Goal: Task Accomplishment & Management: Manage account settings

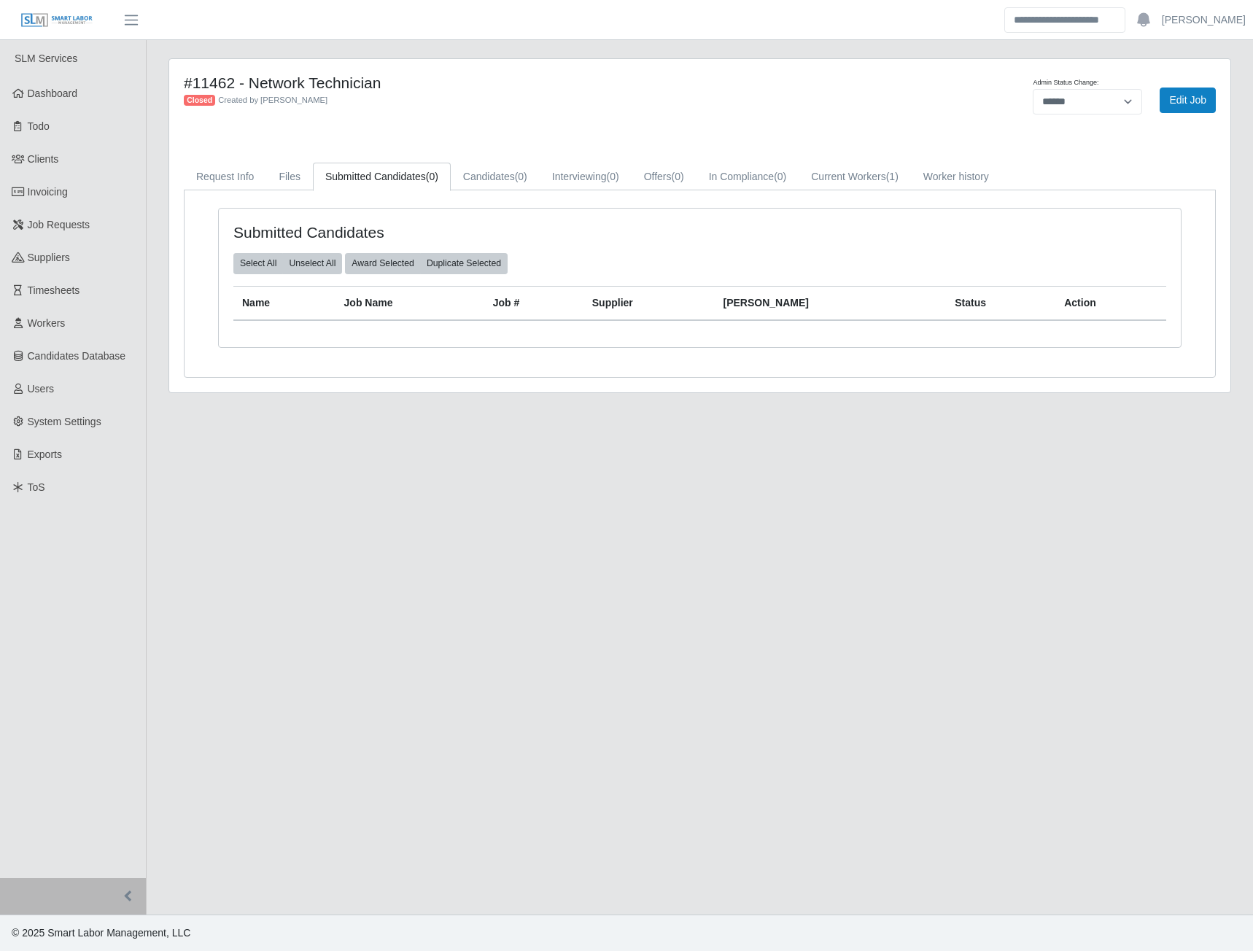
select select "******"
click at [61, 226] on span "Job Requests" at bounding box center [59, 225] width 63 height 12
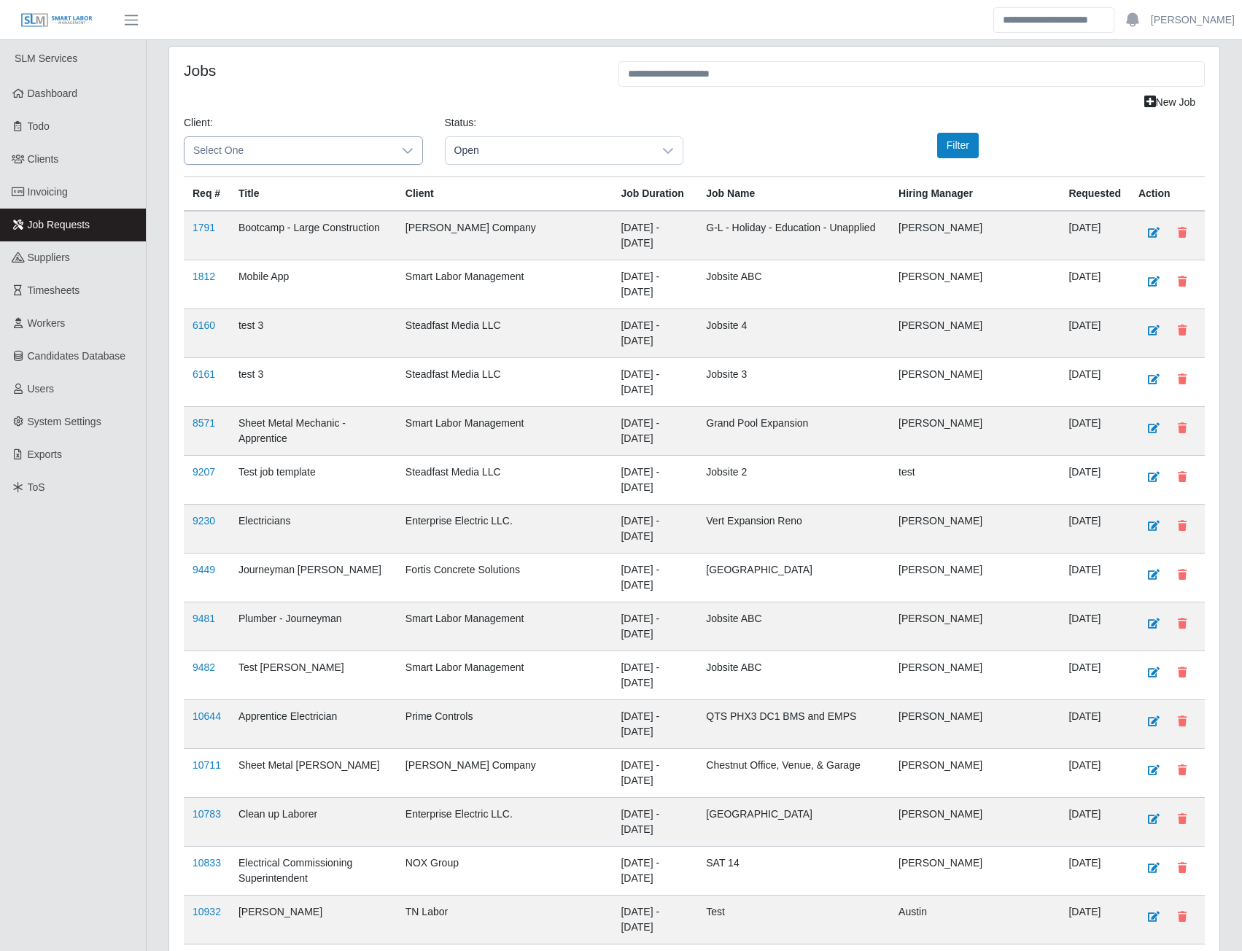
click at [410, 151] on icon at bounding box center [408, 151] width 10 height 6
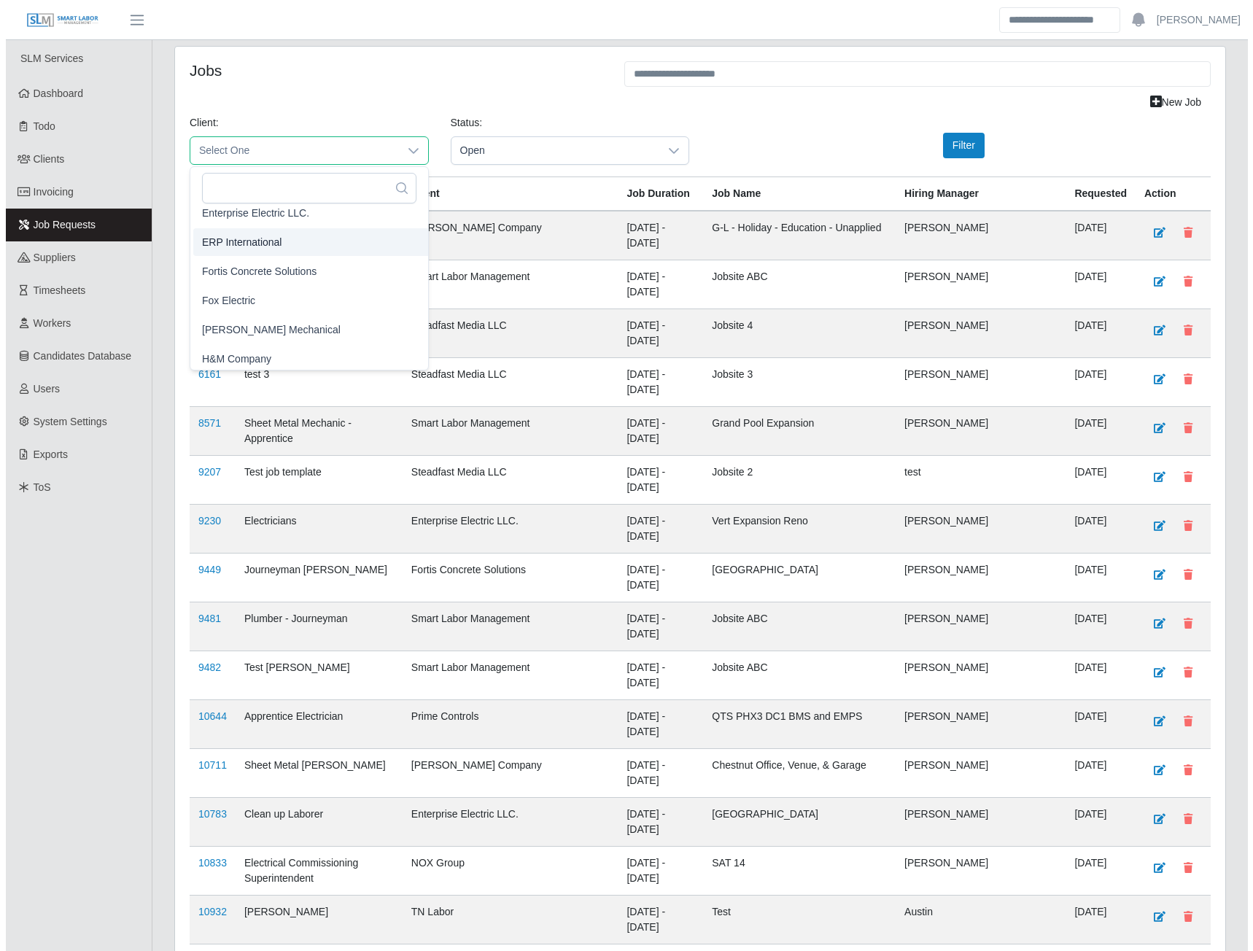
scroll to position [649, 0]
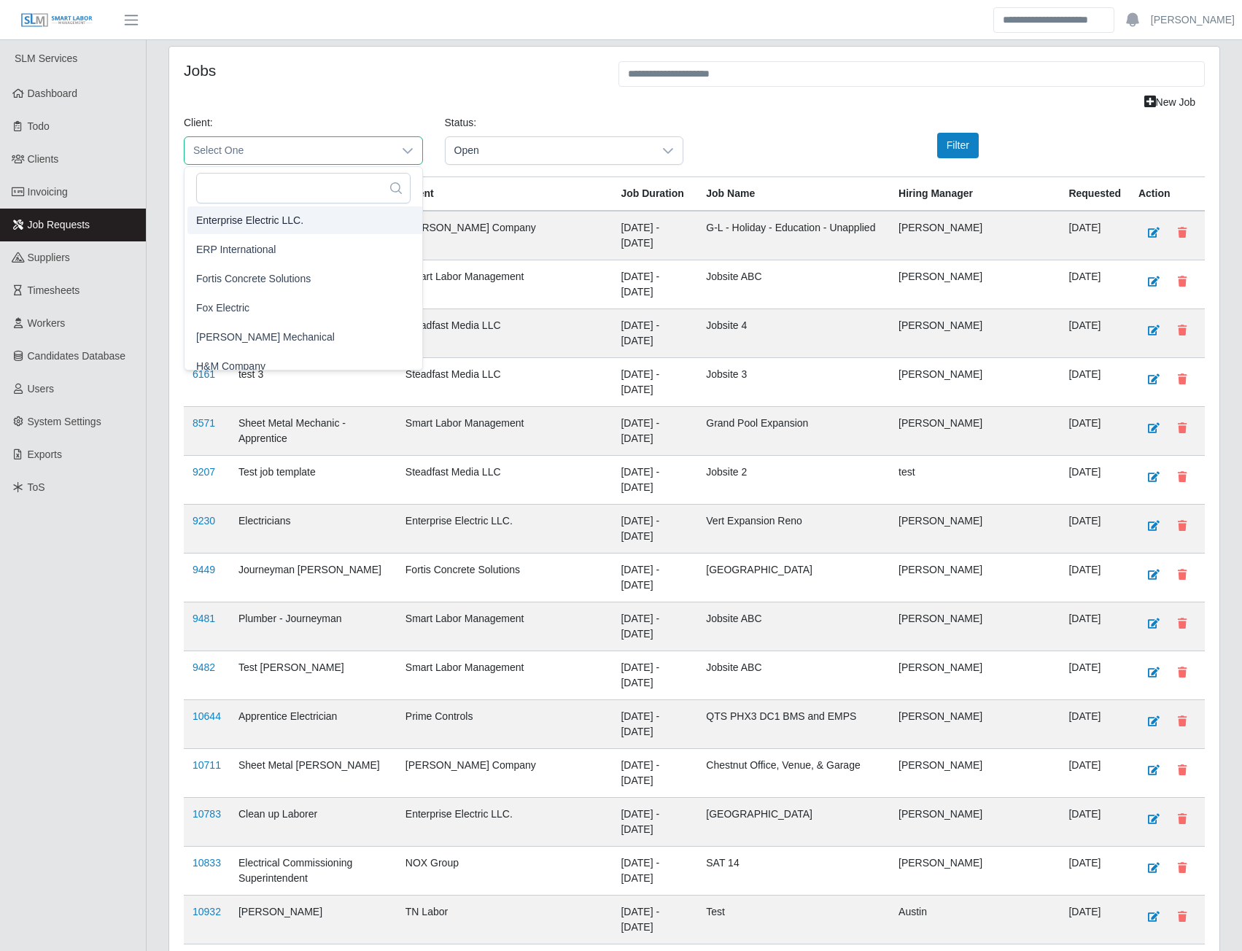
click at [233, 219] on span "Enterprise Electric LLC." at bounding box center [249, 220] width 107 height 15
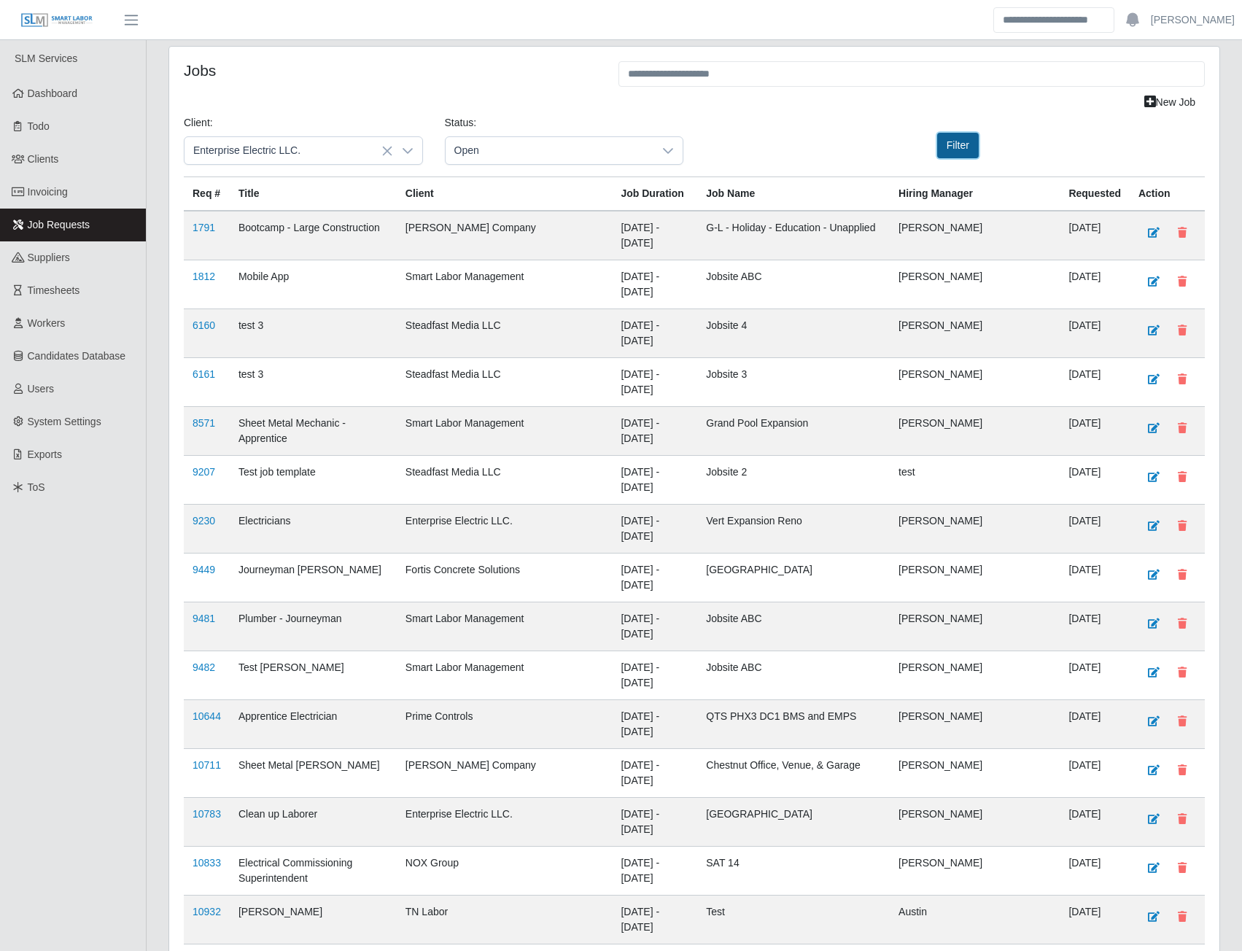
click at [945, 151] on button "Filter" at bounding box center [958, 146] width 42 height 26
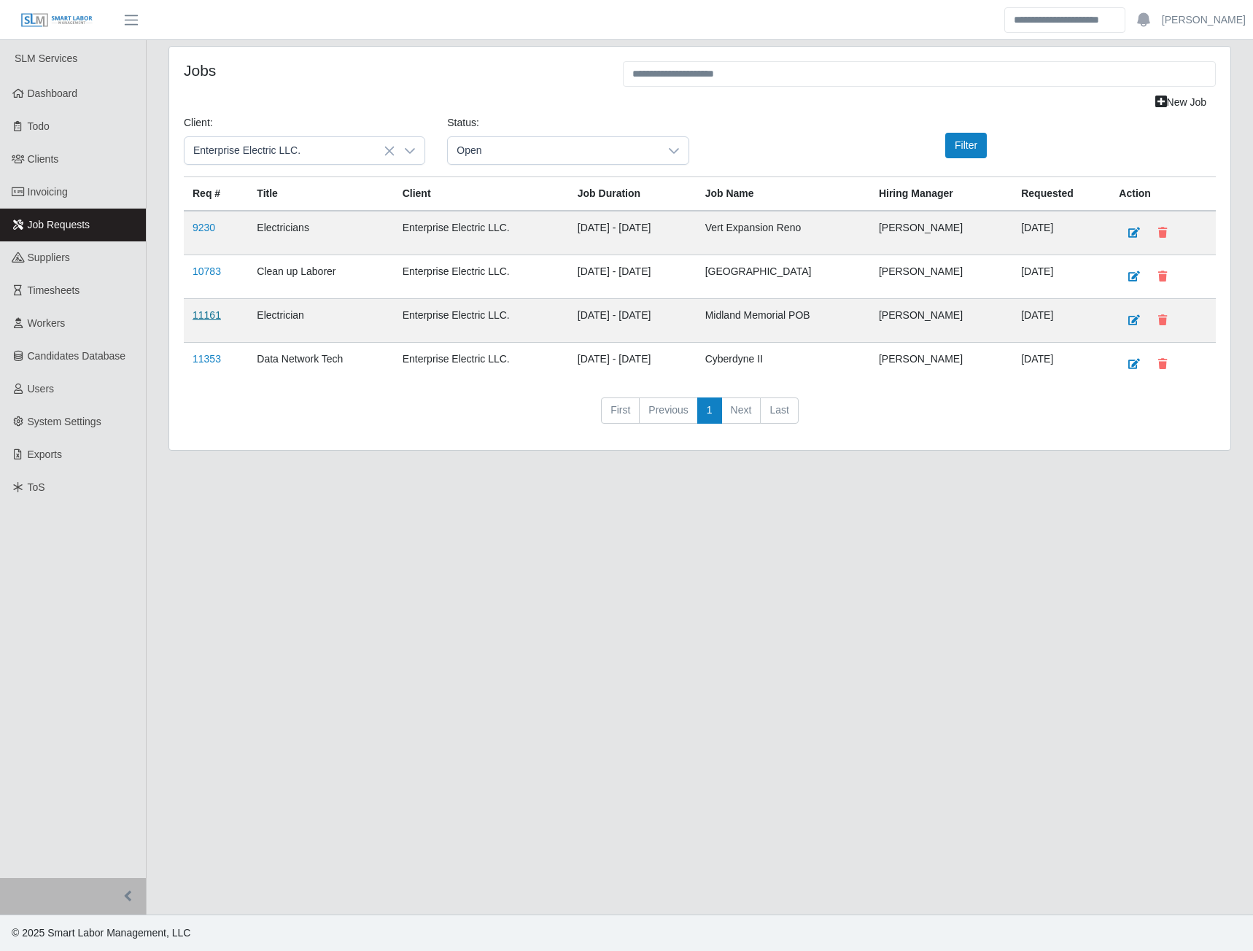
click at [209, 313] on link "11161" at bounding box center [207, 315] width 28 height 12
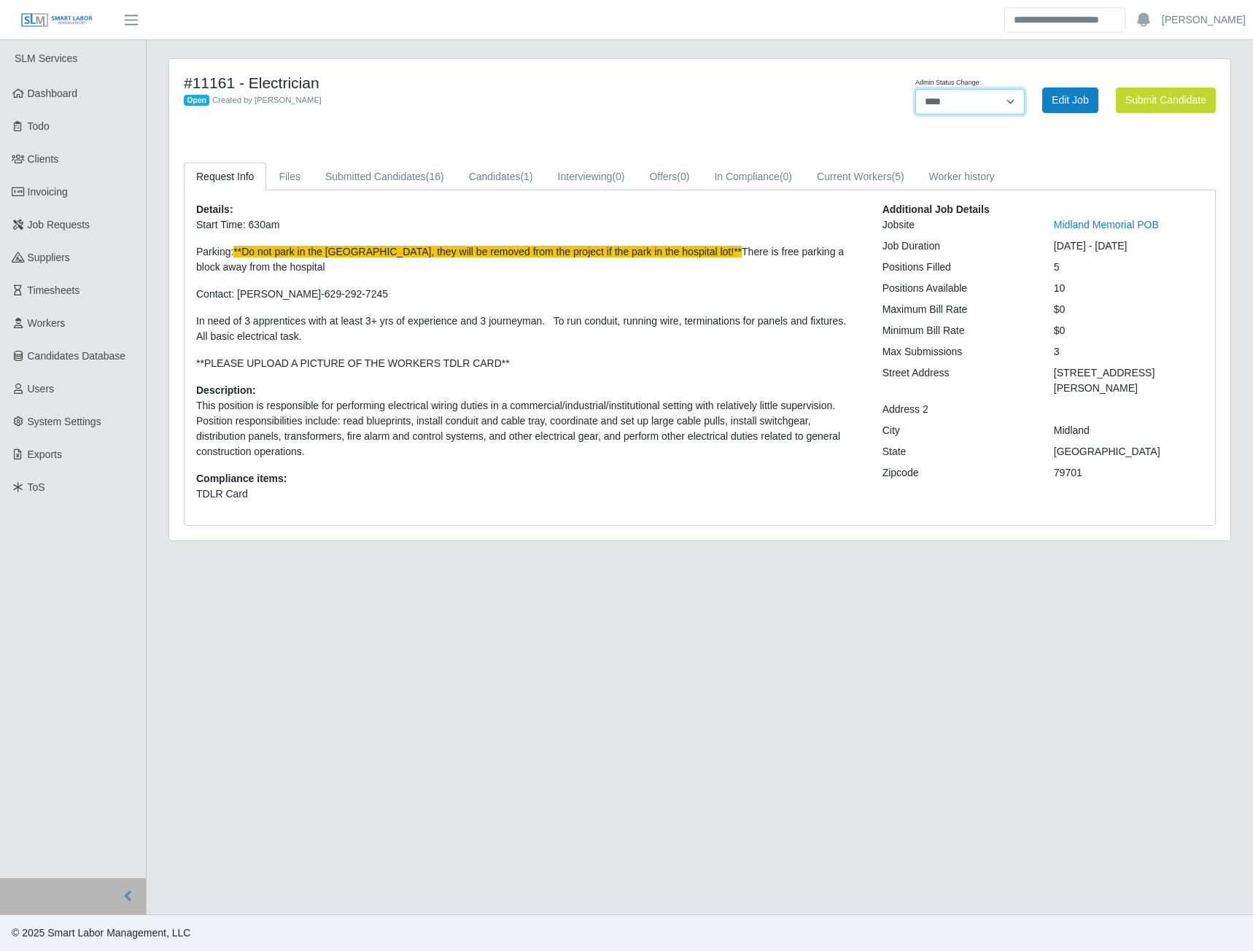
click at [1021, 98] on select "**********" at bounding box center [969, 102] width 109 height 26
select select "******"
click at [1025, 89] on select "**********" at bounding box center [969, 102] width 109 height 26
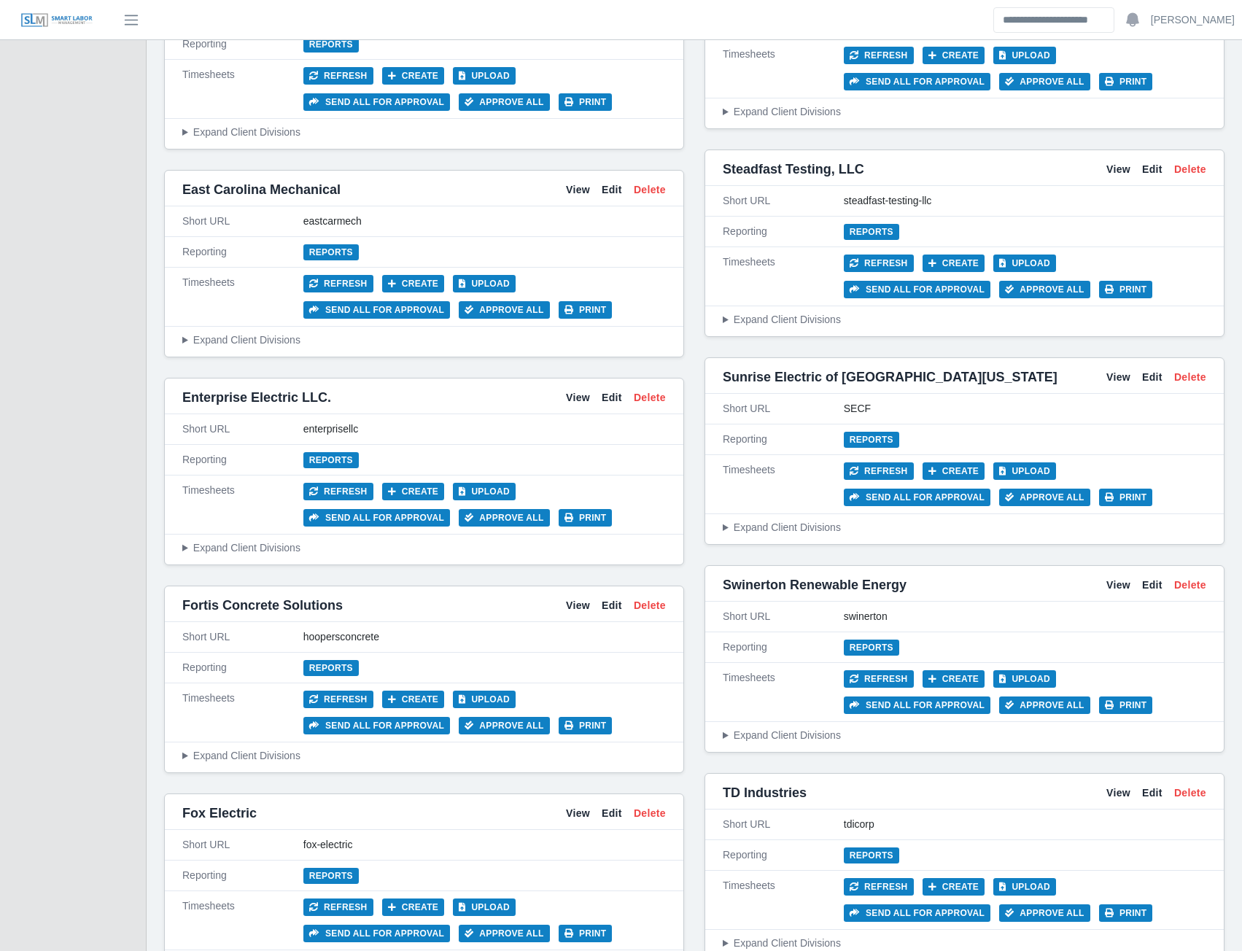
scroll to position [3574, 0]
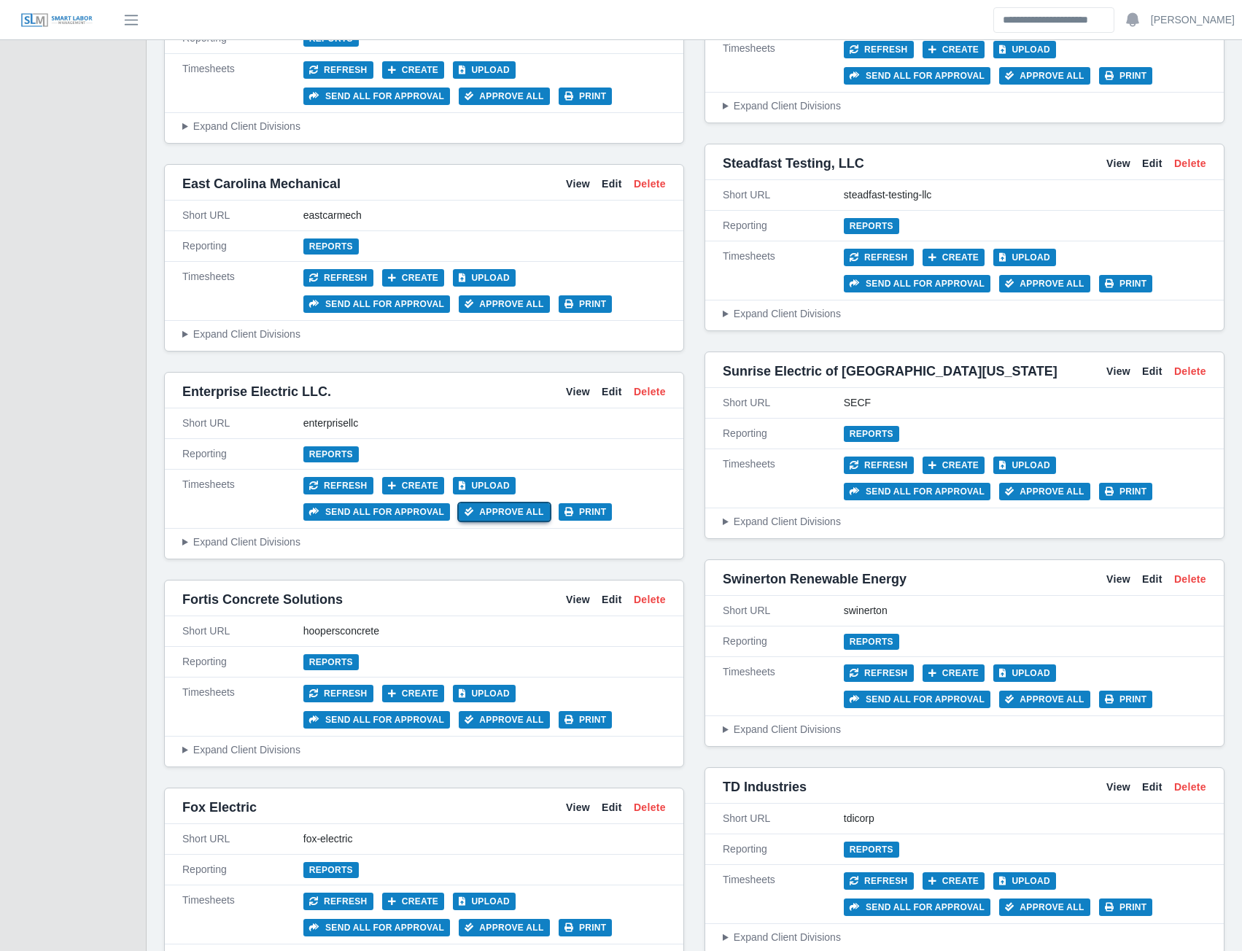
click at [459, 503] on button "Approve All" at bounding box center [504, 512] width 91 height 18
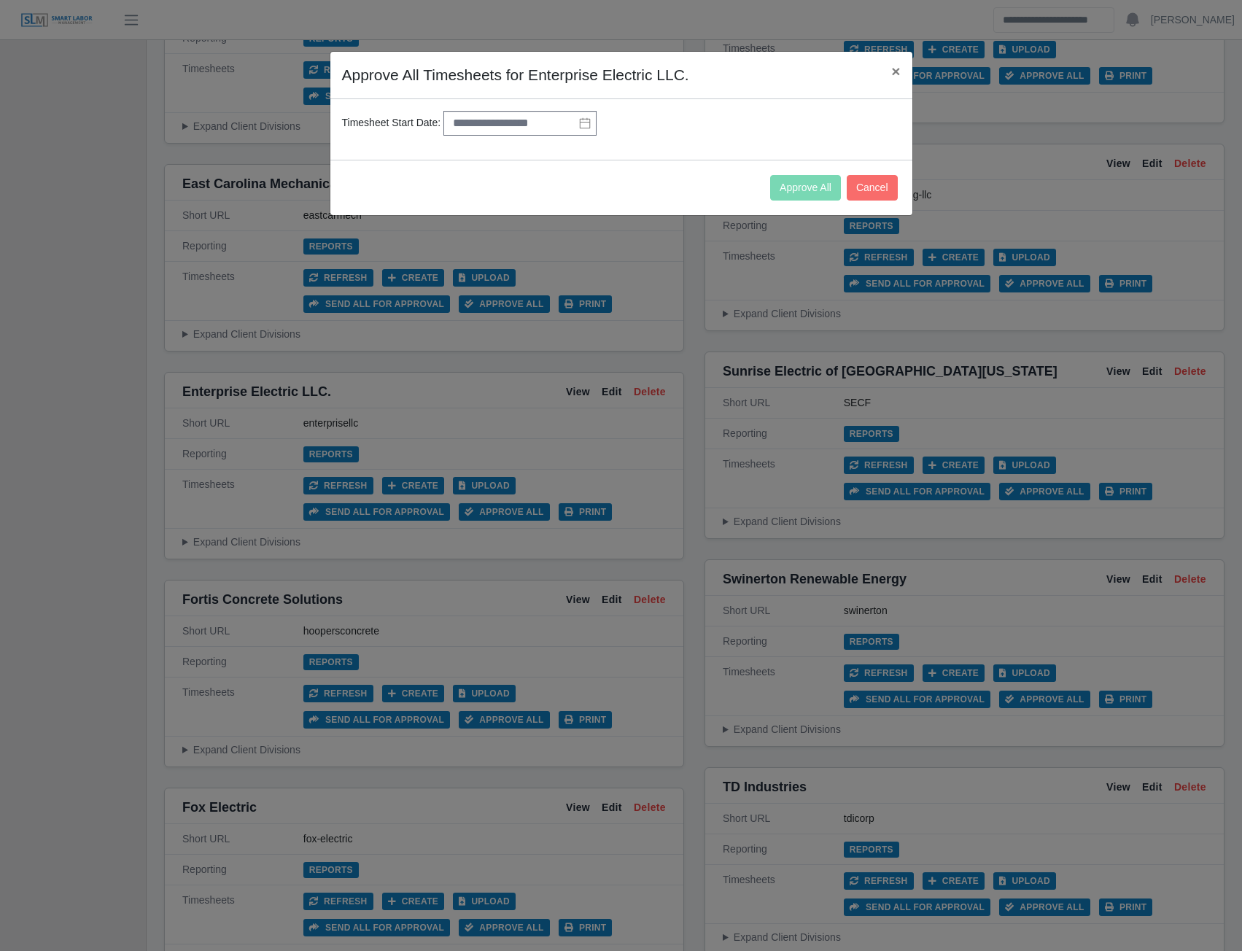
click at [581, 121] on icon at bounding box center [585, 123] width 12 height 12
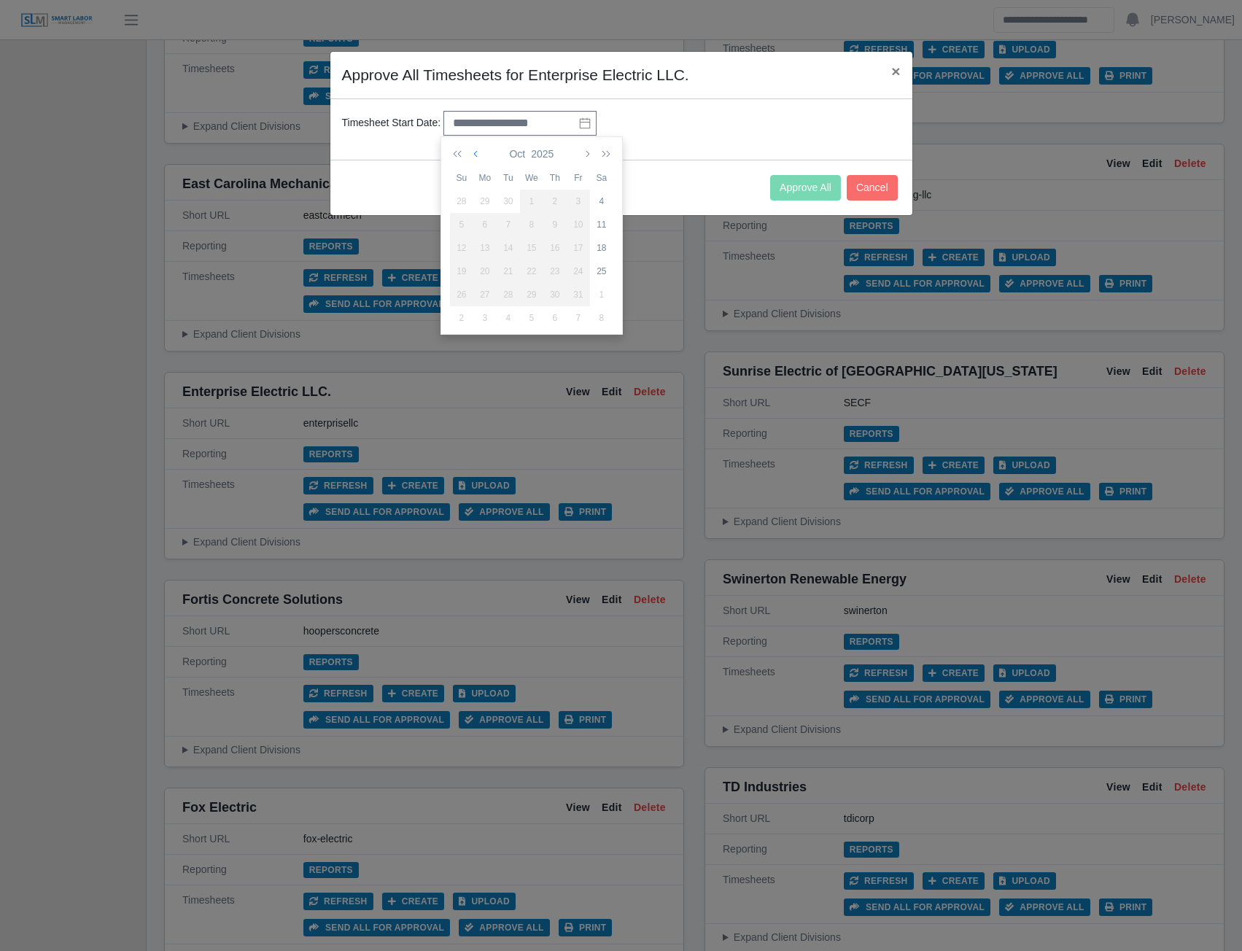
click at [473, 154] on button "button" at bounding box center [476, 154] width 13 height 25
click at [603, 276] on div "27" at bounding box center [601, 271] width 23 height 13
type input "**********"
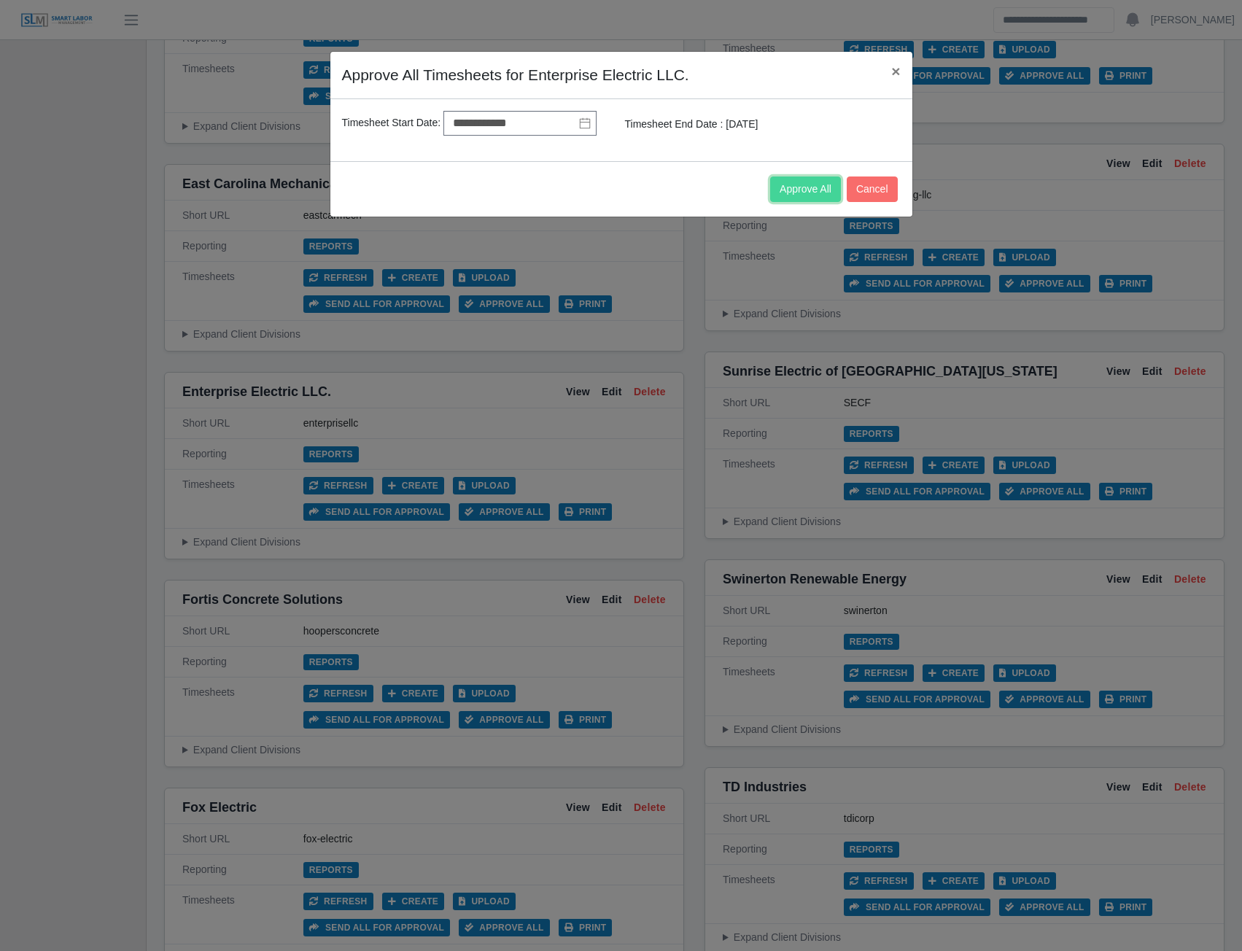
click at [798, 193] on button "Approve All" at bounding box center [805, 190] width 71 height 26
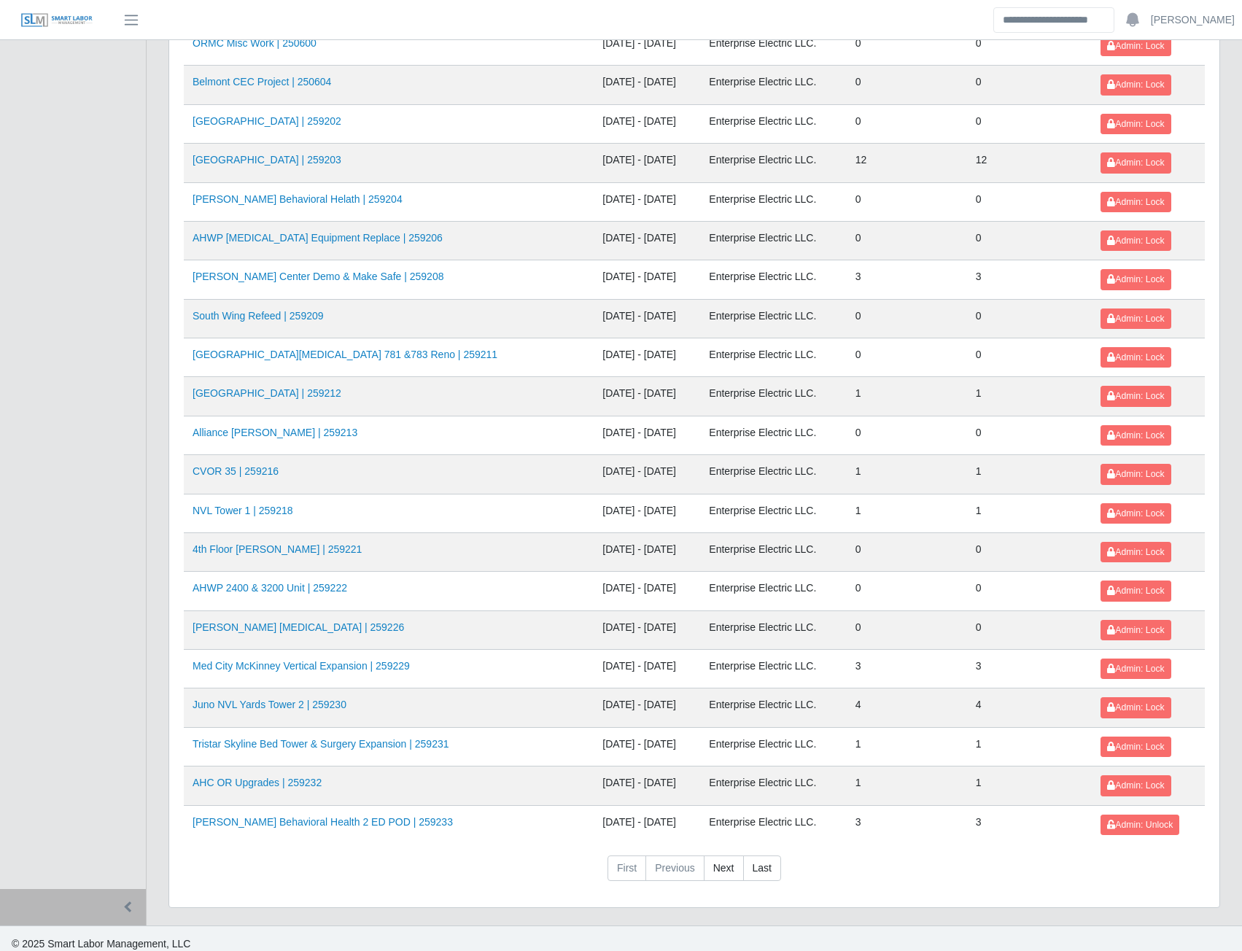
scroll to position [1286, 0]
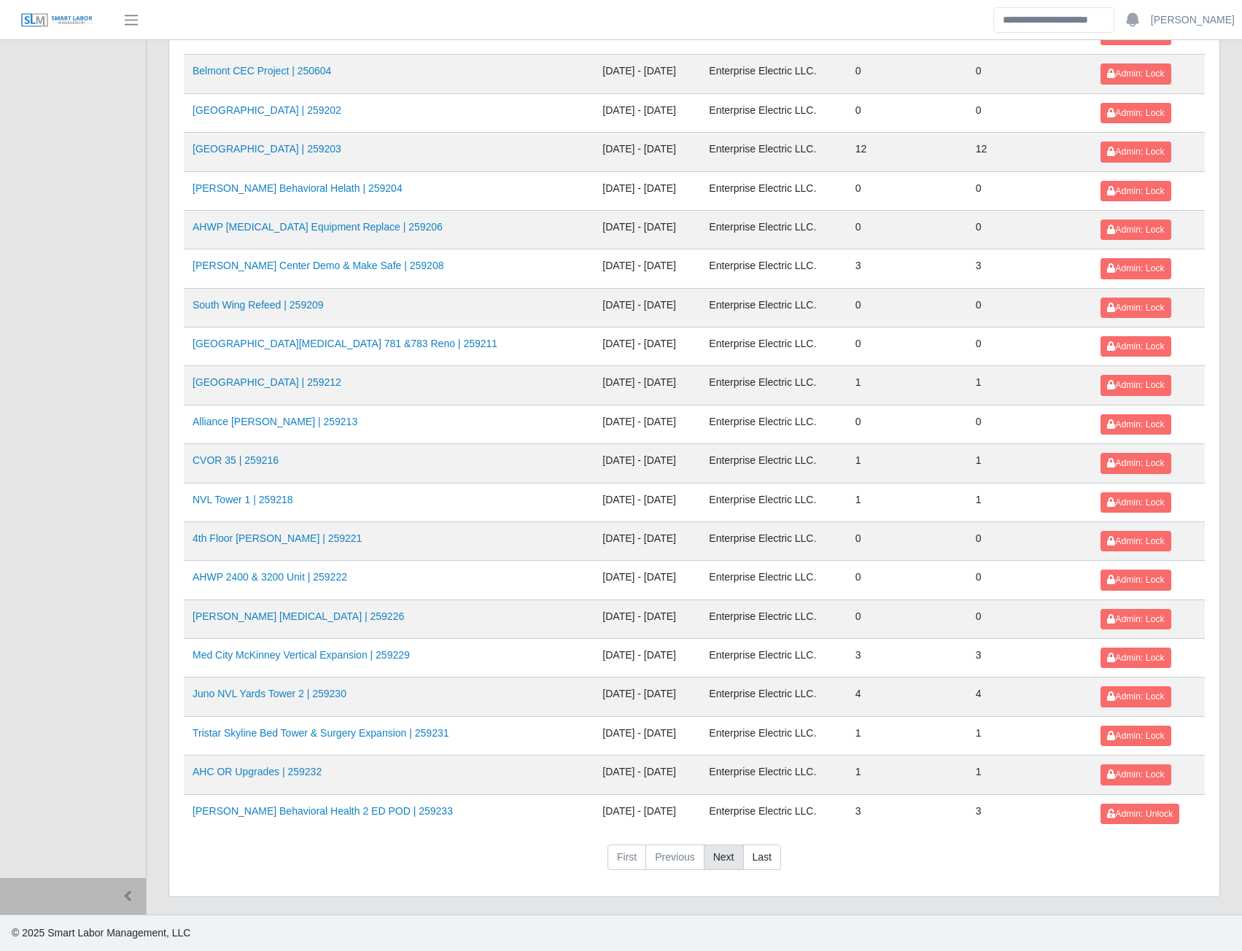
click at [717, 858] on link "Next" at bounding box center [724, 858] width 40 height 26
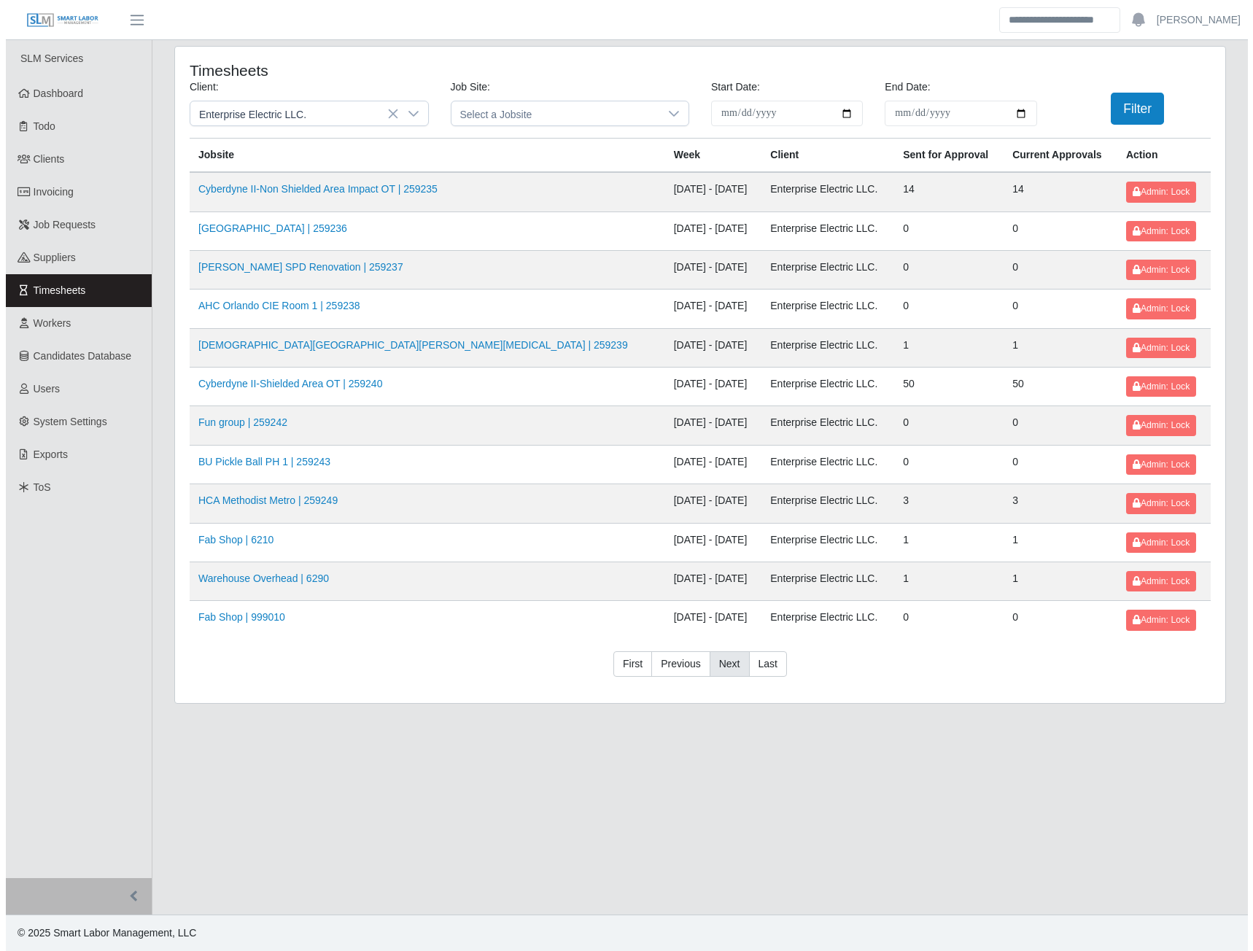
scroll to position [0, 0]
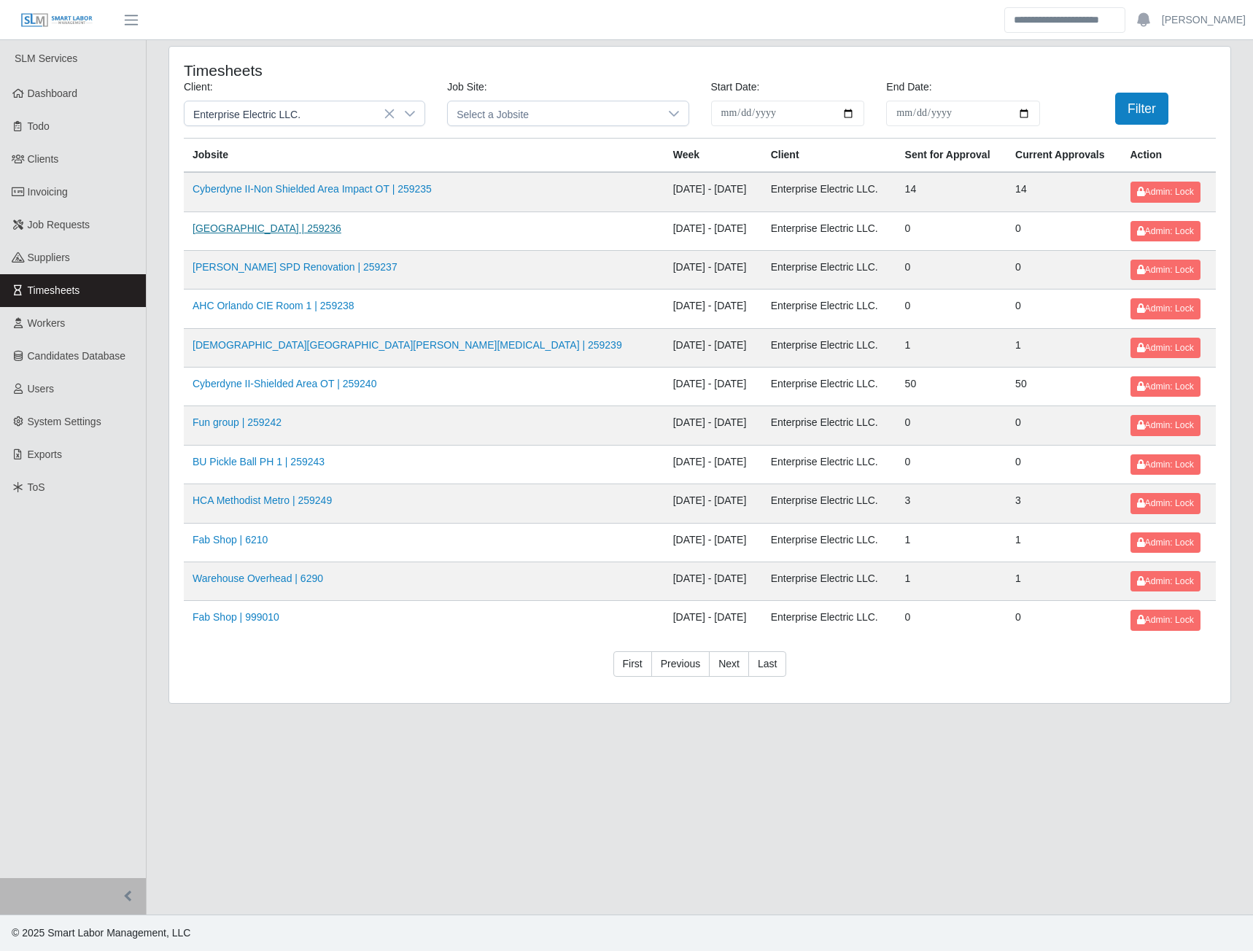
click at [332, 225] on link "HCA Methodist Hospital | 259236" at bounding box center [267, 228] width 149 height 12
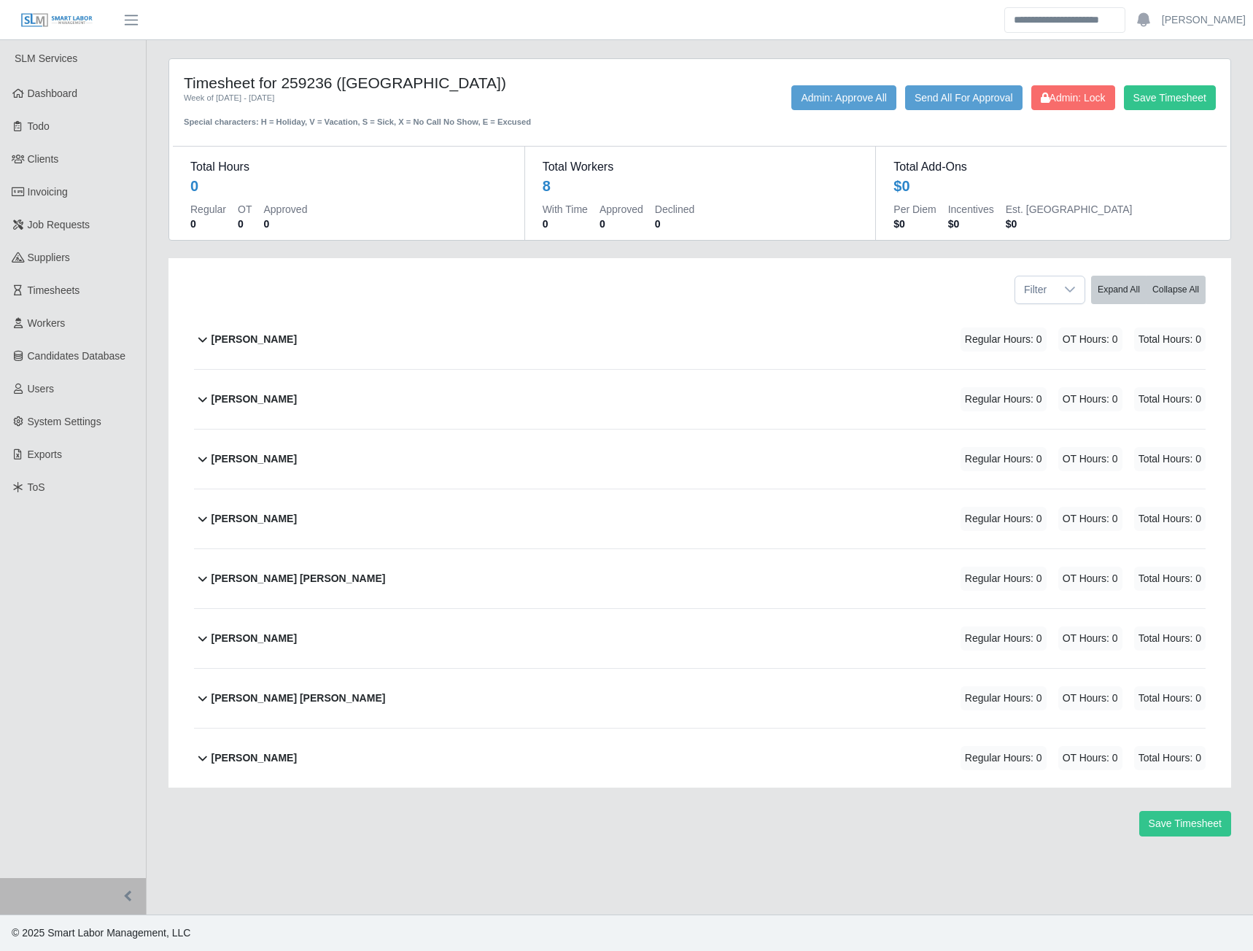
click at [241, 524] on b "[PERSON_NAME]" at bounding box center [254, 518] width 85 height 15
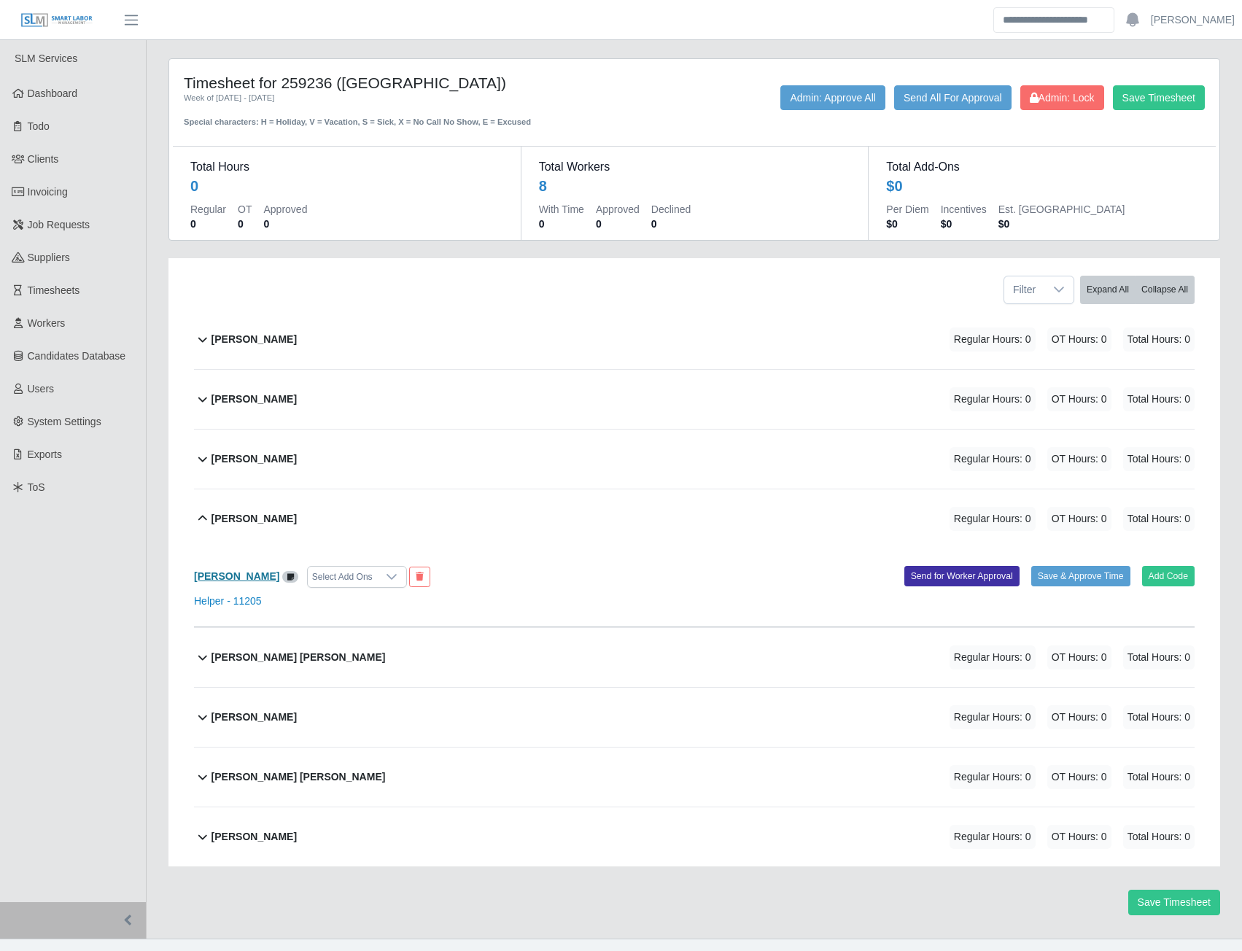
click at [249, 576] on b "[PERSON_NAME]" at bounding box center [236, 576] width 85 height 12
click at [262, 577] on b "[PERSON_NAME]" at bounding box center [236, 576] width 85 height 12
click at [1181, 581] on button "Add Code" at bounding box center [1168, 576] width 53 height 20
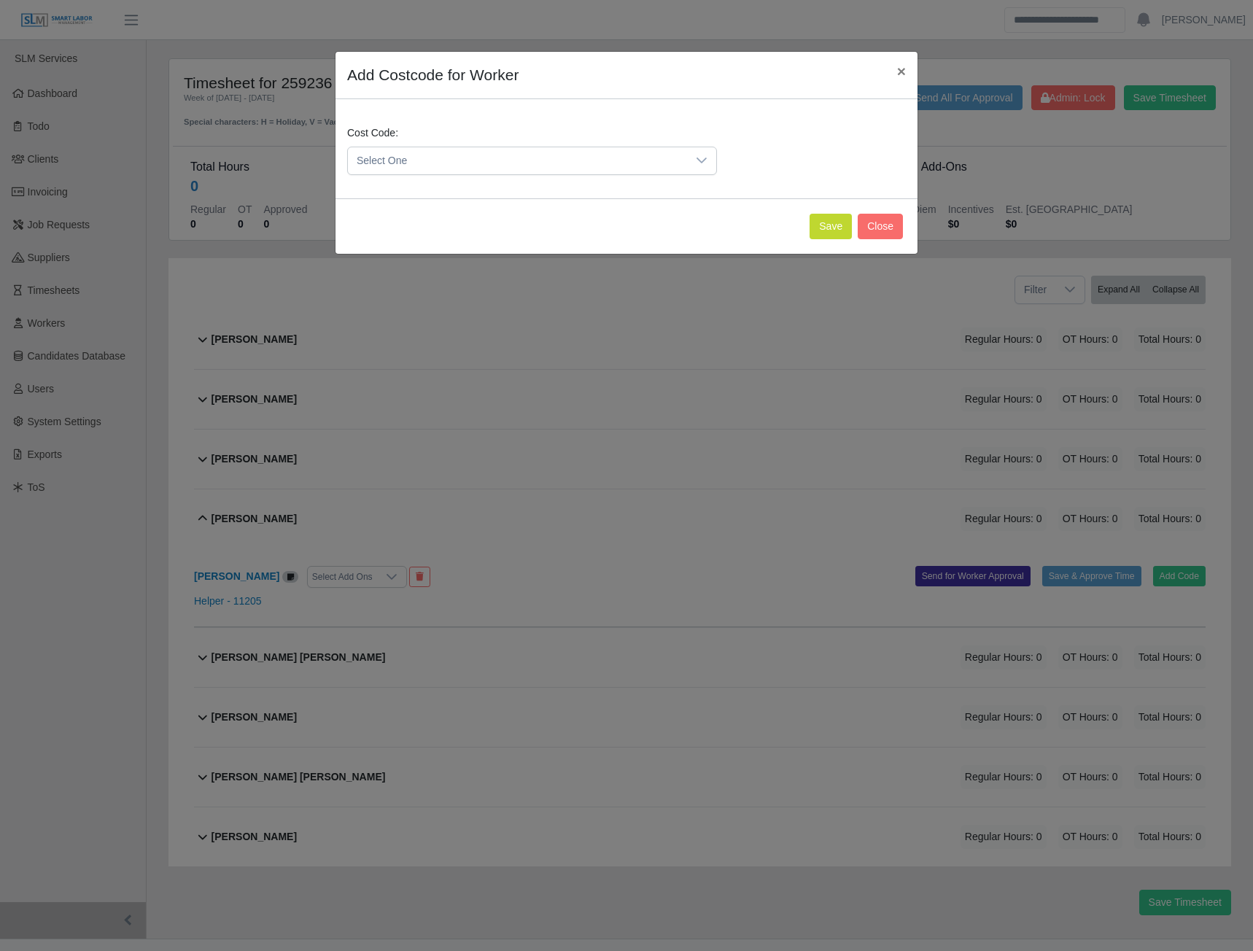
click at [522, 163] on span "Select One" at bounding box center [517, 160] width 339 height 27
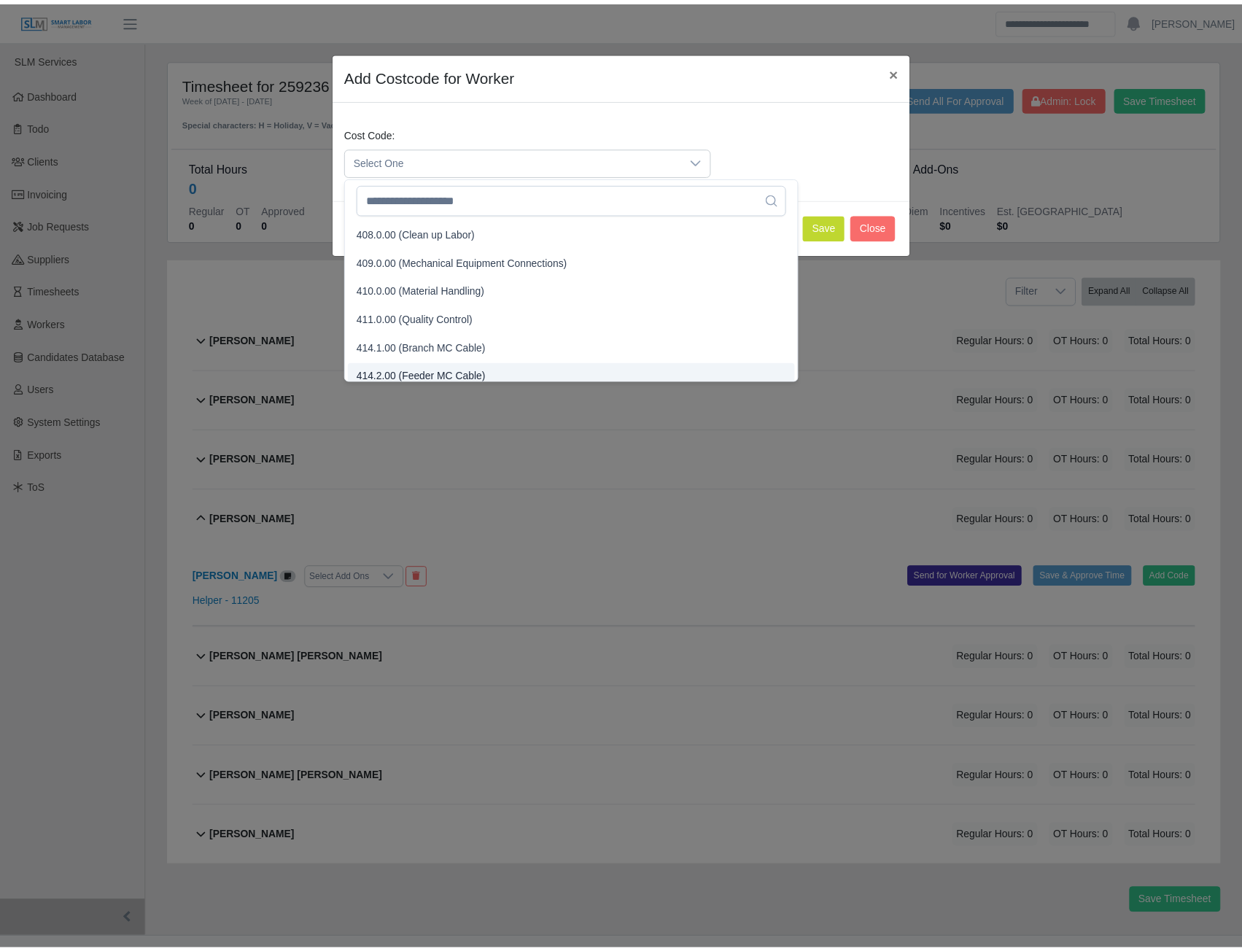
scroll to position [219, 0]
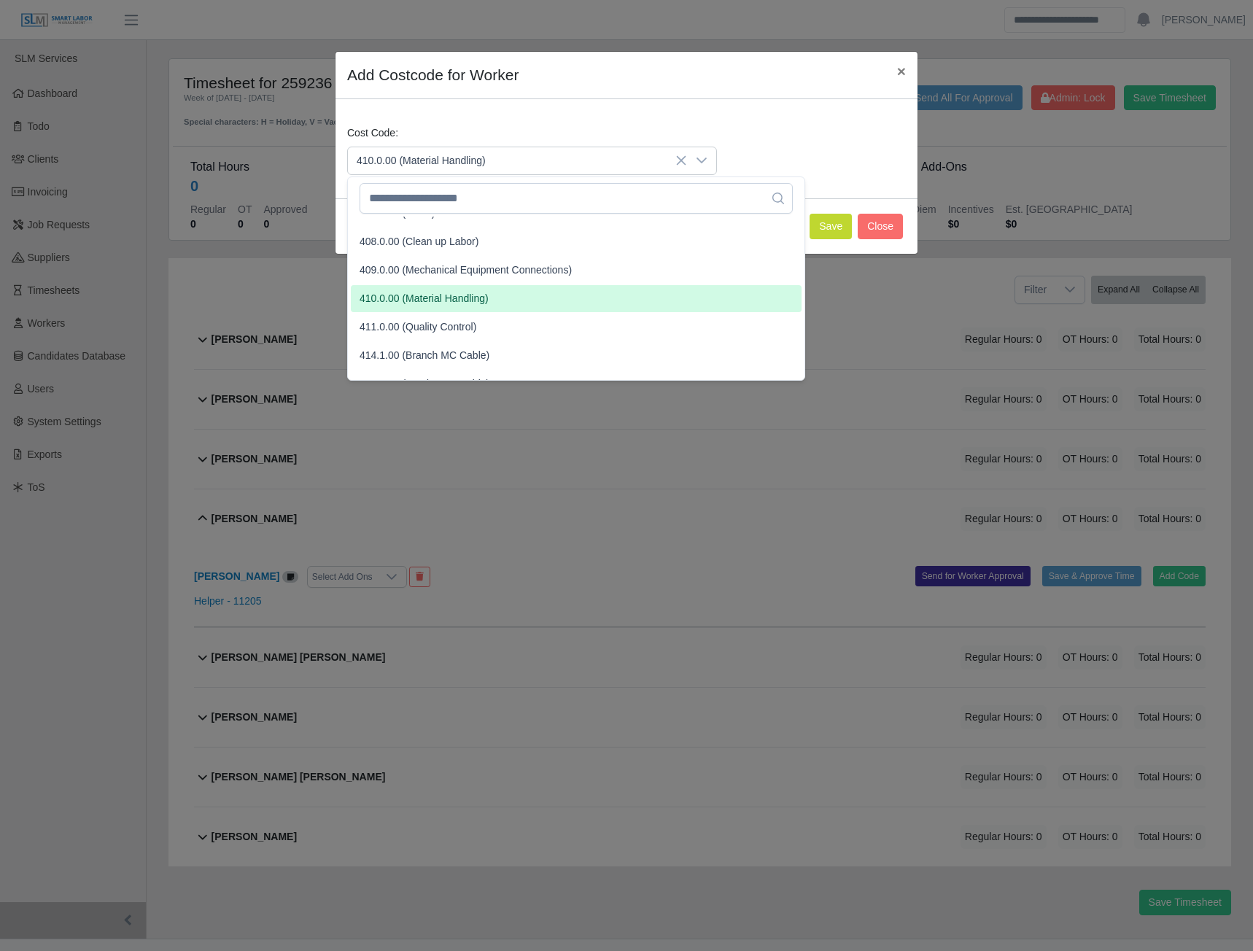
click at [417, 302] on span "410.0.00 (Material Handling)" at bounding box center [424, 298] width 129 height 15
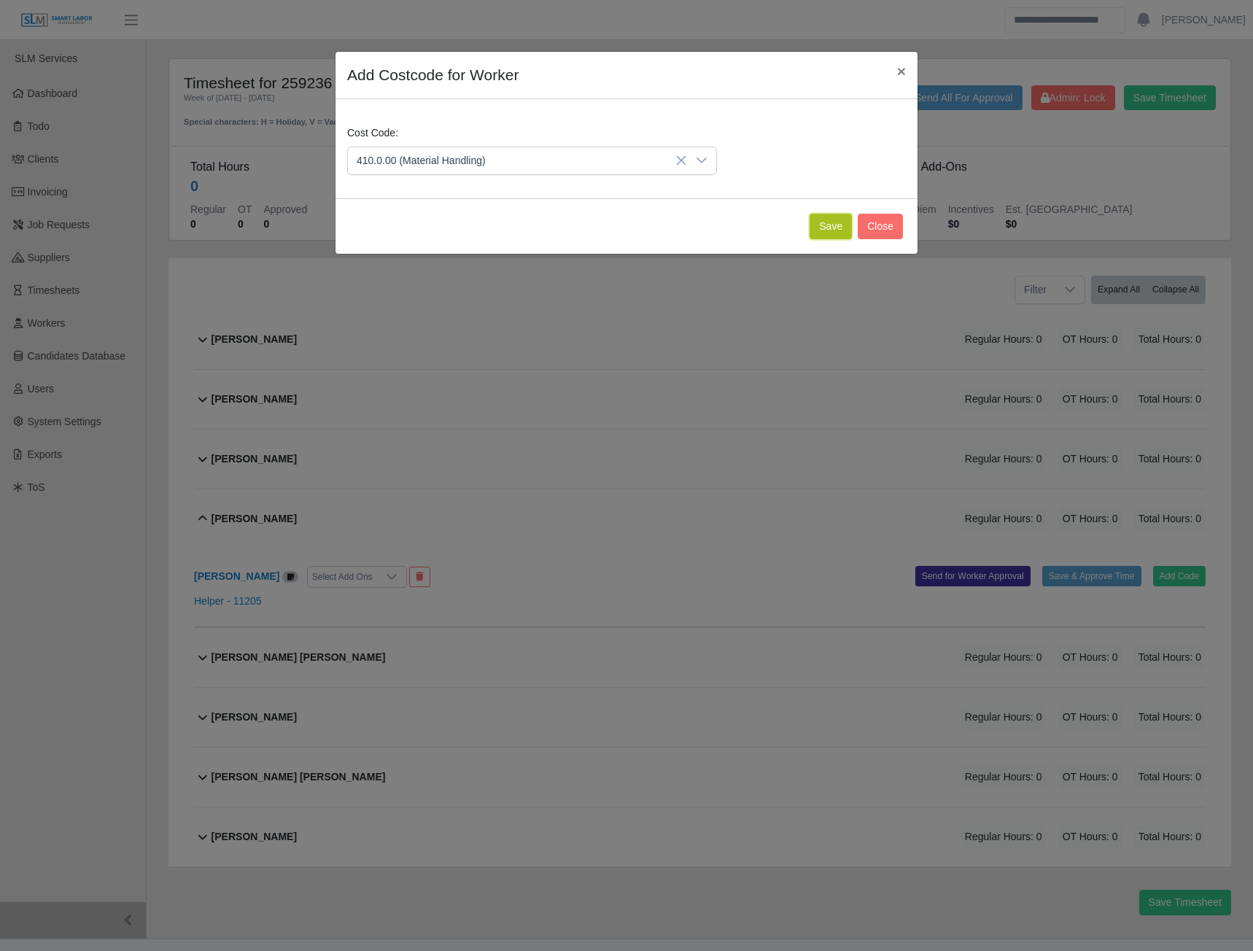
click at [832, 222] on button "Save" at bounding box center [831, 227] width 42 height 26
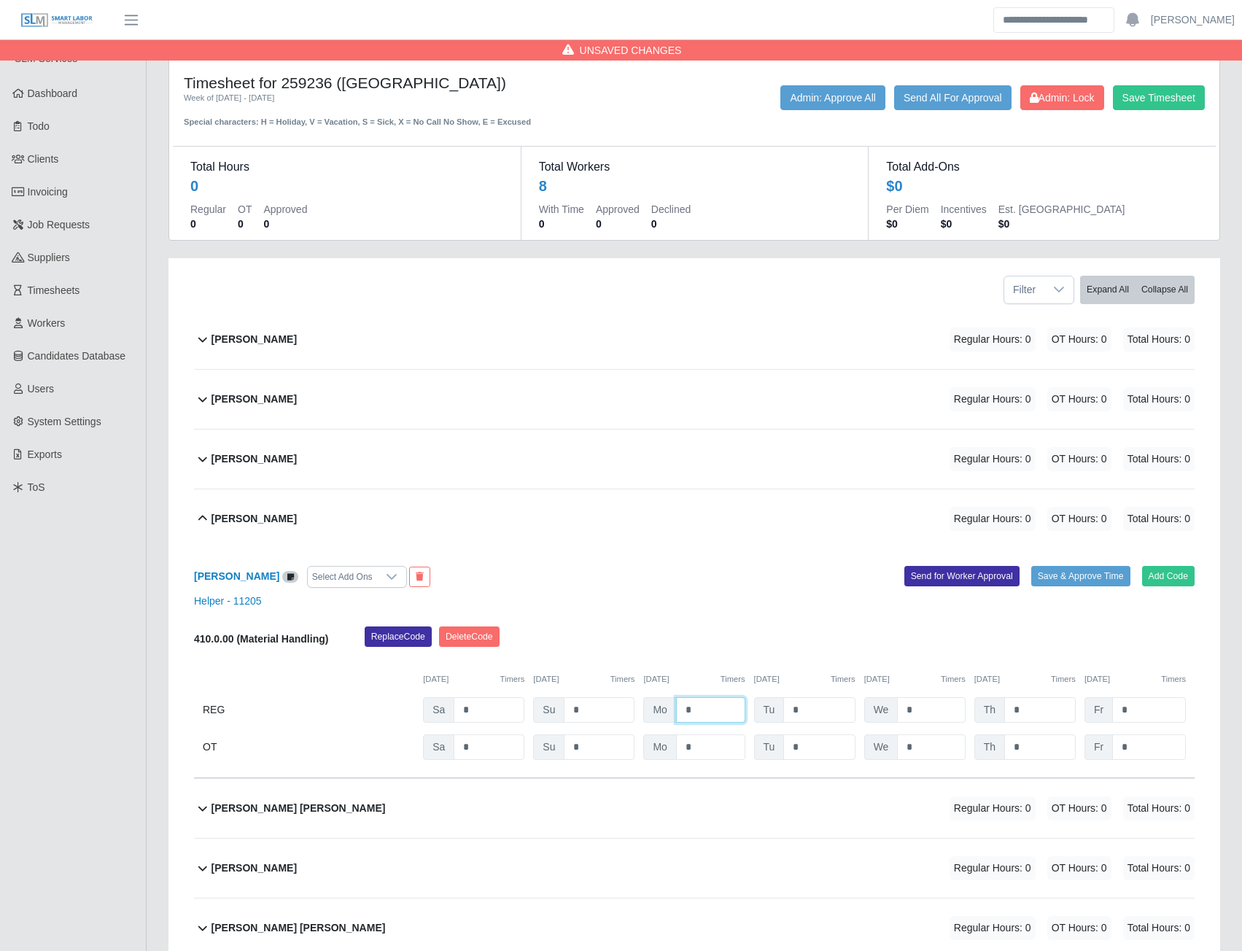
click at [697, 704] on input "*" at bounding box center [710, 710] width 69 height 26
type input "**"
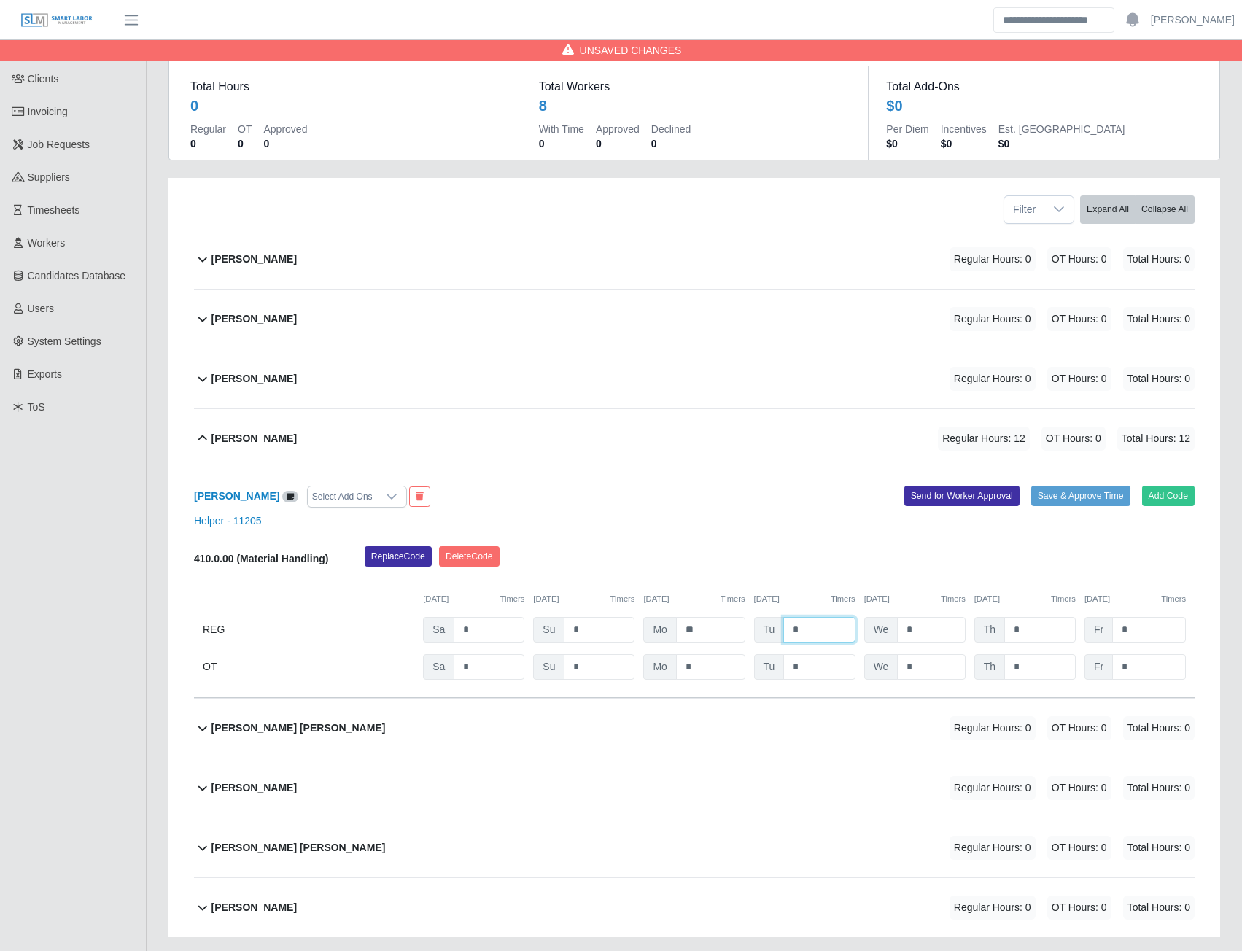
scroll to position [175, 0]
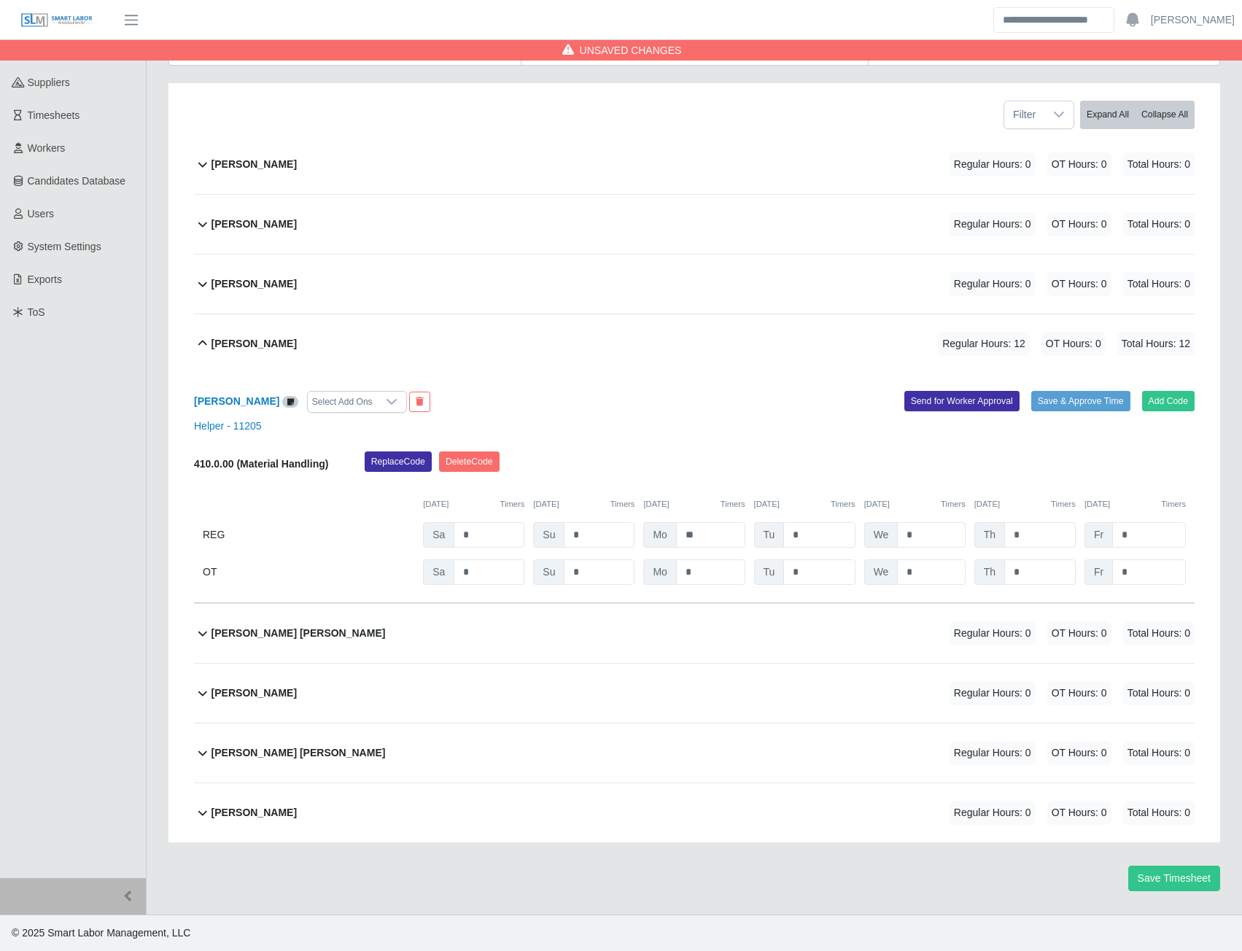
click at [252, 635] on b "Luis Mujica Leon" at bounding box center [299, 633] width 174 height 15
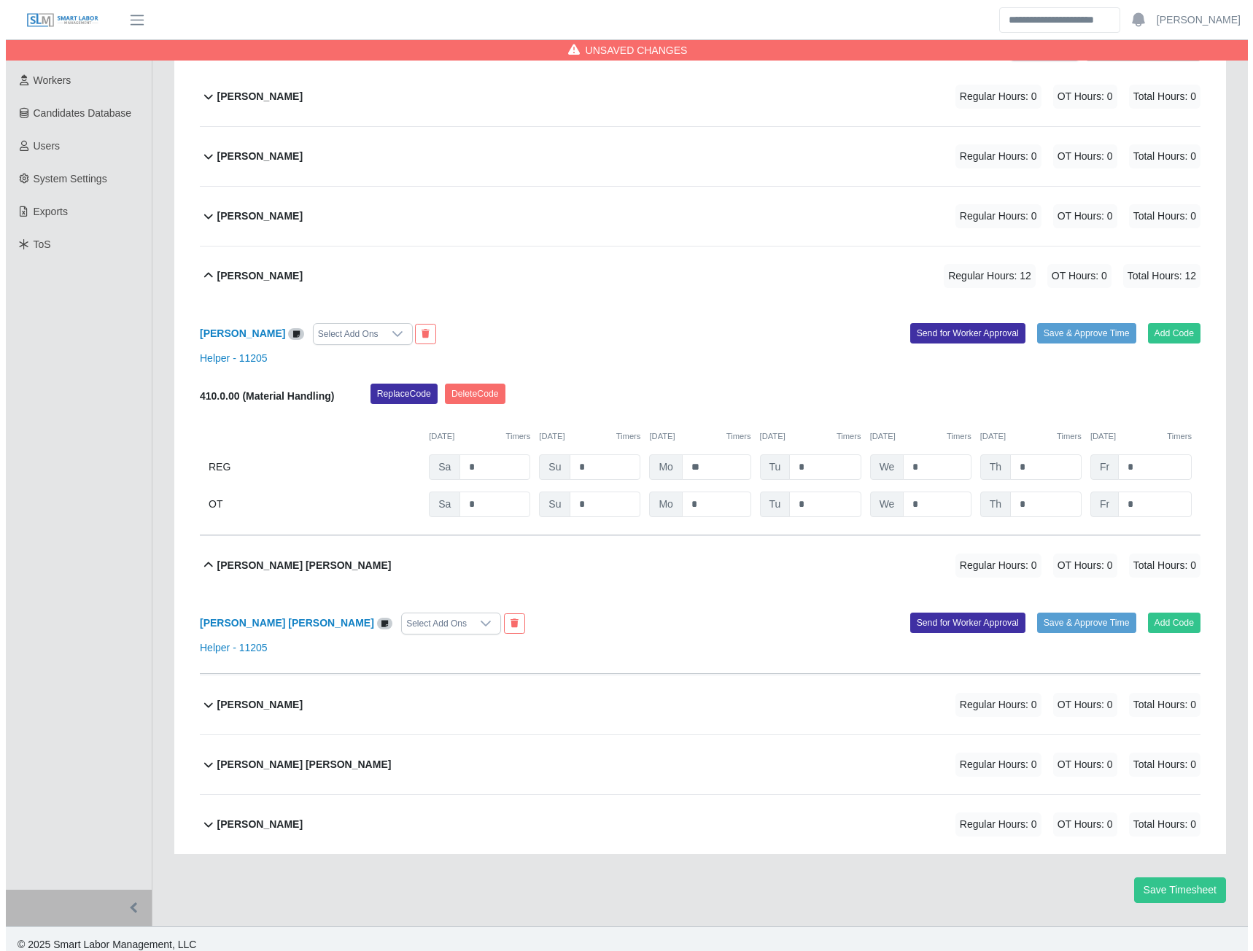
scroll to position [255, 0]
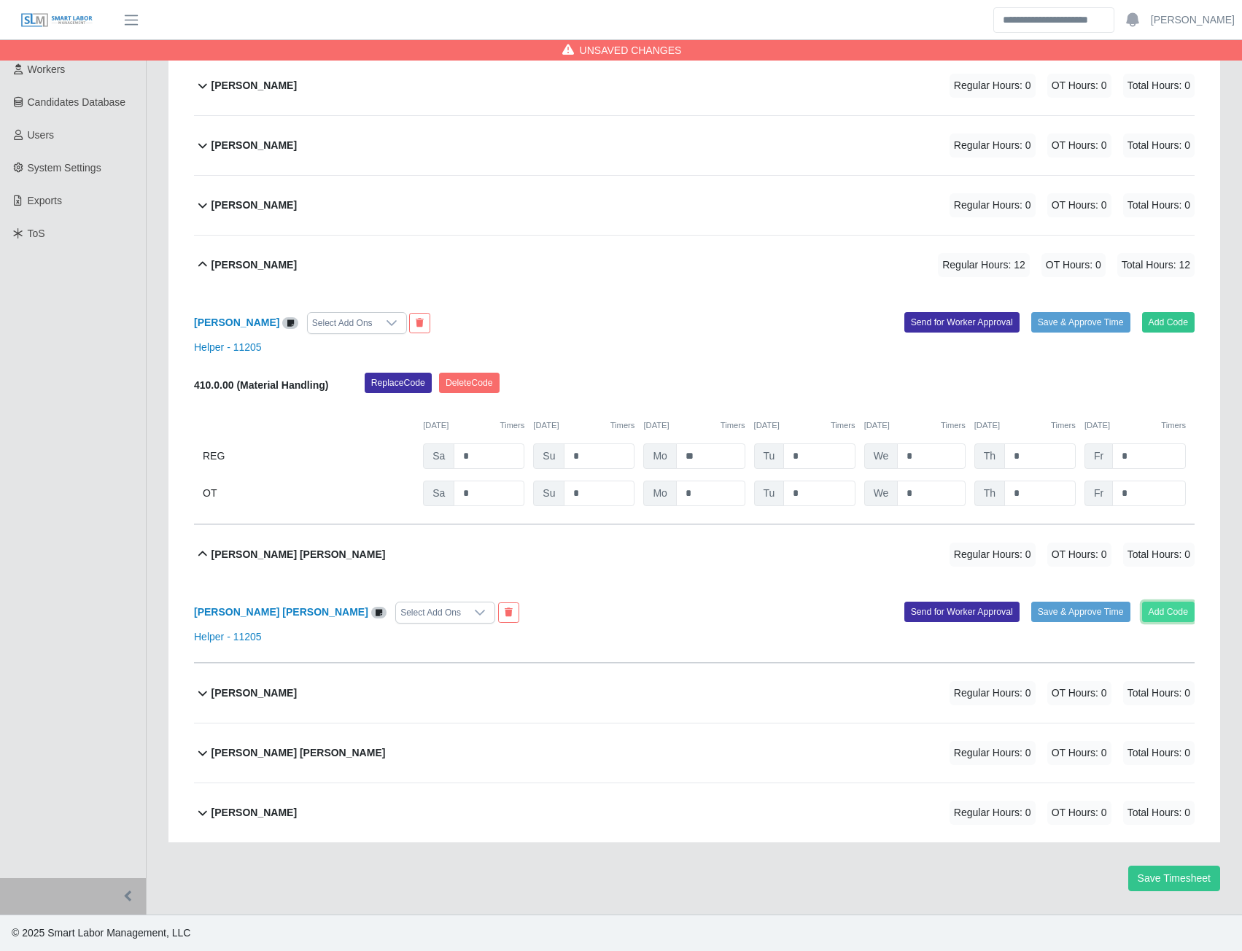
click at [1161, 613] on button "Add Code" at bounding box center [1168, 612] width 53 height 20
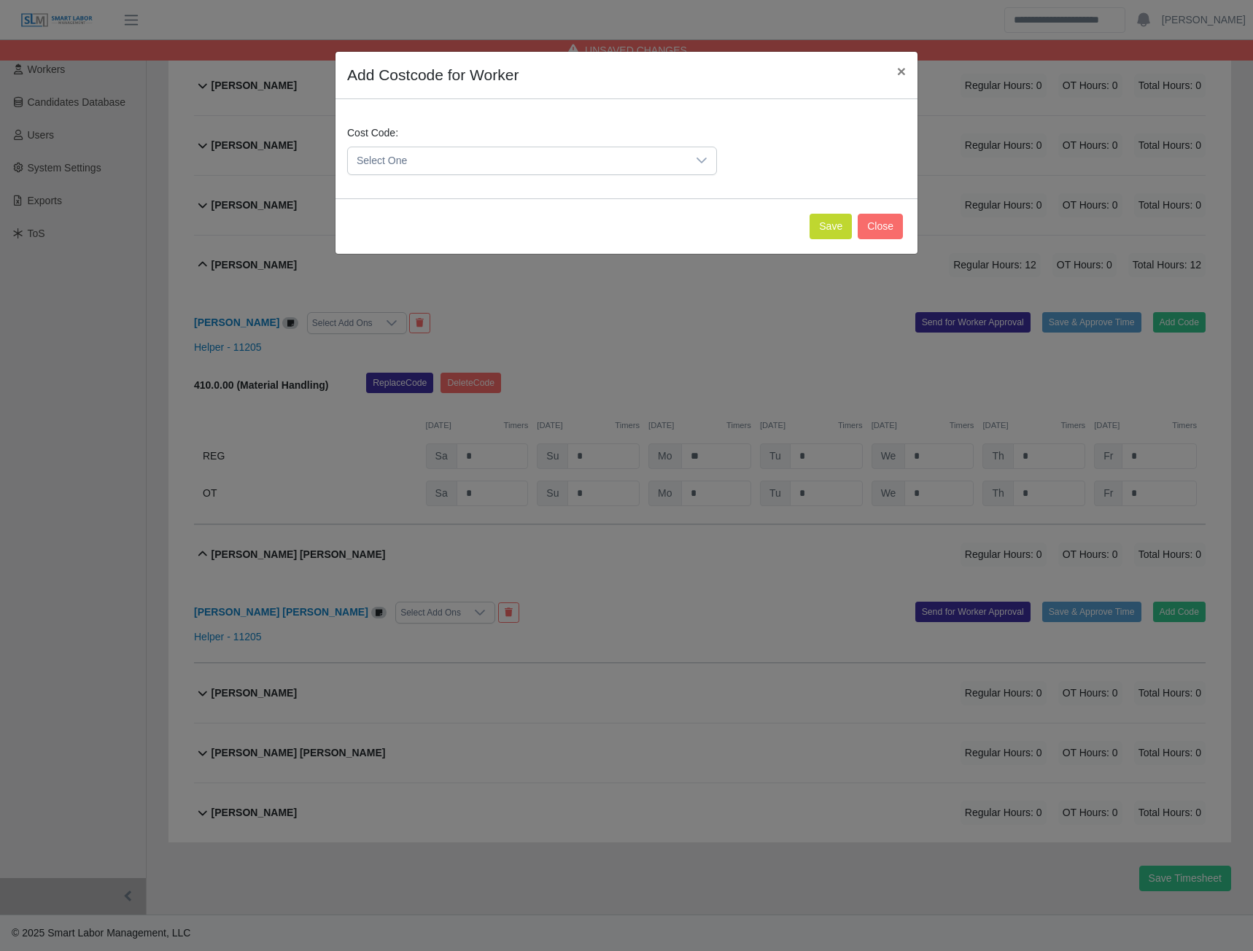
click at [705, 166] on div at bounding box center [701, 160] width 29 height 27
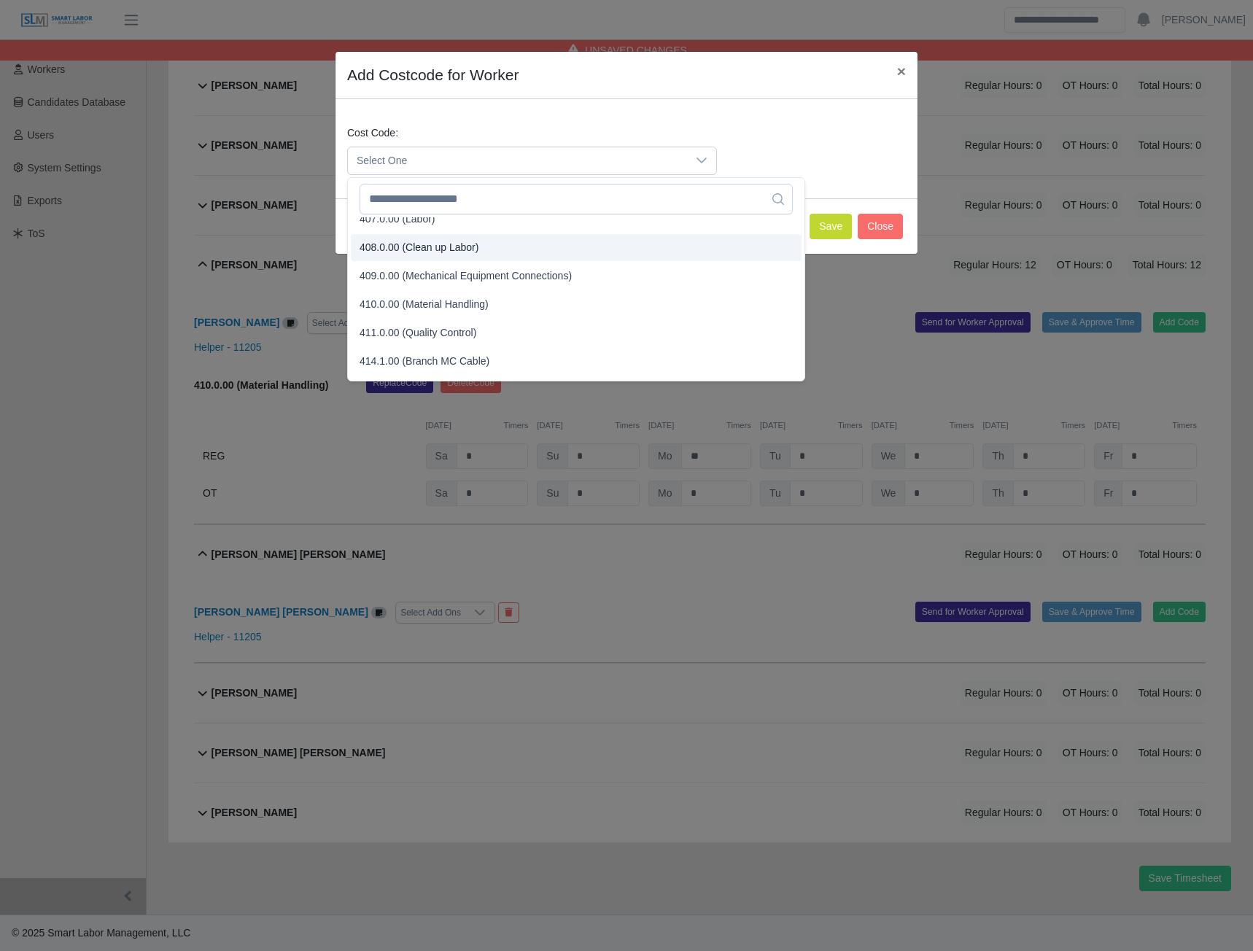
scroll to position [219, 0]
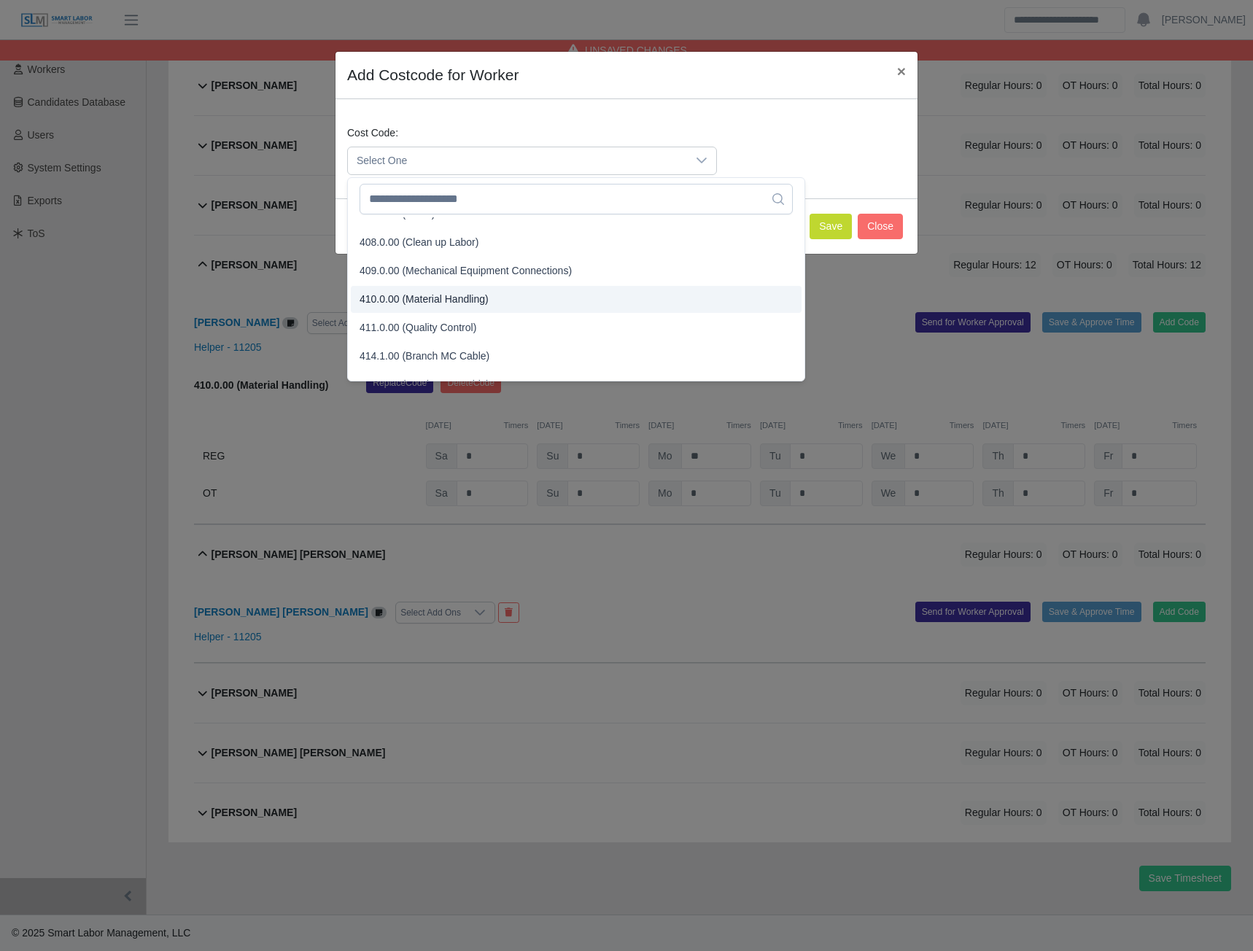
click at [425, 301] on span "410.0.00 (Material Handling)" at bounding box center [424, 299] width 129 height 15
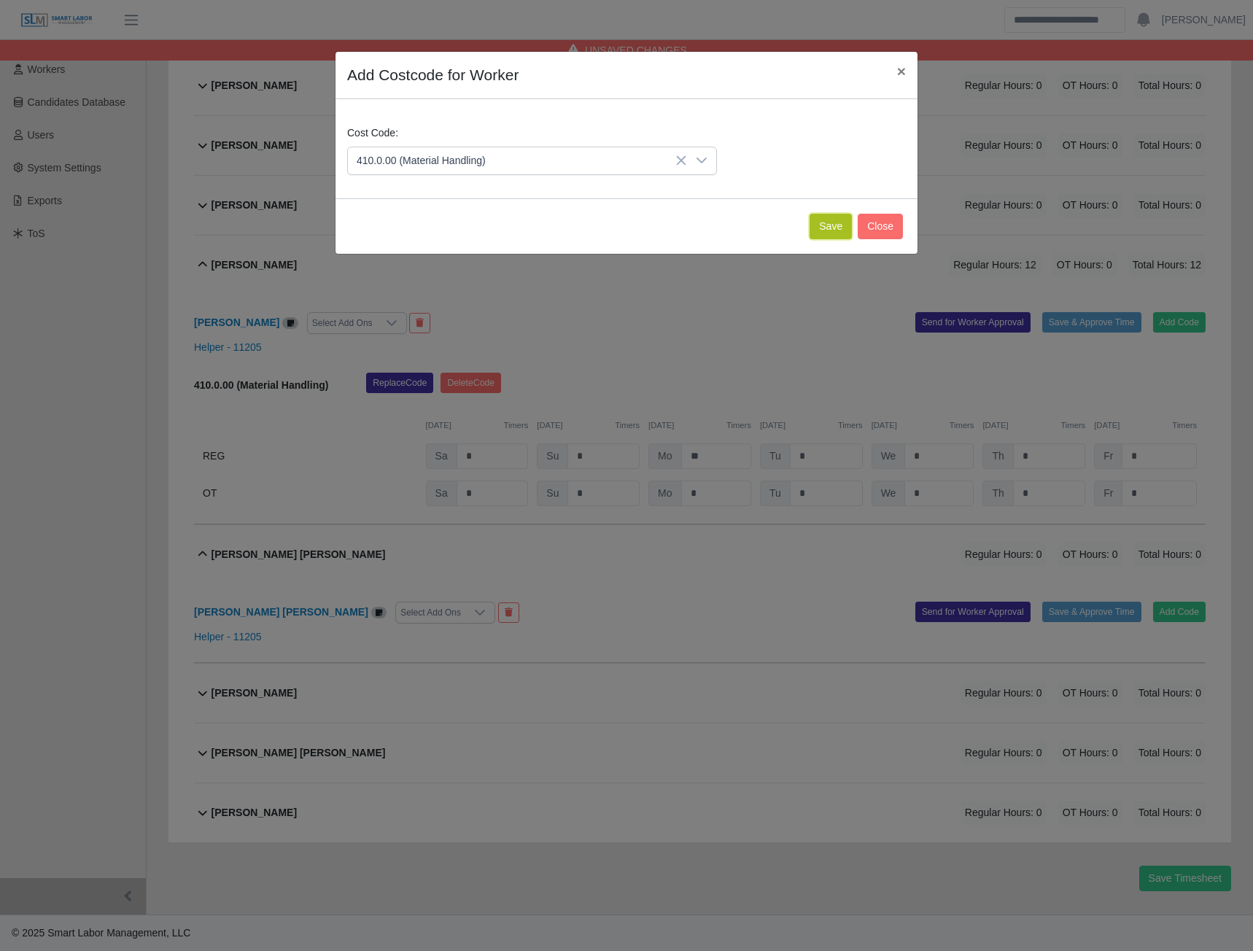
click at [825, 220] on button "Save" at bounding box center [831, 227] width 42 height 26
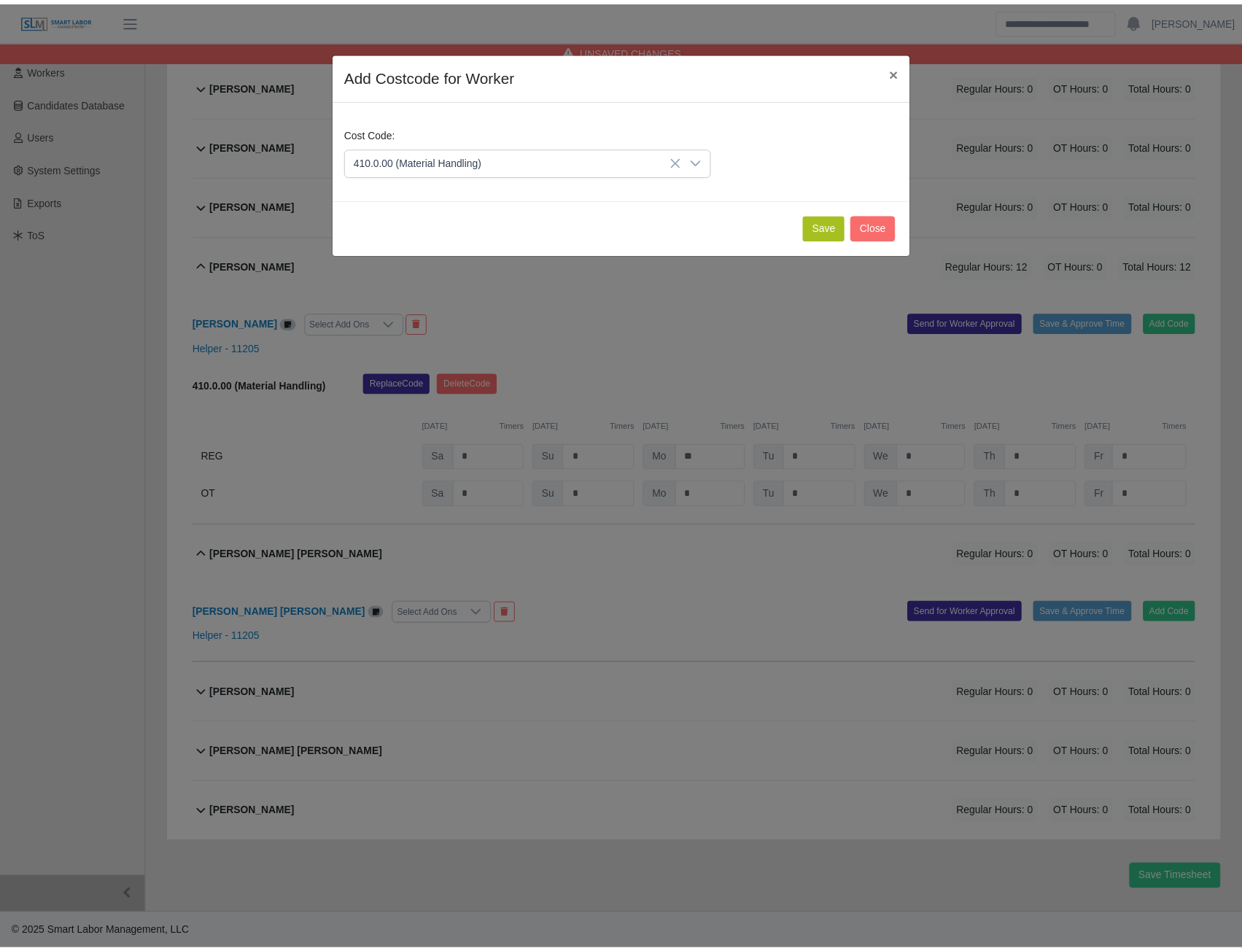
scroll to position [406, 0]
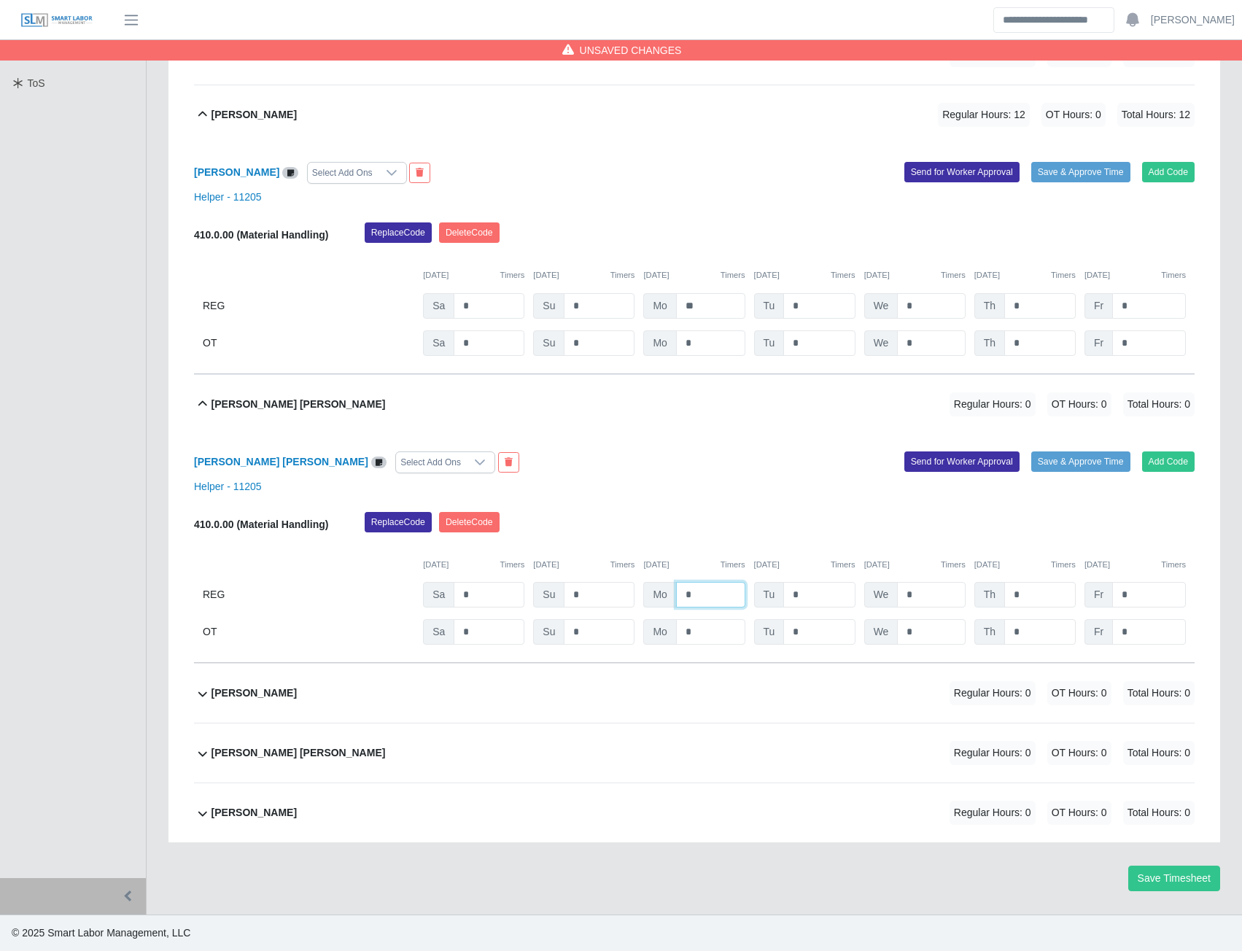
click at [694, 589] on input "*" at bounding box center [710, 595] width 69 height 26
type input "**"
click at [265, 812] on b "[PERSON_NAME]" at bounding box center [254, 812] width 85 height 15
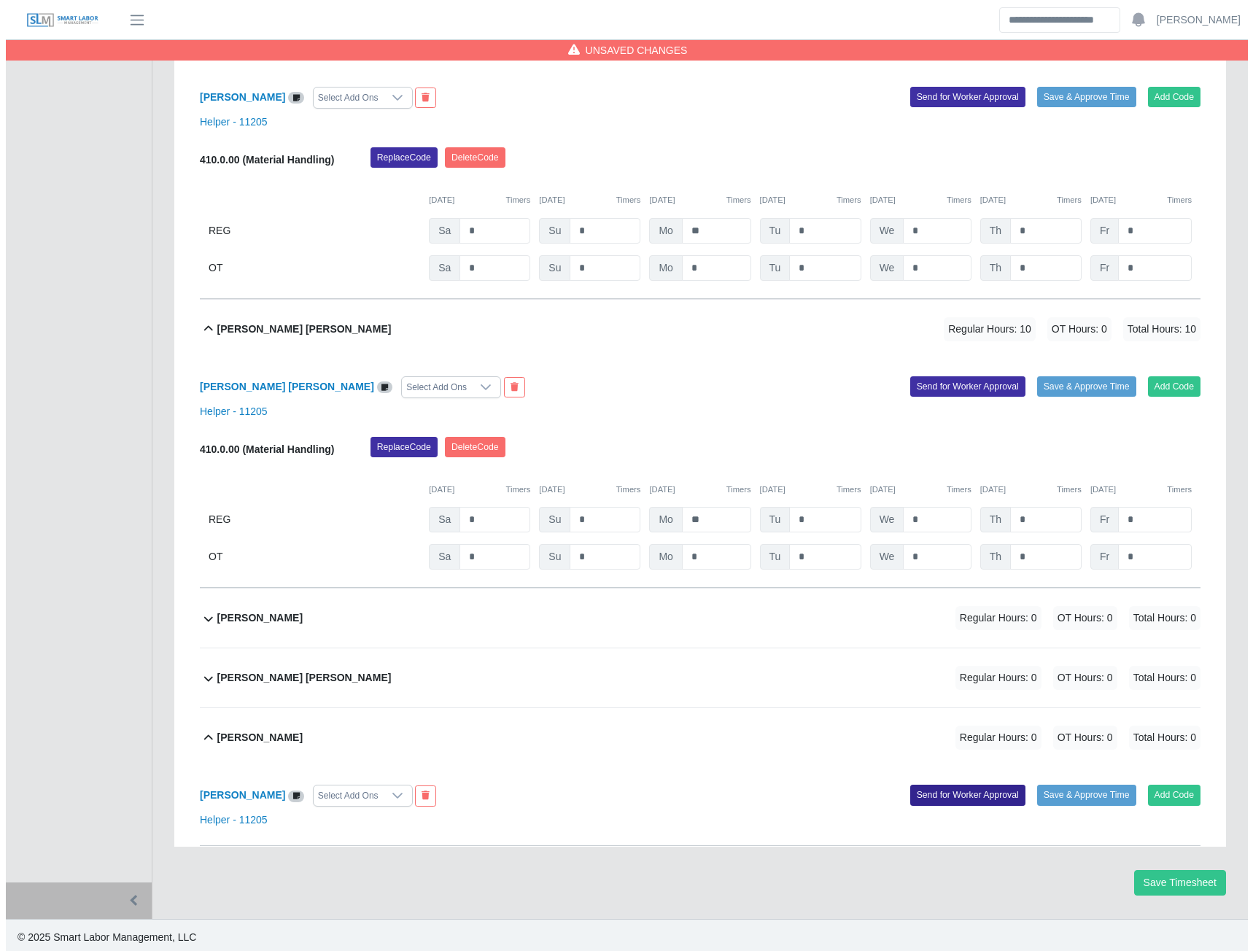
scroll to position [484, 0]
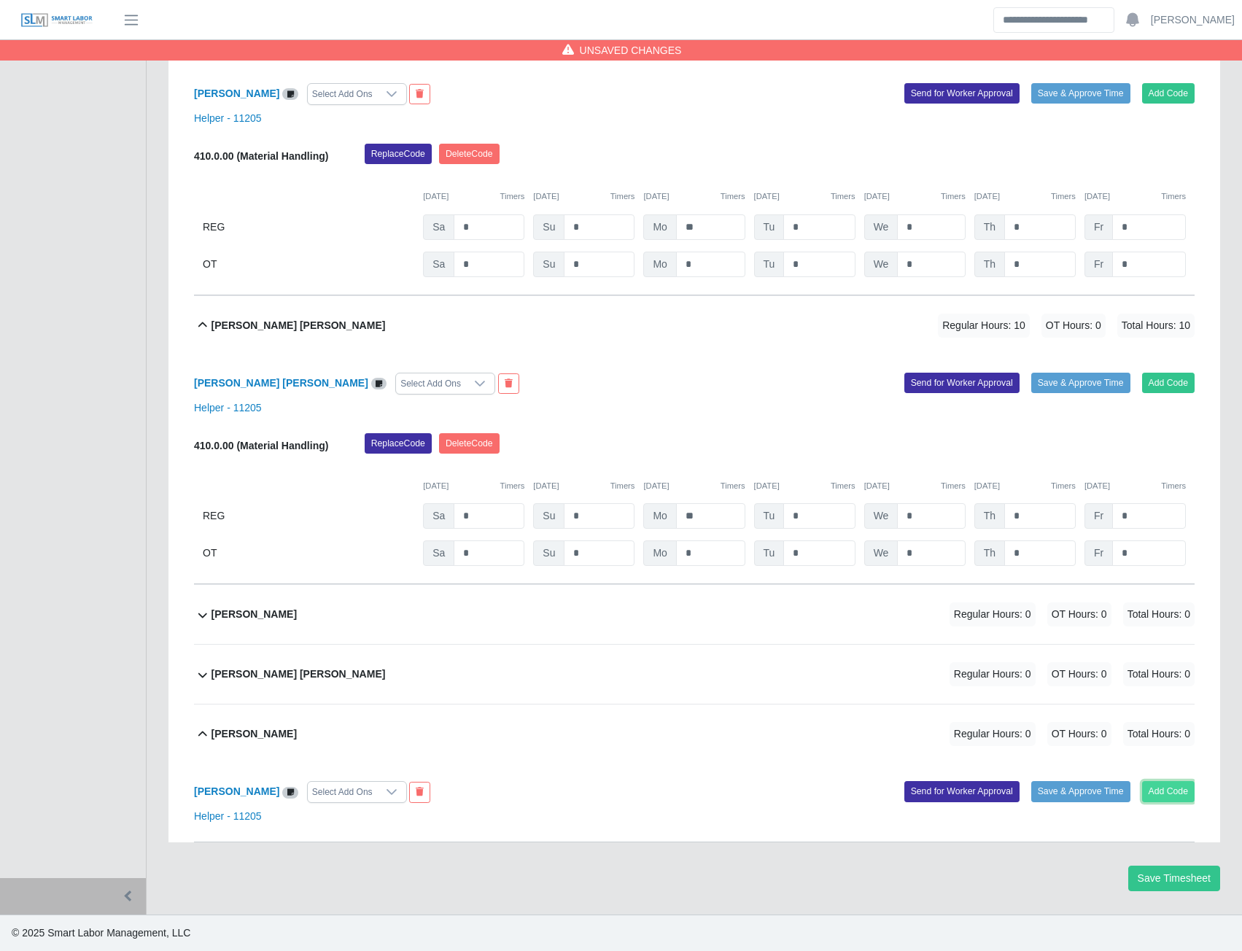
click at [1167, 794] on button "Add Code" at bounding box center [1168, 791] width 53 height 20
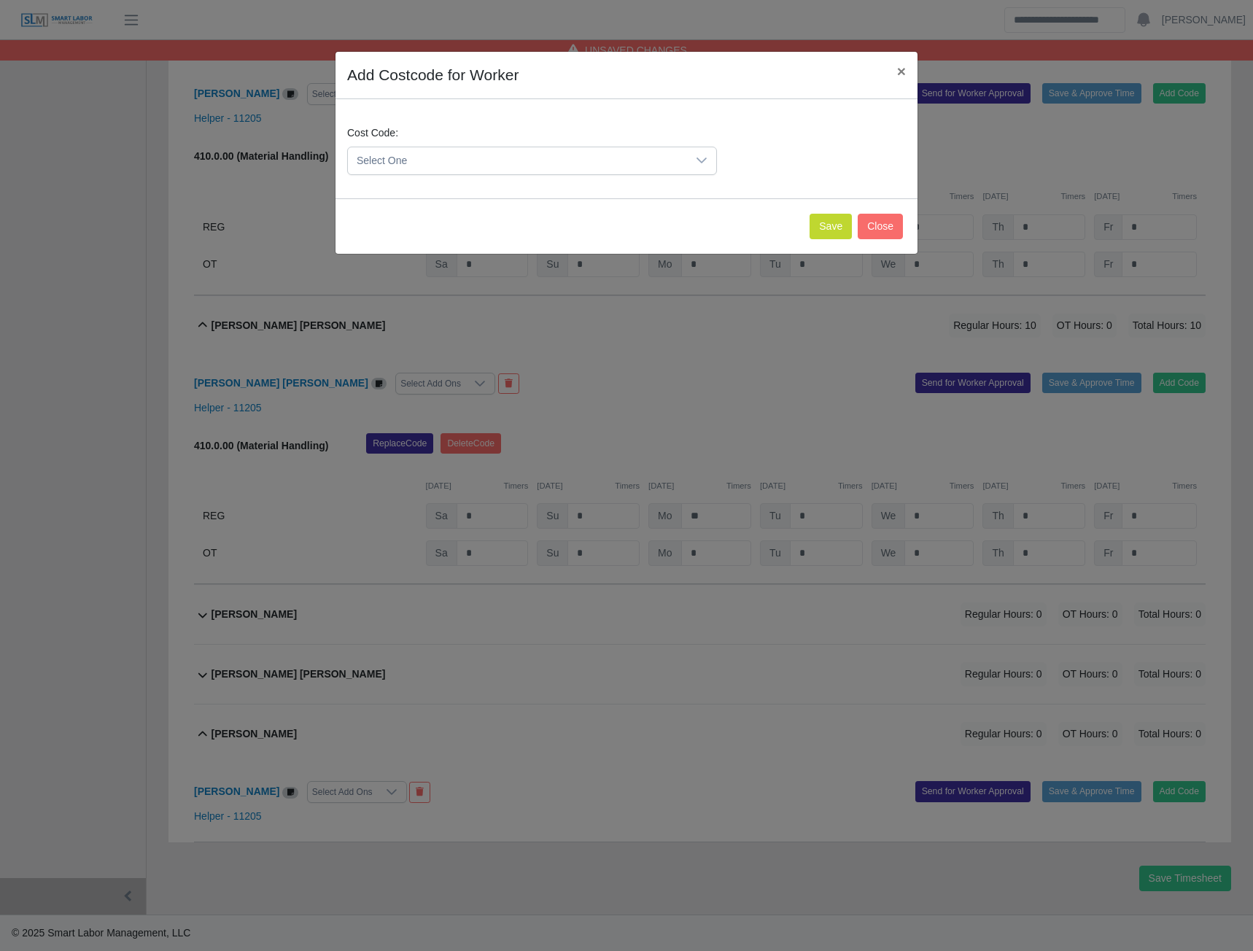
click at [694, 164] on div at bounding box center [701, 160] width 29 height 27
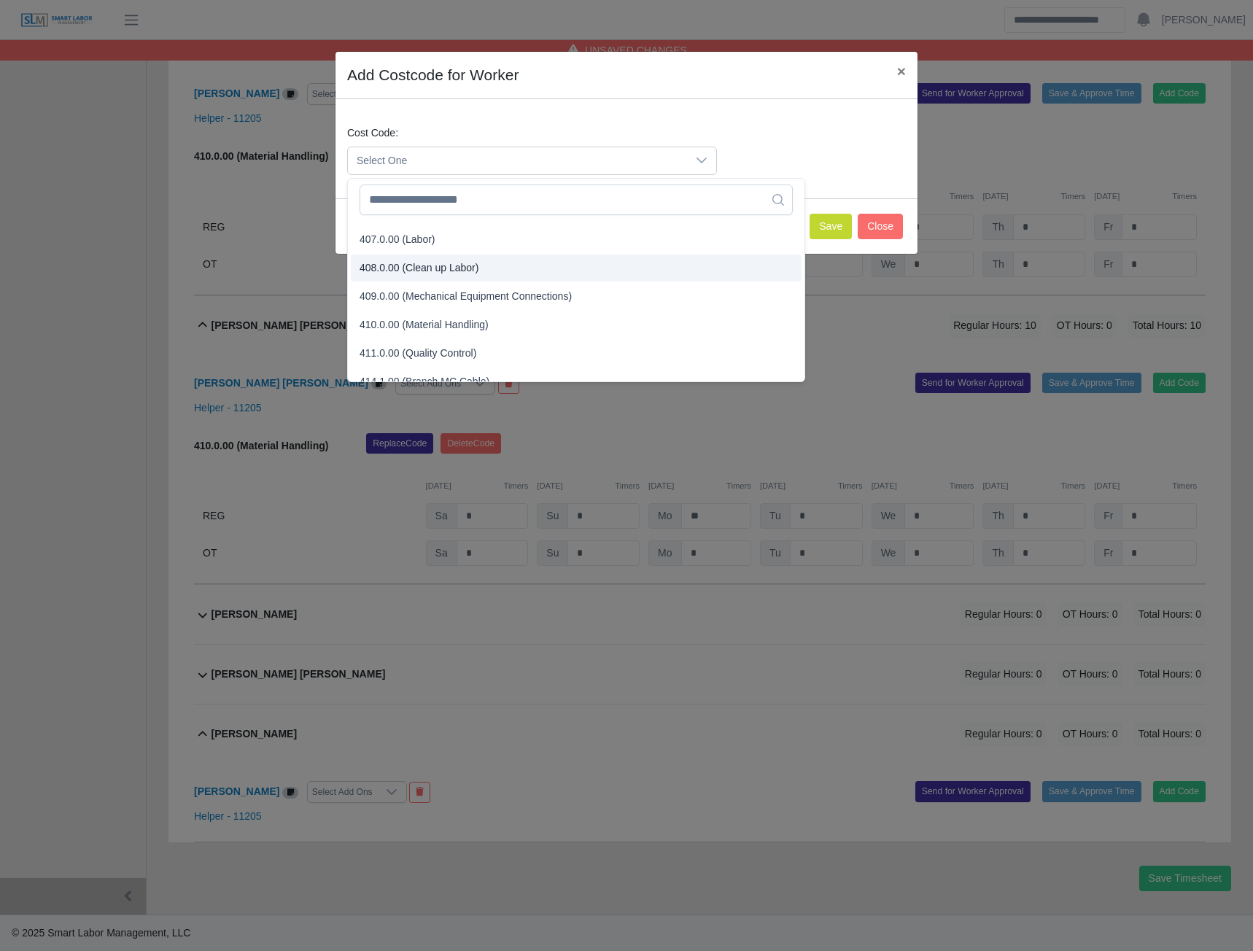
scroll to position [219, 0]
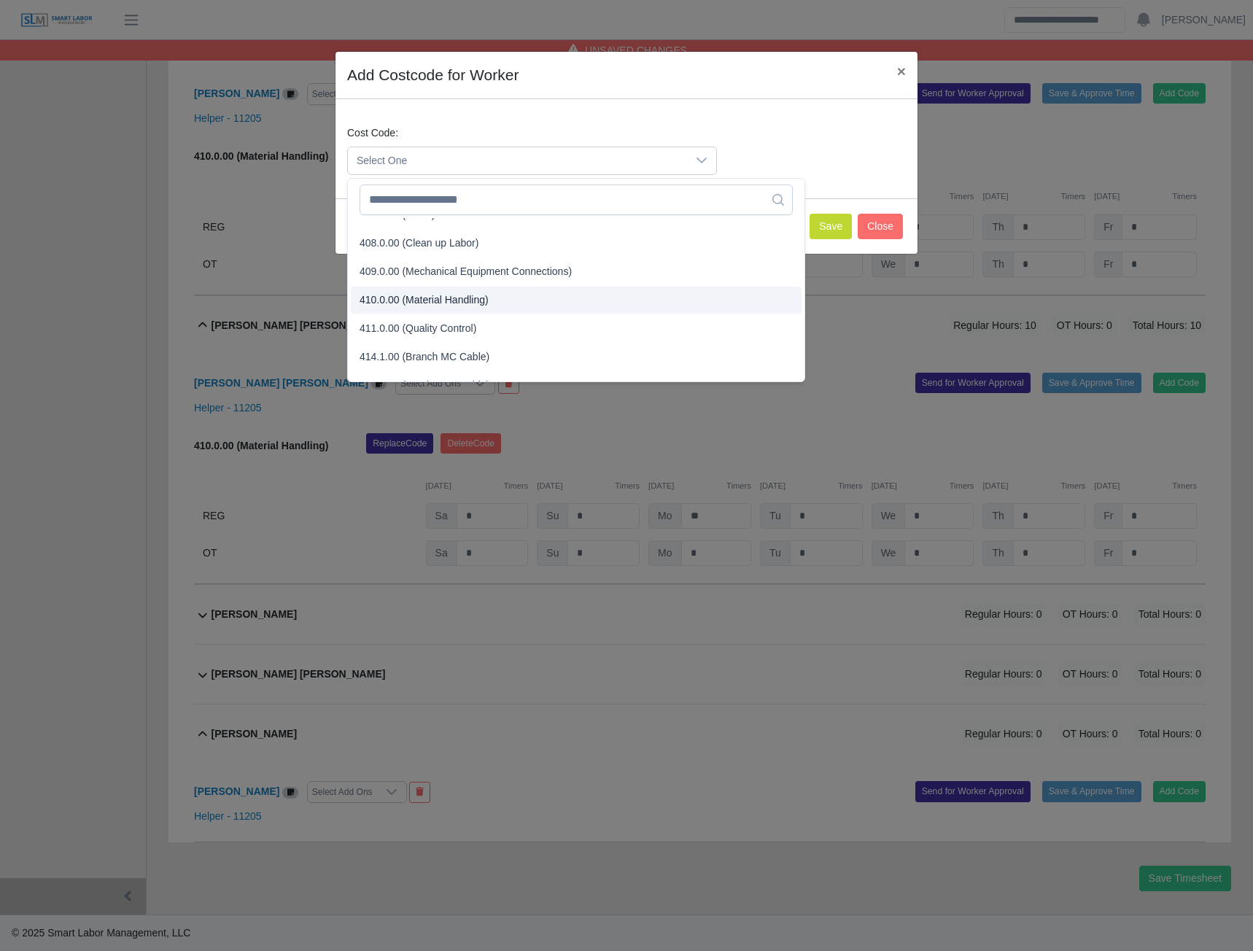
click at [430, 301] on span "410.0.00 (Material Handling)" at bounding box center [424, 300] width 129 height 15
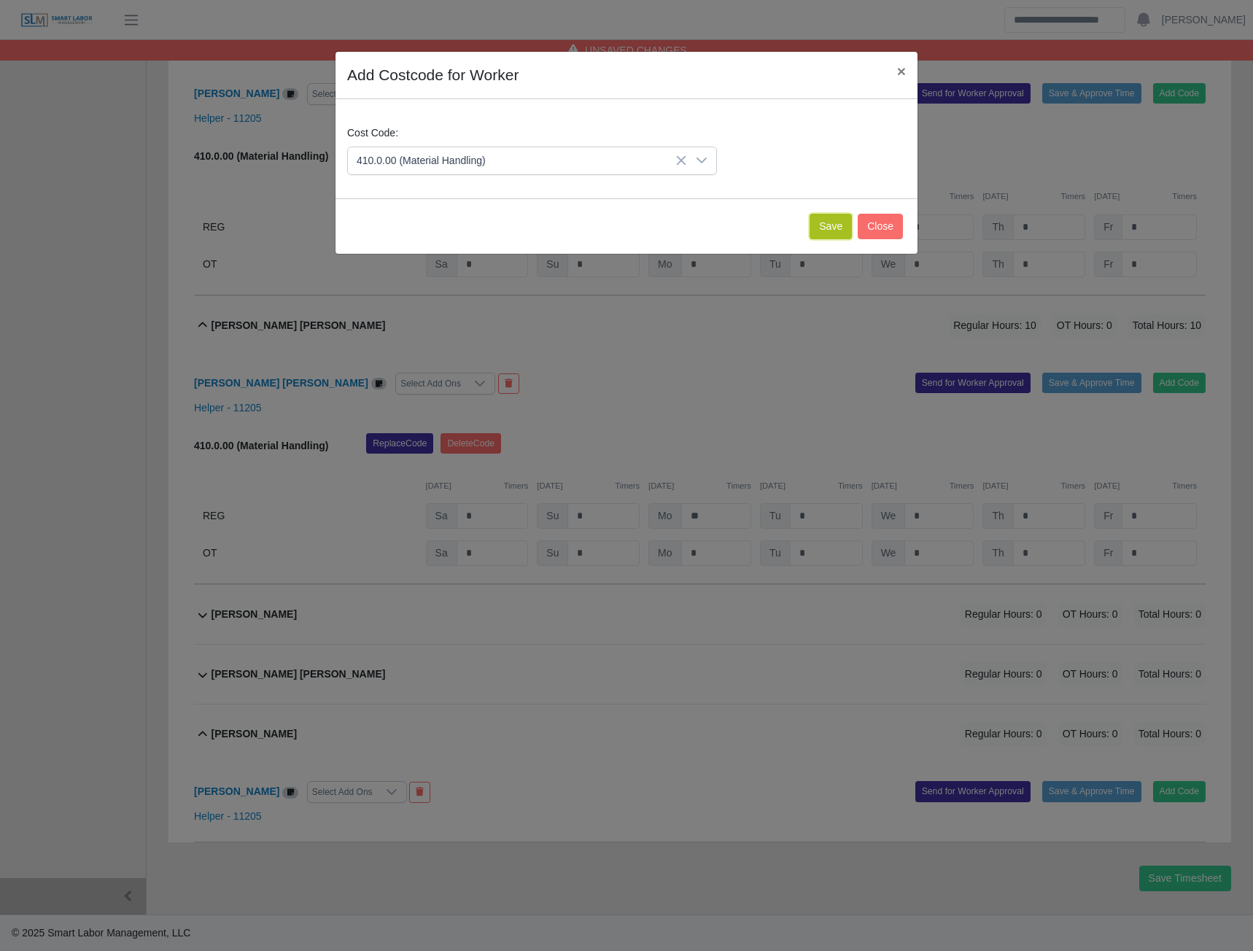
click at [834, 226] on button "Save" at bounding box center [831, 227] width 42 height 26
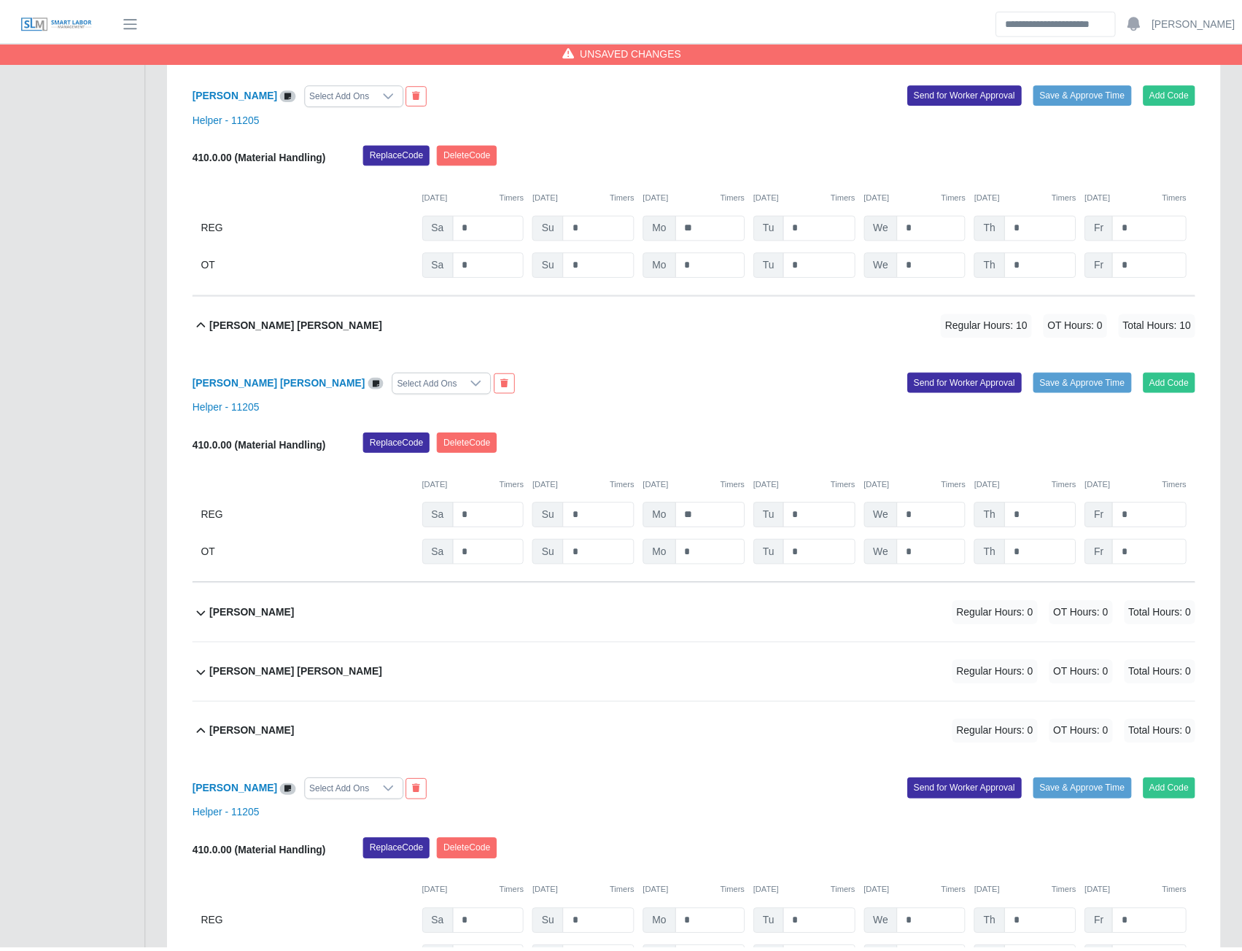
scroll to position [635, 0]
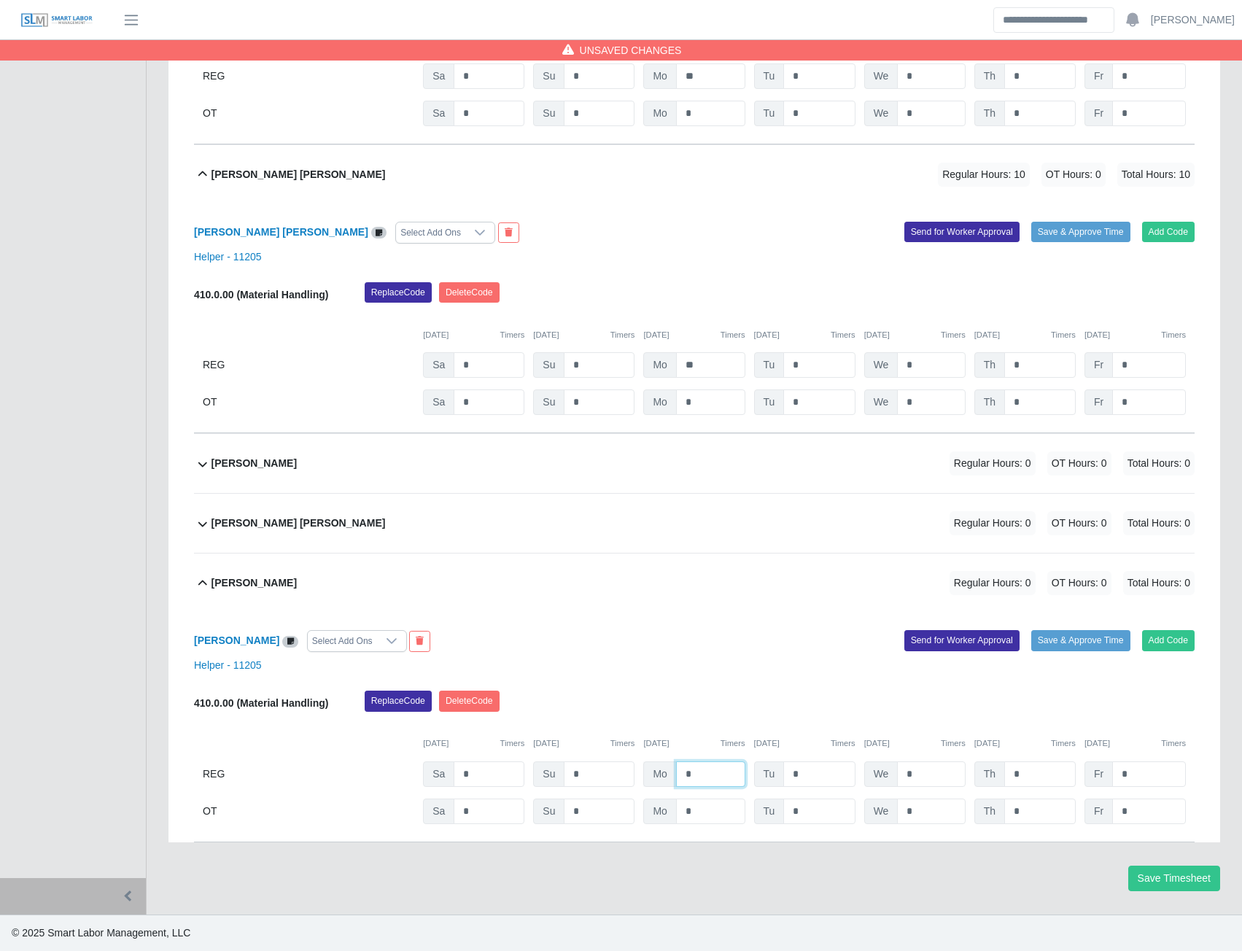
click at [694, 775] on input "*" at bounding box center [710, 775] width 69 height 26
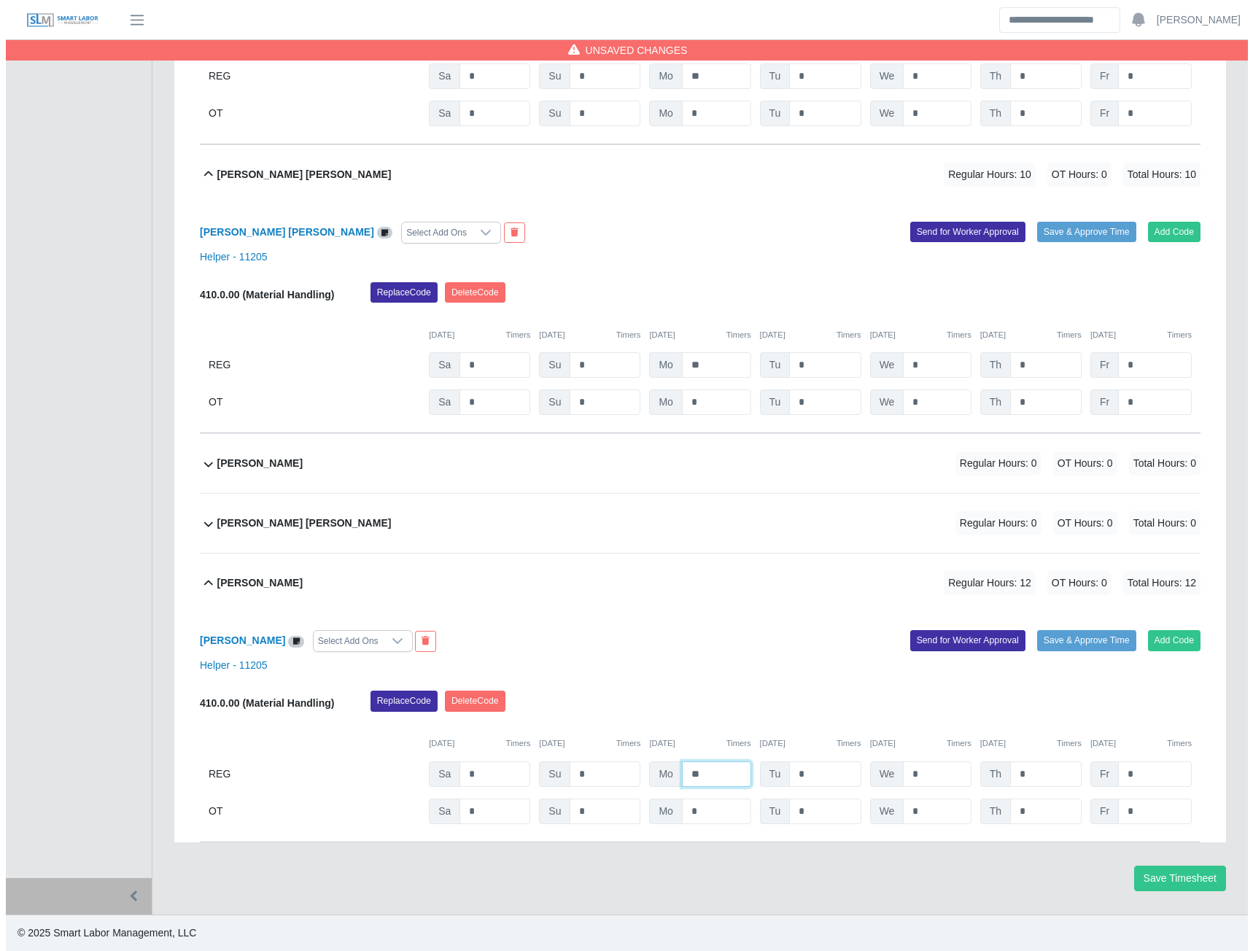
scroll to position [0, 0]
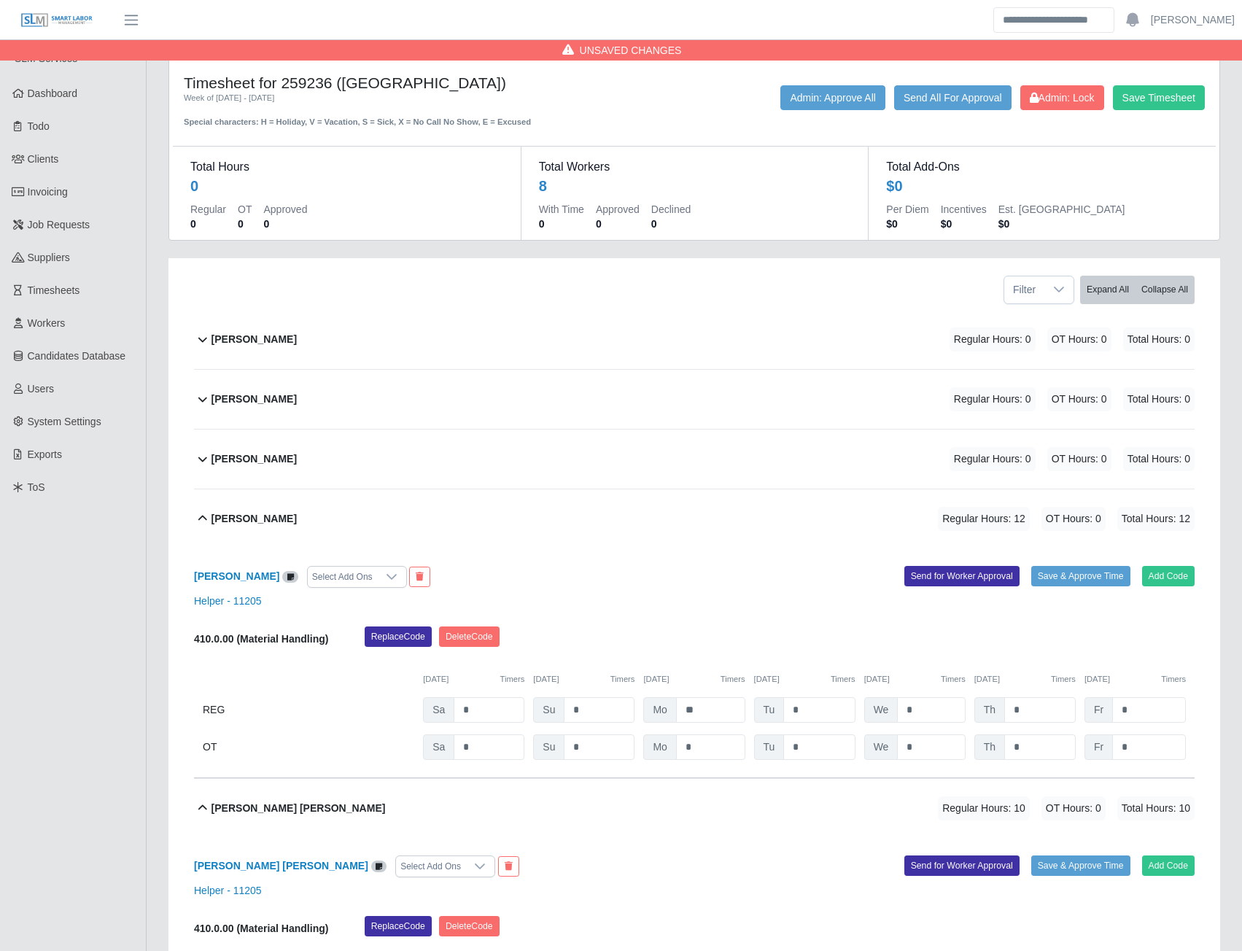
type input "**"
click at [256, 398] on b "Izaiah Sandoval" at bounding box center [254, 399] width 85 height 15
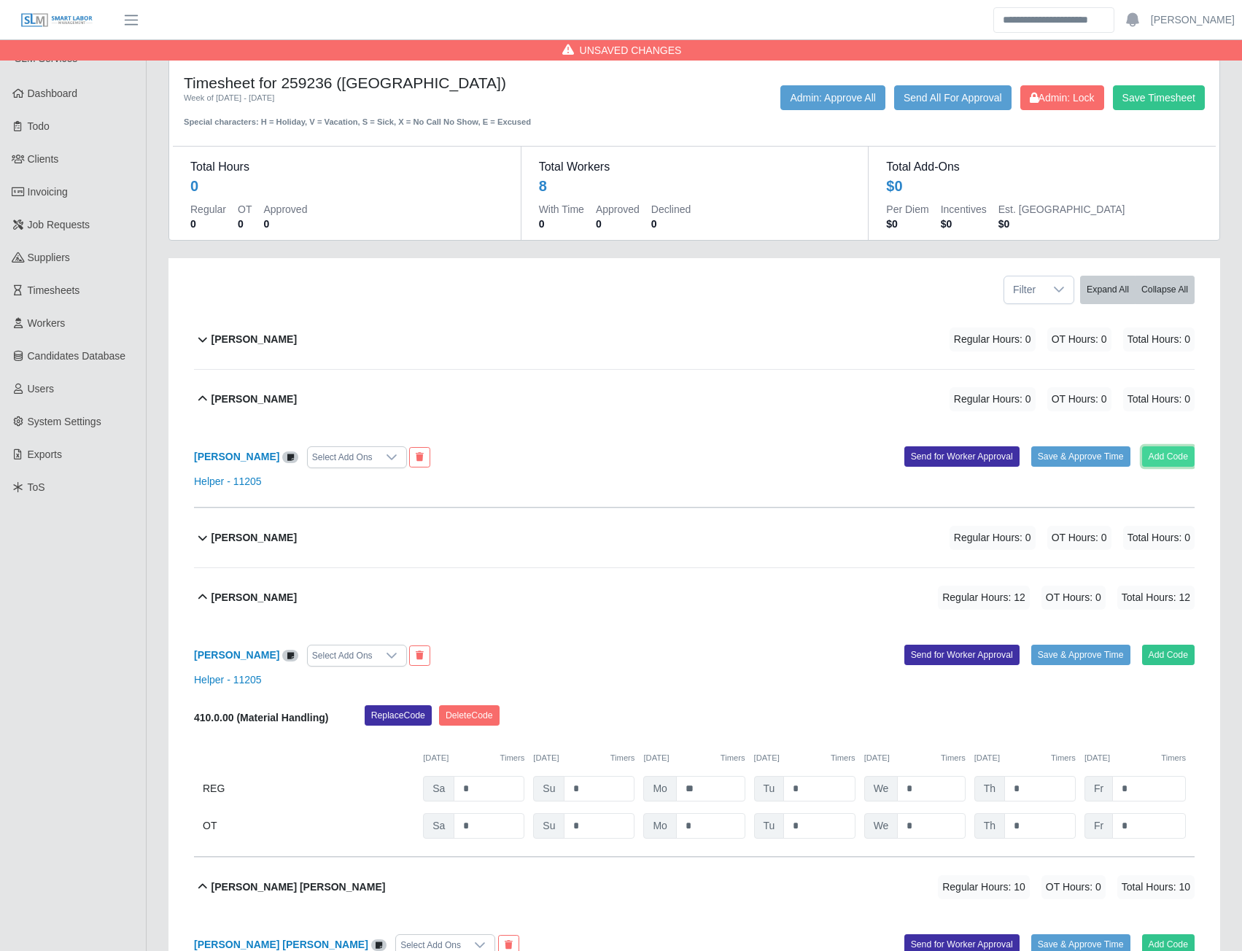
click at [1162, 458] on button "Add Code" at bounding box center [1168, 456] width 53 height 20
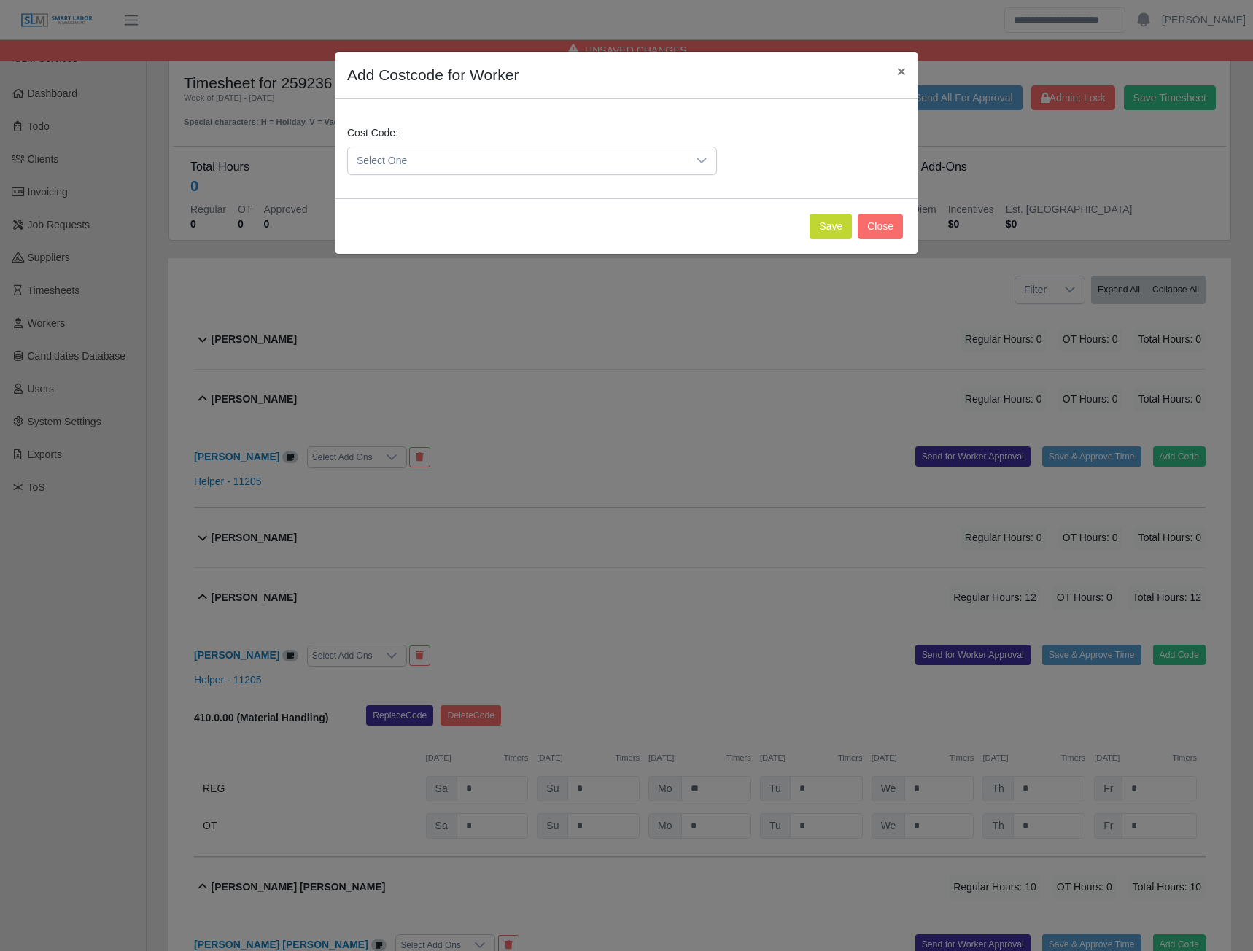
click at [692, 170] on div at bounding box center [701, 160] width 29 height 27
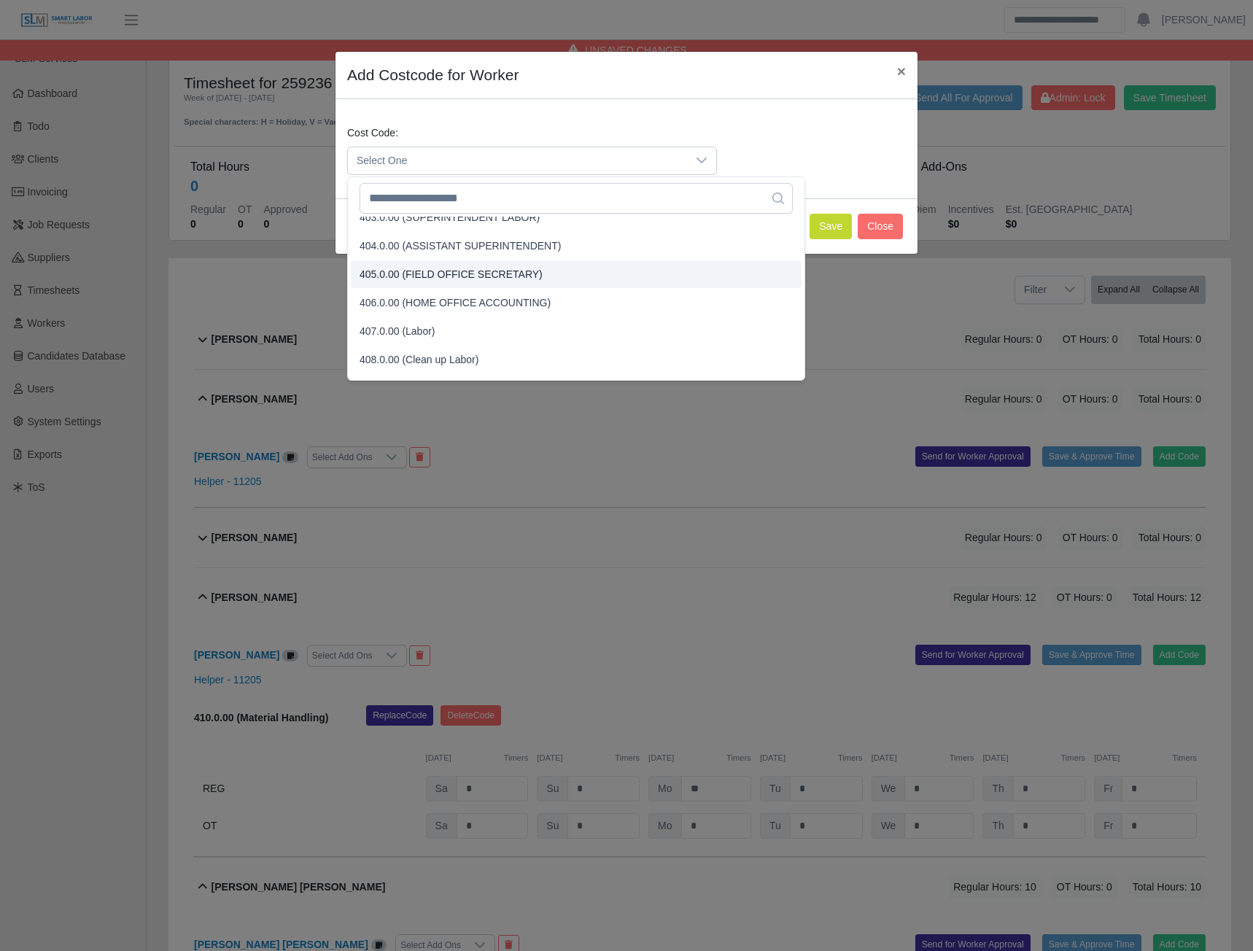
scroll to position [219, 0]
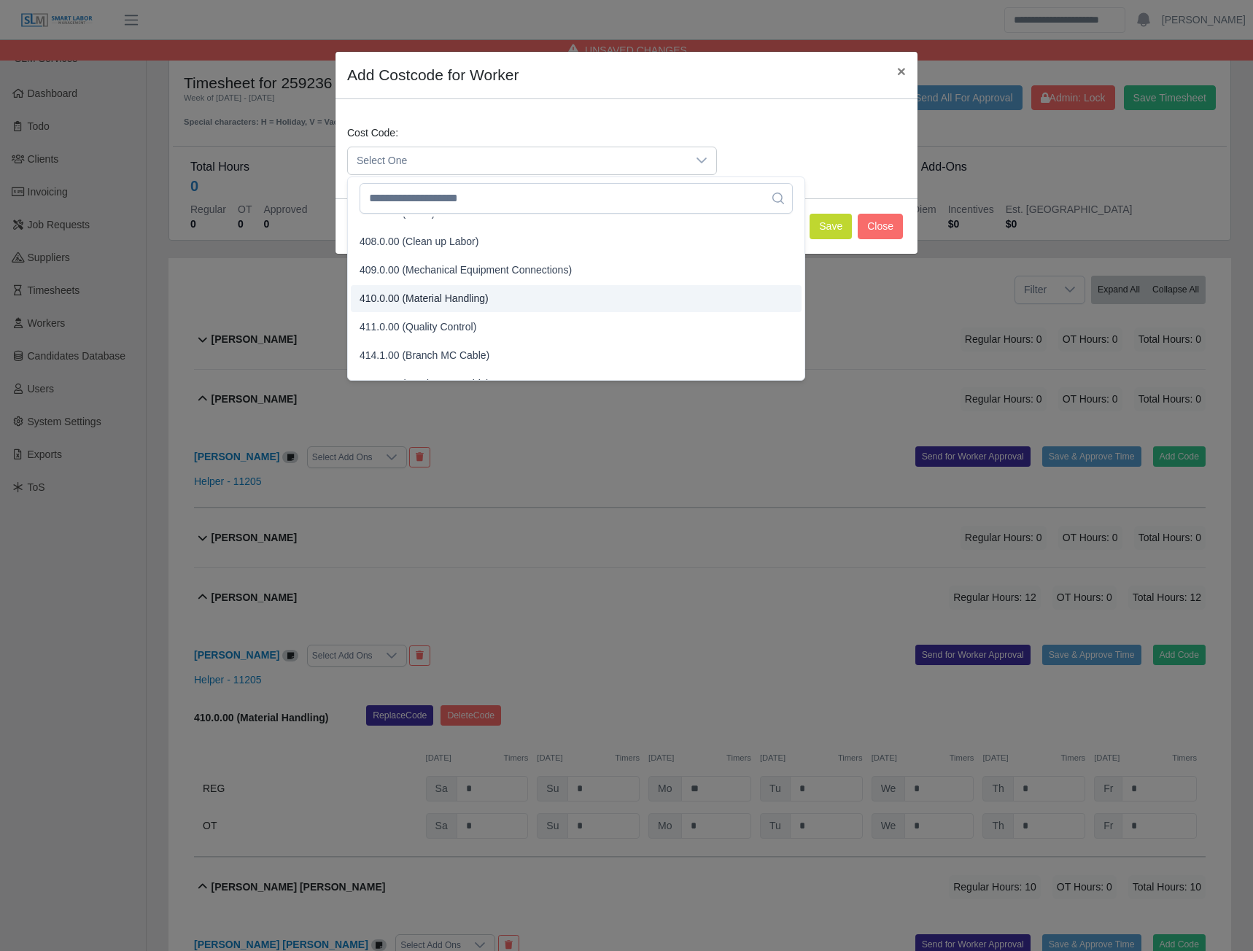
click at [414, 295] on span "410.0.00 (Material Handling)" at bounding box center [424, 298] width 129 height 15
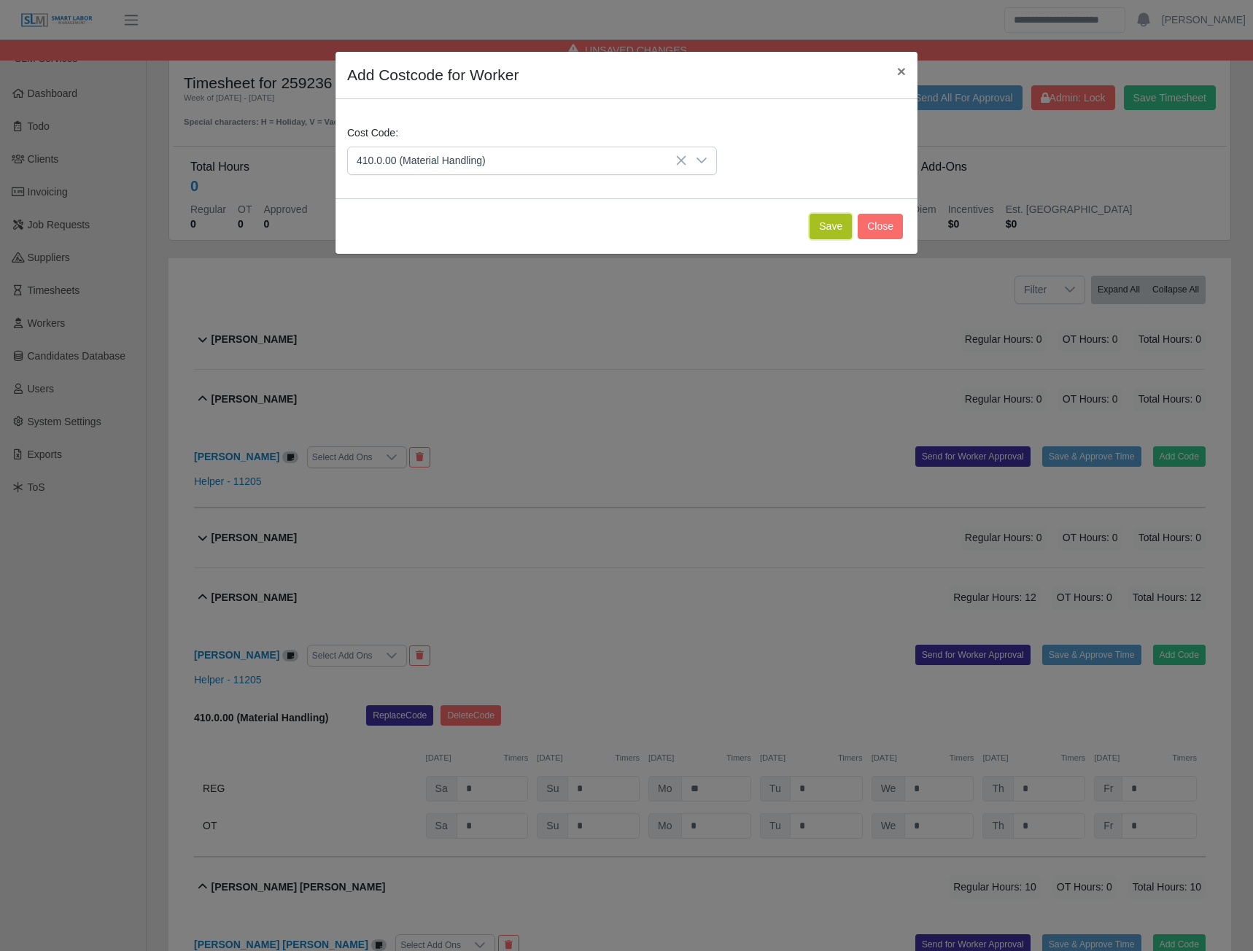
click at [822, 219] on button "Save" at bounding box center [831, 227] width 42 height 26
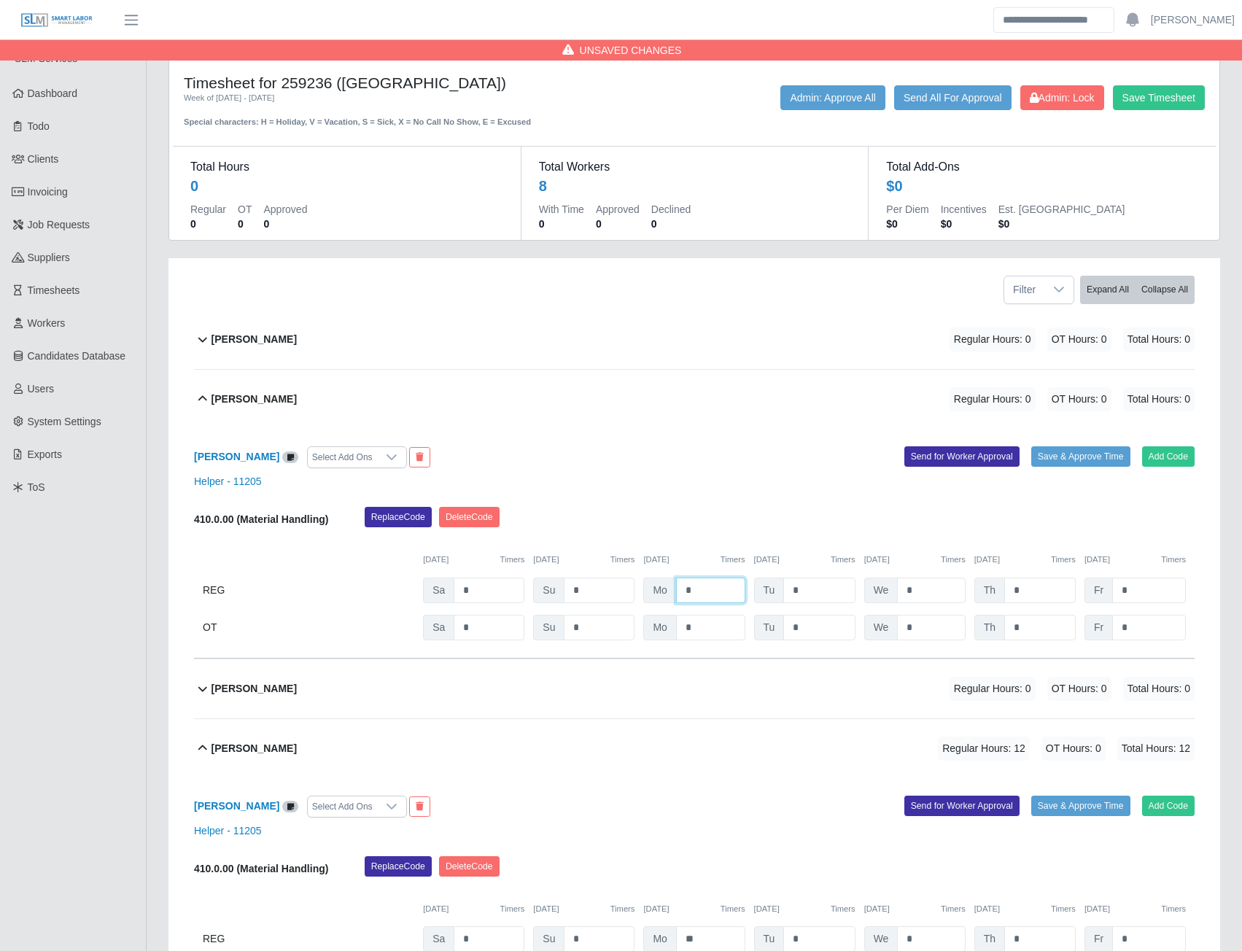
click at [710, 592] on input "*" at bounding box center [710, 591] width 69 height 26
type input "****"
click at [252, 340] on b "Daniela Vasquez" at bounding box center [254, 339] width 85 height 15
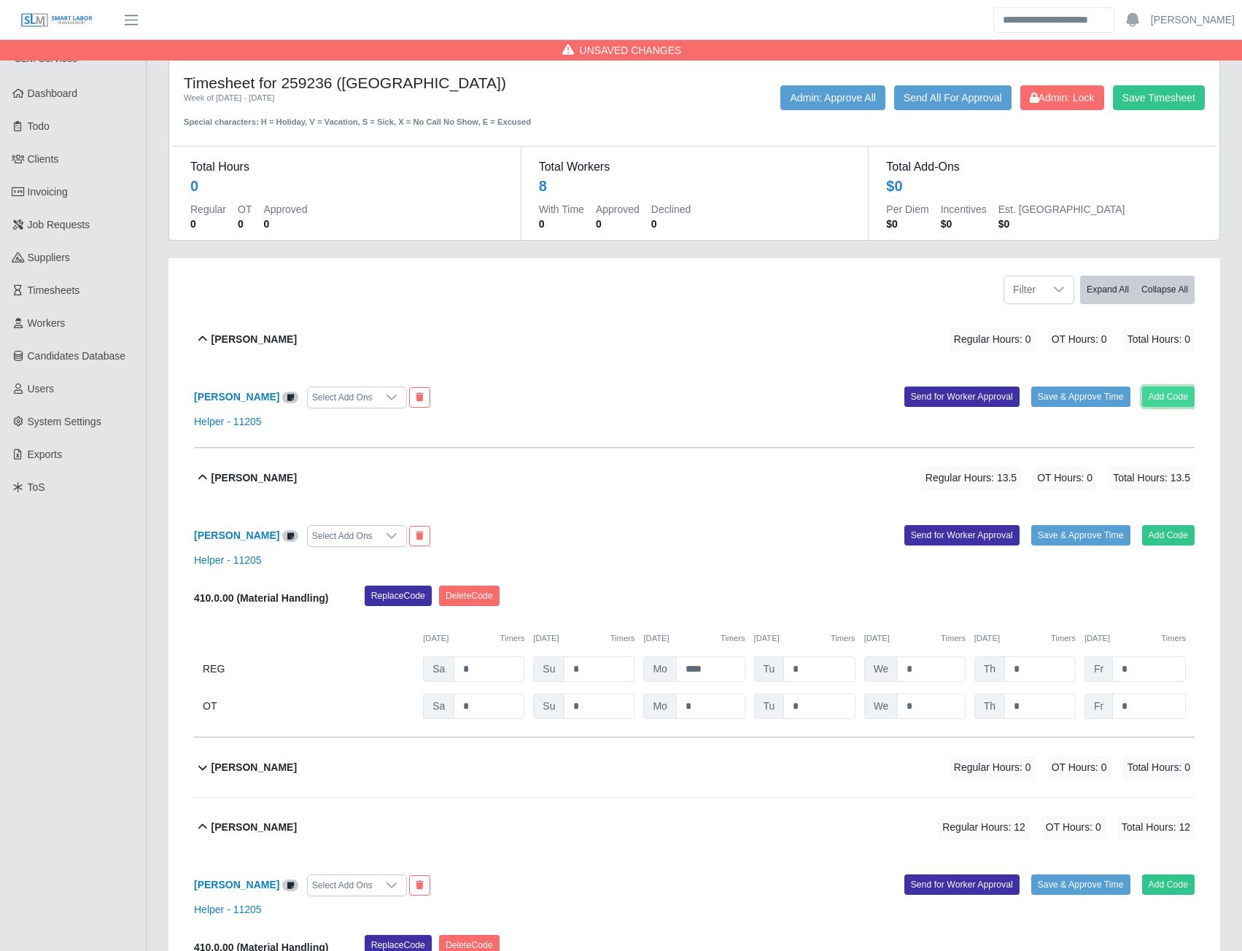
click at [1180, 394] on button "Add Code" at bounding box center [1168, 397] width 53 height 20
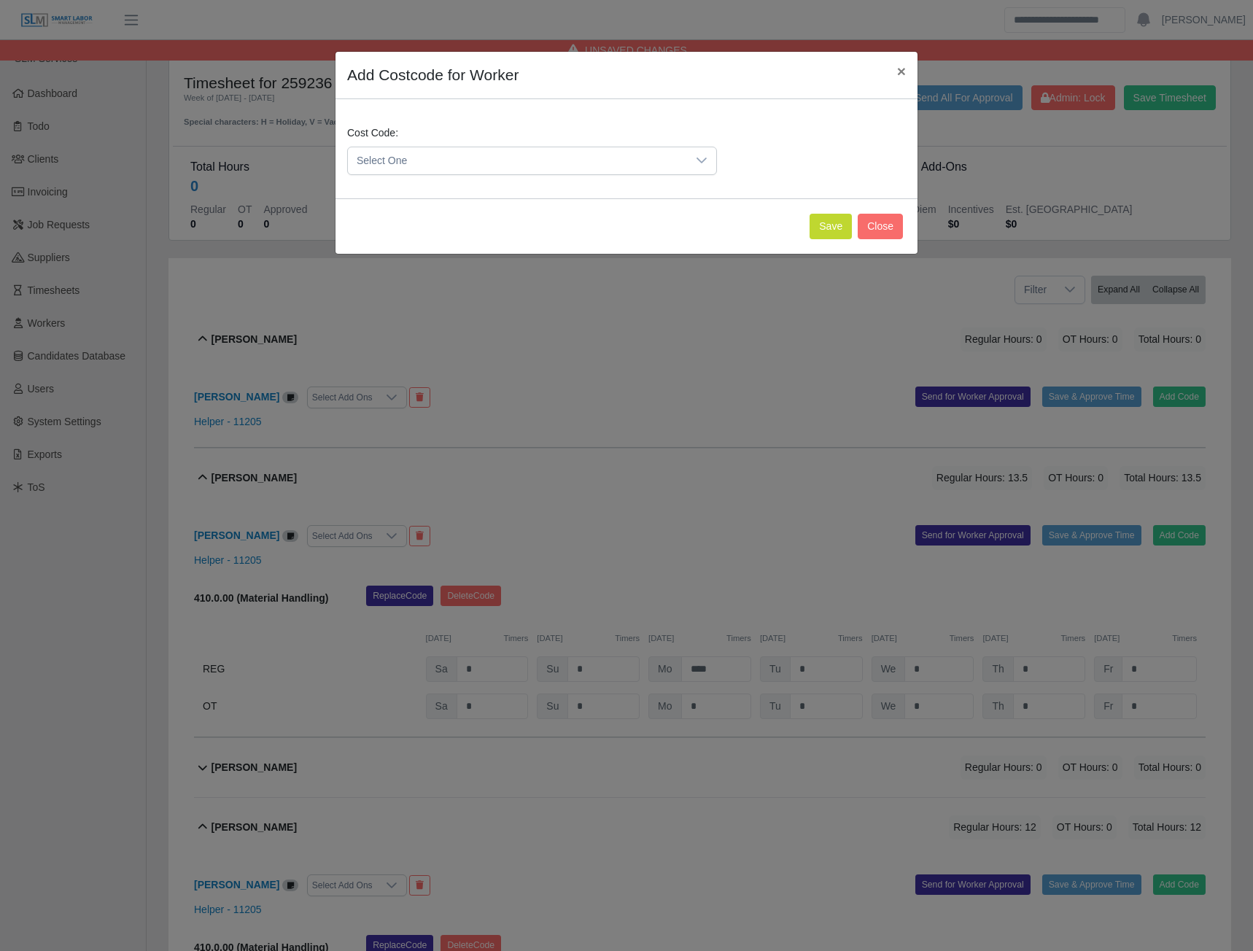
click at [634, 160] on span "Select One" at bounding box center [517, 160] width 339 height 27
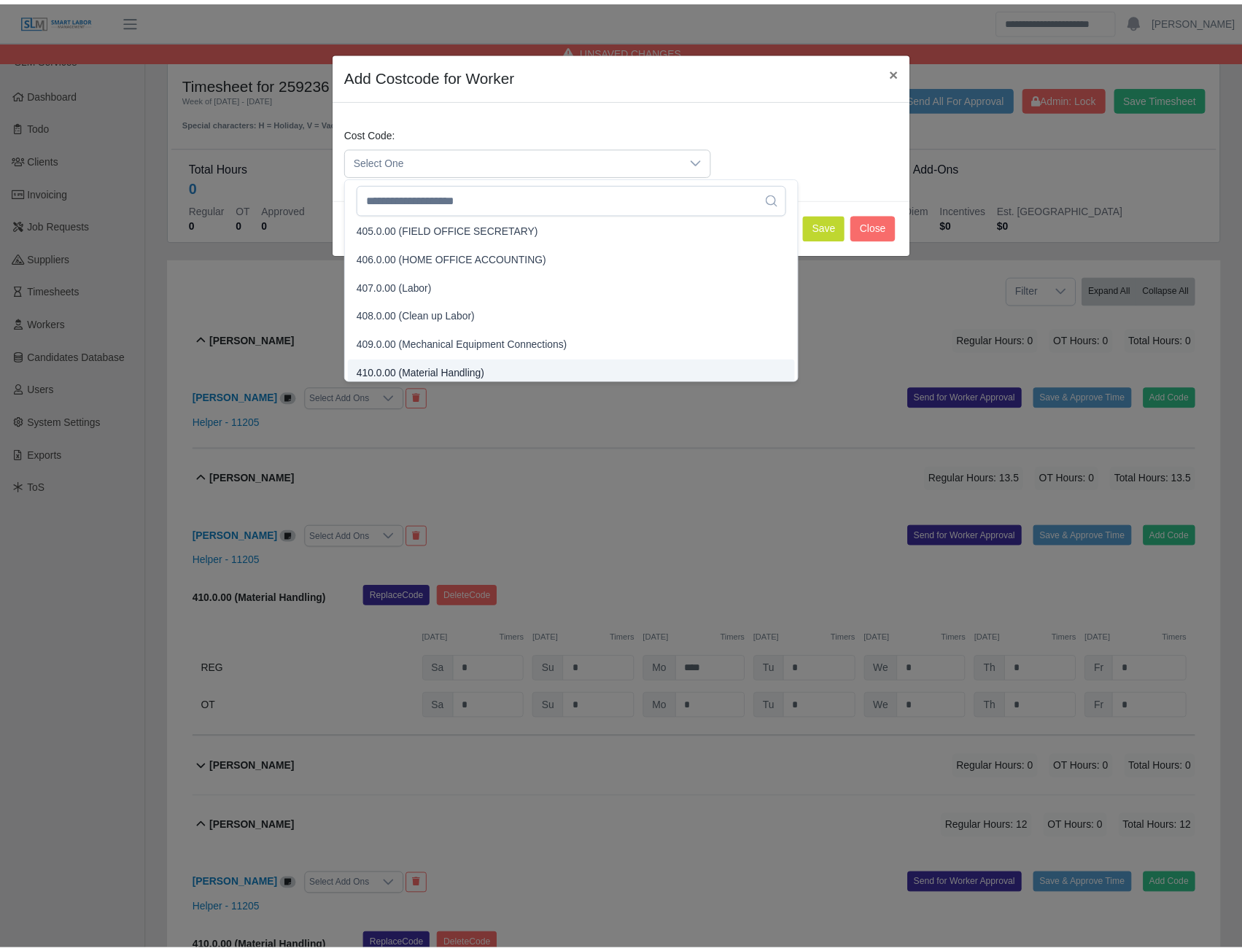
scroll to position [151, 0]
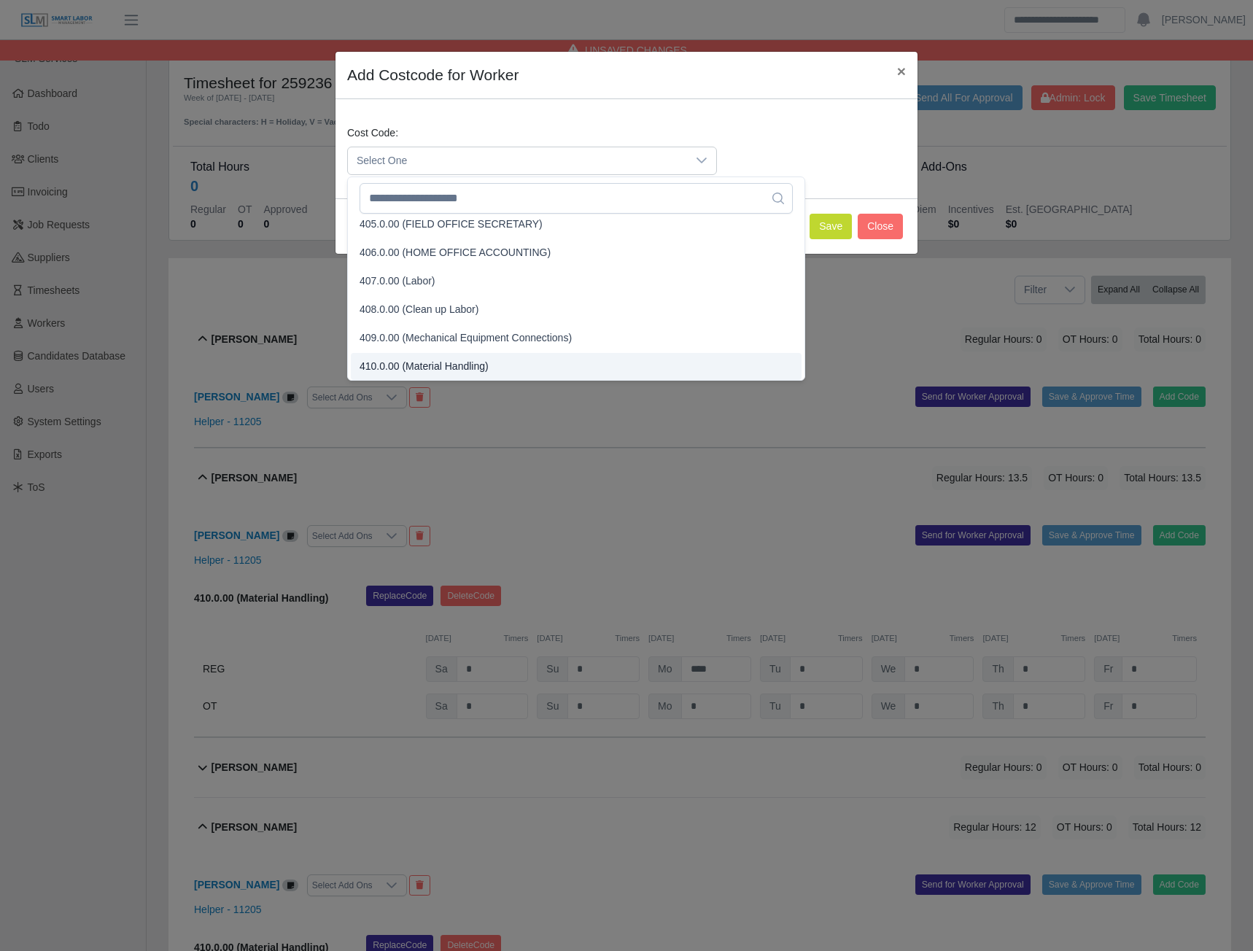
click at [430, 366] on span "410.0.00 (Material Handling)" at bounding box center [424, 366] width 129 height 15
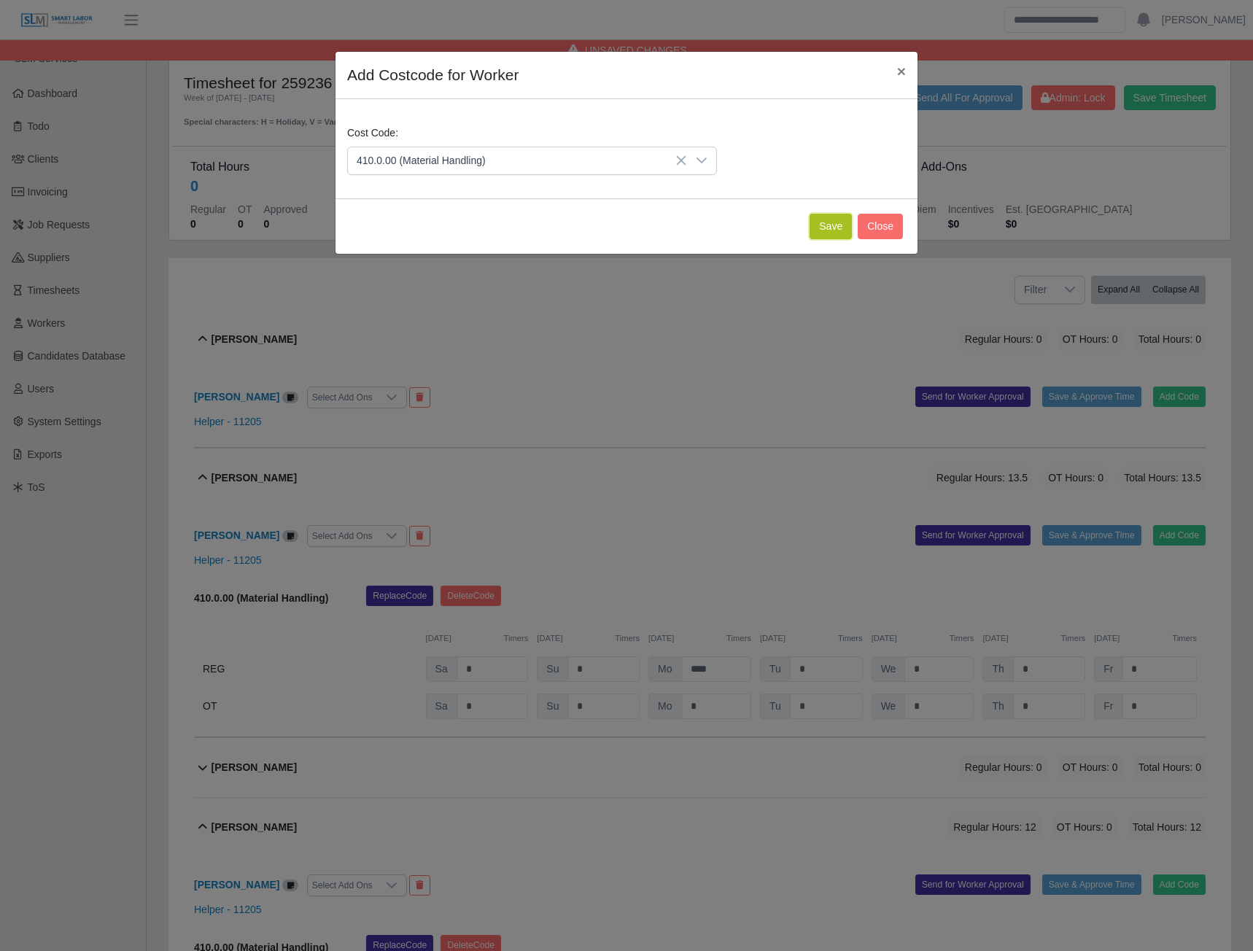
click at [834, 232] on button "Save" at bounding box center [831, 227] width 42 height 26
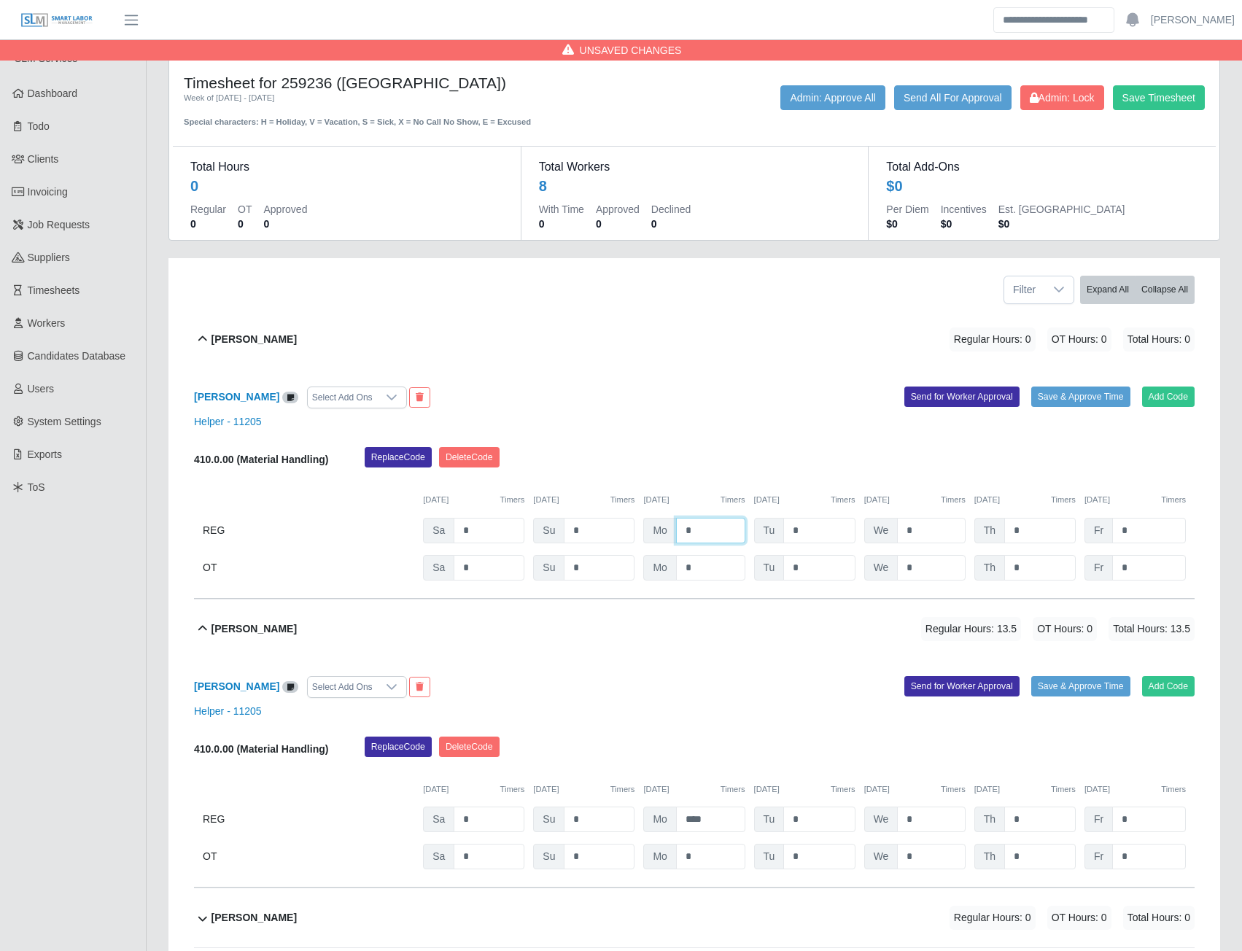
click at [702, 536] on input "*" at bounding box center [710, 531] width 69 height 26
type input "**"
type input "***"
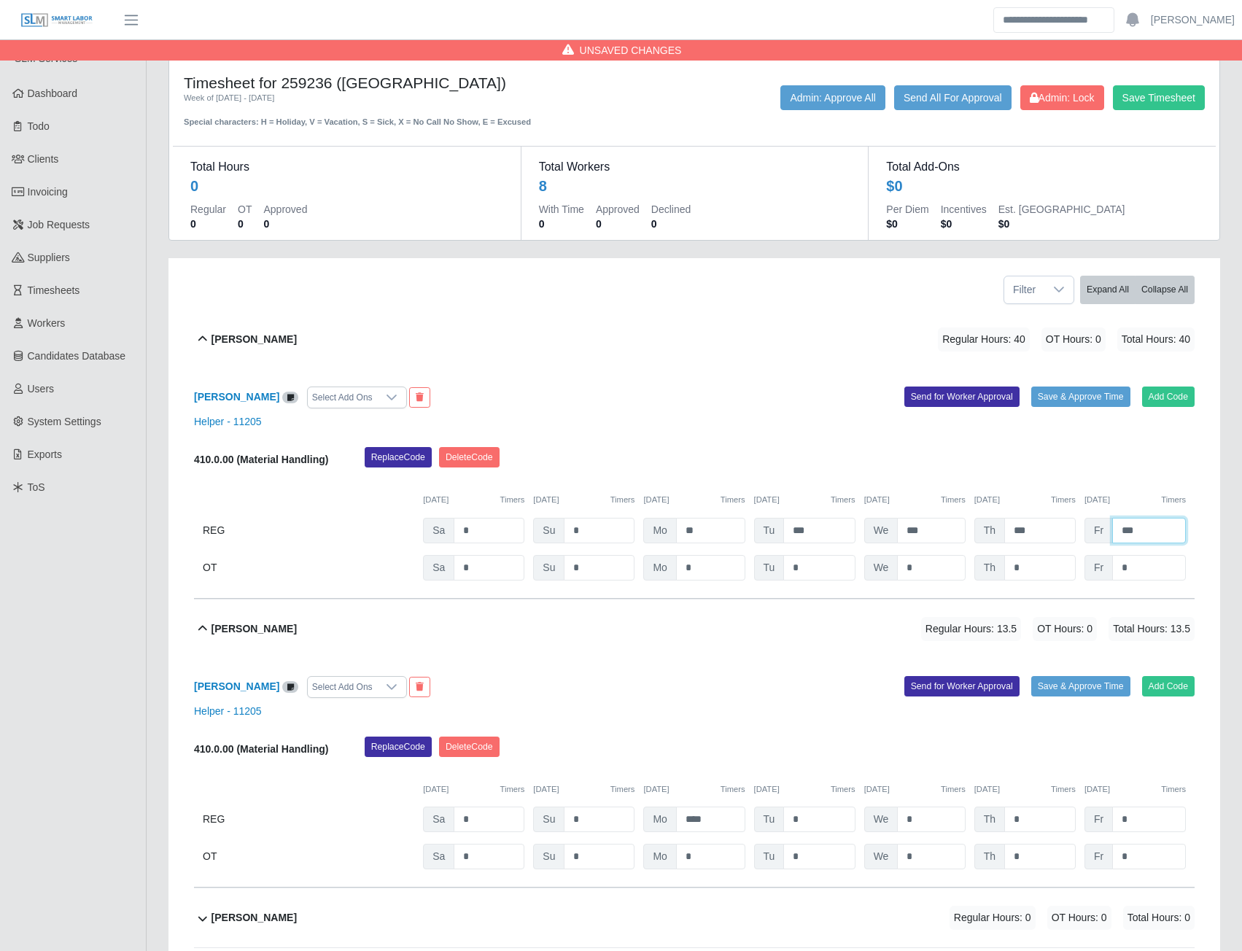
type input "***"
type input "*"
click at [803, 821] on input "*" at bounding box center [818, 820] width 71 height 26
type input "***"
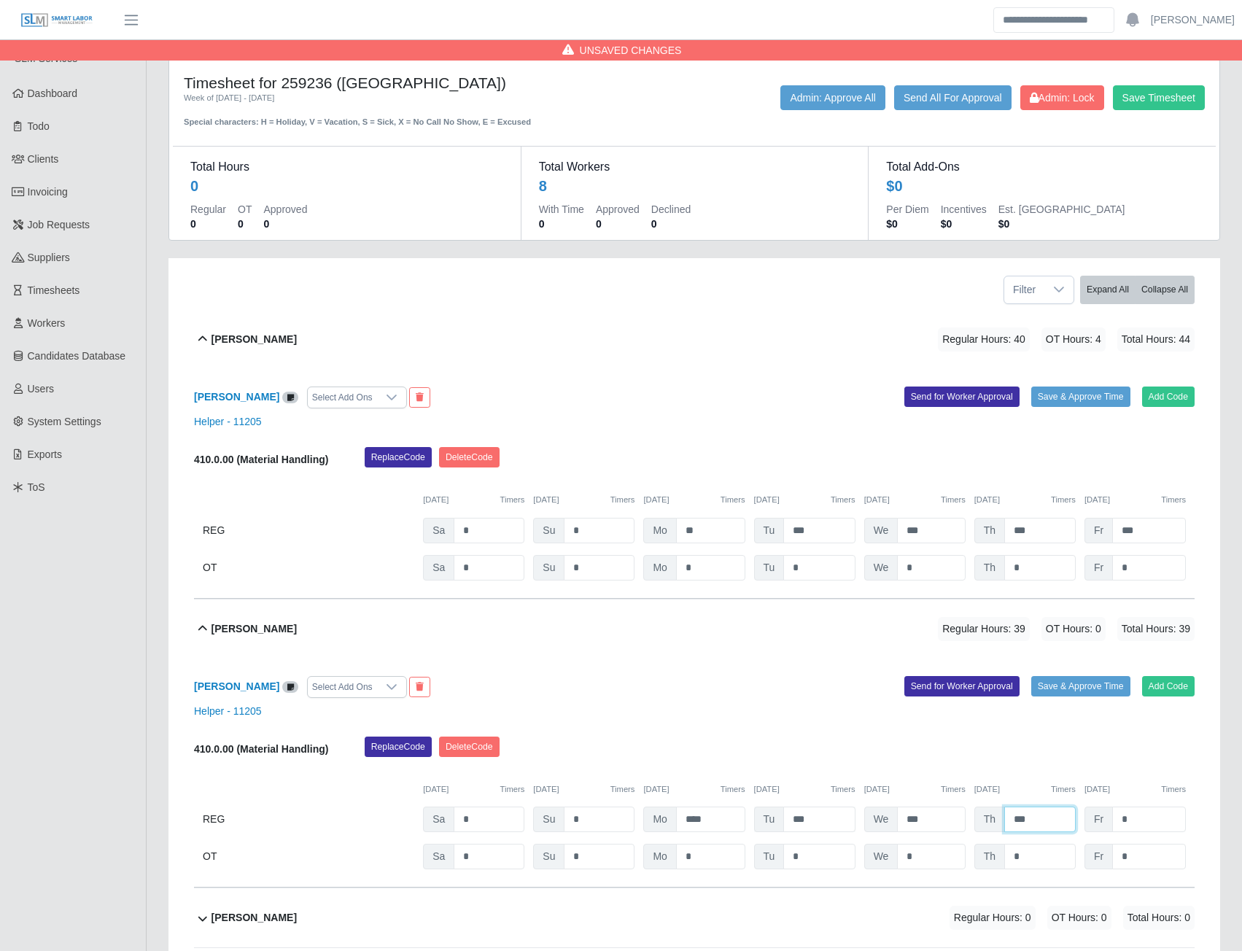
type input "***"
type input "*"
type input "***"
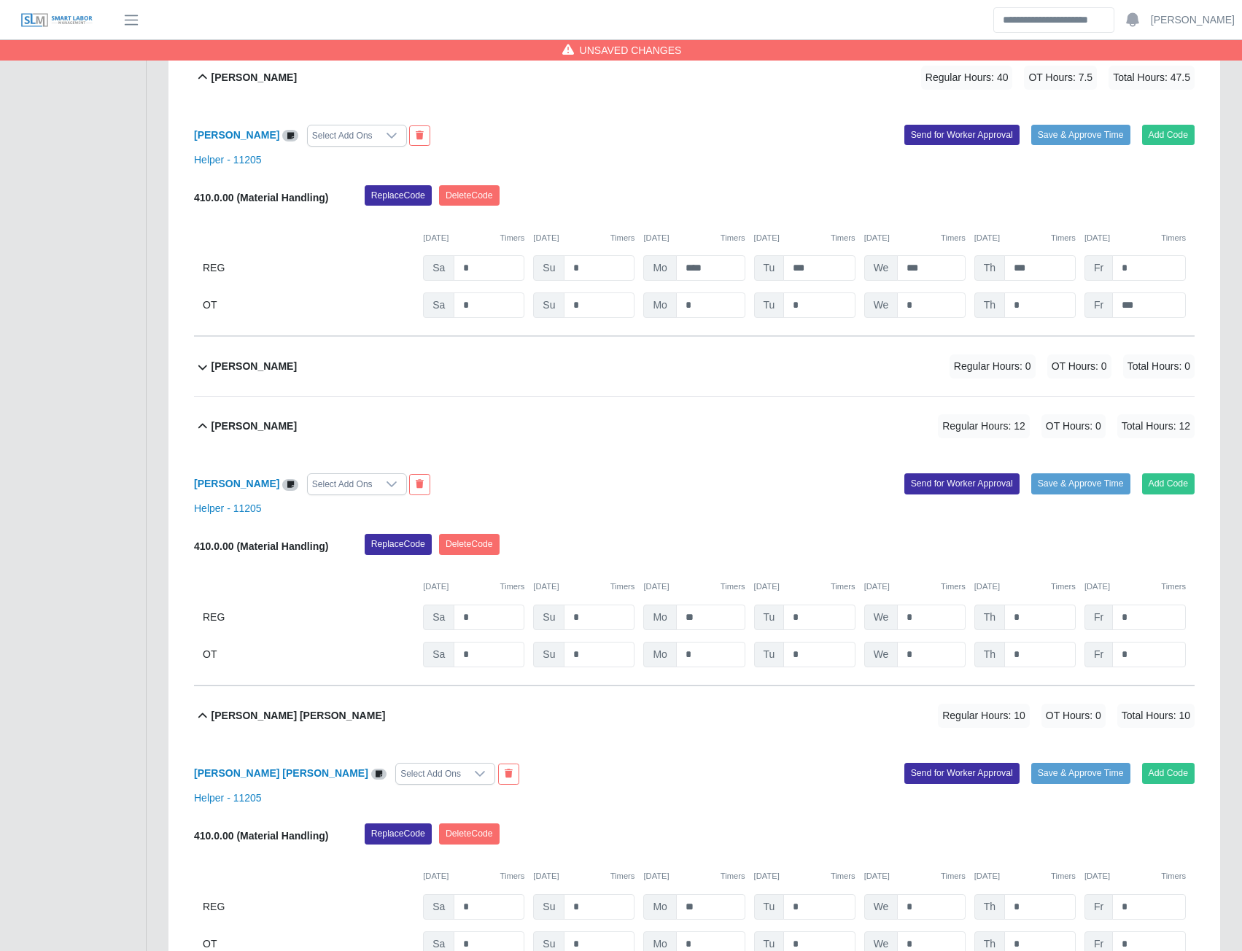
scroll to position [656, 0]
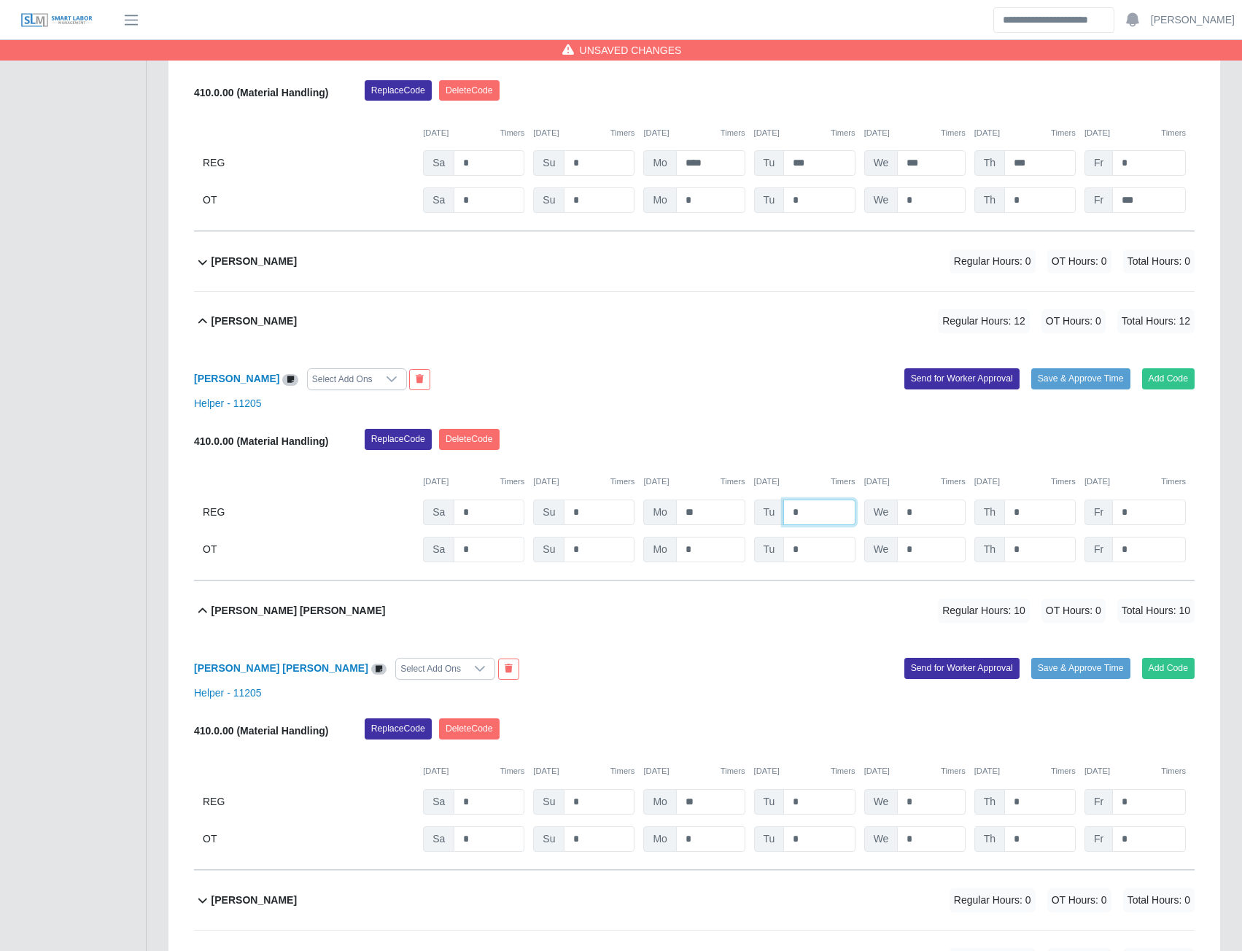
click at [818, 510] on input "*" at bounding box center [818, 513] width 71 height 26
type input "***"
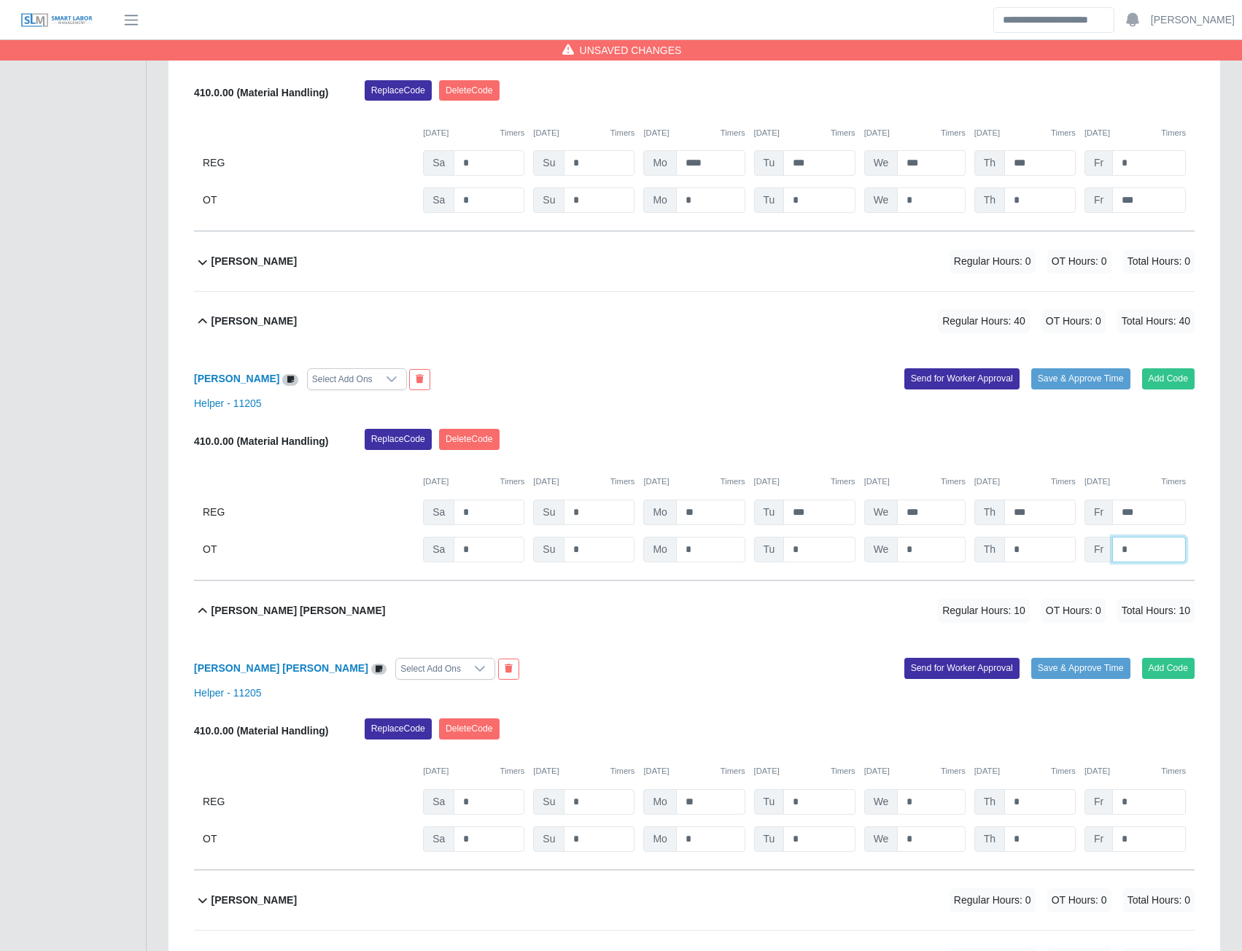
click at [1129, 546] on input "*" at bounding box center [1149, 550] width 74 height 26
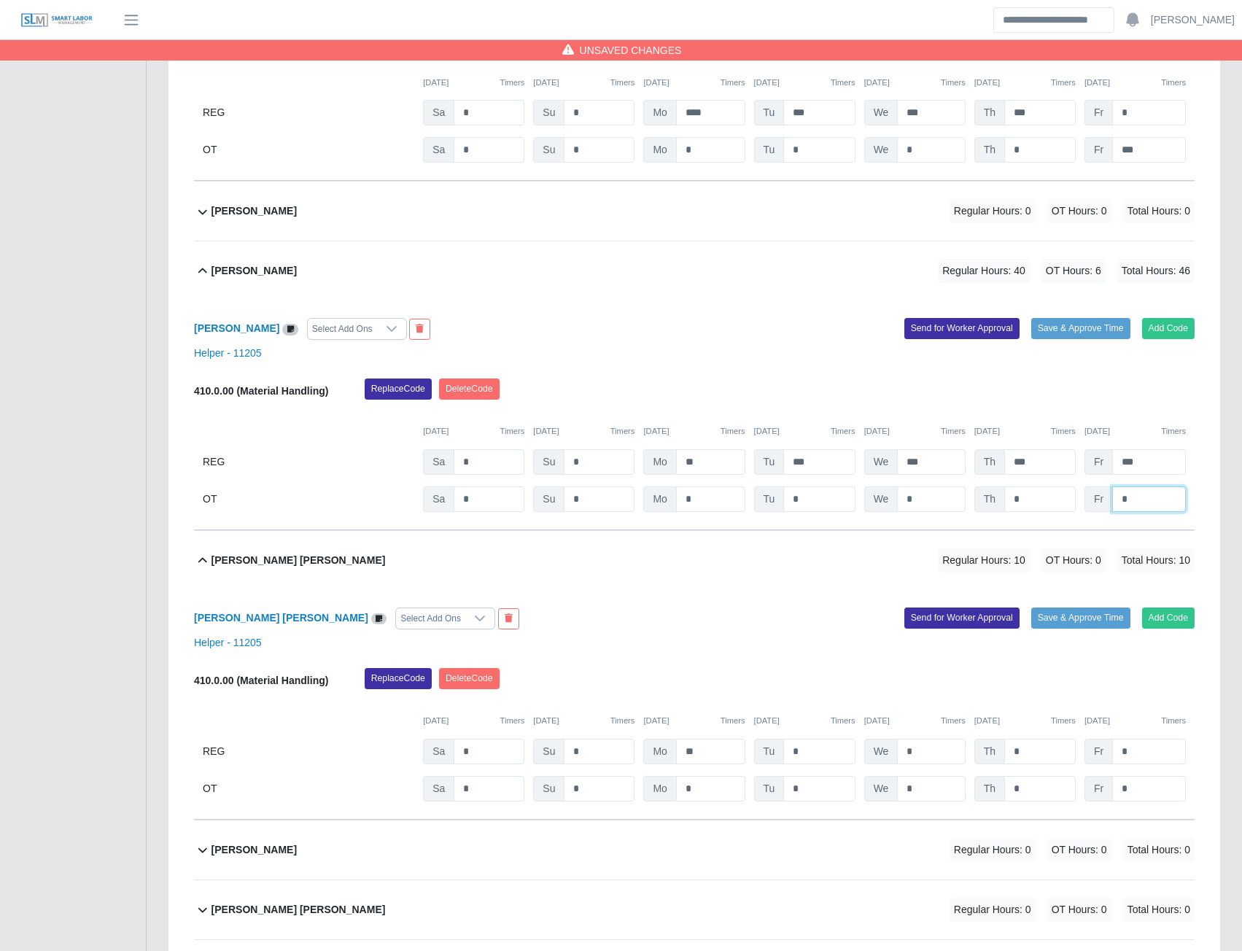
scroll to position [875, 0]
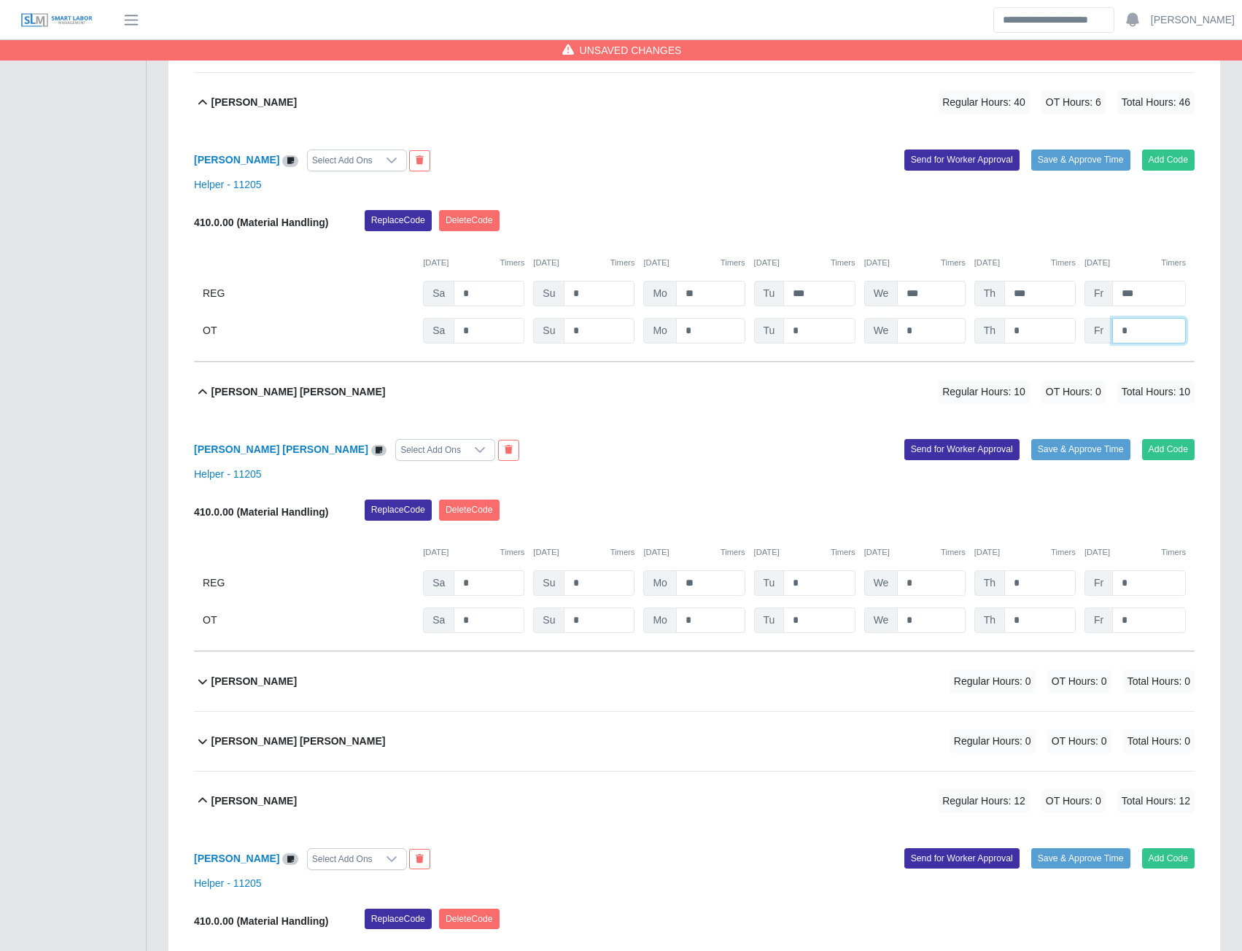
type input "*"
click at [807, 585] on input "*" at bounding box center [818, 583] width 71 height 26
type input "***"
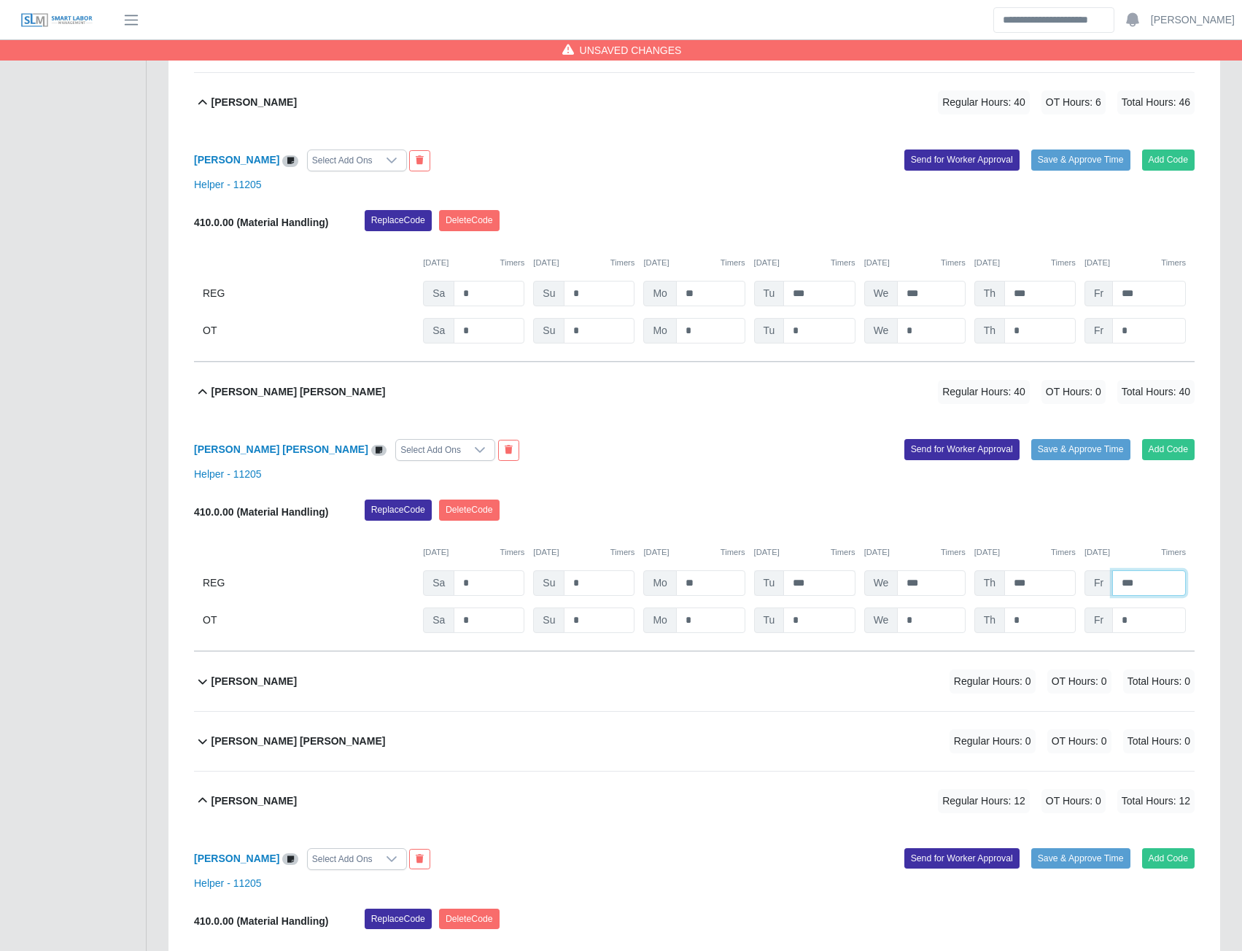
type input "***"
type input "*"
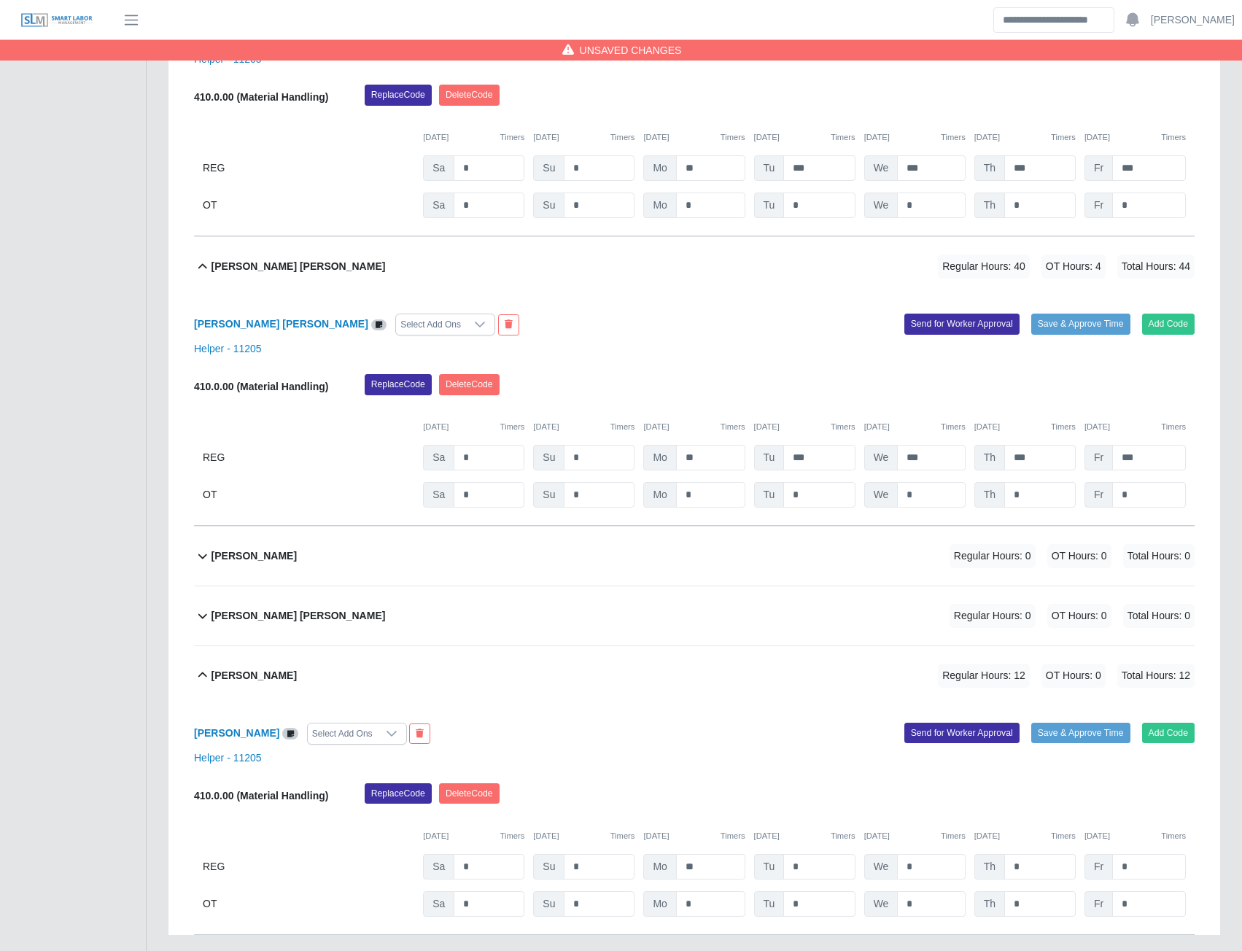
scroll to position [1096, 0]
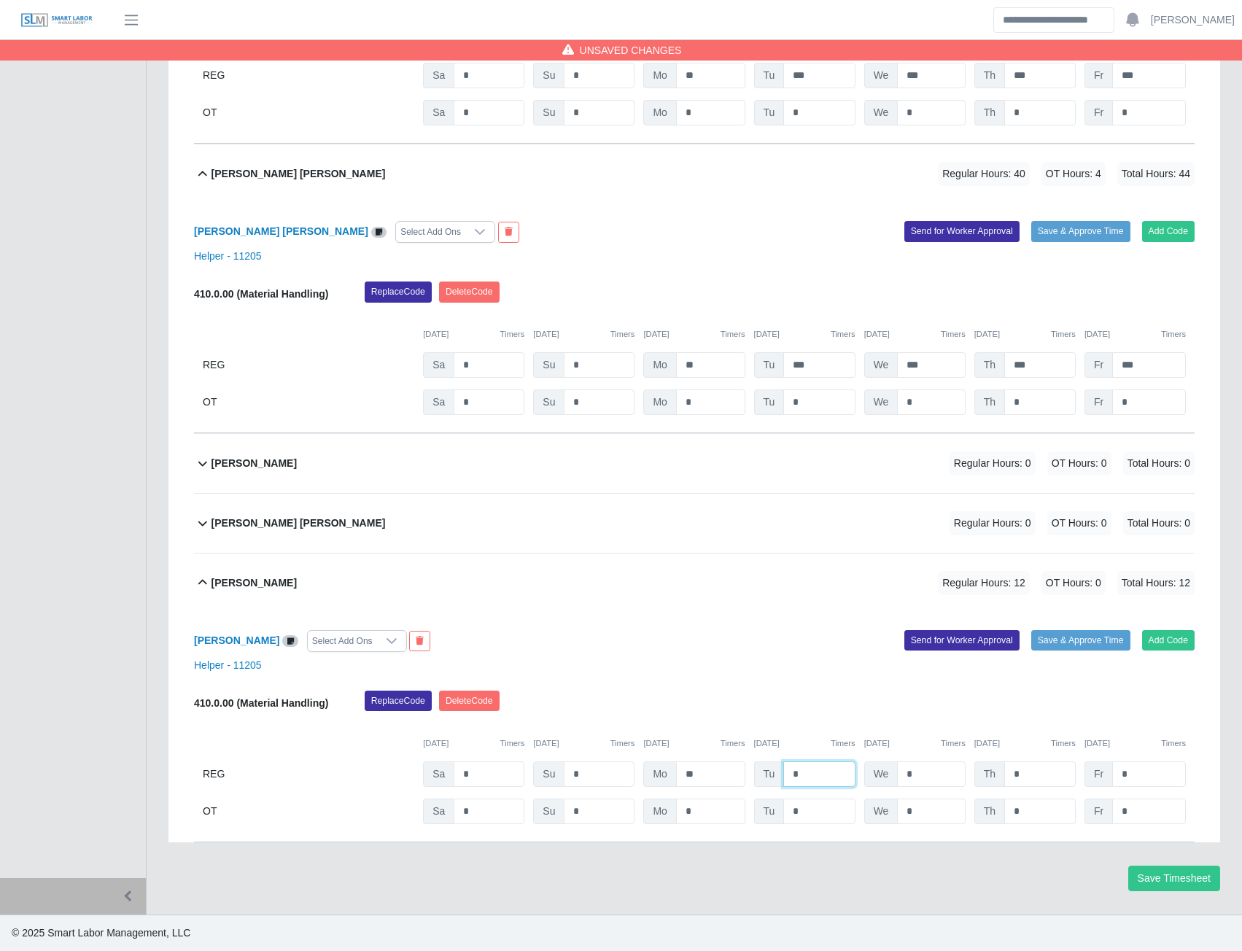
click at [815, 768] on input "*" at bounding box center [818, 775] width 71 height 26
type input "***"
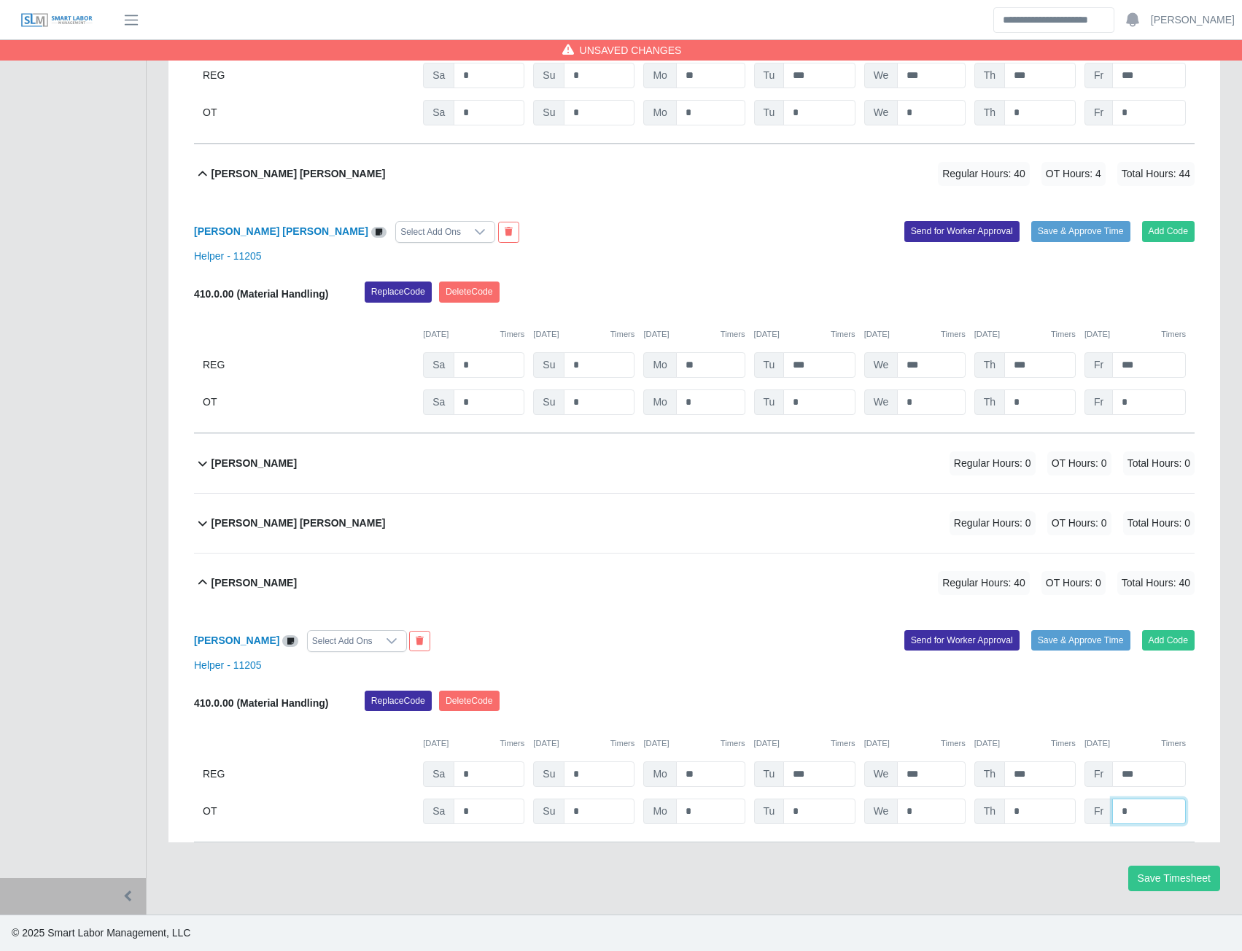
type input "*"
click at [1177, 876] on button "Save Timesheet" at bounding box center [1174, 879] width 92 height 26
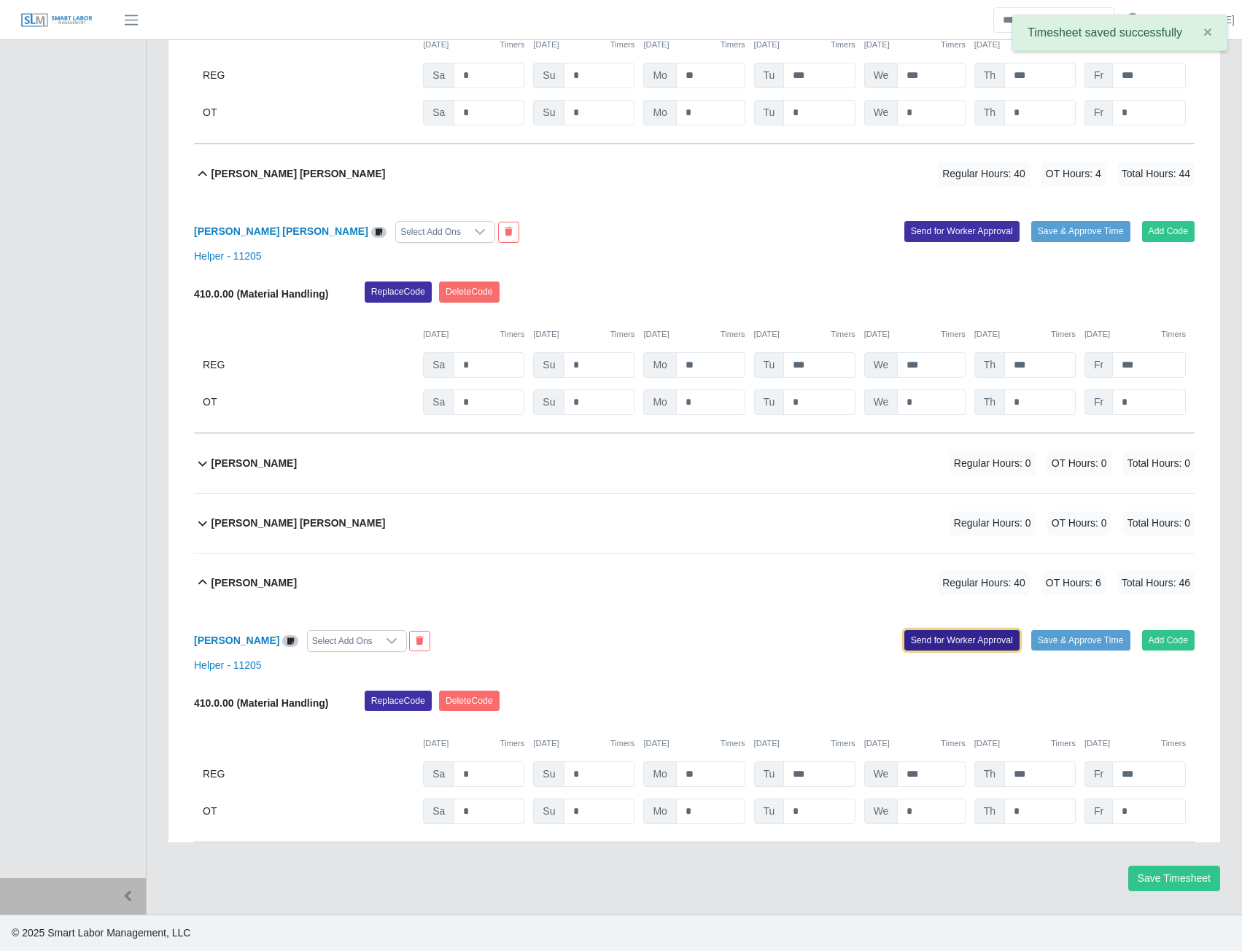
click at [950, 640] on button "Send for Worker Approval" at bounding box center [962, 640] width 115 height 20
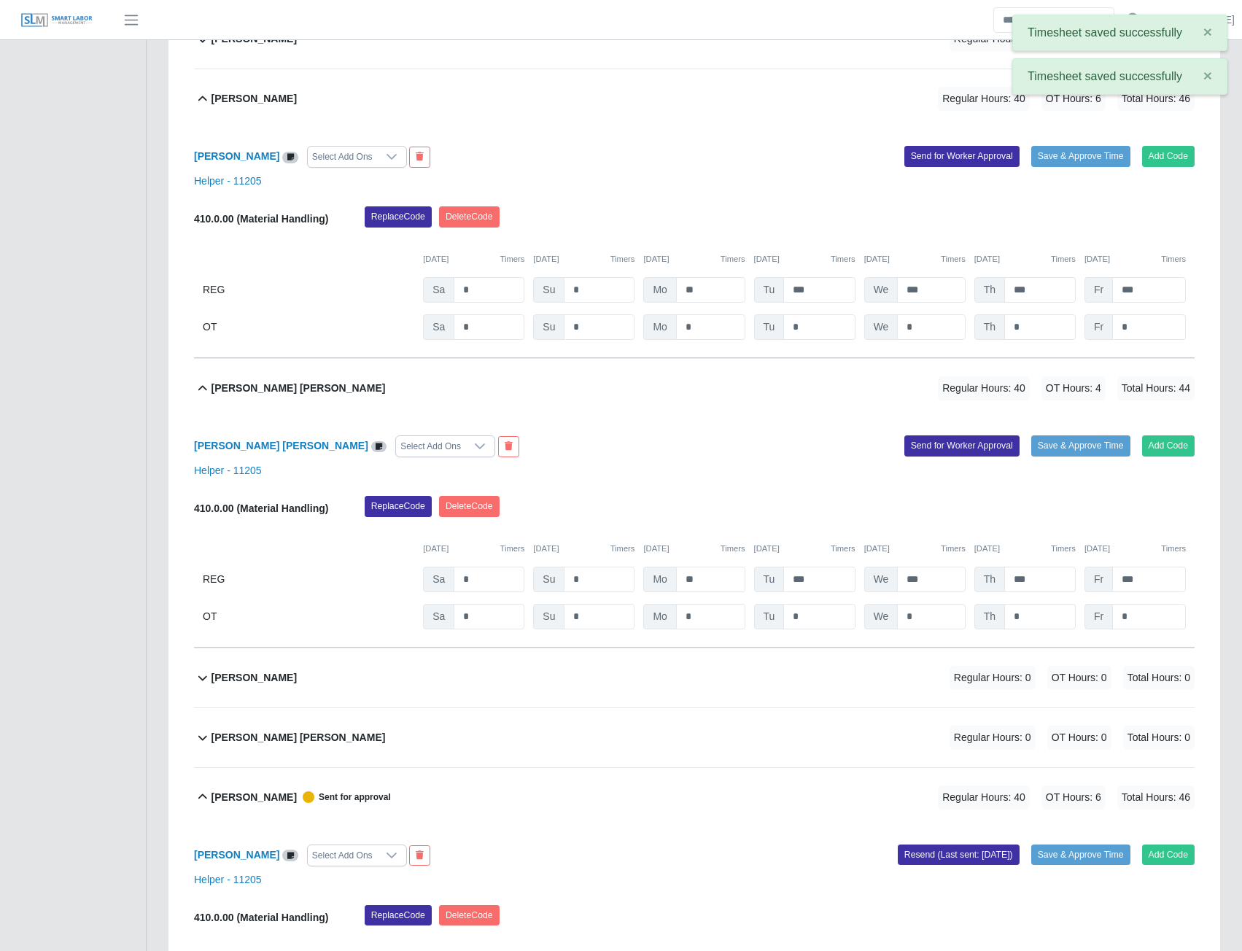
scroll to position [877, 0]
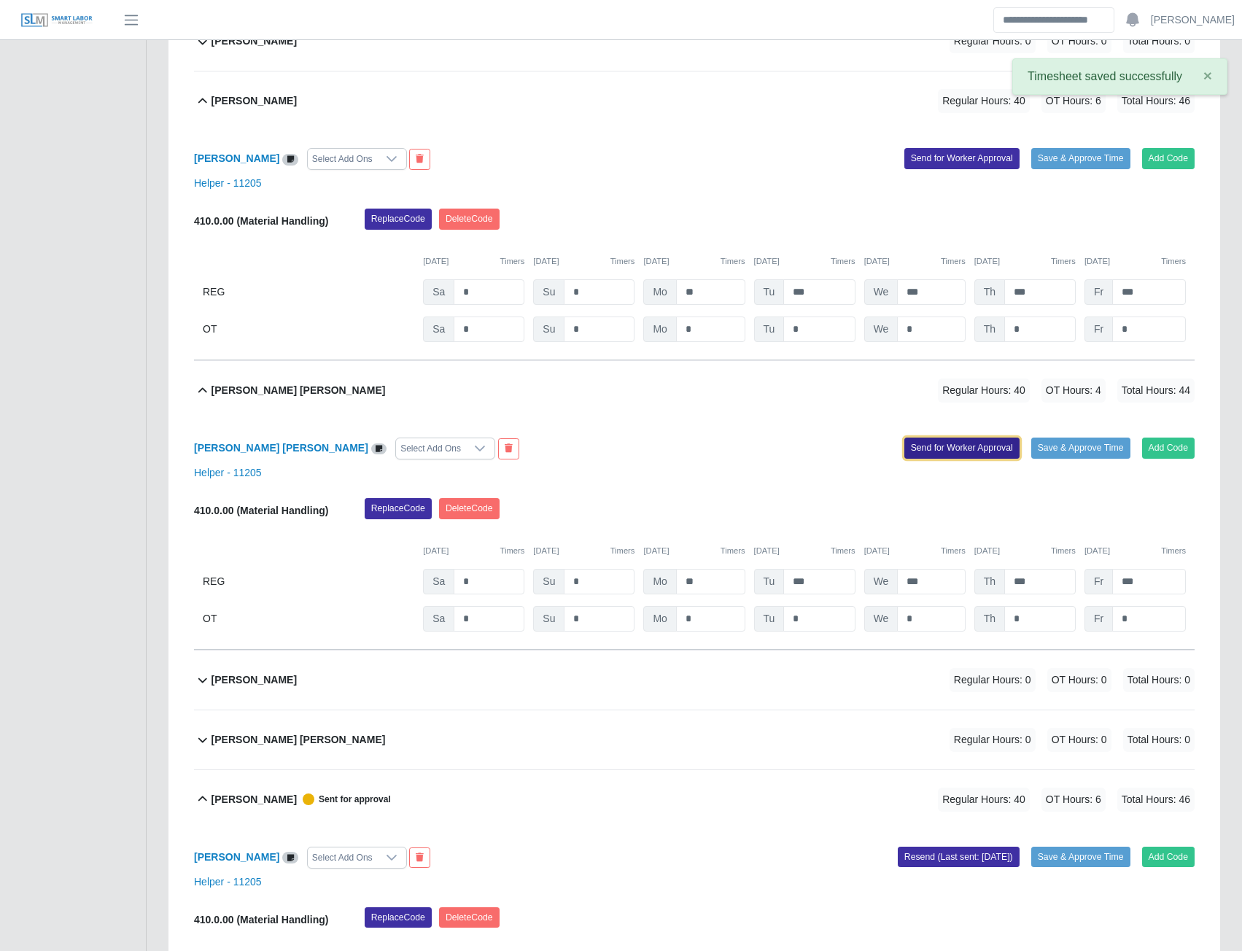
click at [952, 455] on button "Send for Worker Approval" at bounding box center [962, 448] width 115 height 20
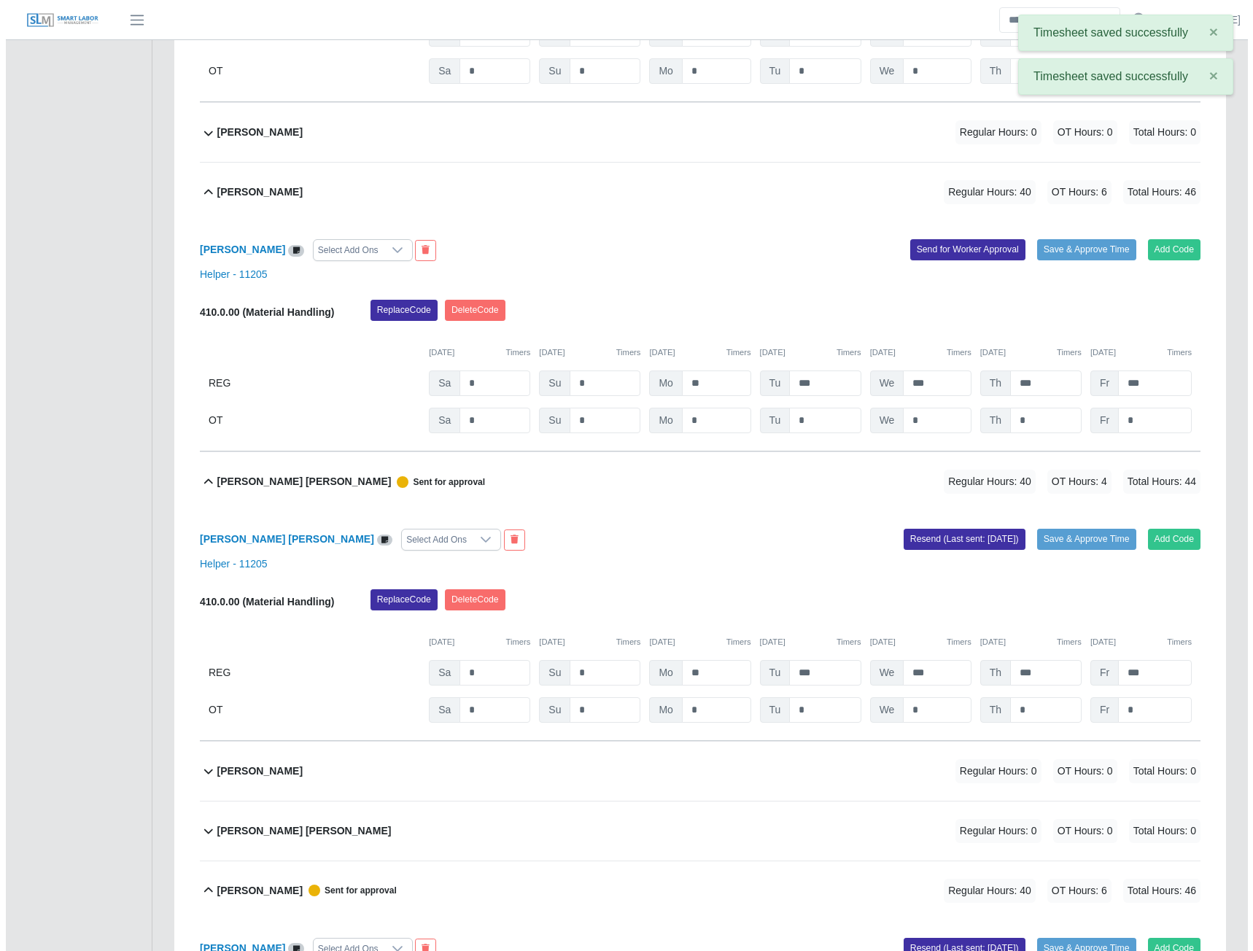
scroll to position [658, 0]
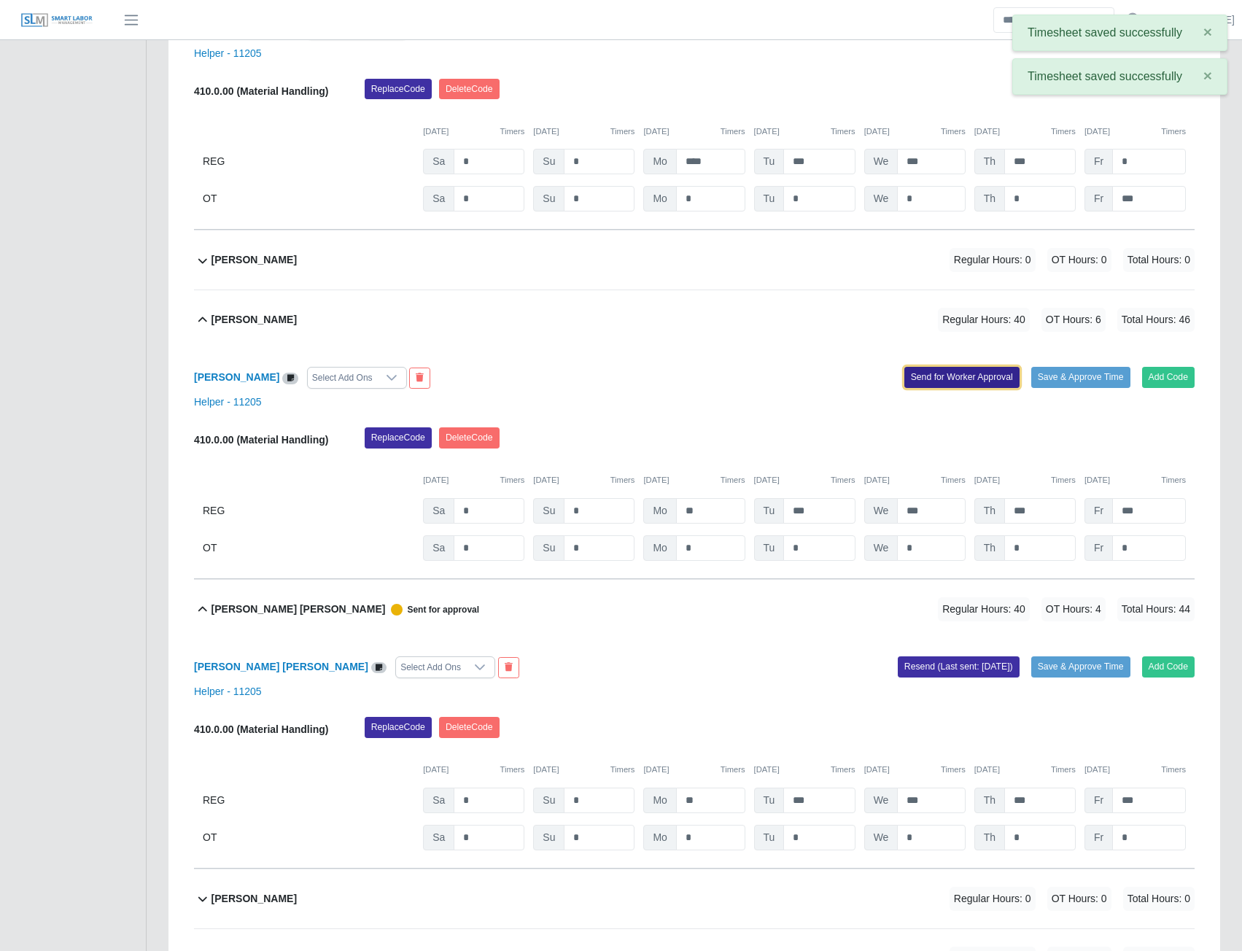
click at [941, 380] on button "Send for Worker Approval" at bounding box center [962, 377] width 115 height 20
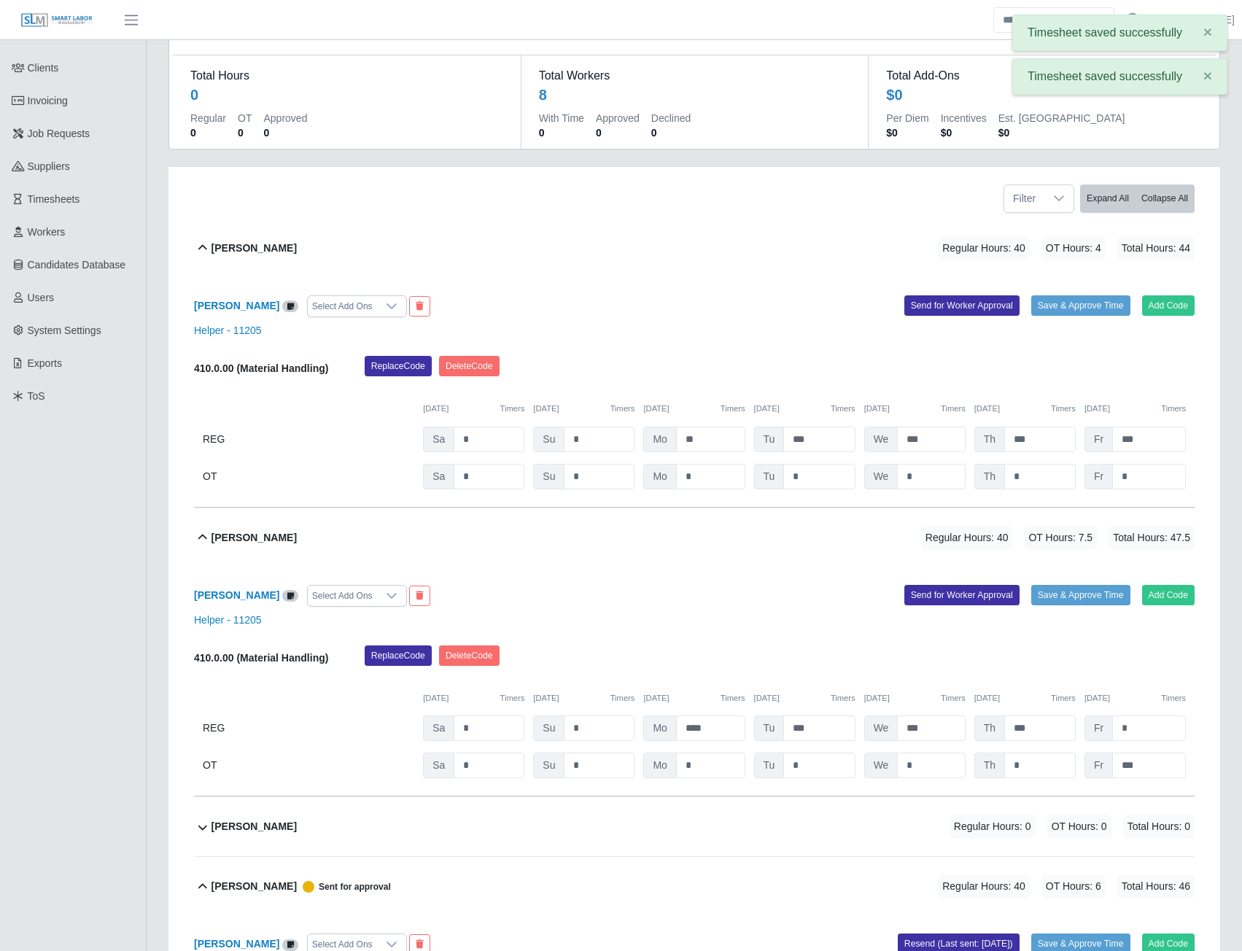
scroll to position [74, 0]
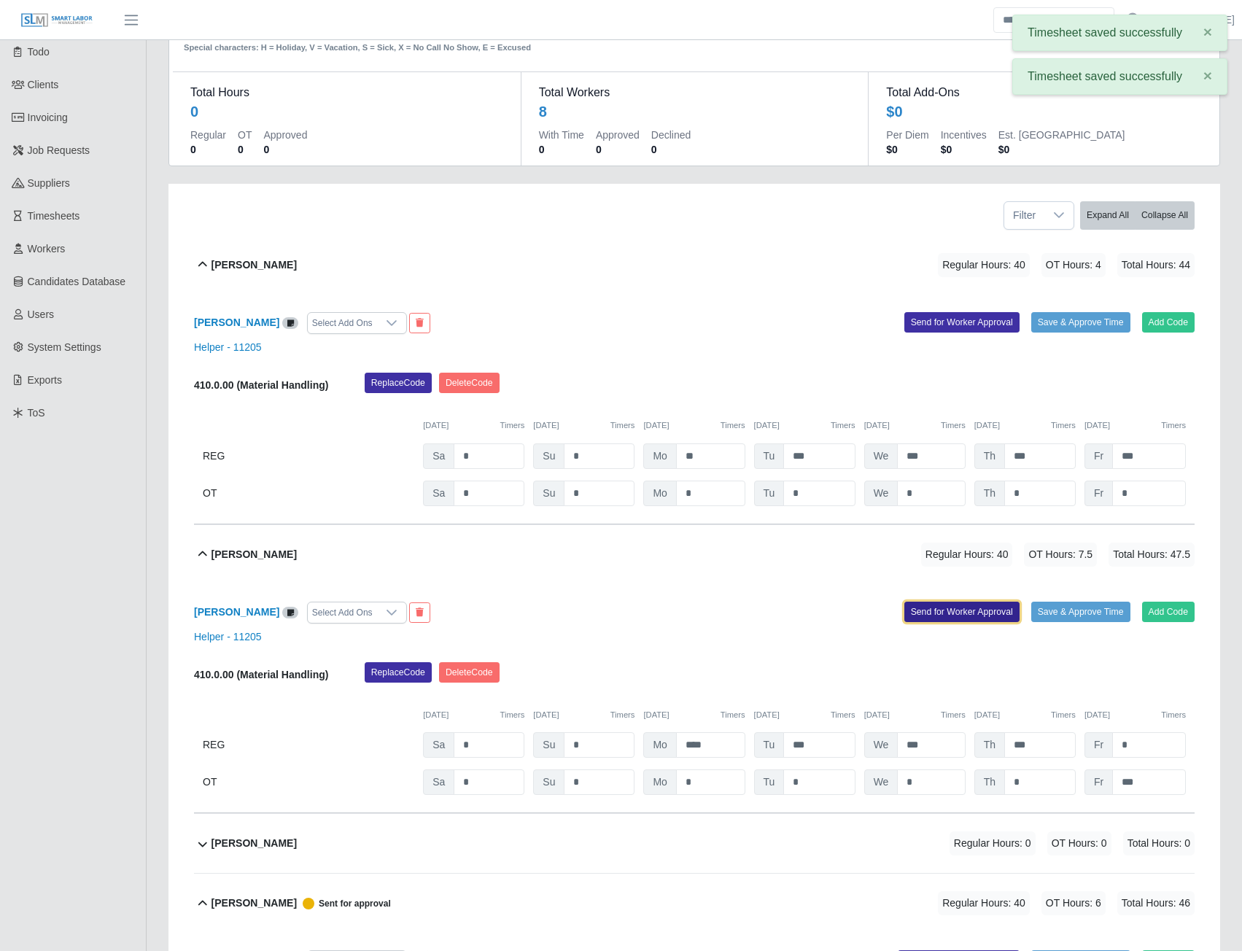
click at [953, 612] on button "Send for Worker Approval" at bounding box center [962, 612] width 115 height 20
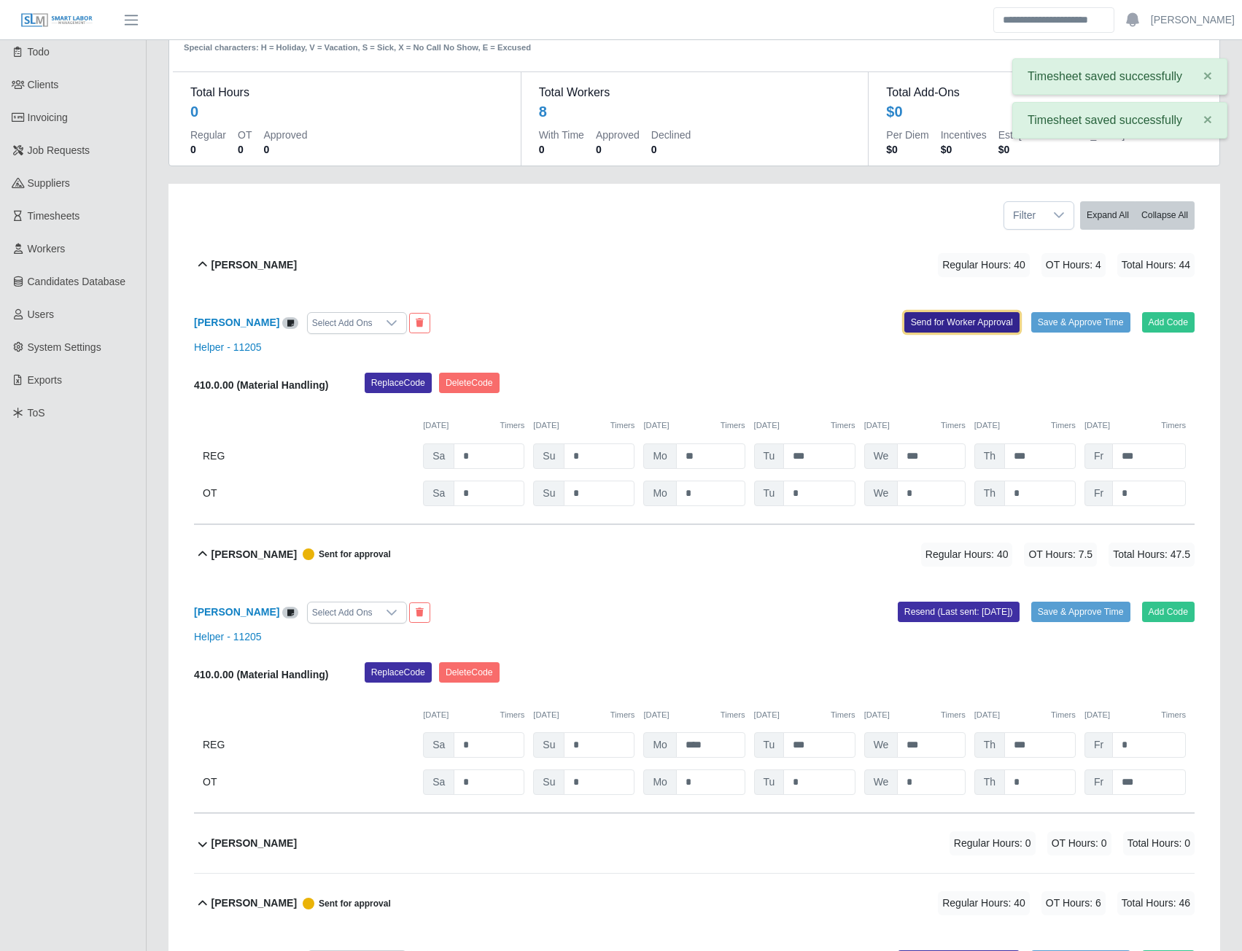
click at [940, 324] on button "Send for Worker Approval" at bounding box center [962, 322] width 115 height 20
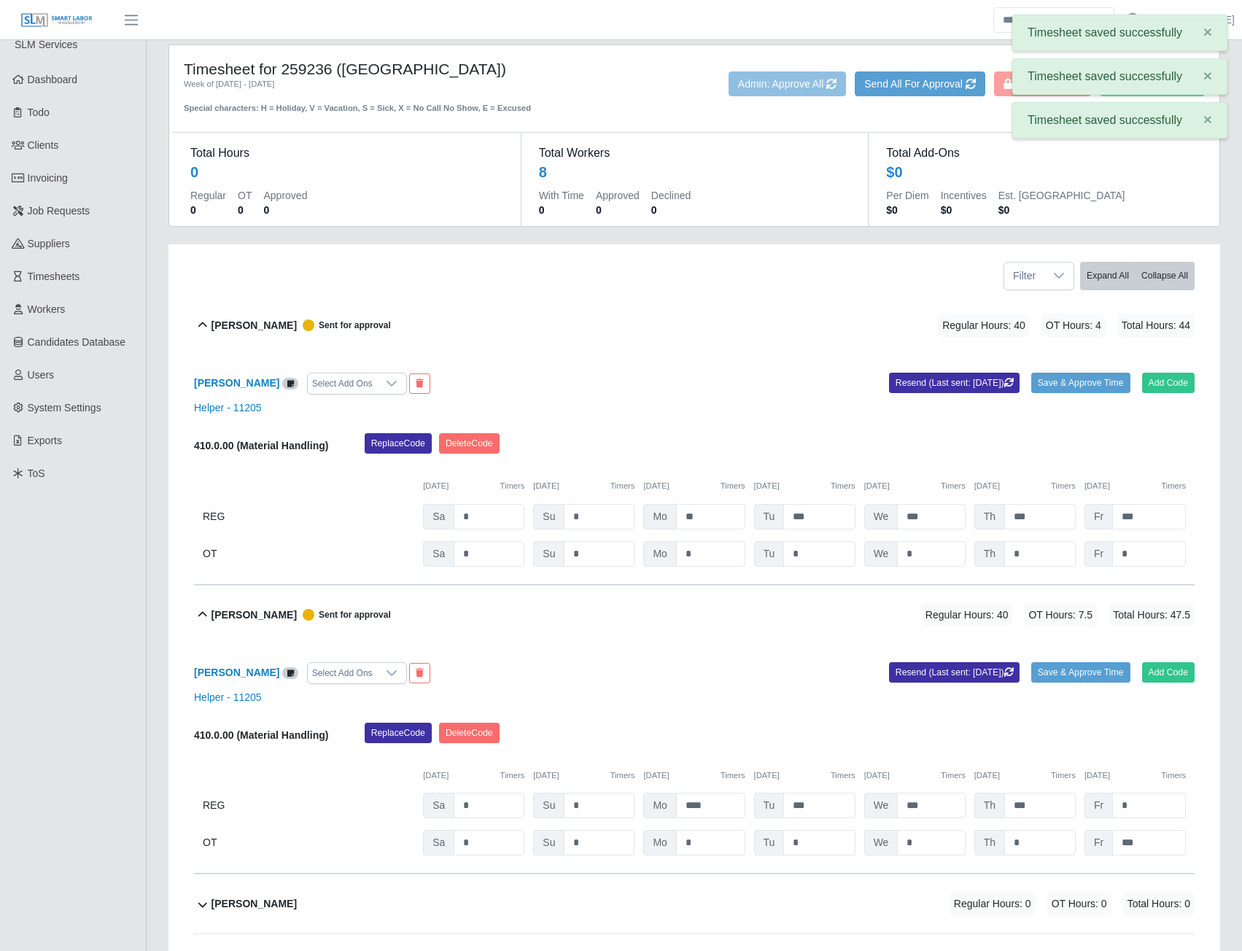
scroll to position [0, 0]
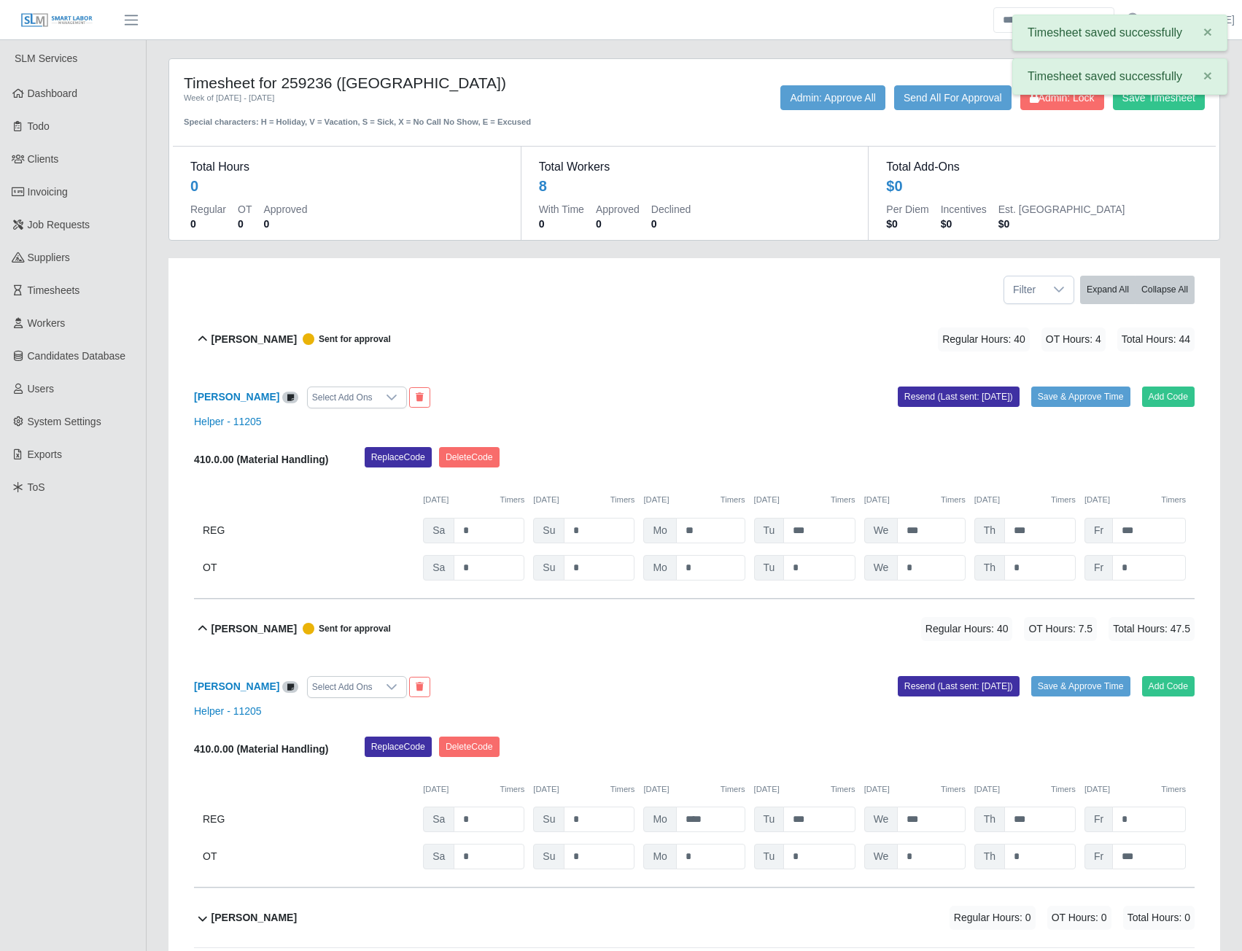
click at [1116, 158] on dt "Total Add-Ons" at bounding box center [1042, 167] width 312 height 18
click at [1069, 106] on button "Admin: Lock" at bounding box center [1062, 97] width 84 height 25
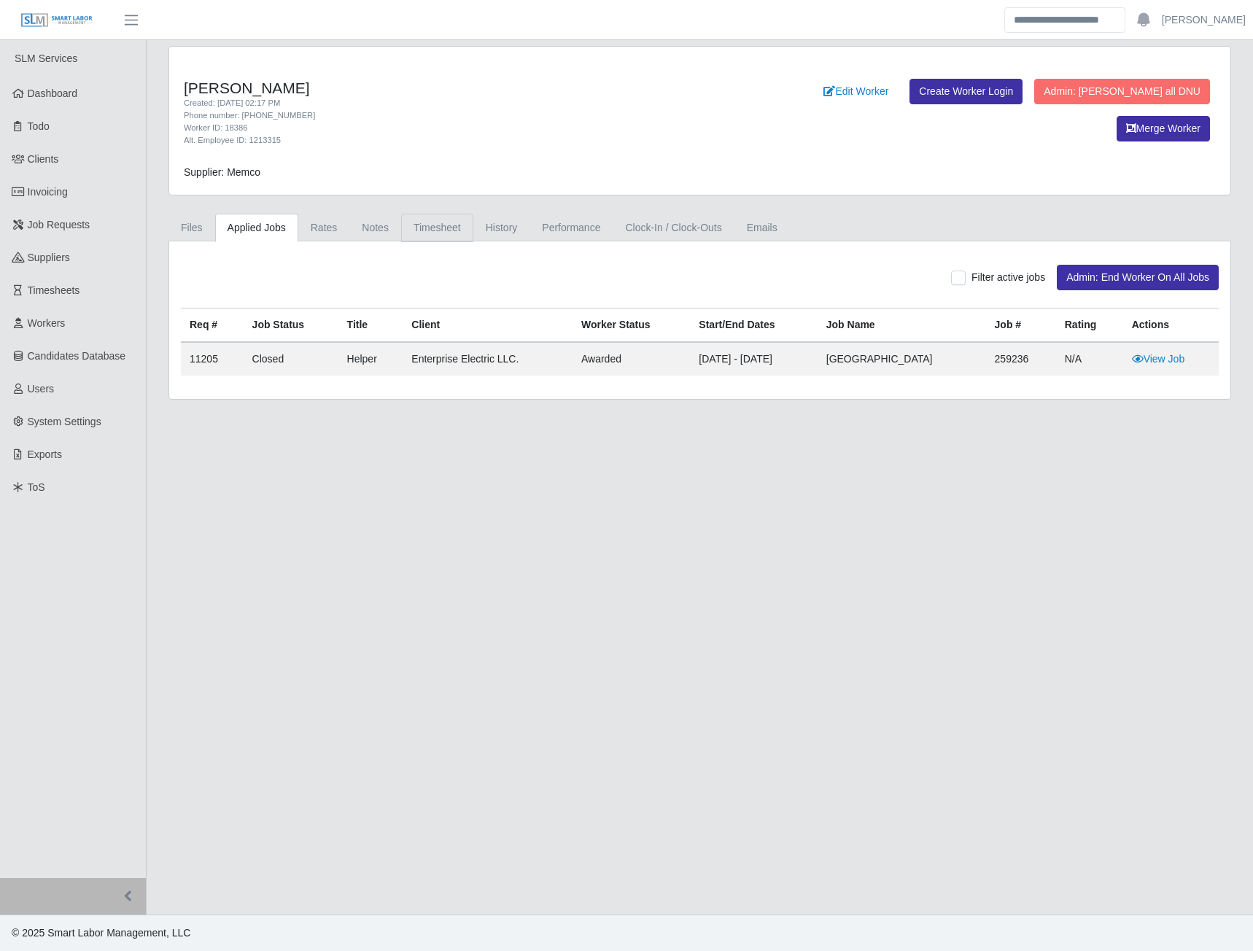
click at [434, 236] on link "Timesheet" at bounding box center [437, 228] width 72 height 28
click at [433, 231] on link "Timesheet" at bounding box center [437, 228] width 72 height 28
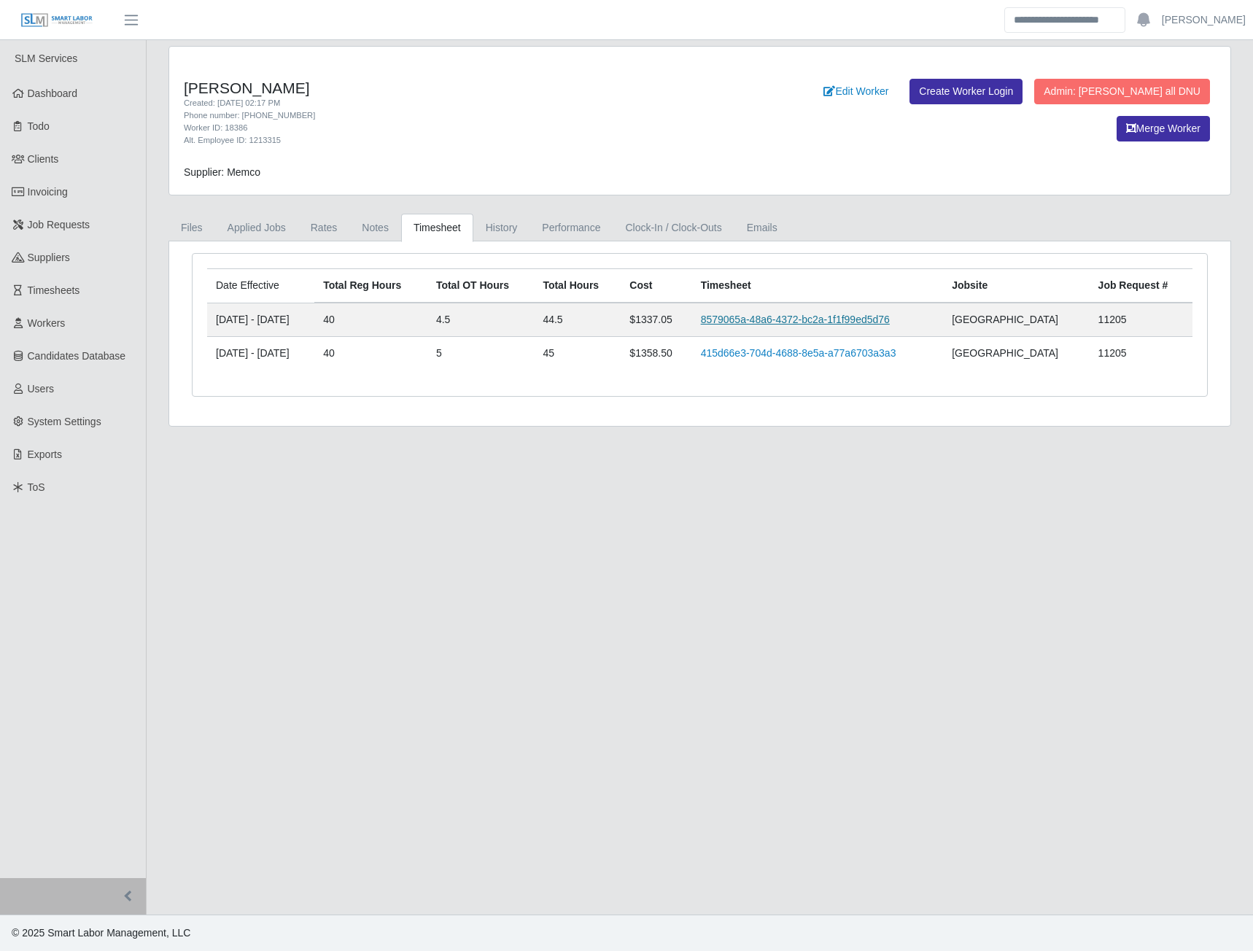
click at [756, 319] on link "8579065a-48a6-4372-bc2a-1f1f99ed5d76" at bounding box center [795, 320] width 189 height 12
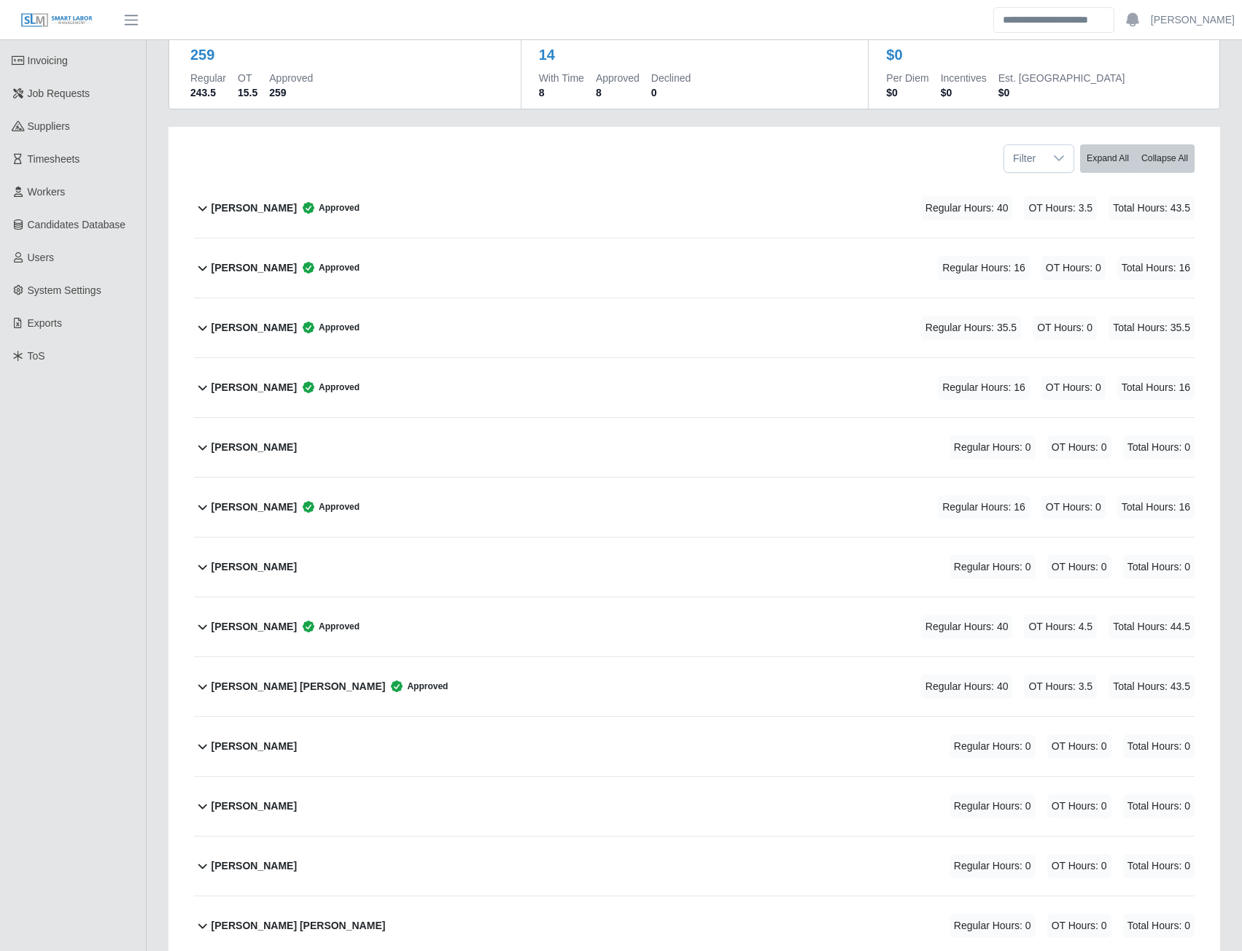
scroll to position [146, 0]
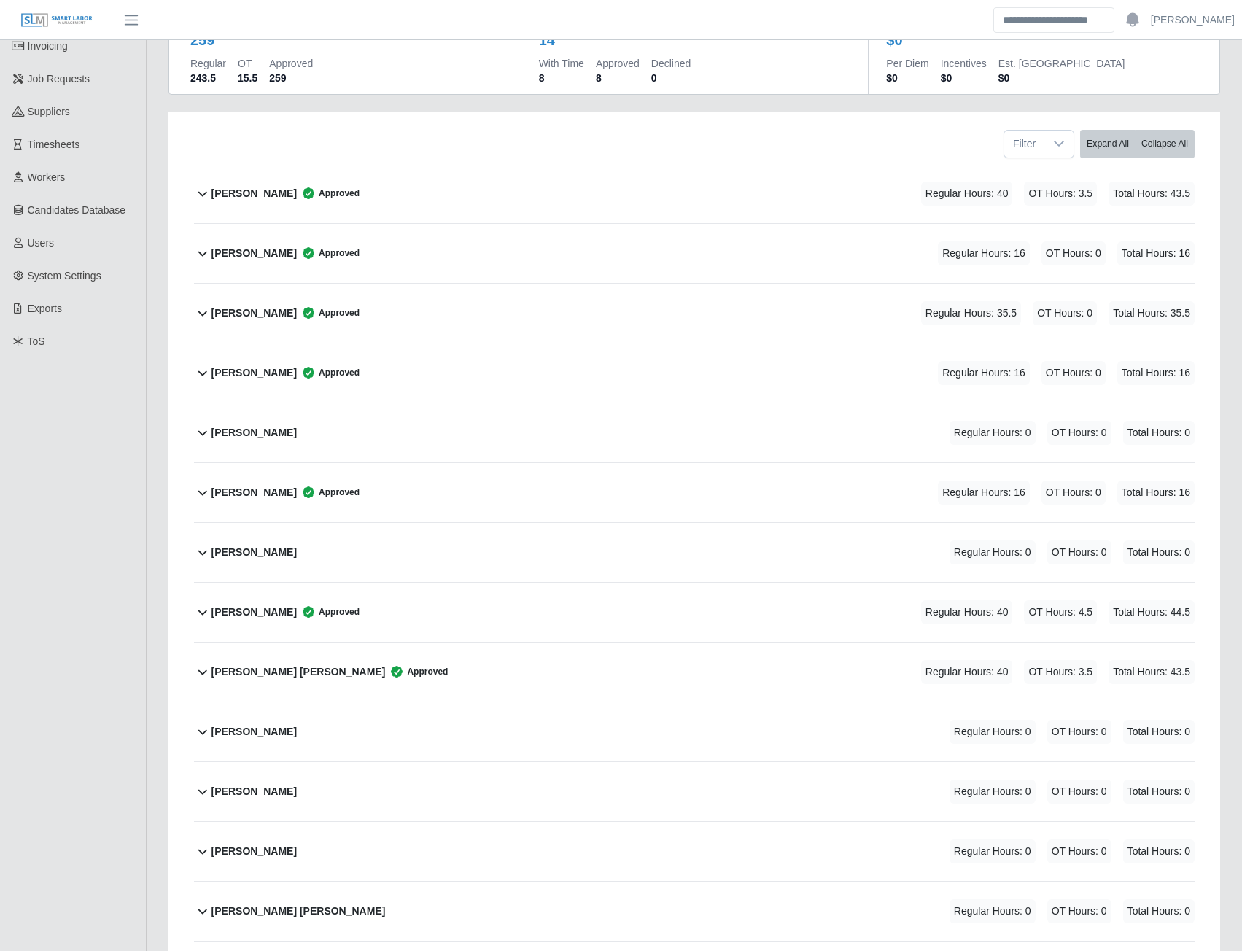
click at [282, 616] on b "[PERSON_NAME]" at bounding box center [254, 612] width 85 height 15
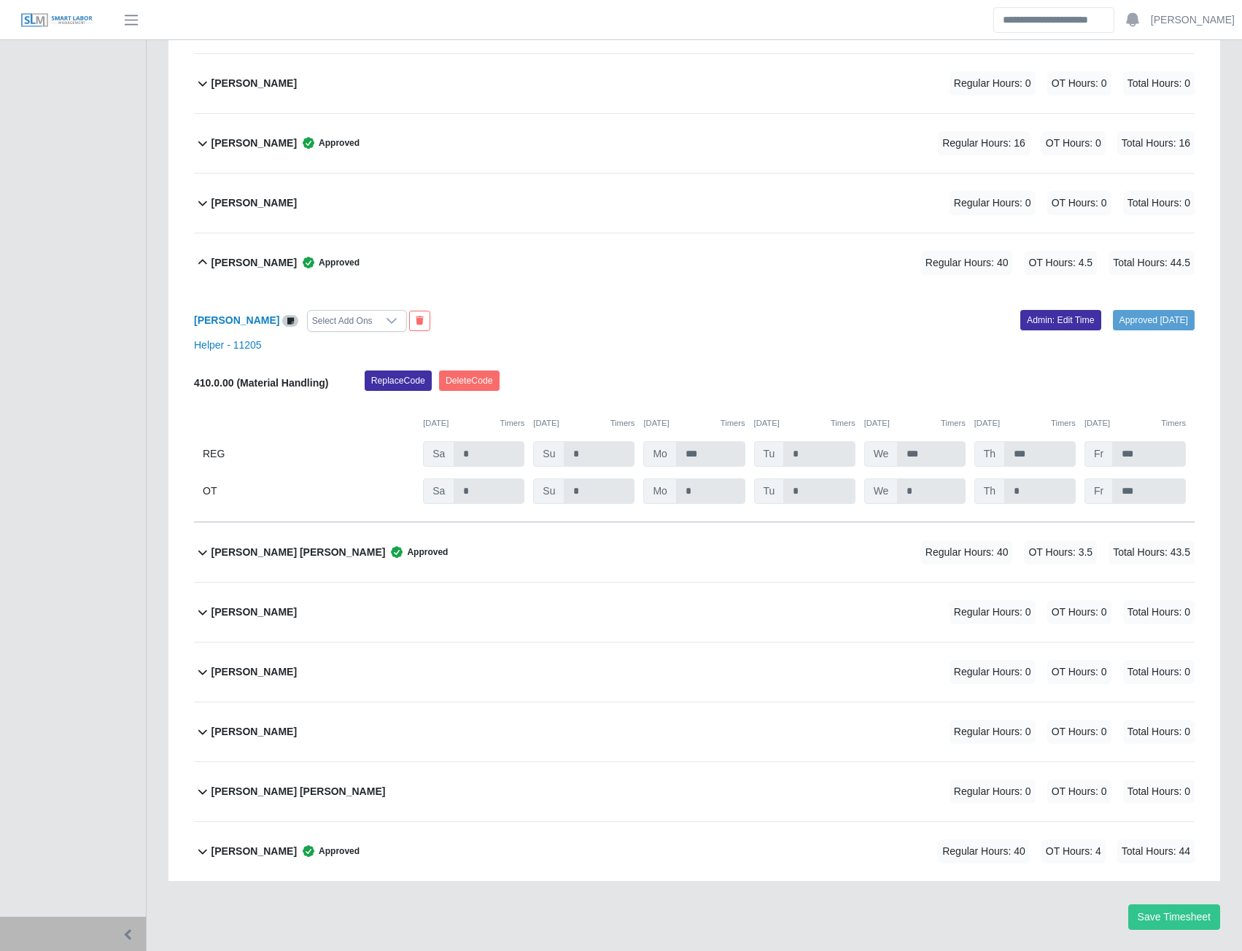
scroll to position [534, 0]
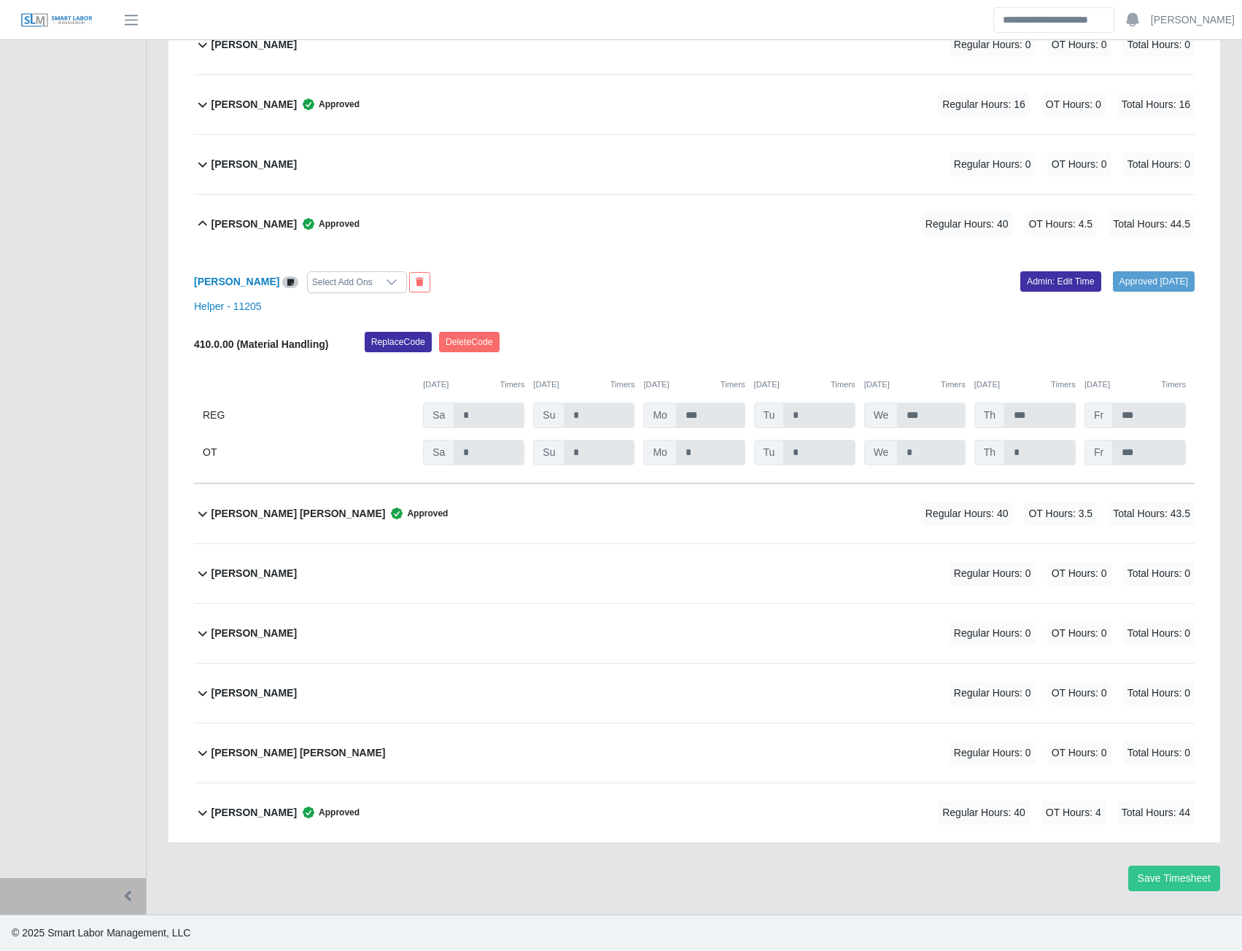
click at [262, 813] on b "Wuillian Ramirez Martinez" at bounding box center [254, 812] width 85 height 15
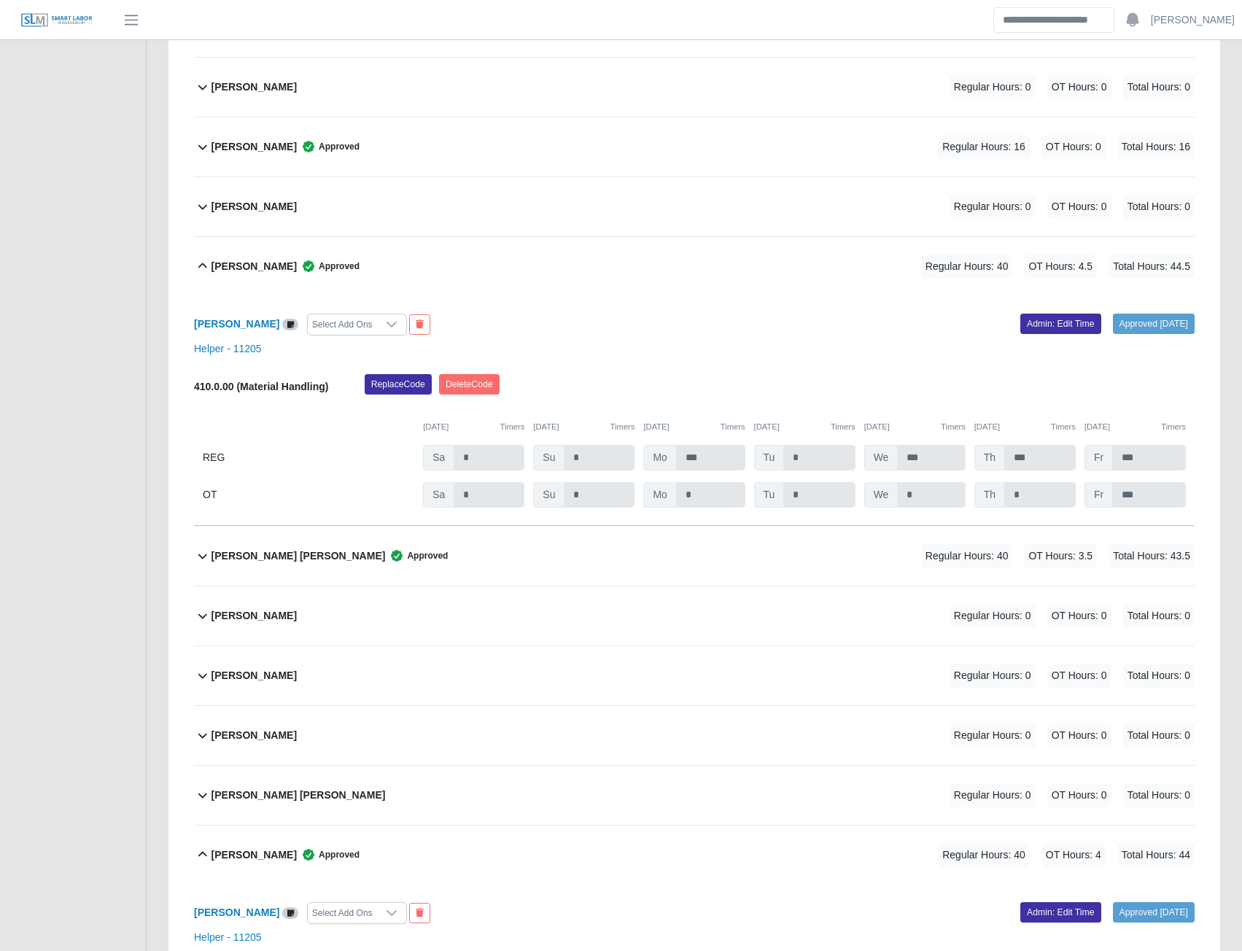
scroll to position [0, 0]
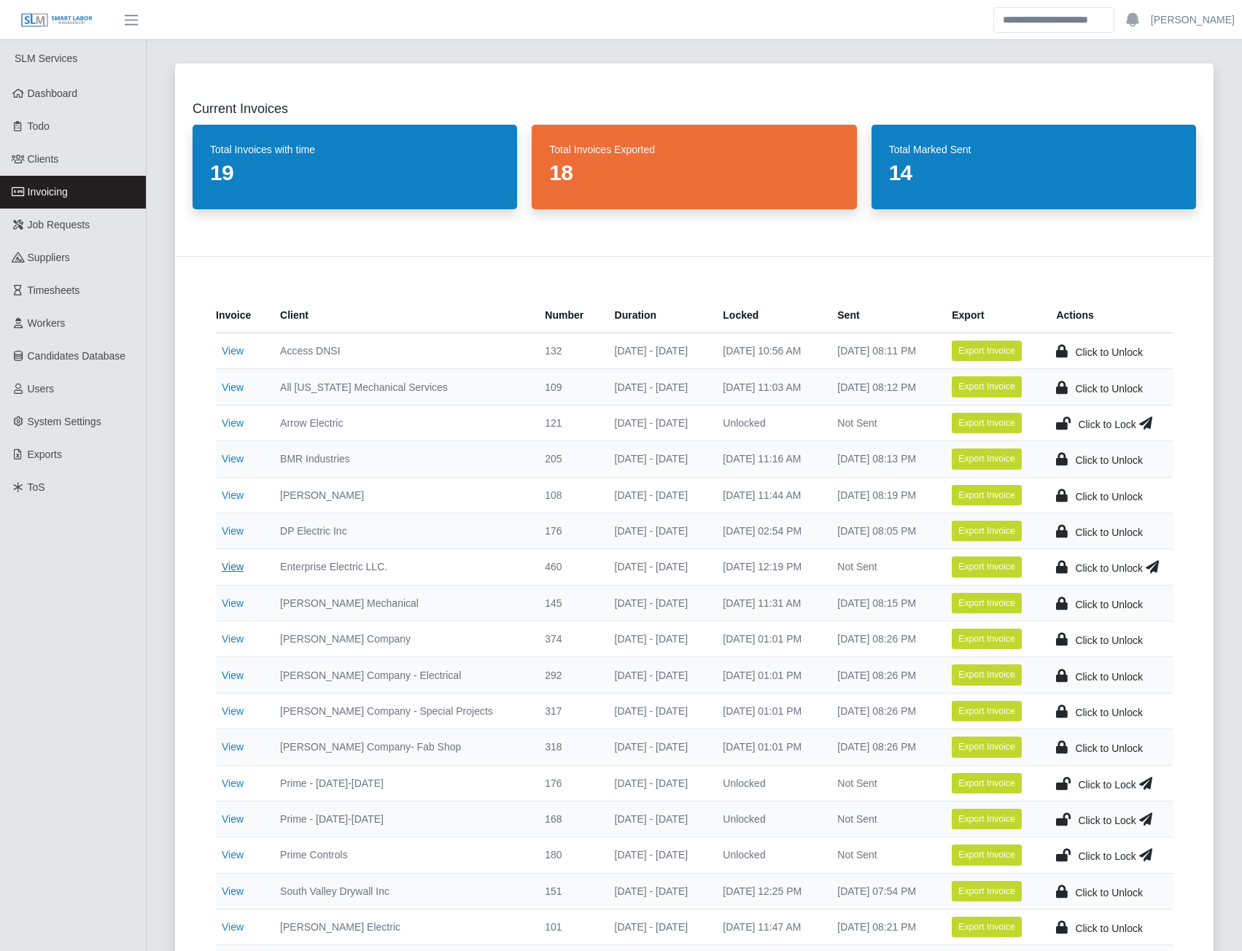
click at [234, 571] on link "View" at bounding box center [233, 567] width 22 height 12
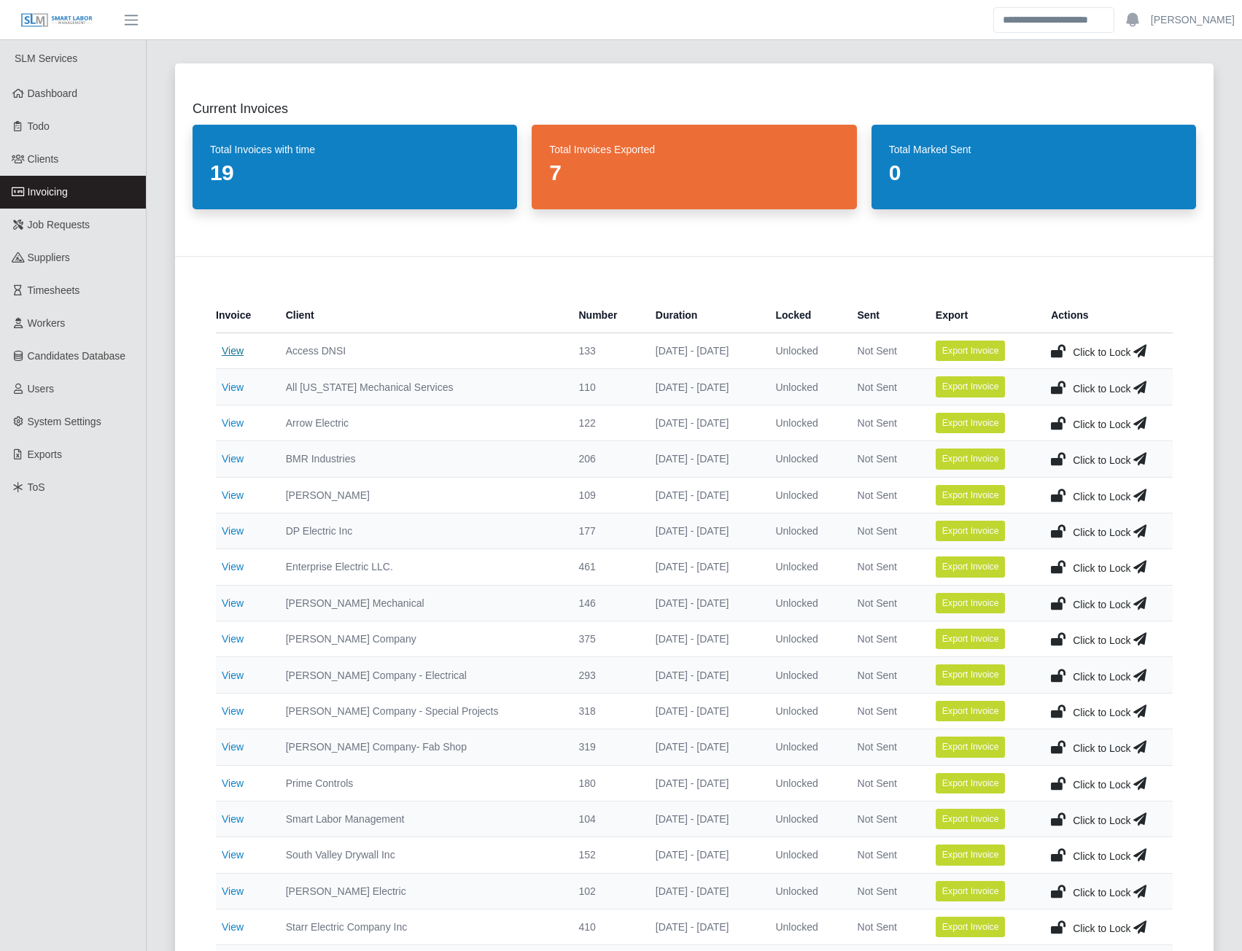
click at [230, 353] on link "View" at bounding box center [233, 351] width 22 height 12
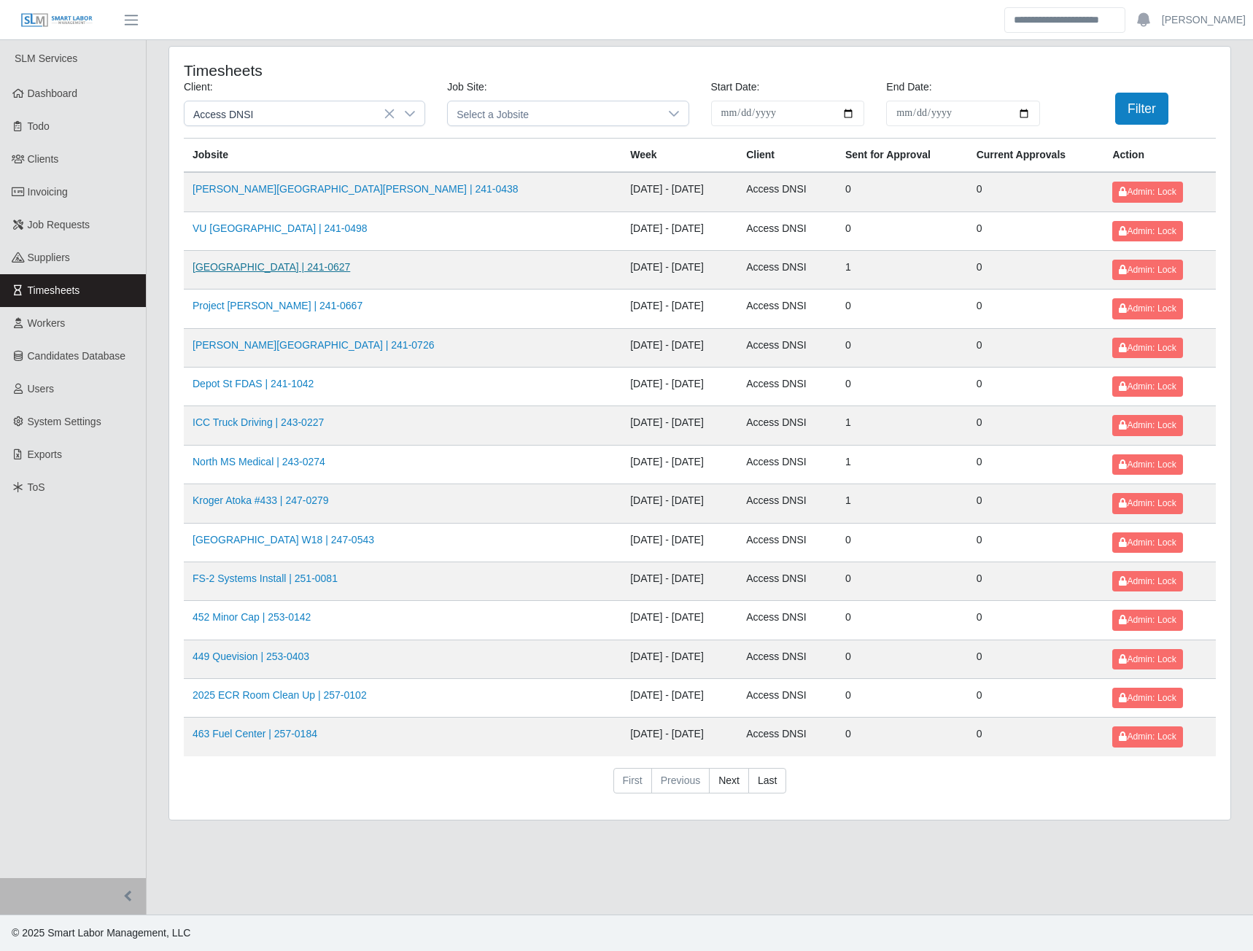
click at [253, 268] on link "[GEOGRAPHIC_DATA] | 241-0627" at bounding box center [272, 267] width 158 height 12
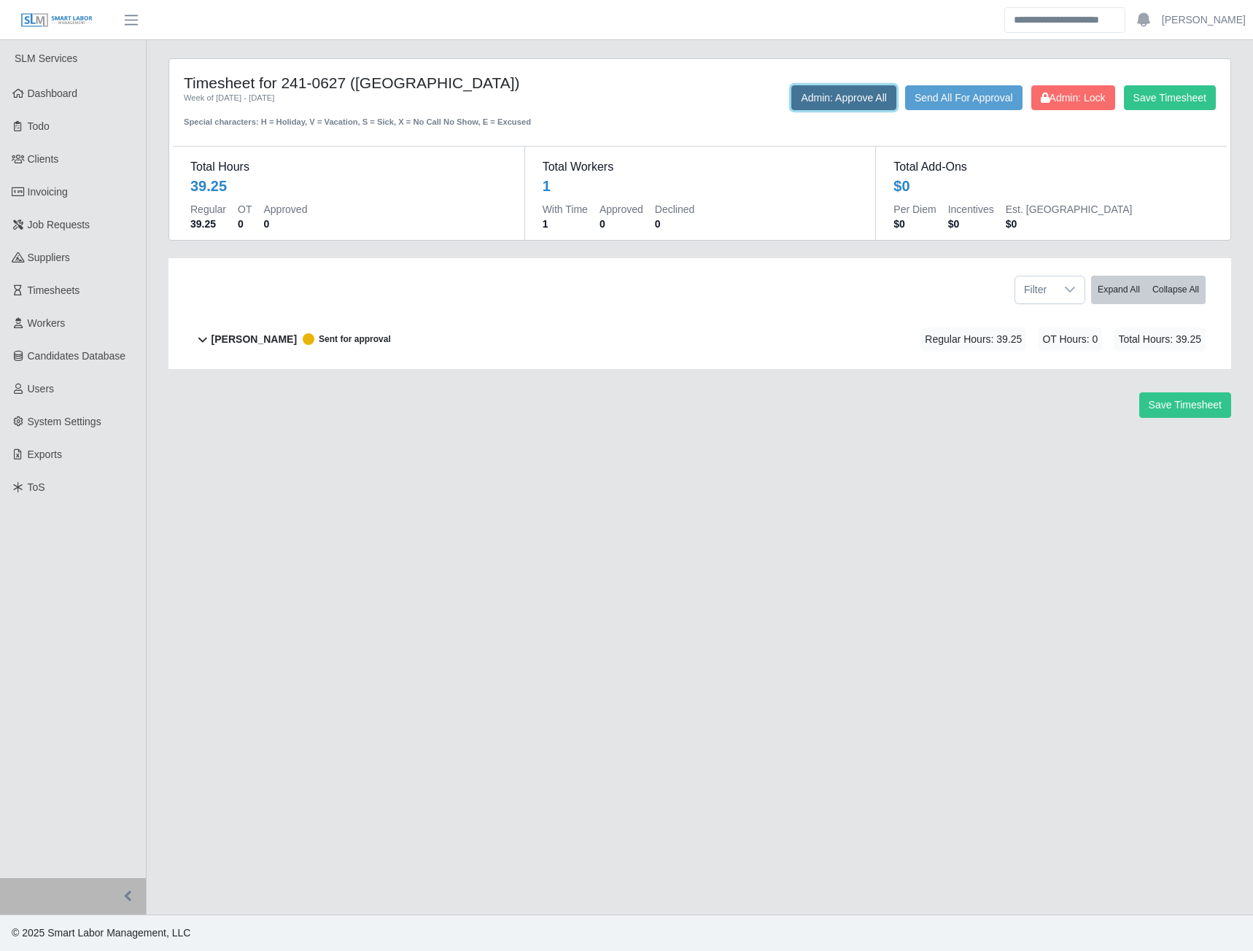
click at [852, 103] on button "Admin: Approve All" at bounding box center [843, 97] width 105 height 25
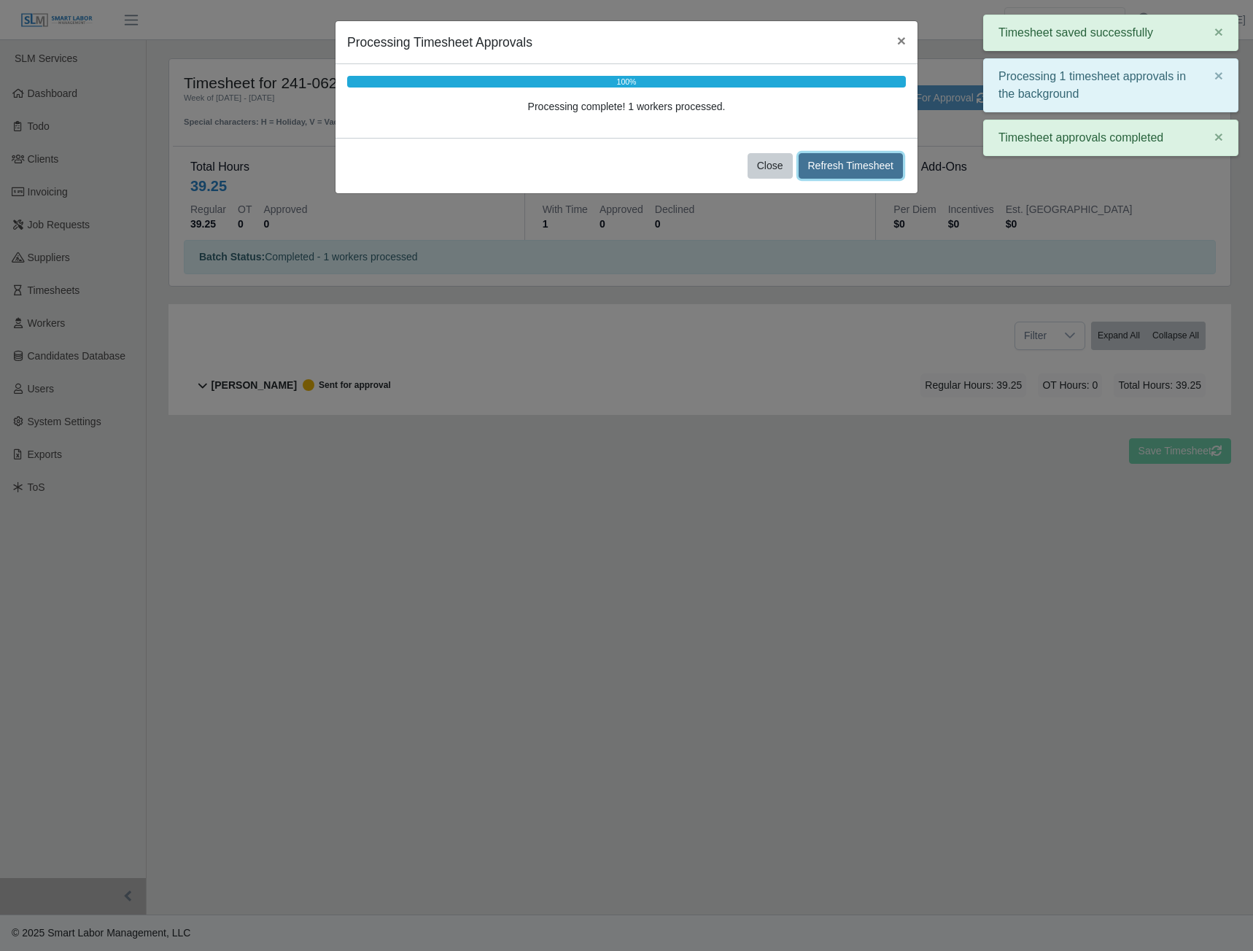
click at [867, 164] on button "Refresh Timesheet" at bounding box center [851, 166] width 105 height 26
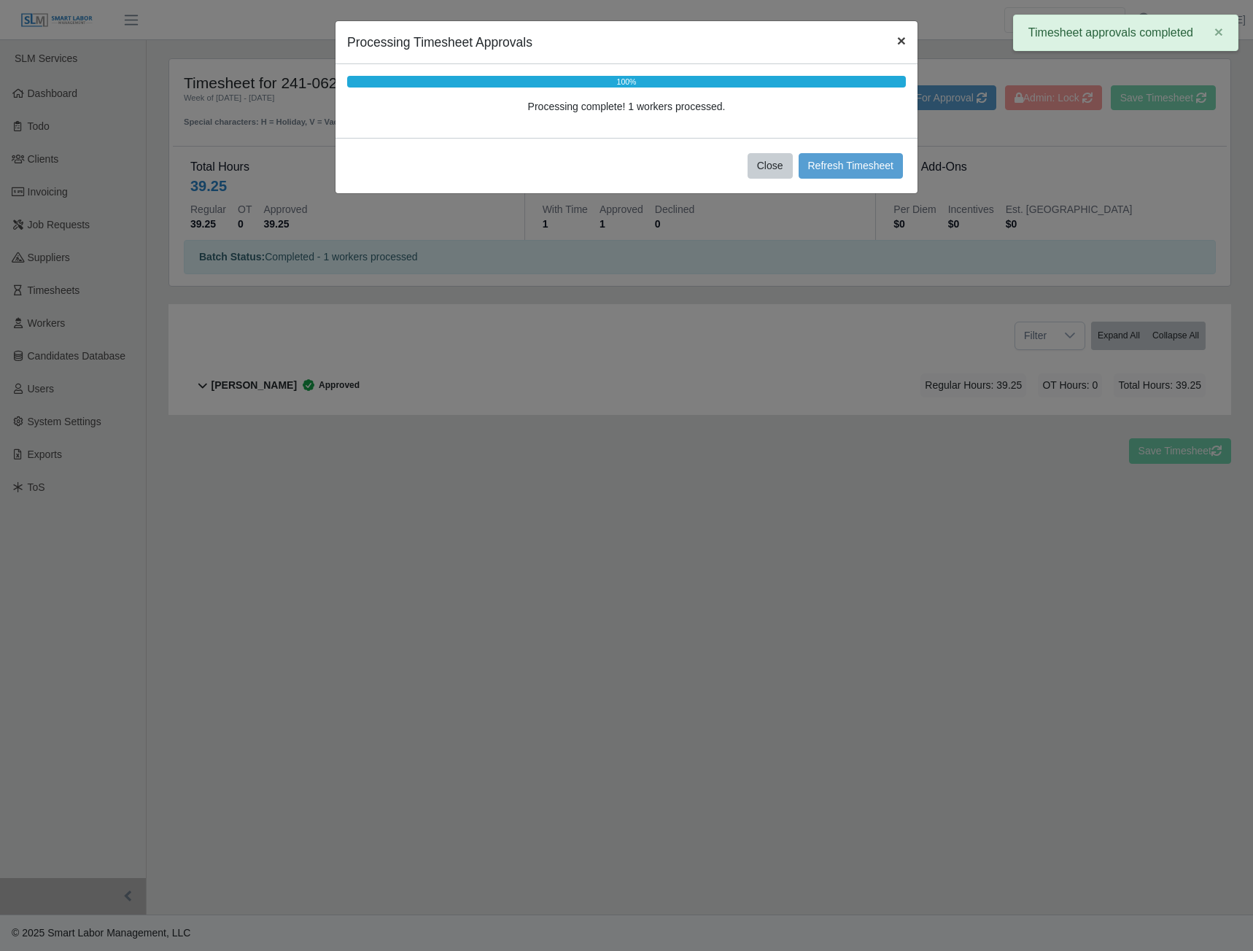
click at [898, 40] on span "×" at bounding box center [901, 40] width 9 height 17
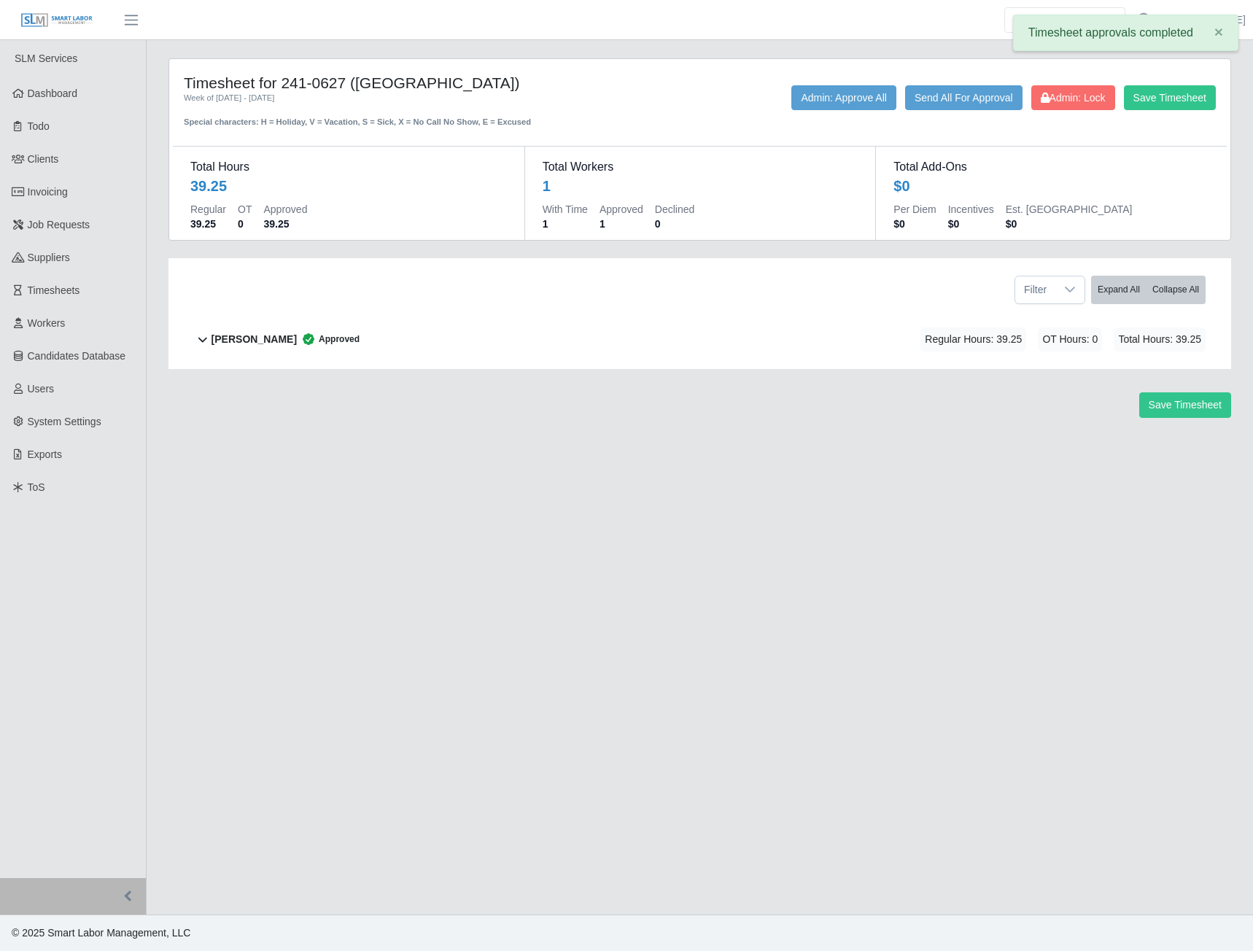
drag, startPoint x: 1053, startPoint y: 112, endPoint x: 1018, endPoint y: 109, distance: 34.4
click at [1051, 112] on div "Save Timesheet Admin: Lock Send All For Approval Admin: Approve All" at bounding box center [919, 106] width 615 height 43
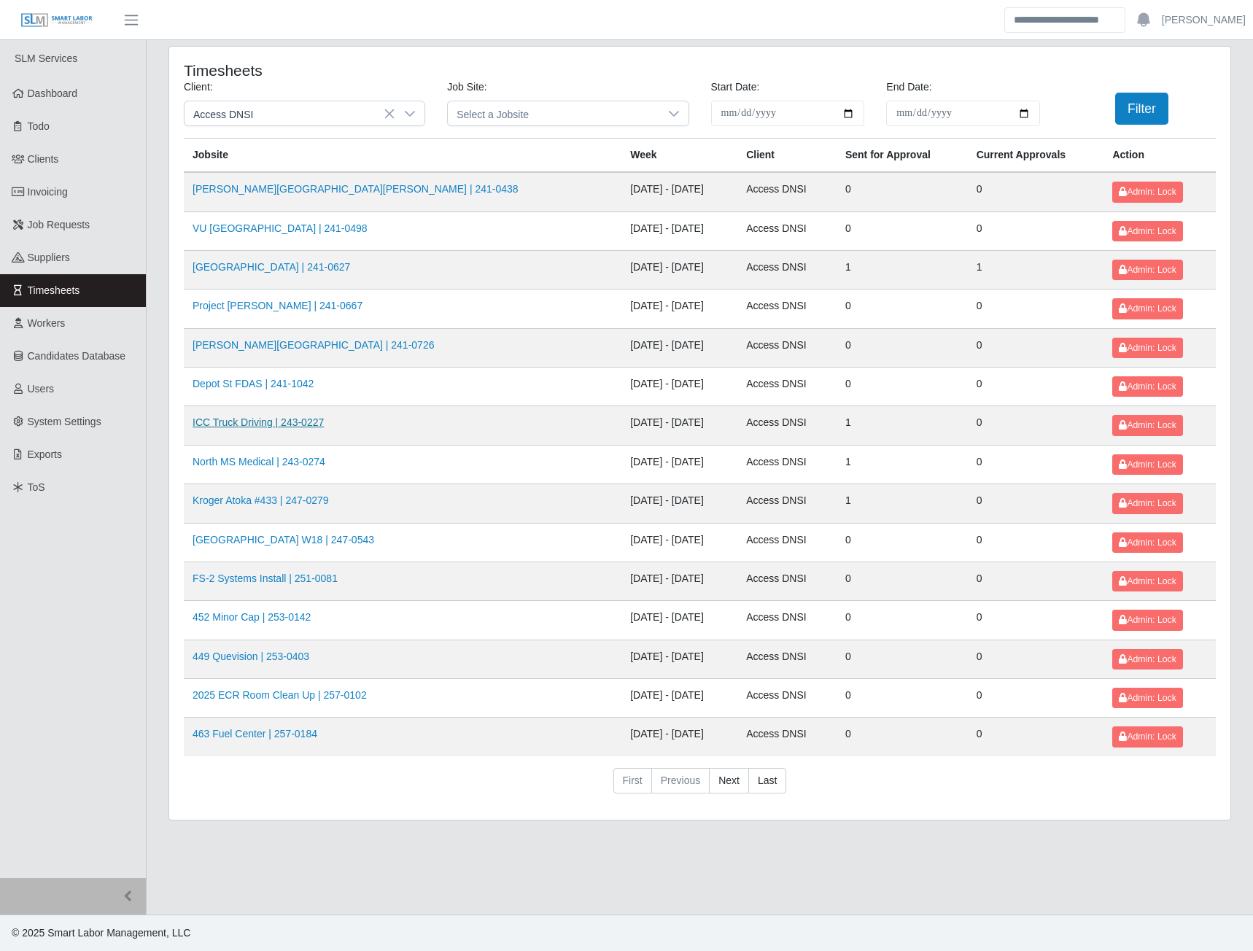
click at [281, 418] on link "ICC Truck Driving | 243-0227" at bounding box center [258, 423] width 131 height 12
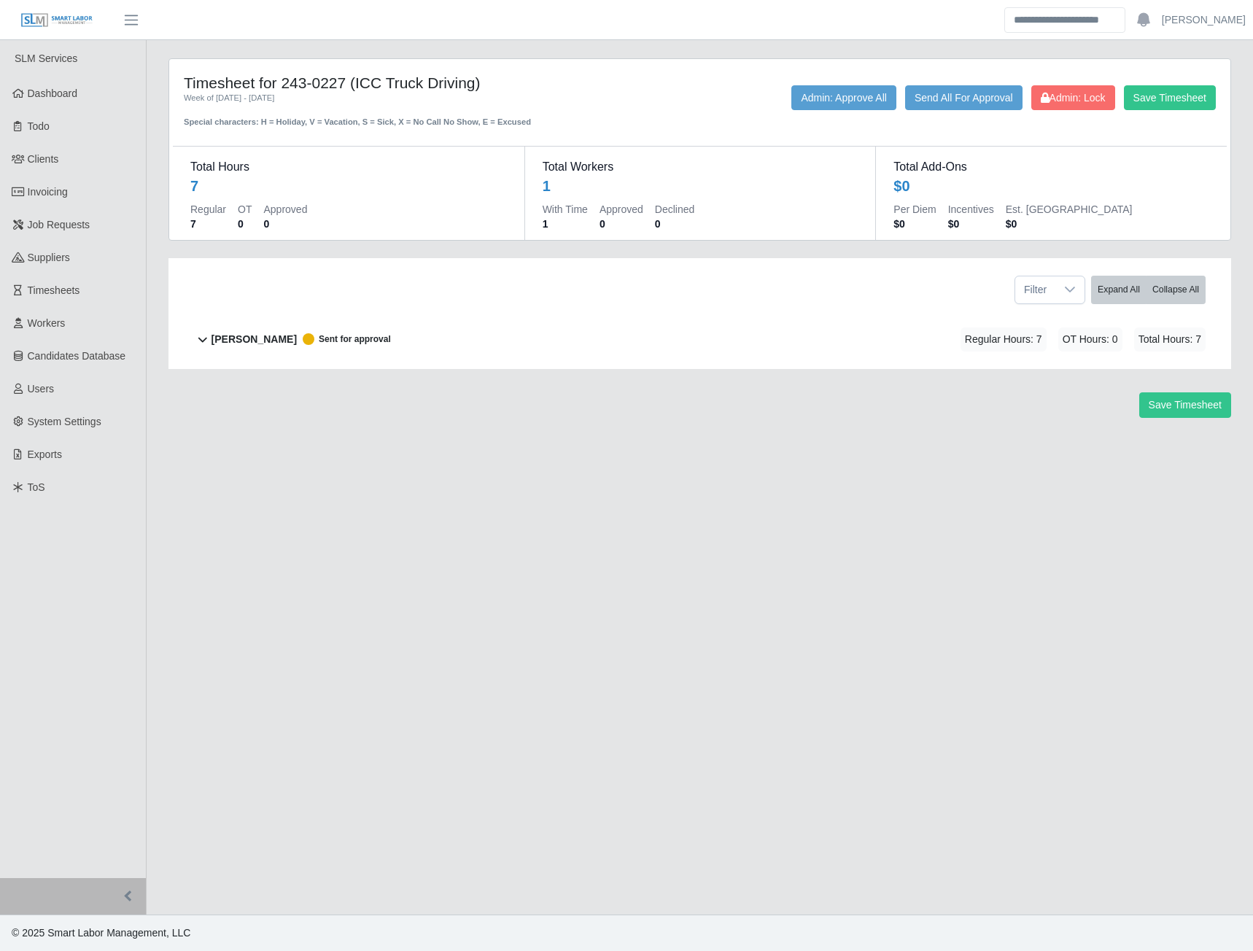
click at [282, 340] on b "[PERSON_NAME]" at bounding box center [254, 339] width 85 height 15
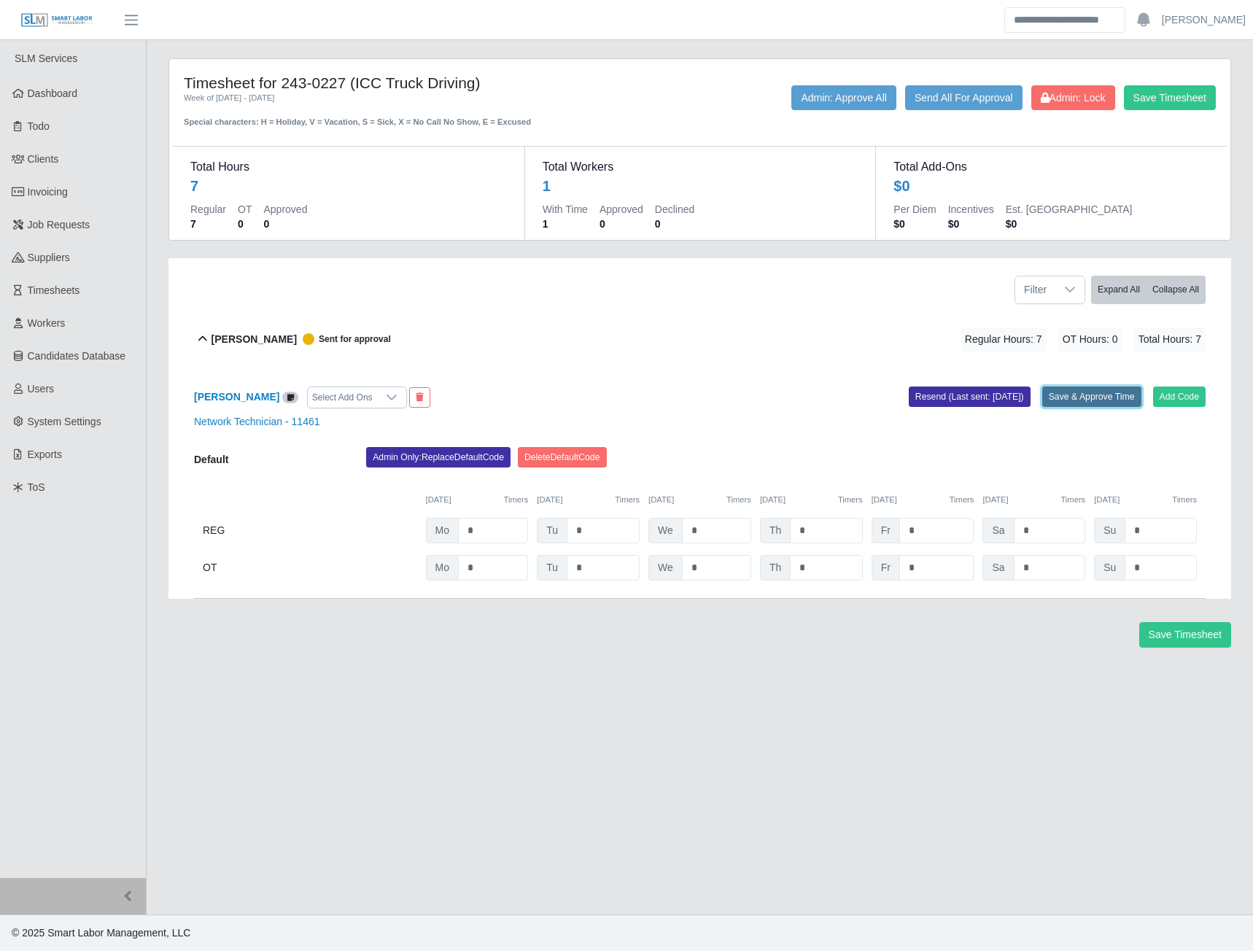
click at [1083, 393] on button "Save & Approve Time" at bounding box center [1091, 397] width 99 height 20
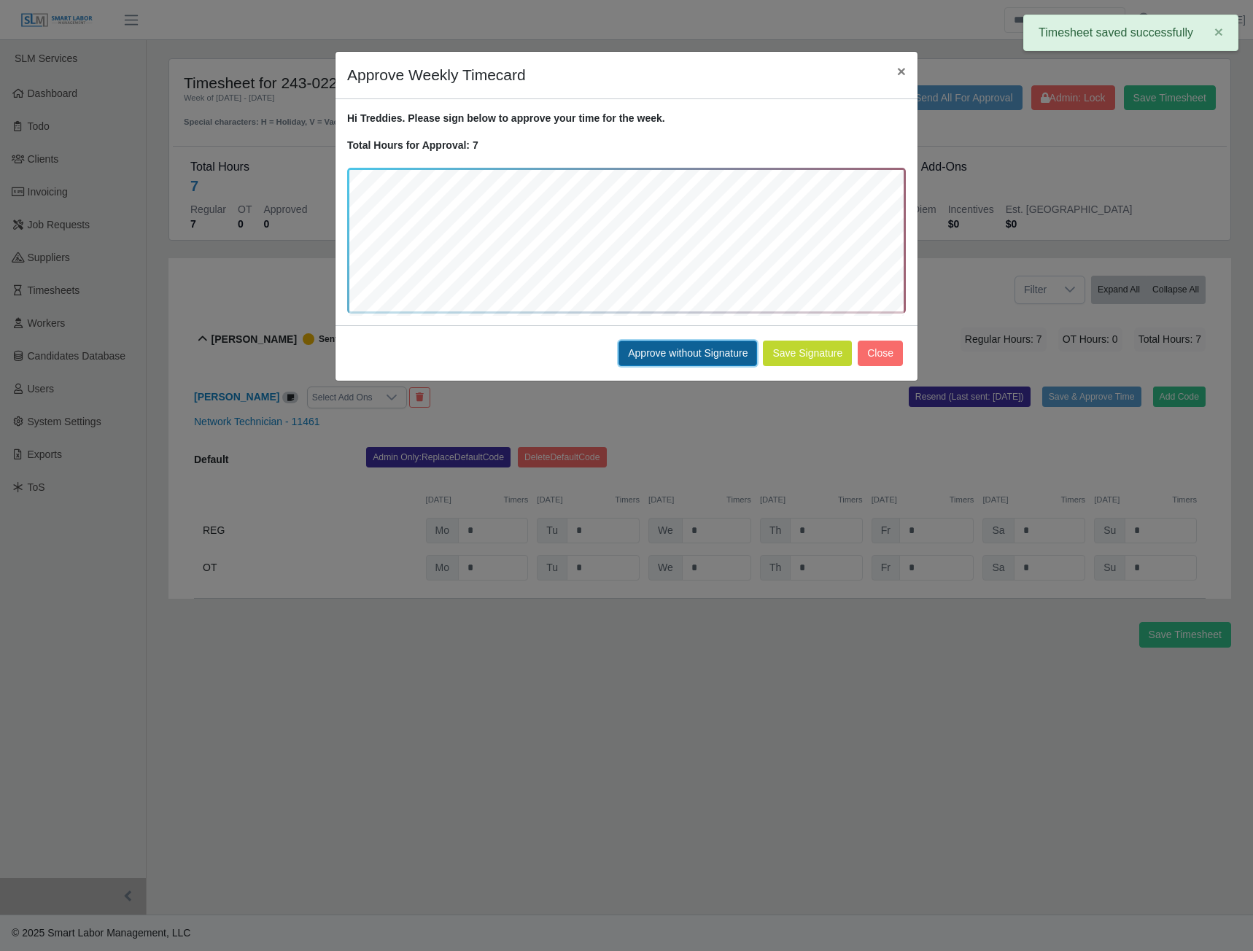
click at [673, 354] on button "Approve without Signature" at bounding box center [688, 354] width 139 height 26
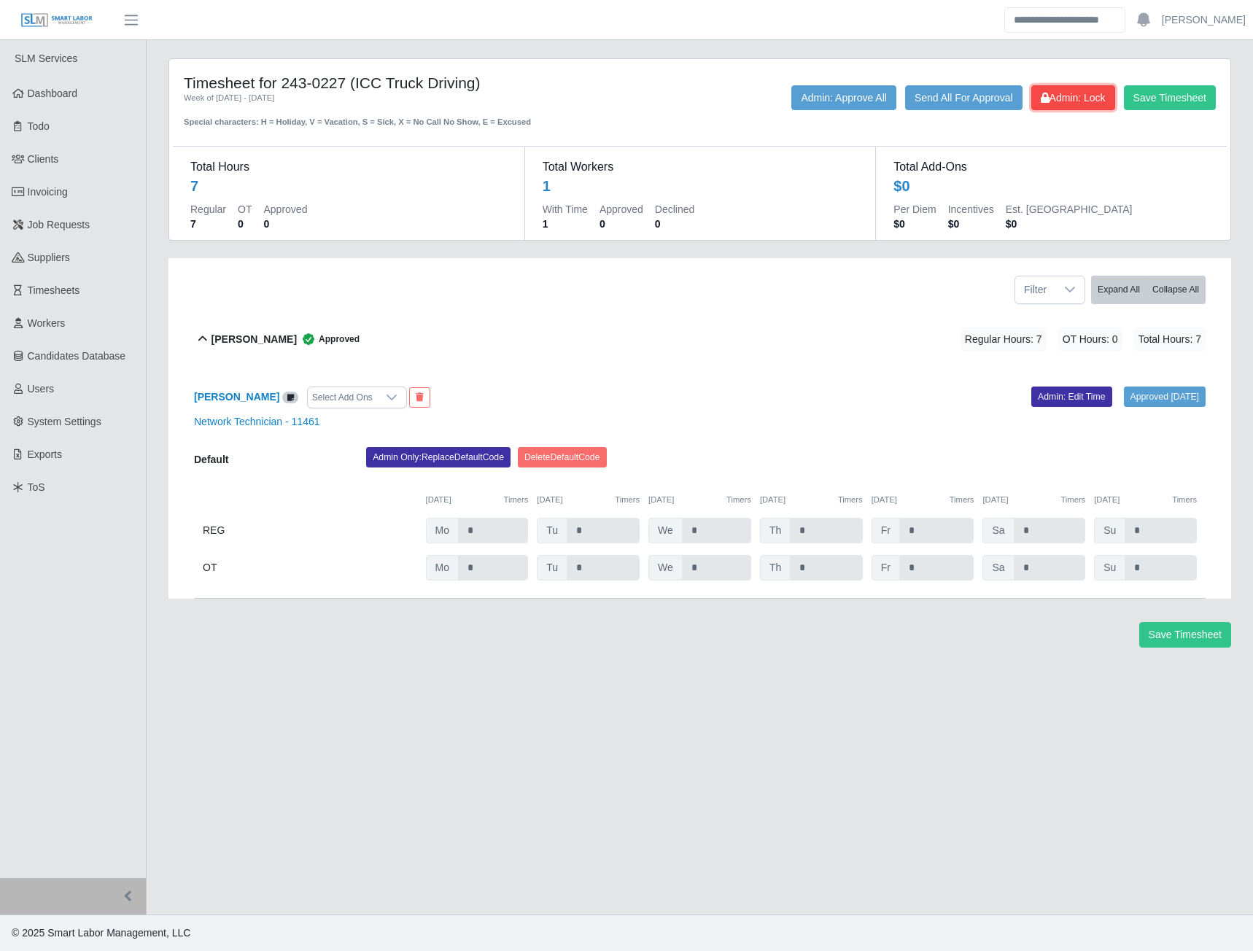
click at [1070, 96] on span "Admin: Lock" at bounding box center [1073, 98] width 65 height 12
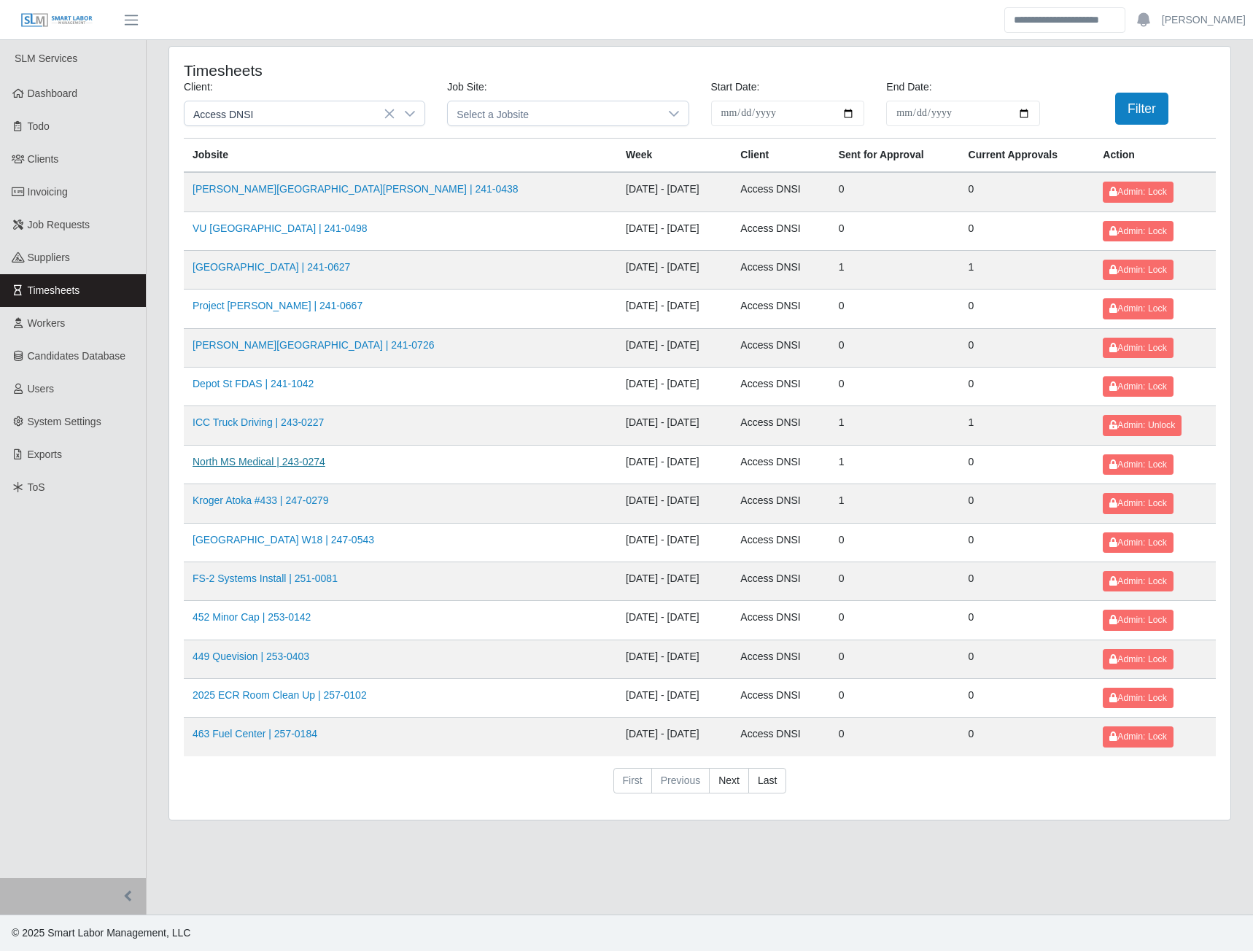
click at [299, 464] on link "North MS Medical | 243-0274" at bounding box center [259, 462] width 133 height 12
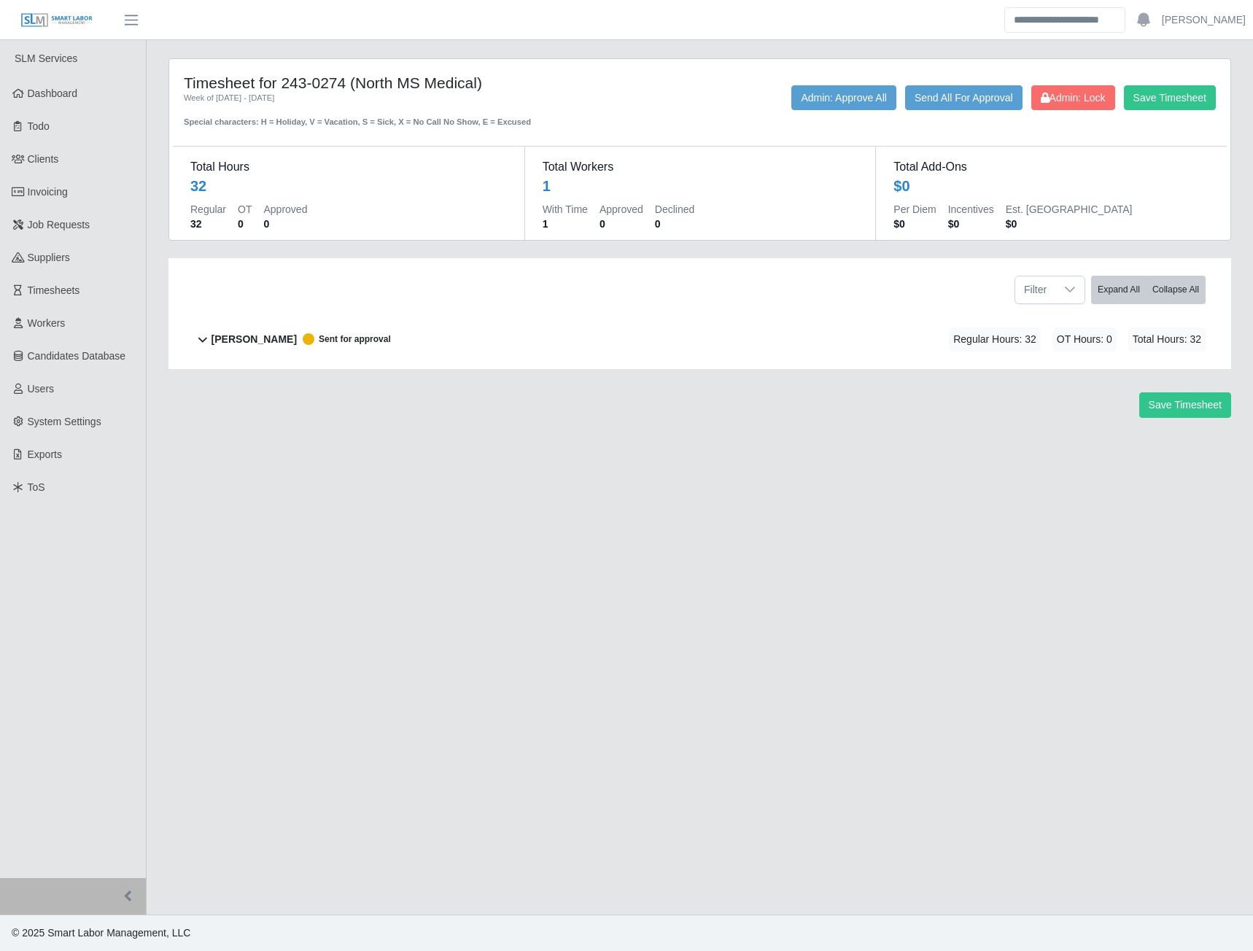
click at [269, 334] on b "[PERSON_NAME]" at bounding box center [254, 339] width 85 height 15
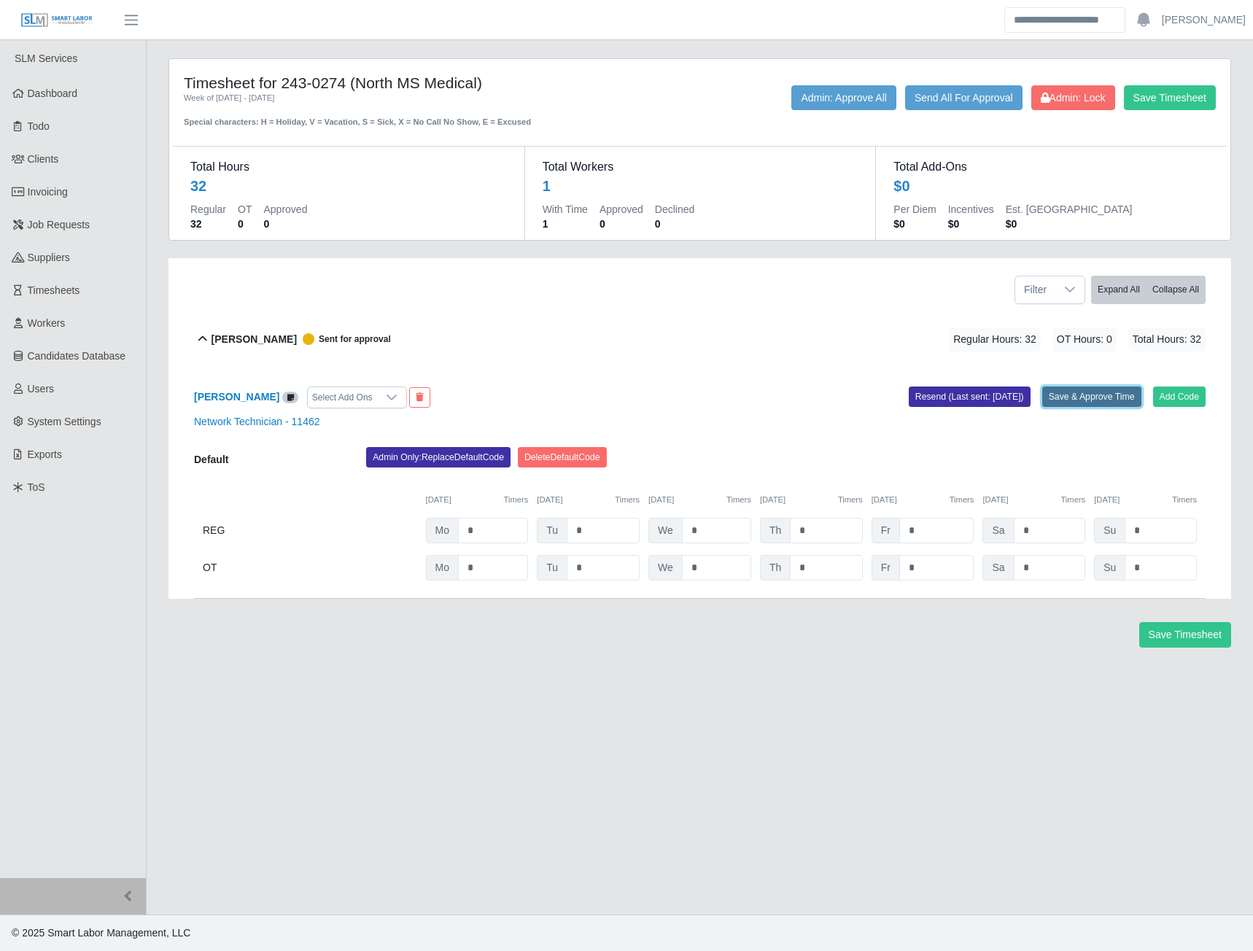
click at [1069, 398] on button "Save & Approve Time" at bounding box center [1091, 397] width 99 height 20
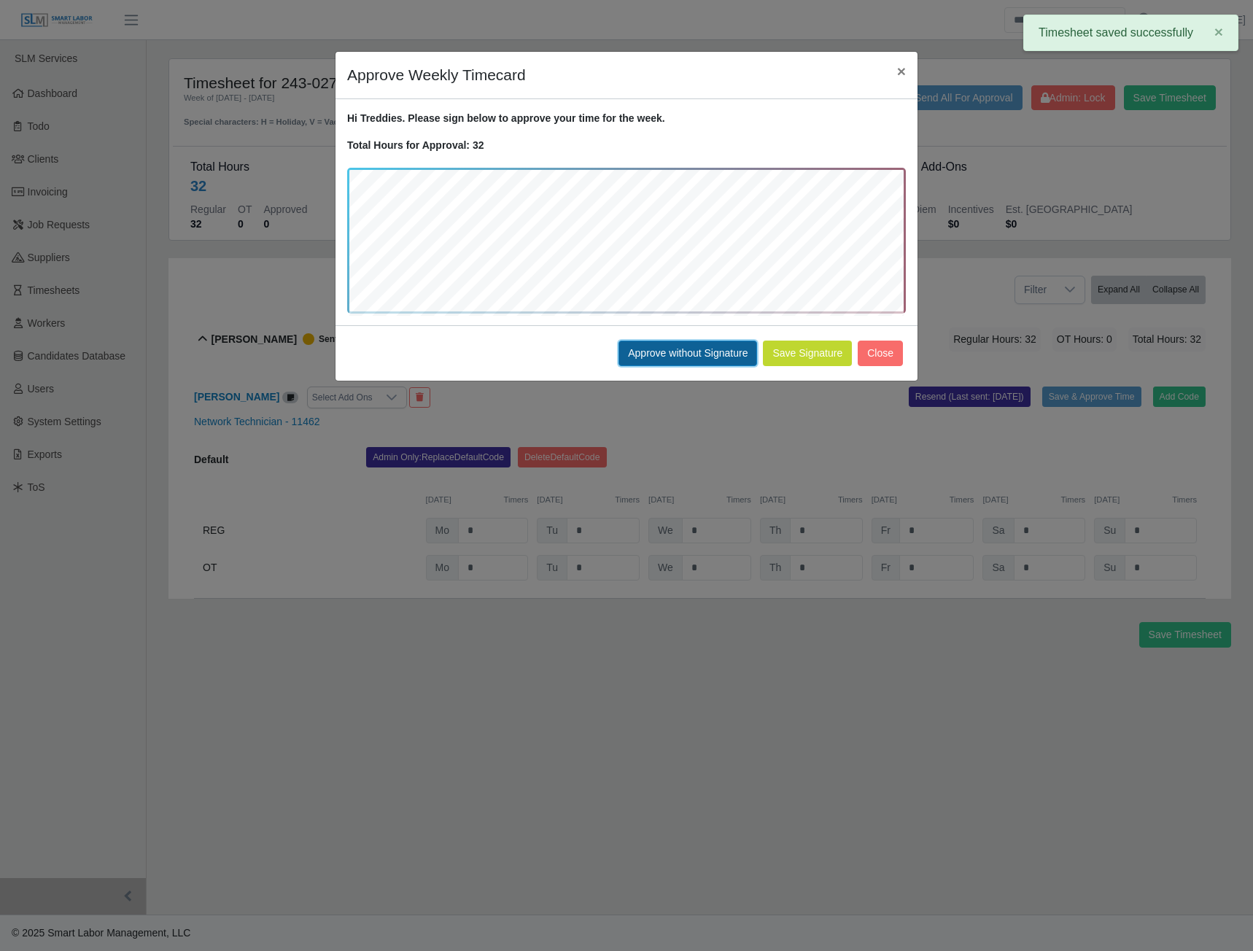
click at [681, 358] on button "Approve without Signature" at bounding box center [688, 354] width 139 height 26
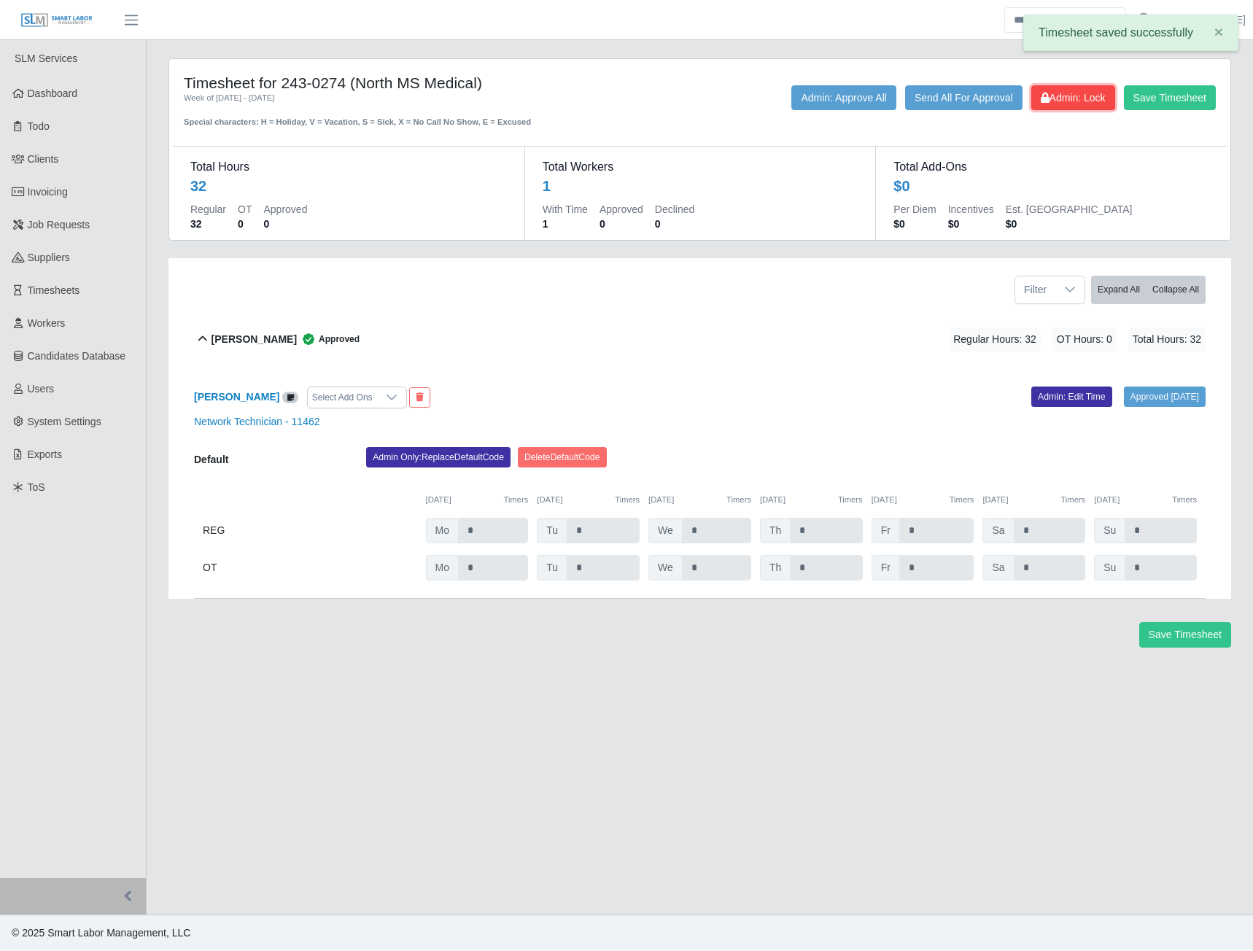
click at [1059, 98] on span "Admin: Lock" at bounding box center [1073, 98] width 65 height 12
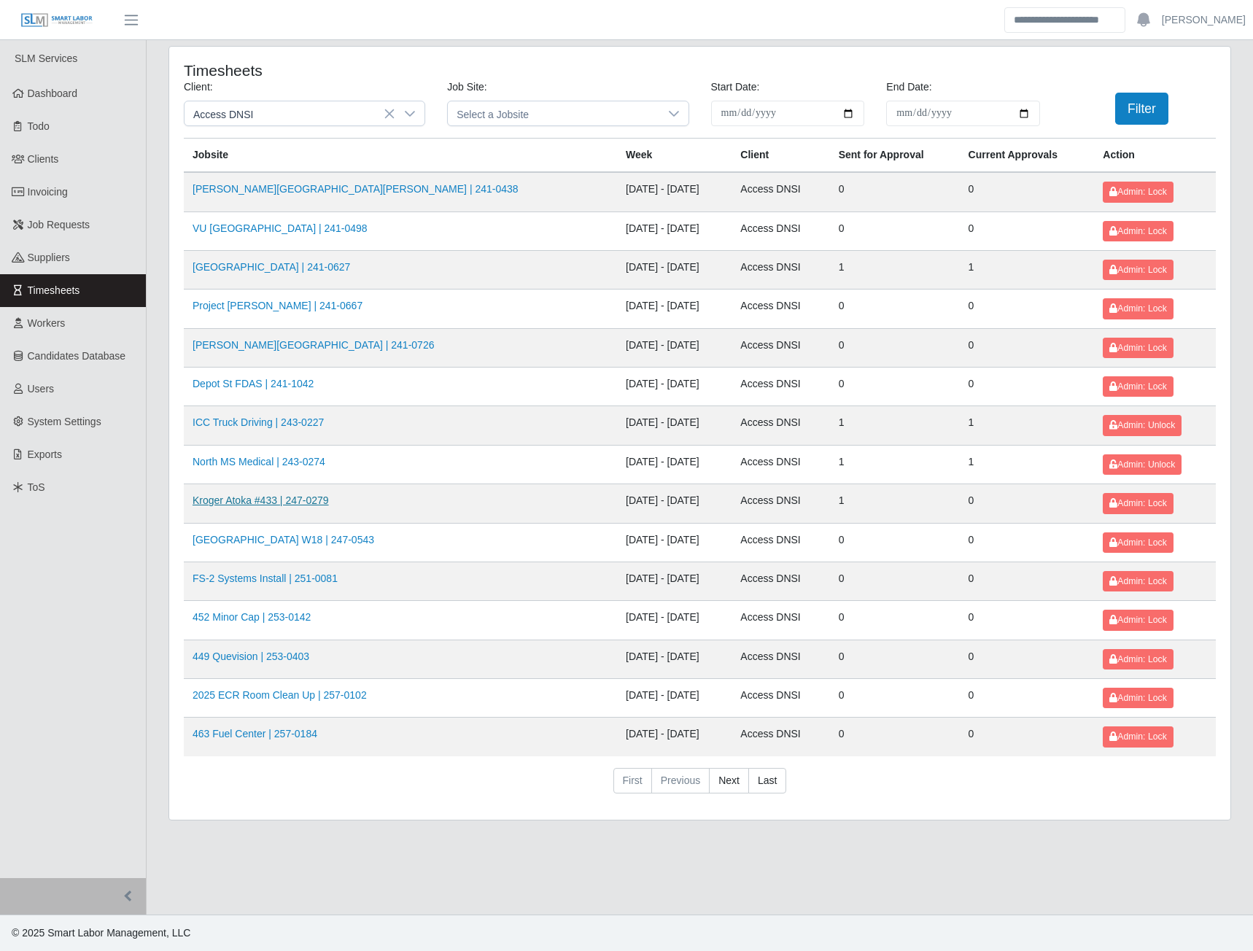
click at [265, 505] on link "Kroger Atoka #433 | 247-0279" at bounding box center [261, 501] width 136 height 12
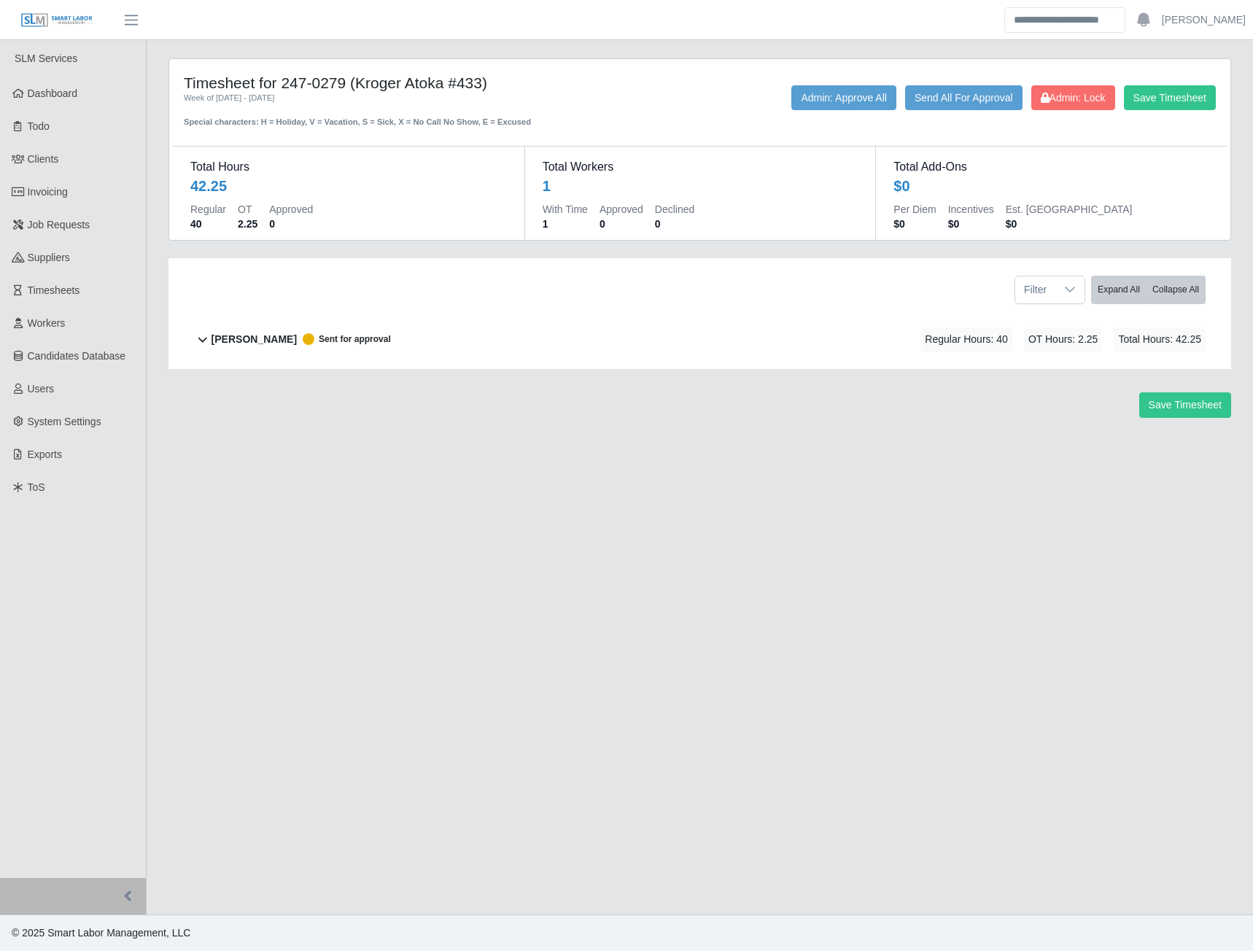
click at [270, 334] on b "Daniel Nguyen" at bounding box center [254, 339] width 85 height 15
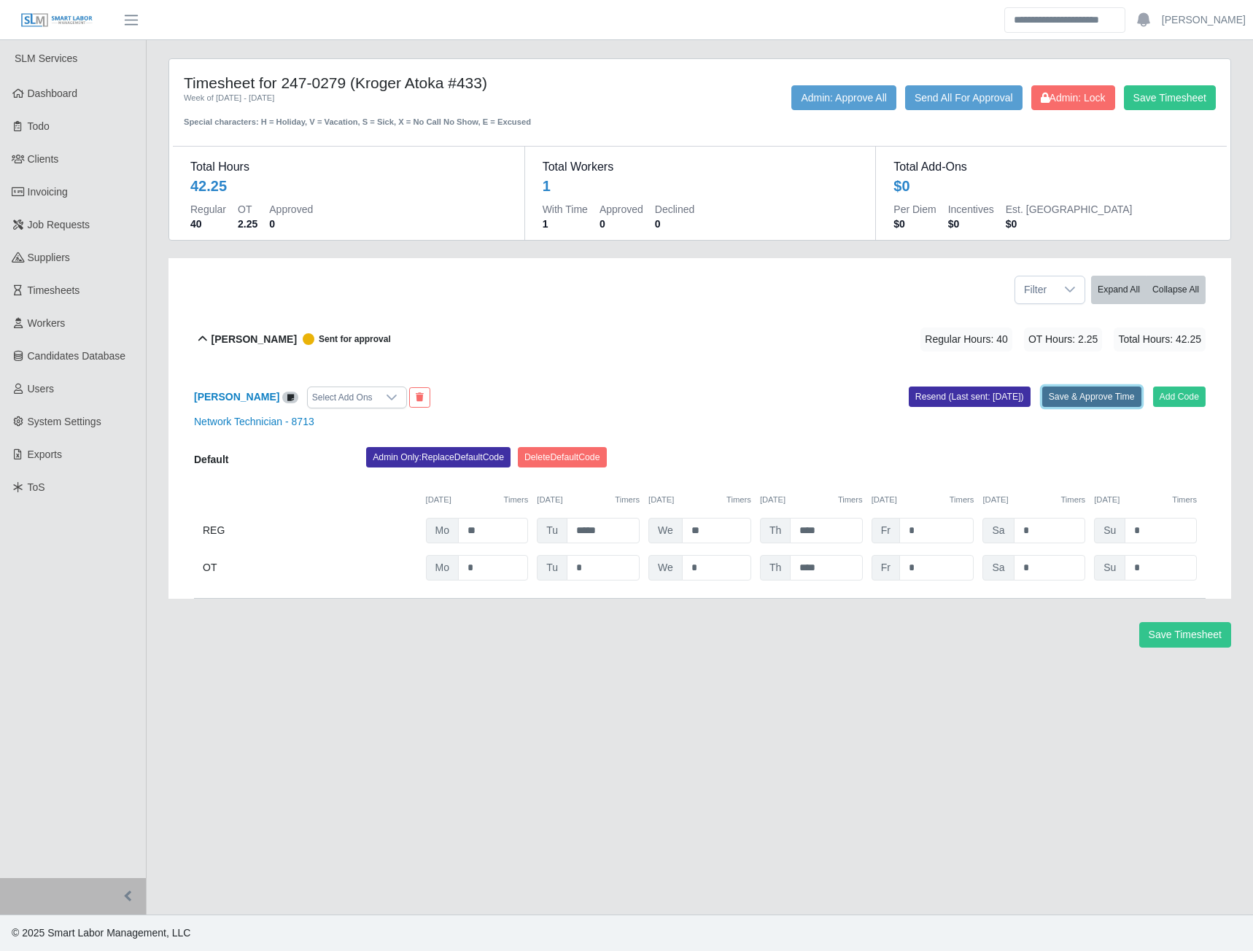
click at [1045, 395] on button "Save & Approve Time" at bounding box center [1091, 397] width 99 height 20
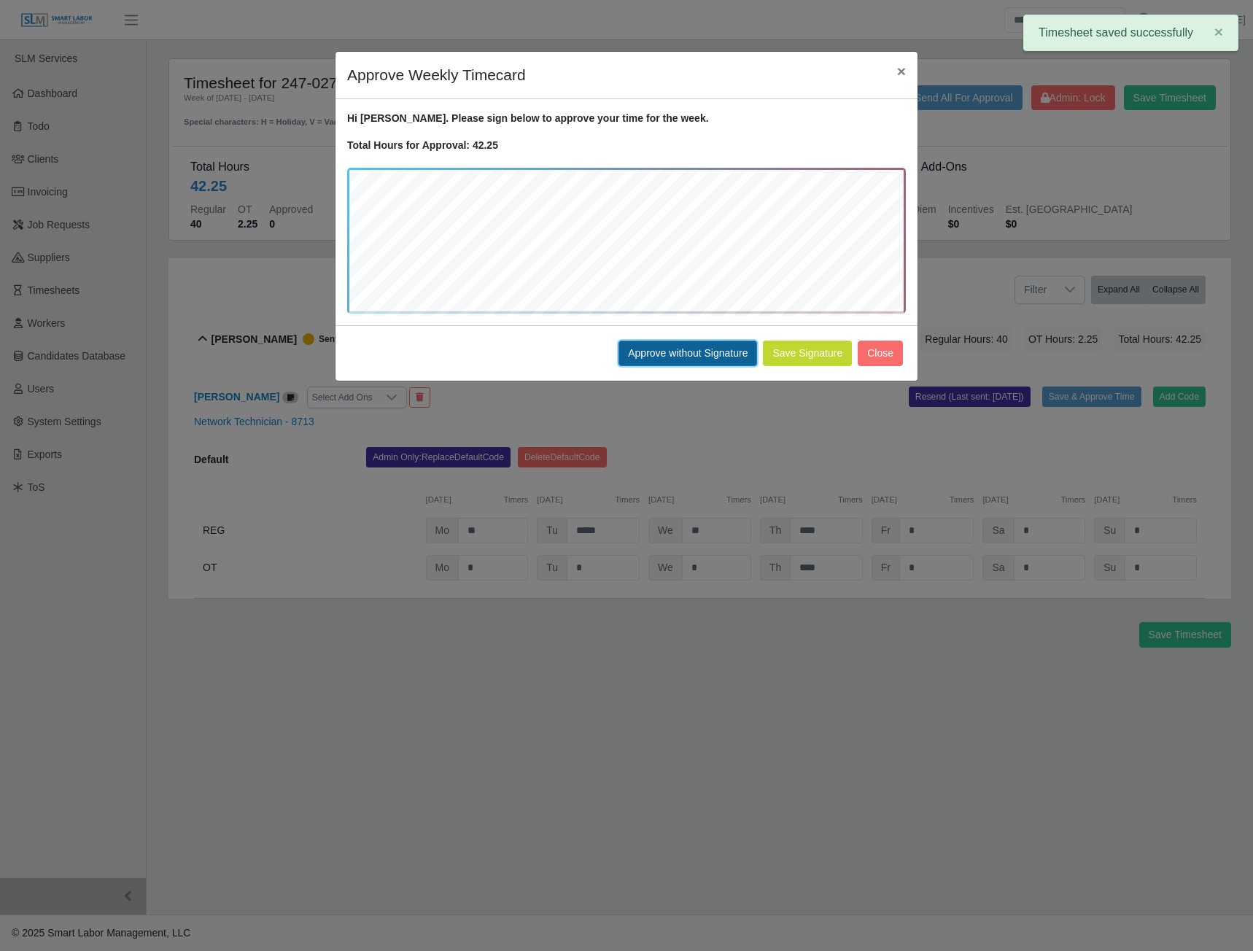
click at [668, 344] on button "Approve without Signature" at bounding box center [688, 354] width 139 height 26
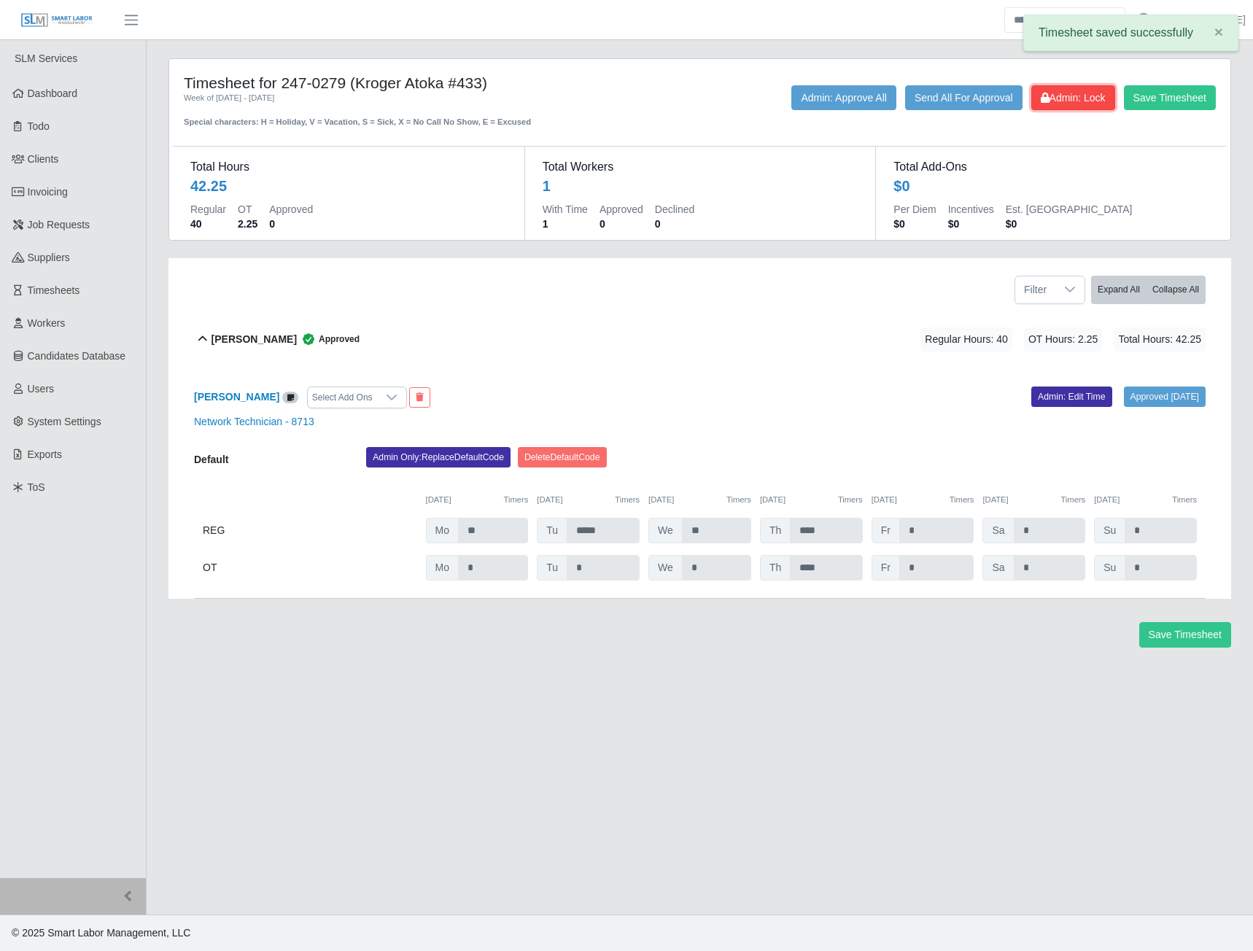
click at [1060, 103] on span "Admin: Lock" at bounding box center [1073, 98] width 65 height 12
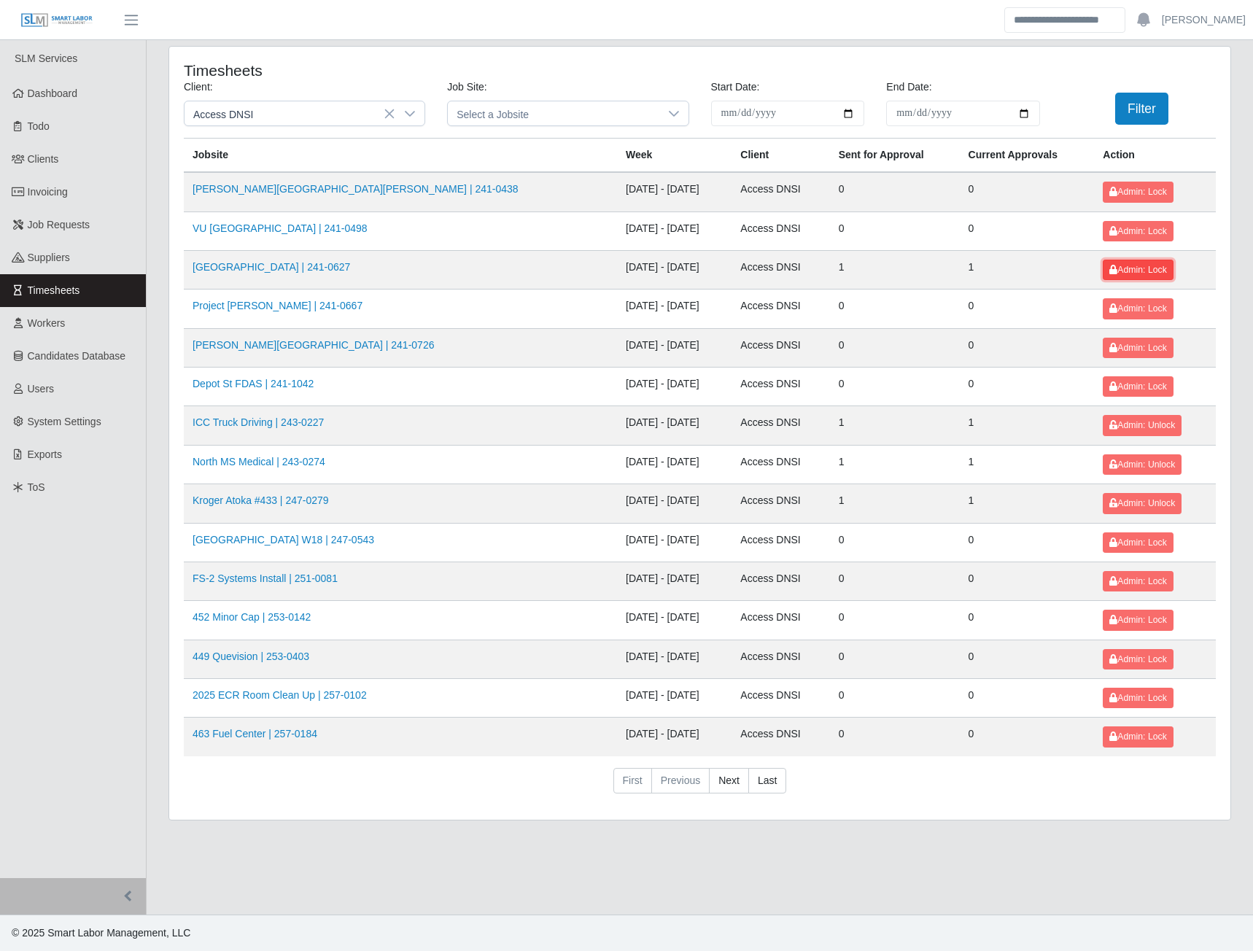
click at [1109, 272] on span "Admin: Lock" at bounding box center [1137, 270] width 57 height 10
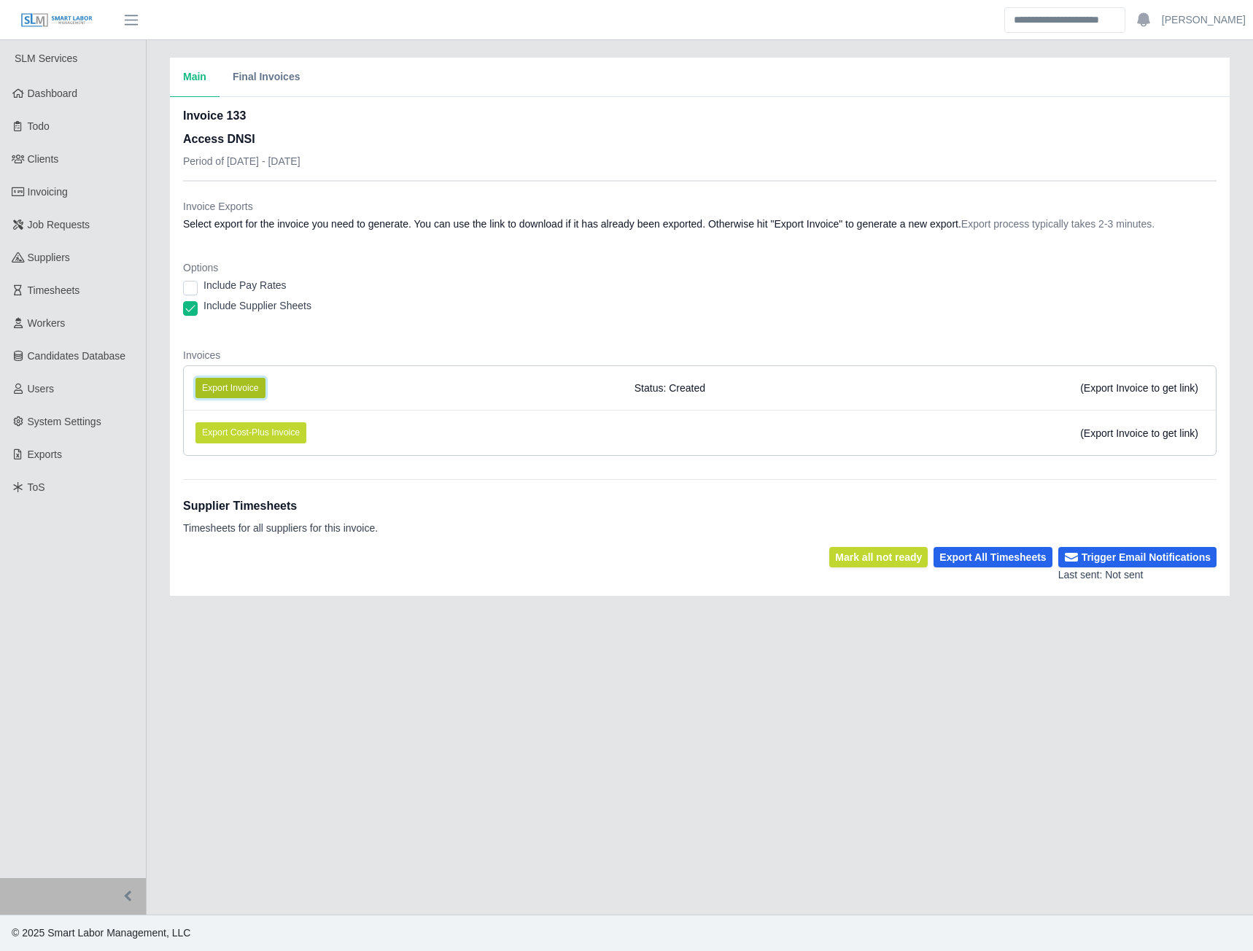
click at [248, 383] on button "Export Invoice" at bounding box center [230, 388] width 70 height 20
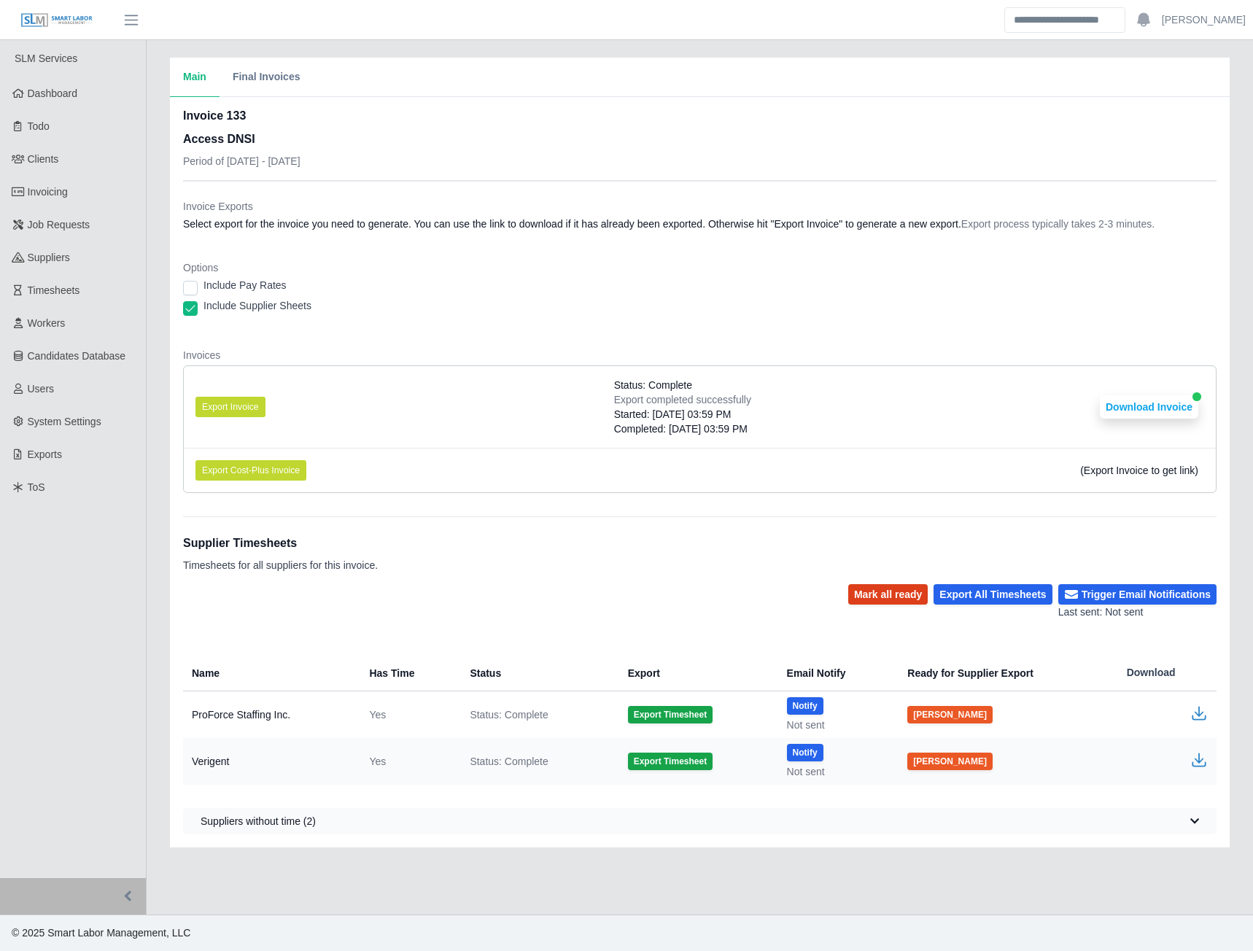
click at [899, 597] on button "Mark all ready" at bounding box center [888, 594] width 80 height 20
click at [1097, 595] on button "Trigger Email Notifications" at bounding box center [1137, 594] width 158 height 20
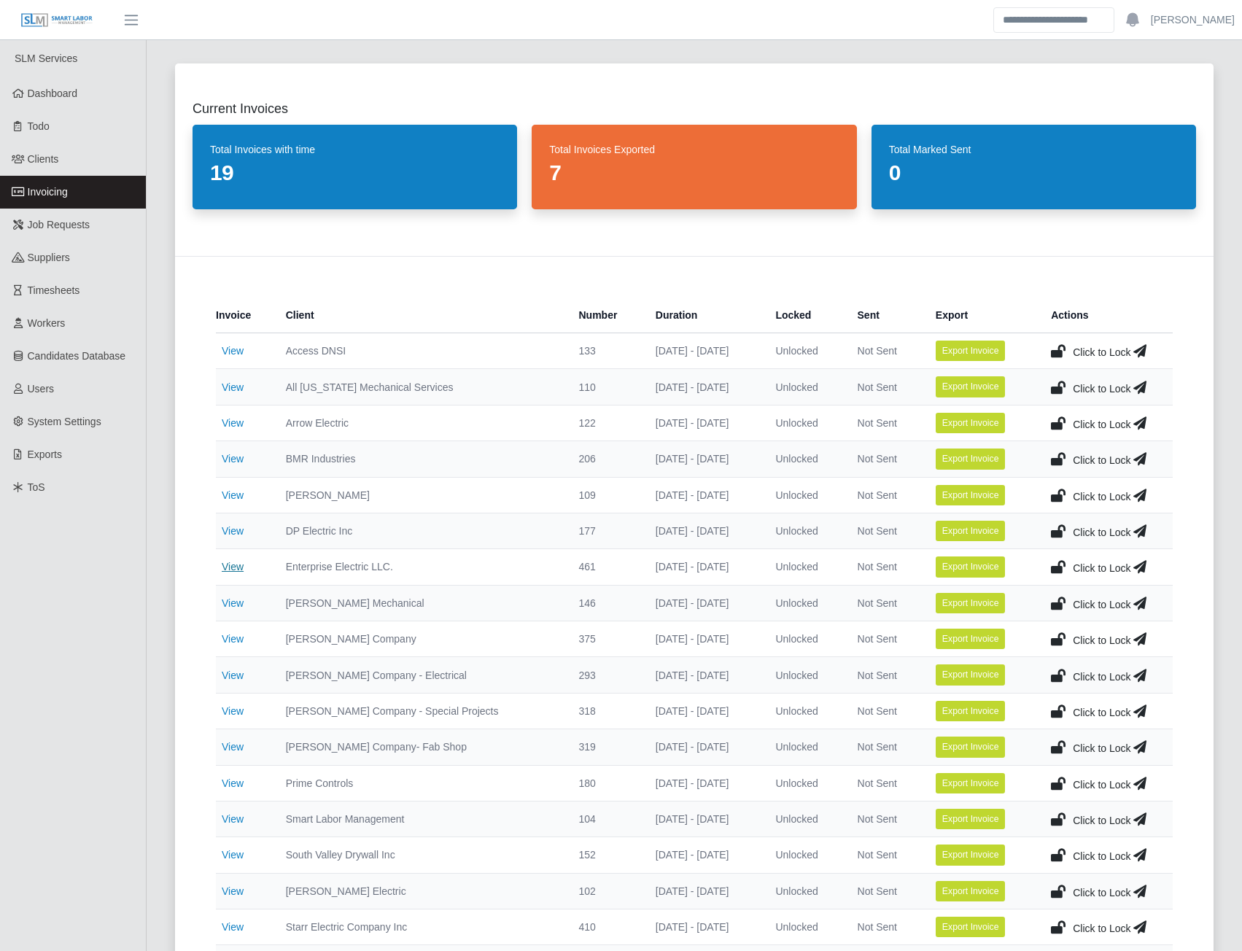
click at [236, 568] on link "View" at bounding box center [233, 567] width 22 height 12
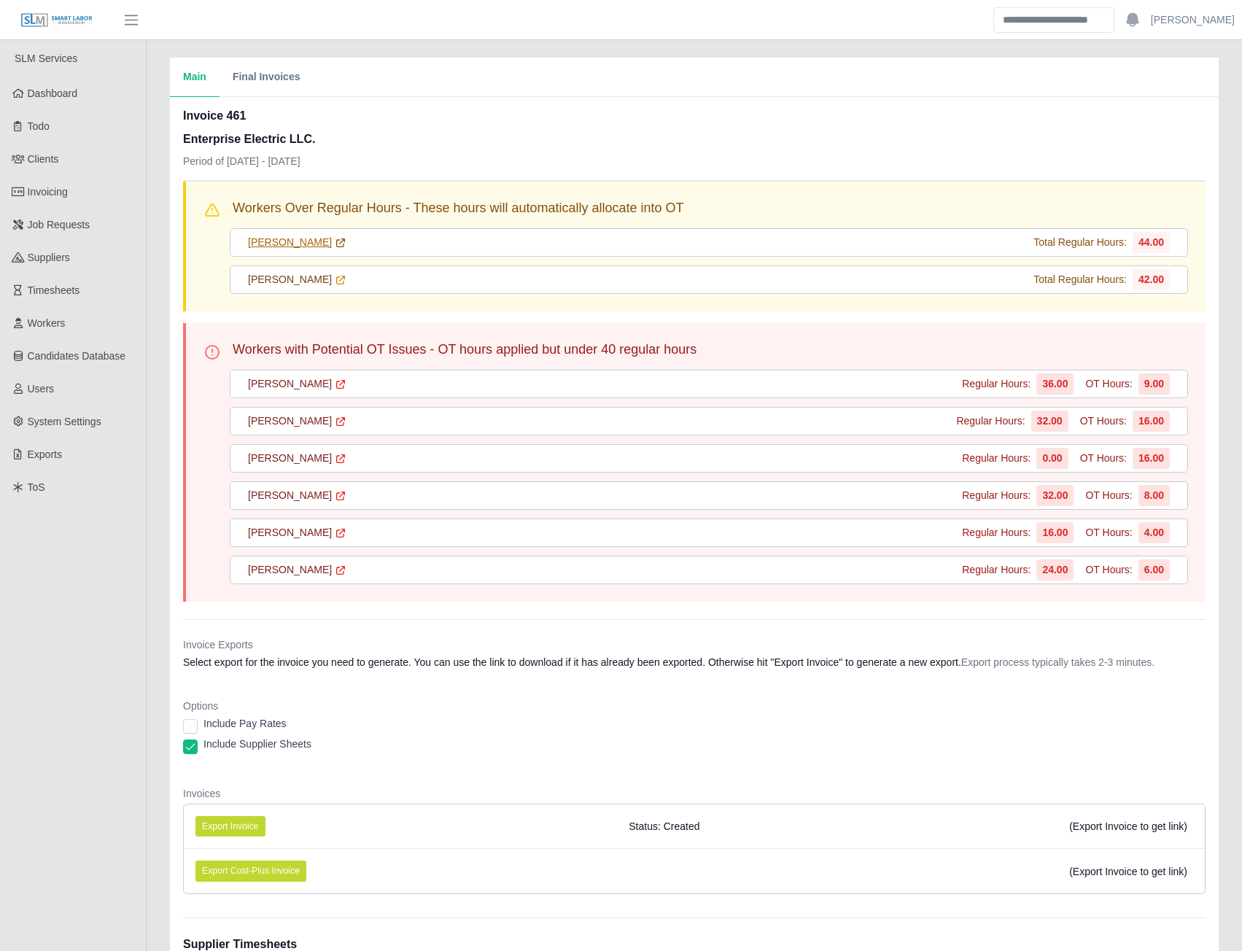
click at [289, 243] on link "Joseph Sanchez" at bounding box center [297, 242] width 98 height 15
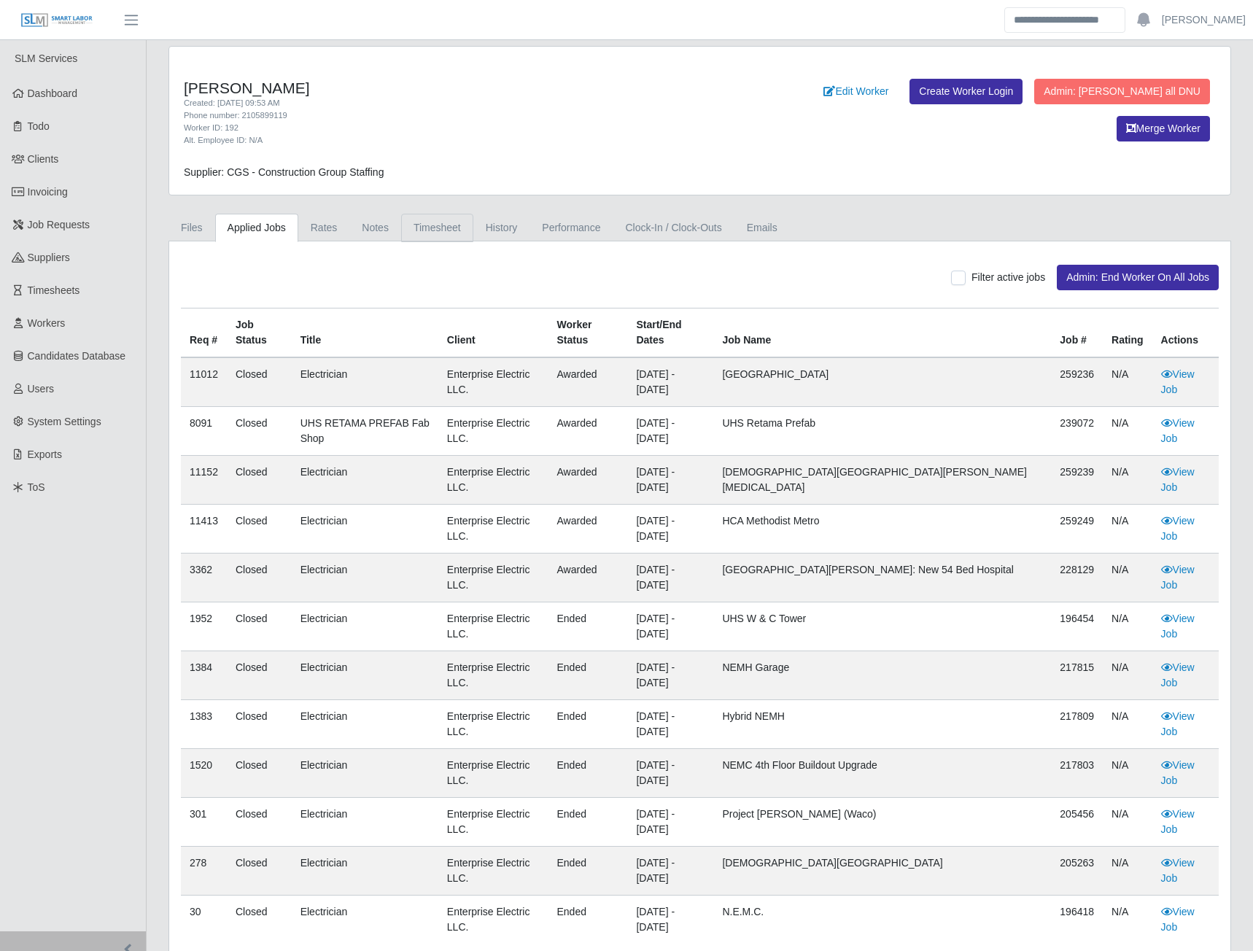
click at [422, 233] on link "Timesheet" at bounding box center [437, 228] width 72 height 28
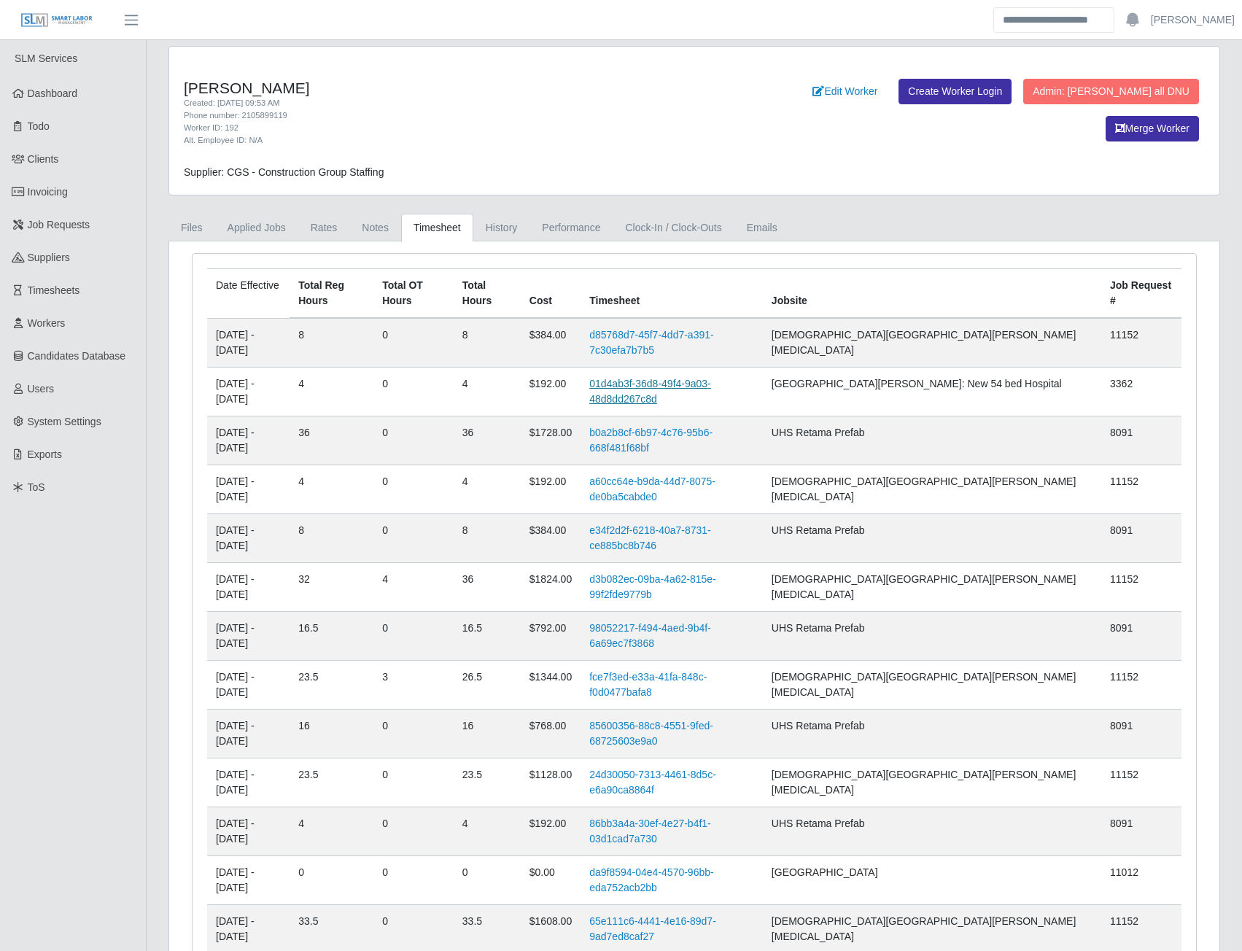
click at [711, 383] on link "01d4ab3f-36d8-49f4-9a03-48d8dd267c8d" at bounding box center [650, 391] width 122 height 27
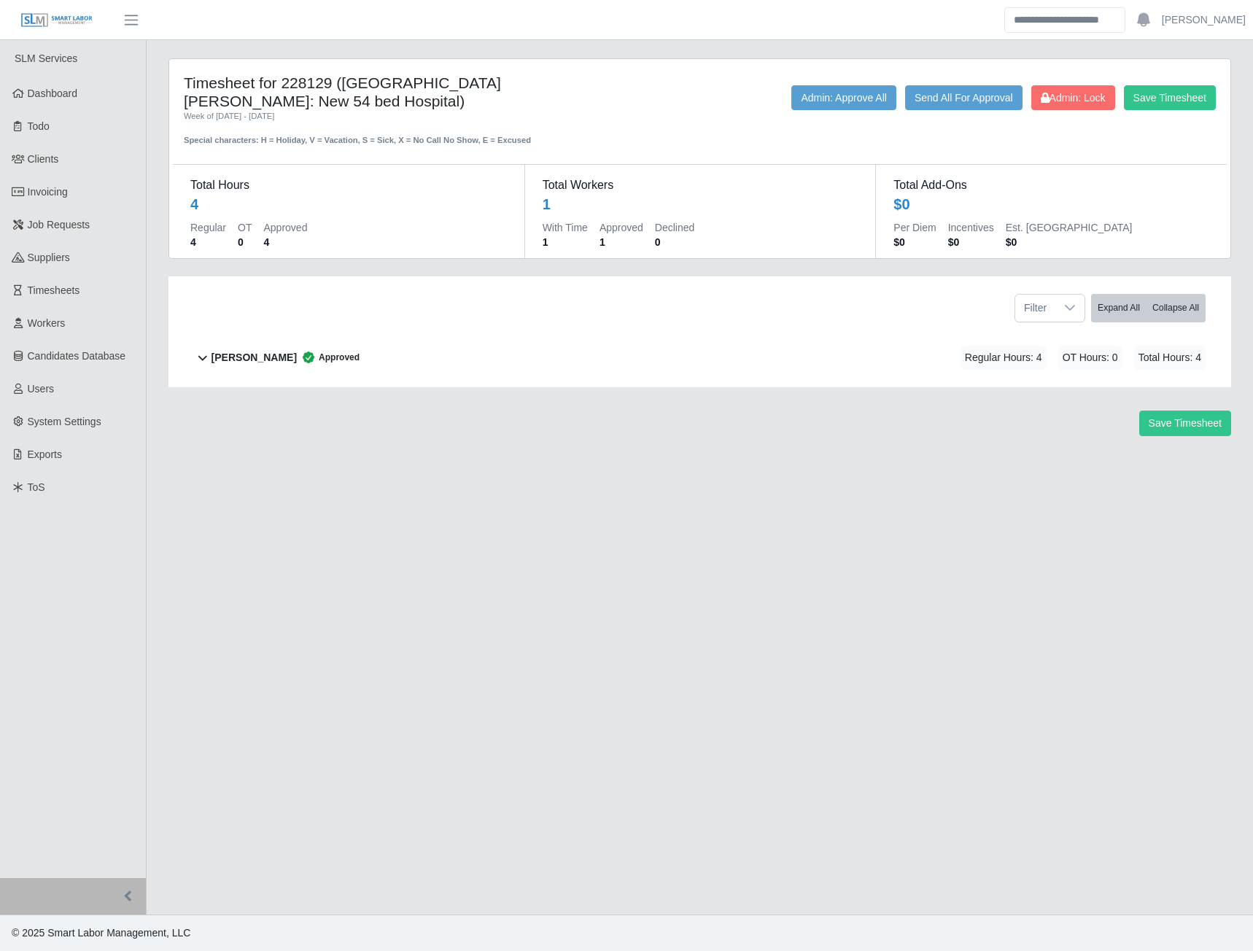
click at [254, 361] on b "Joseph Sanchez" at bounding box center [254, 357] width 85 height 15
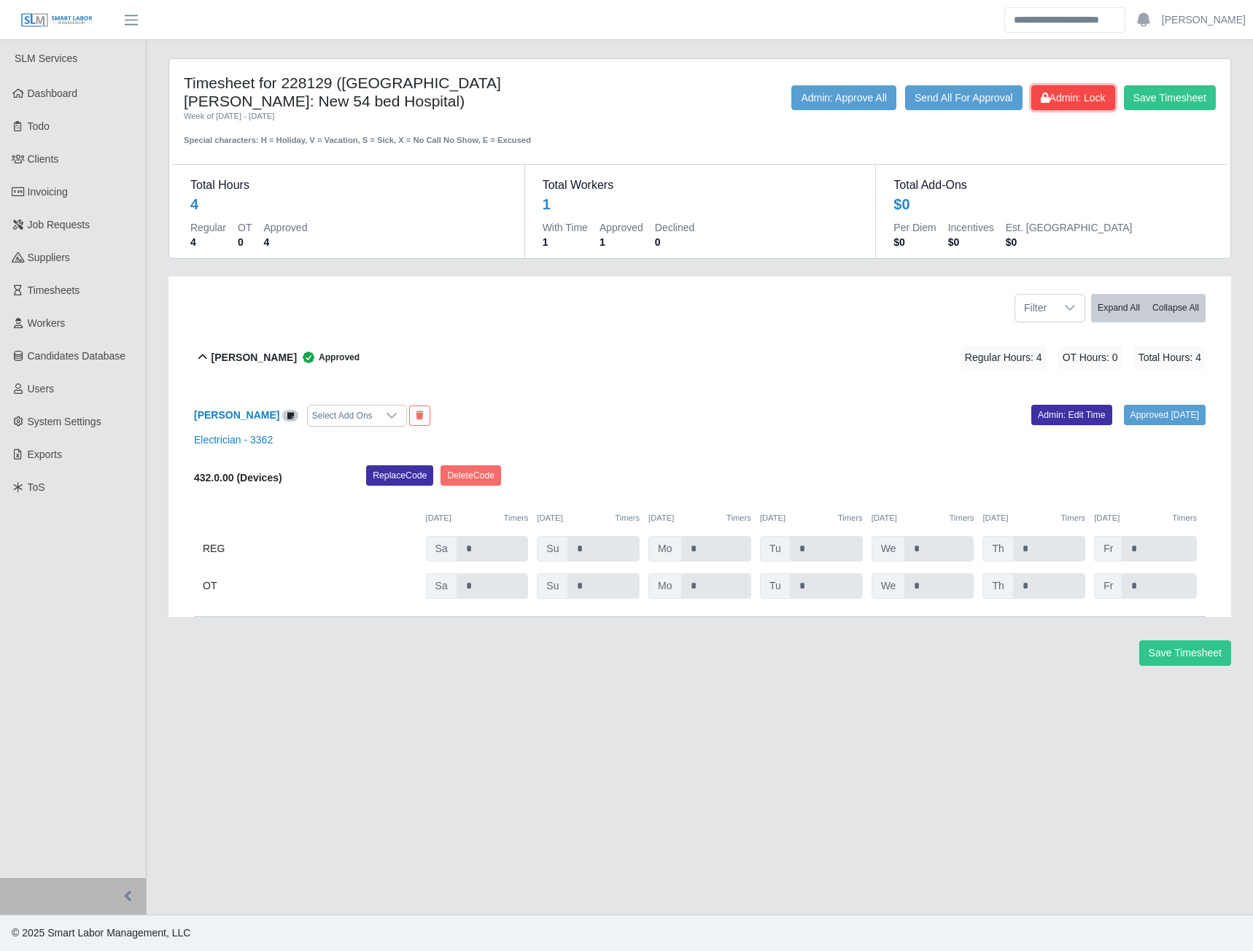
click at [1094, 98] on span "Admin: Lock" at bounding box center [1073, 98] width 65 height 12
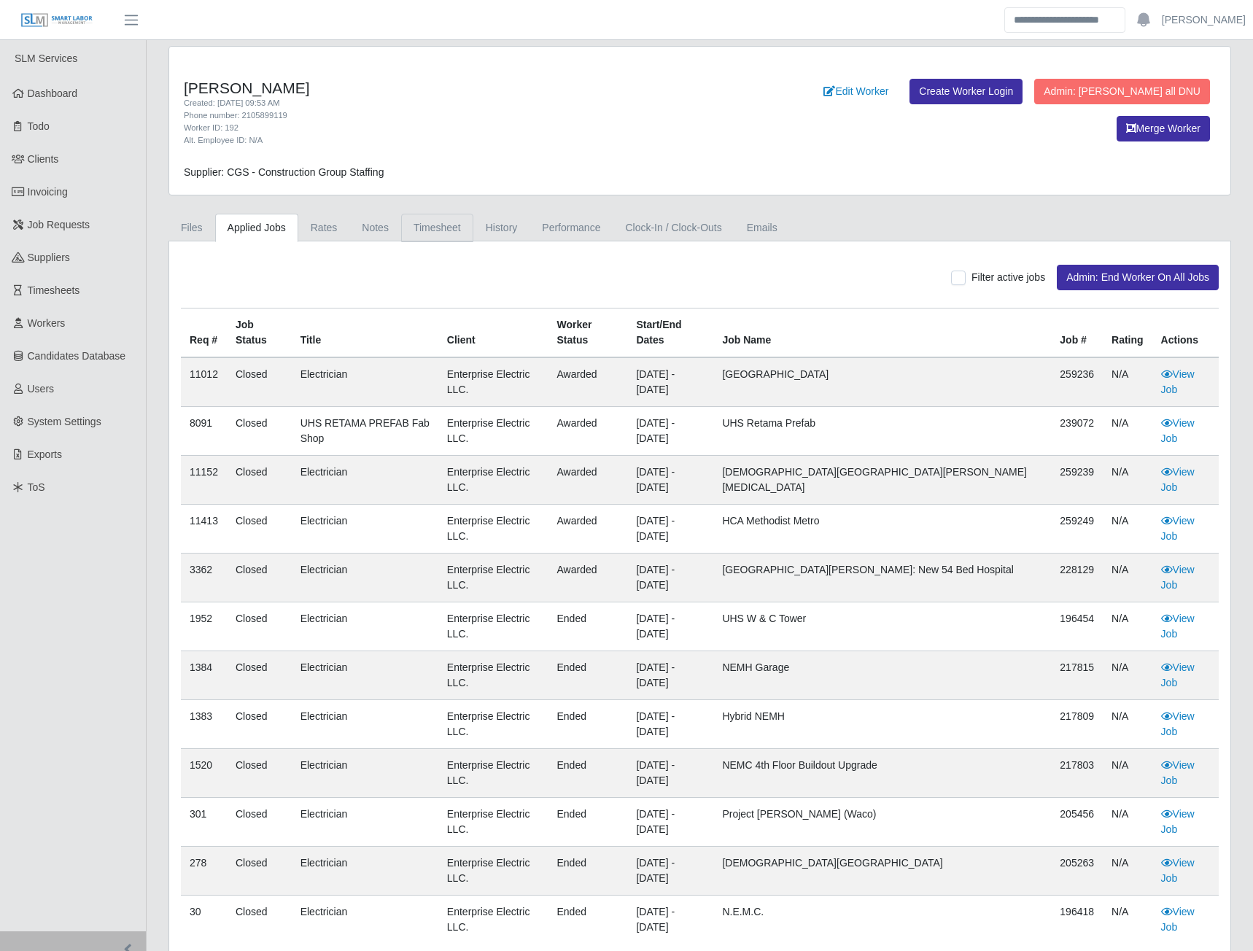
click at [423, 236] on link "Timesheet" at bounding box center [437, 228] width 72 height 28
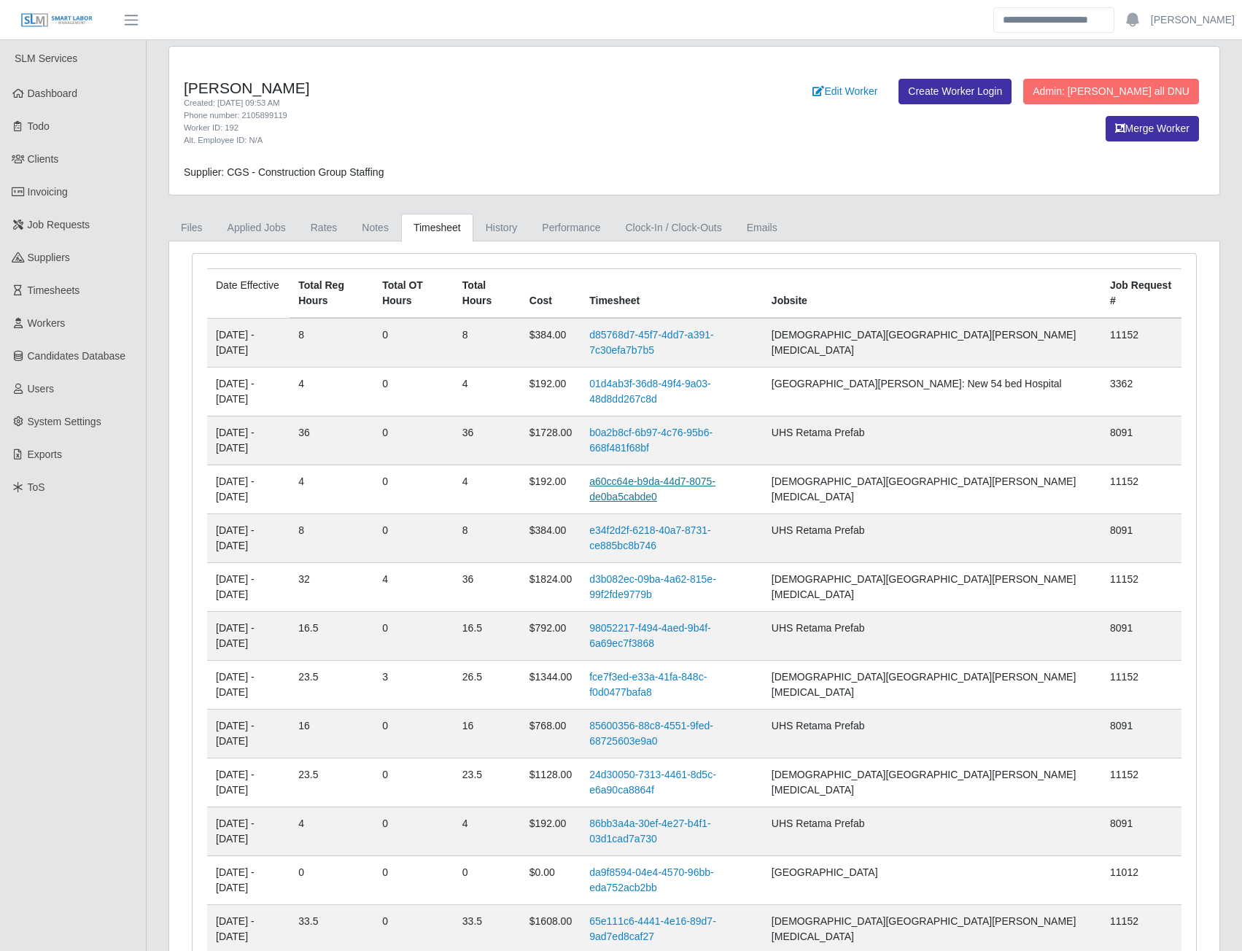
click at [697, 483] on link "a60cc64e-b9da-44d7-8075-de0ba5cabde0" at bounding box center [652, 489] width 126 height 27
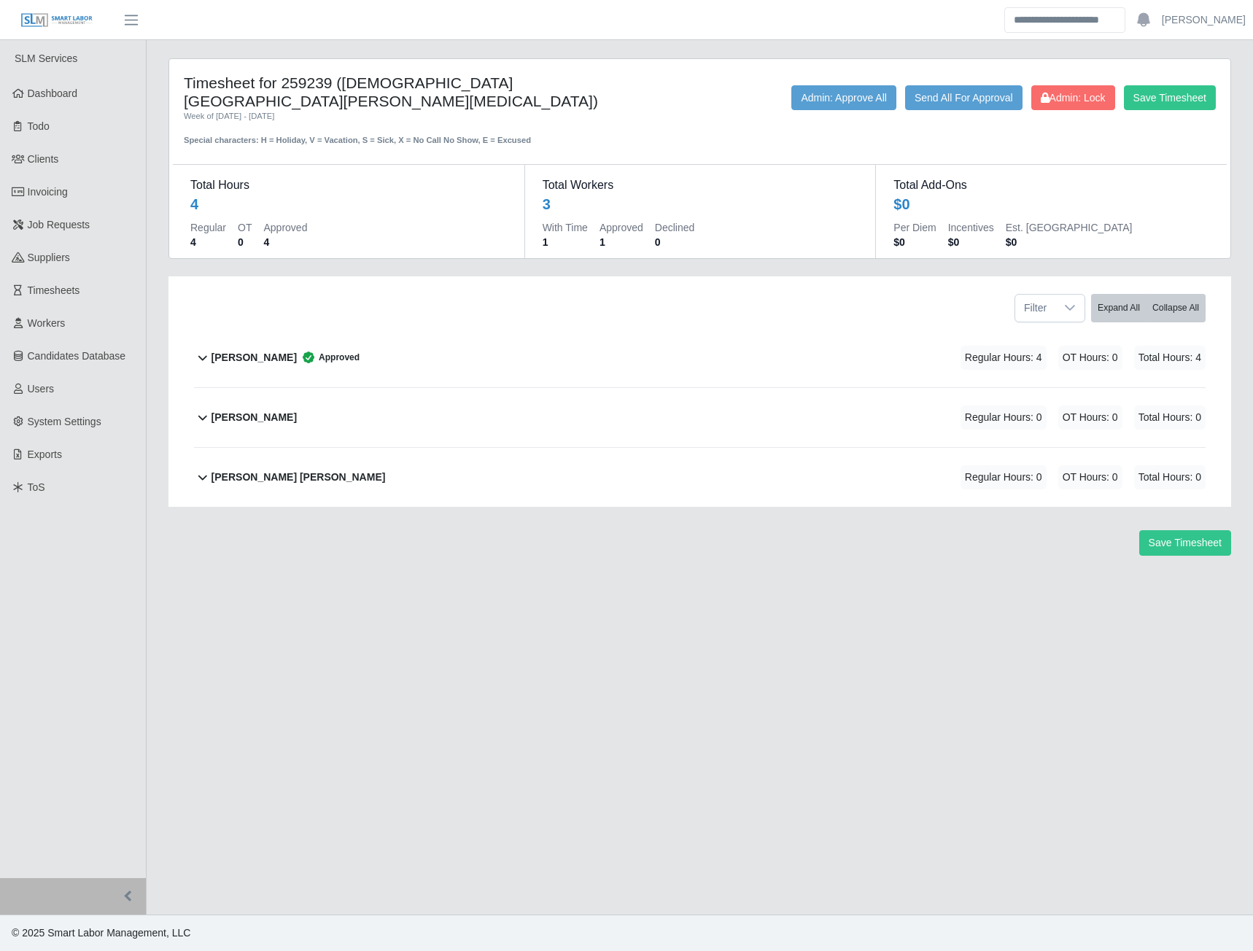
click at [236, 350] on b "[PERSON_NAME]" at bounding box center [254, 357] width 85 height 15
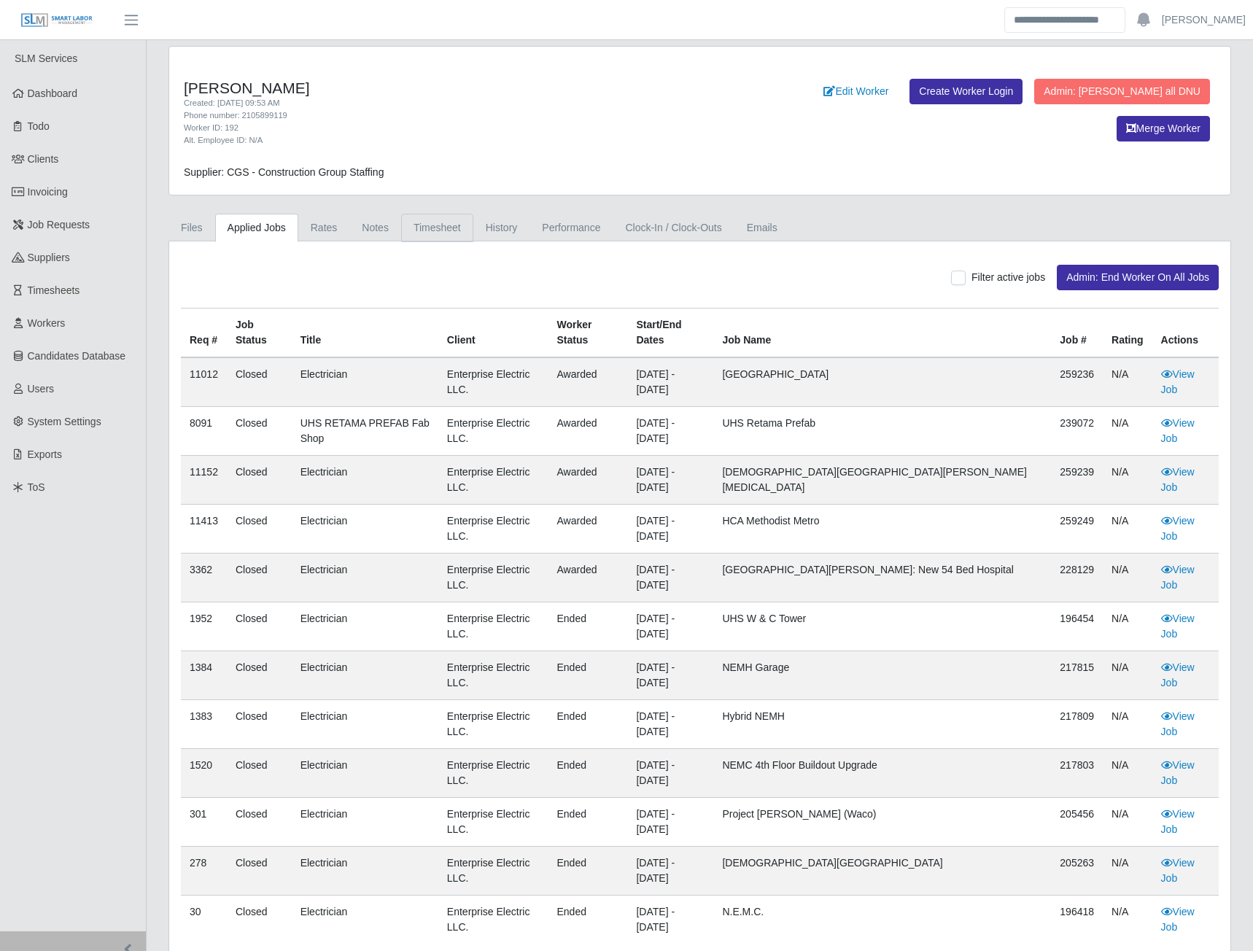
click at [429, 233] on link "Timesheet" at bounding box center [437, 228] width 72 height 28
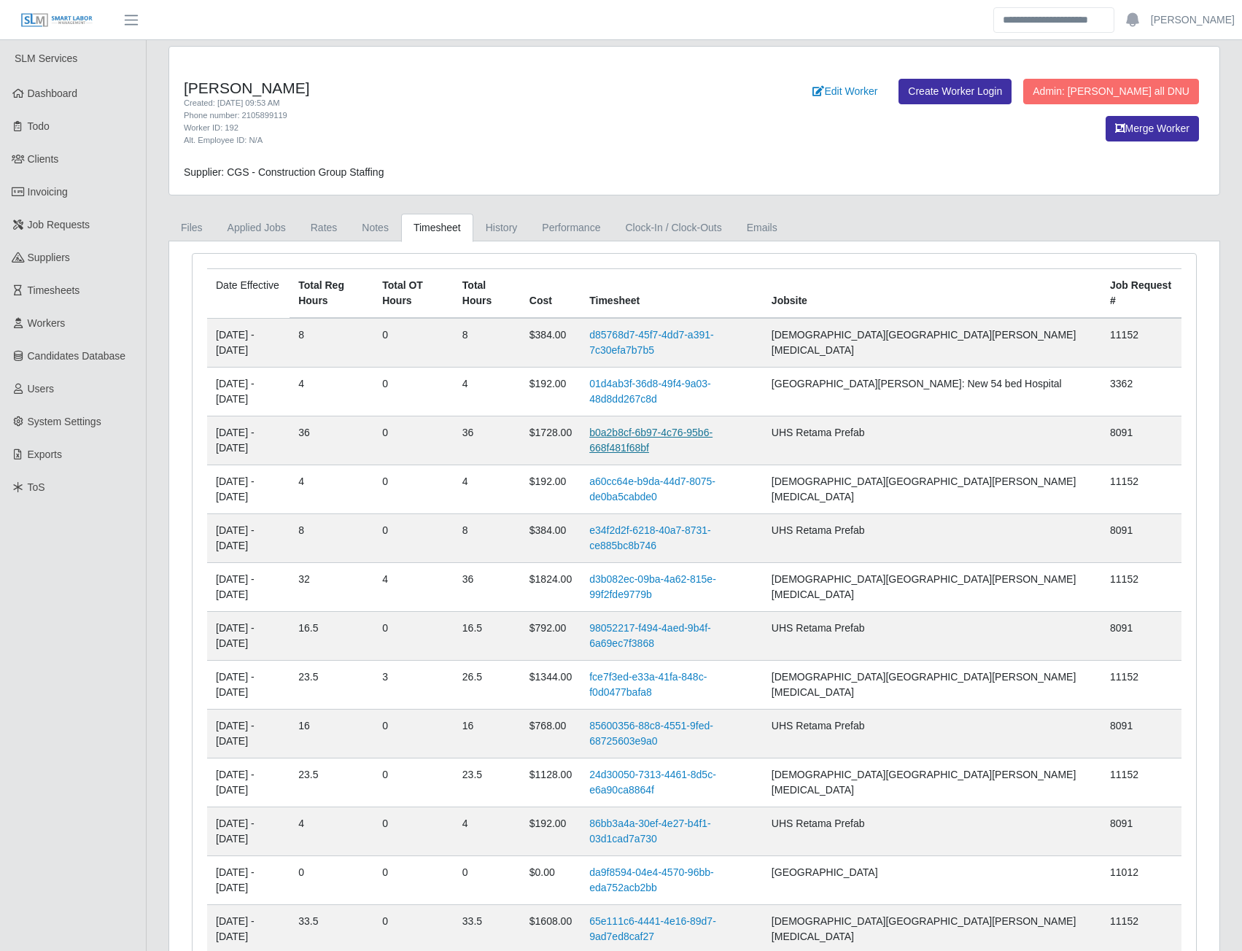
click at [681, 431] on link "b0a2b8cf-6b97-4c76-95b6-668f481f68bf" at bounding box center [650, 440] width 123 height 27
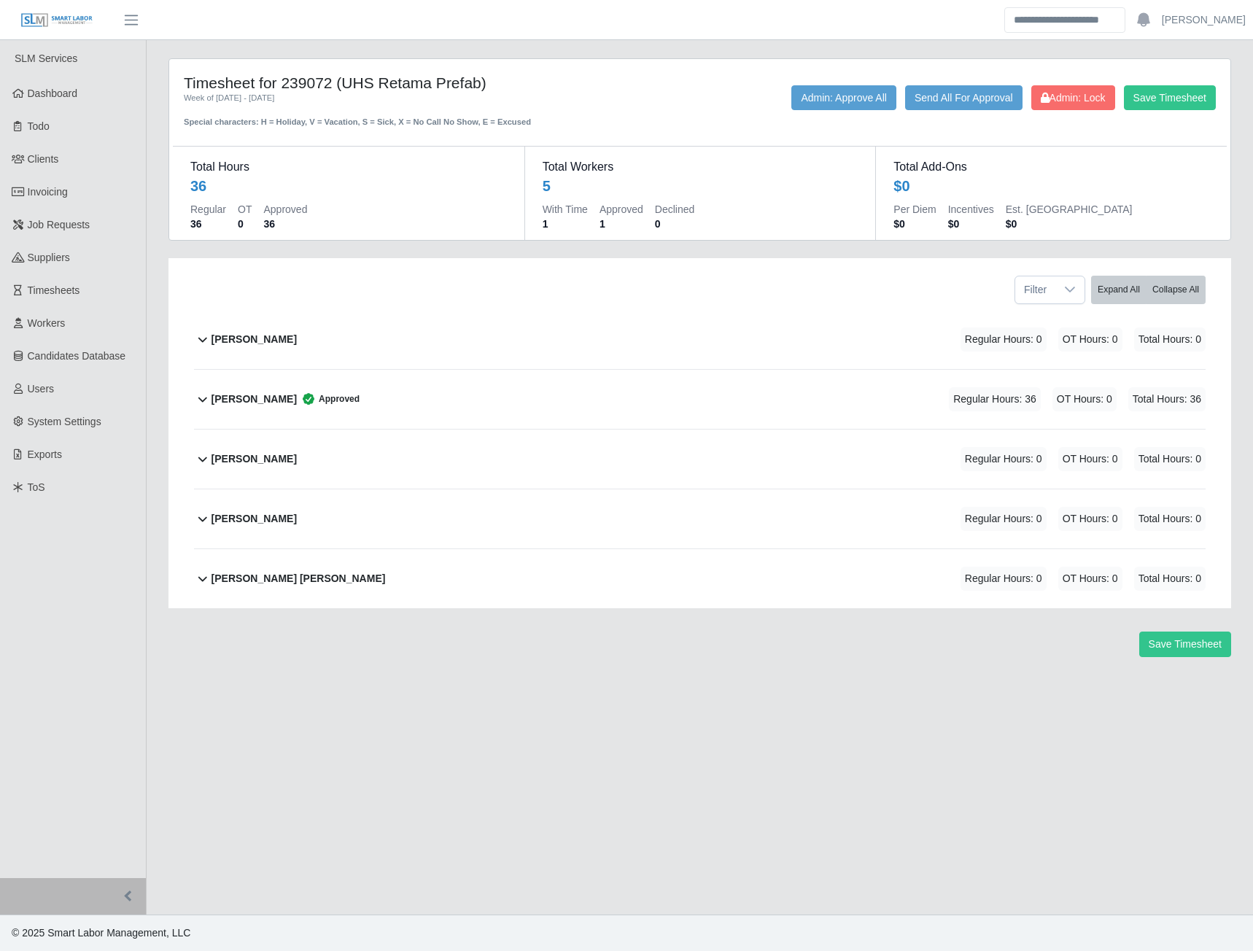
click at [258, 399] on b "[PERSON_NAME]" at bounding box center [254, 399] width 85 height 15
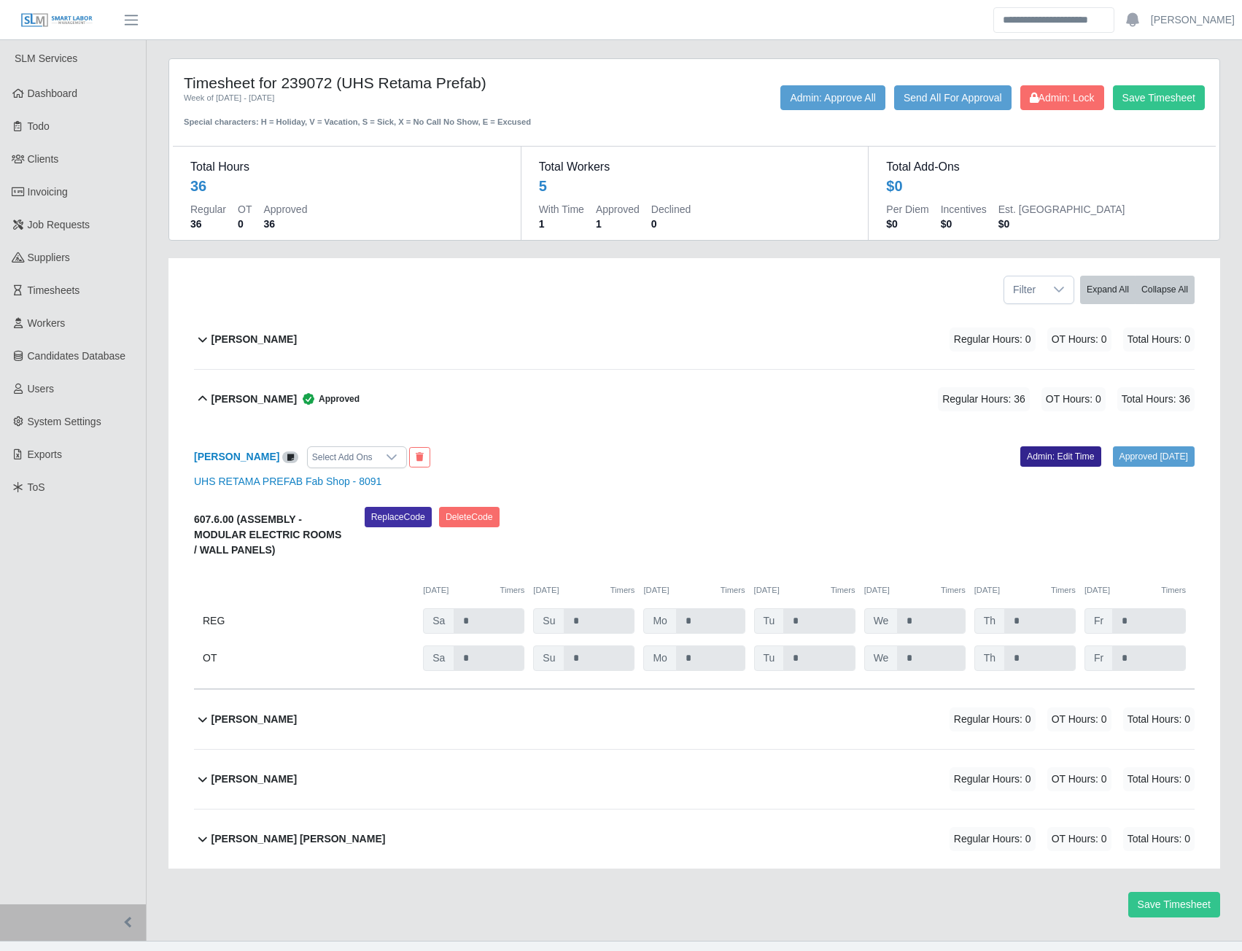
click at [1039, 458] on link "Admin: Edit Time" at bounding box center [1060, 456] width 81 height 20
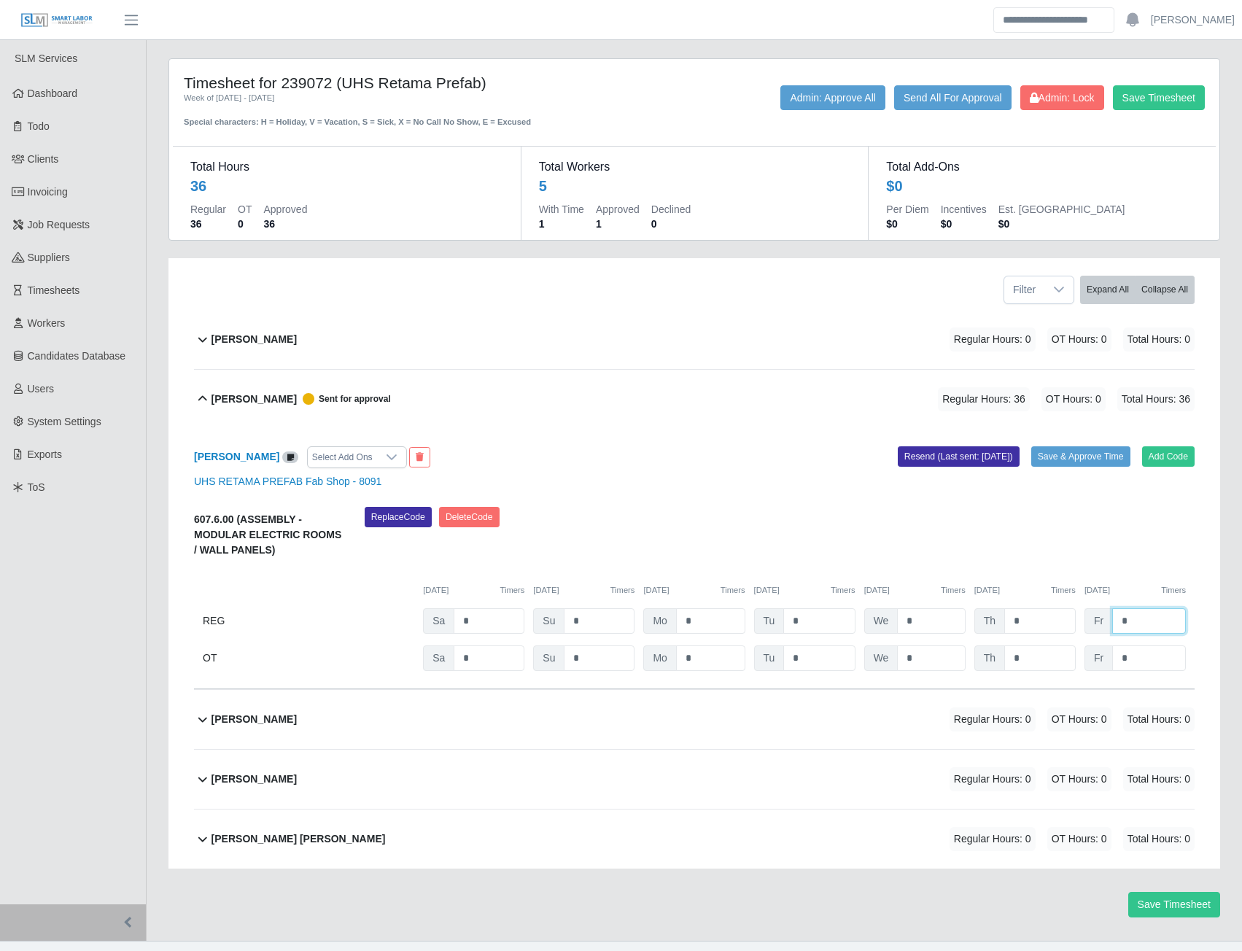
click at [1139, 619] on input "*" at bounding box center [1149, 621] width 74 height 26
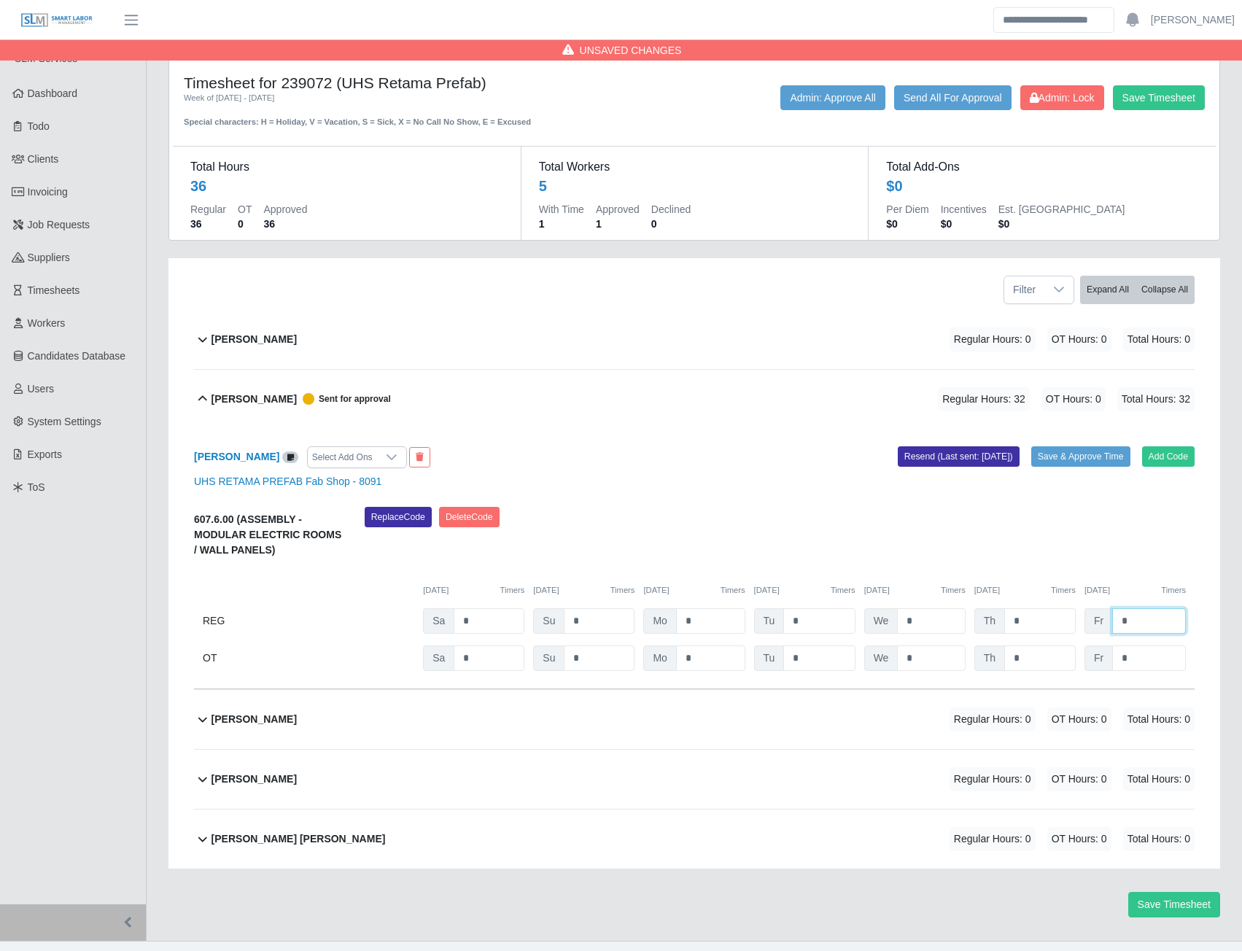
click at [1139, 619] on input "*" at bounding box center [1149, 621] width 74 height 26
type input "*"
click at [698, 614] on input "*" at bounding box center [710, 621] width 69 height 26
type input "*"
click at [692, 661] on input "*" at bounding box center [710, 659] width 69 height 26
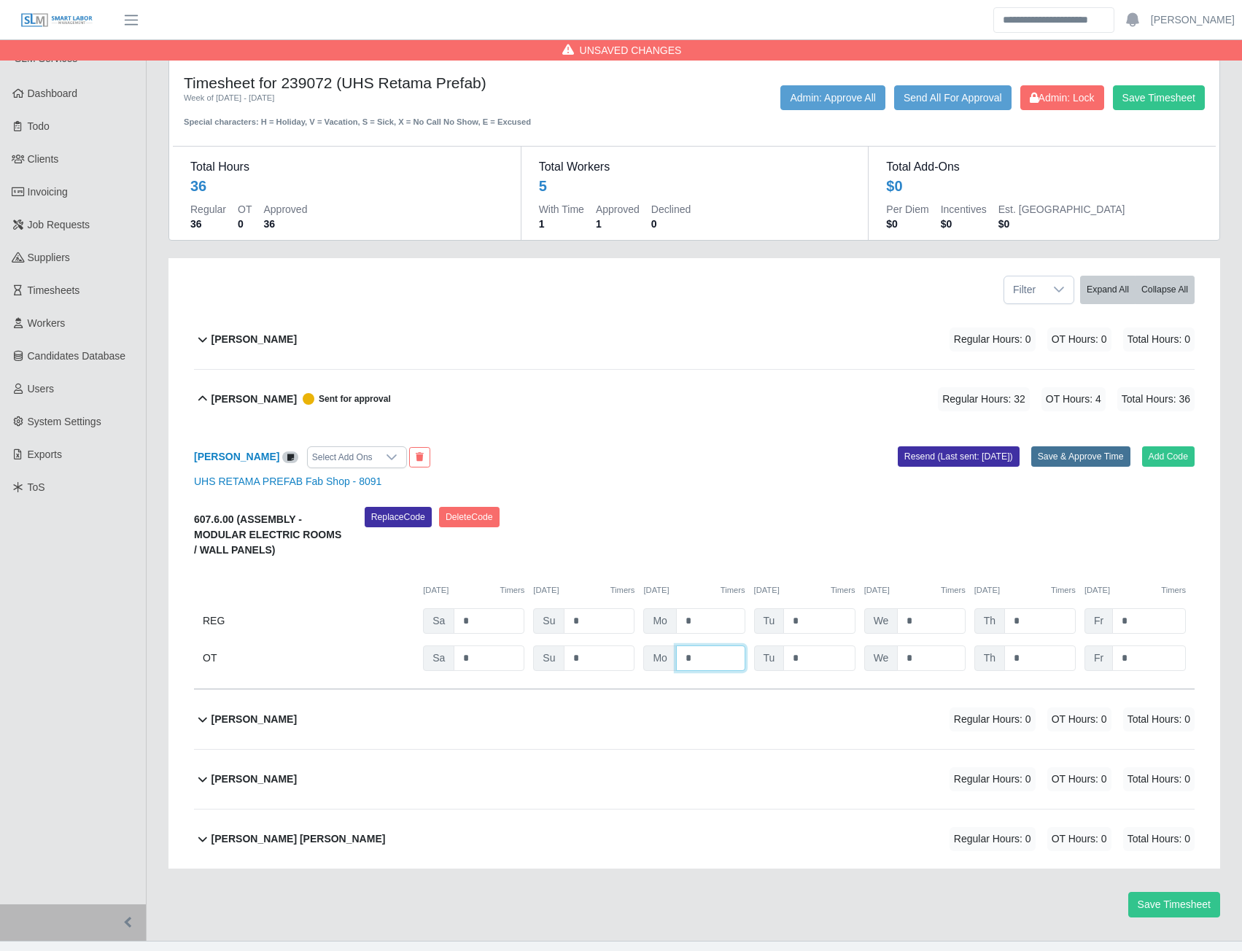
type input "*"
click at [1066, 460] on button "Save & Approve Time" at bounding box center [1080, 456] width 99 height 20
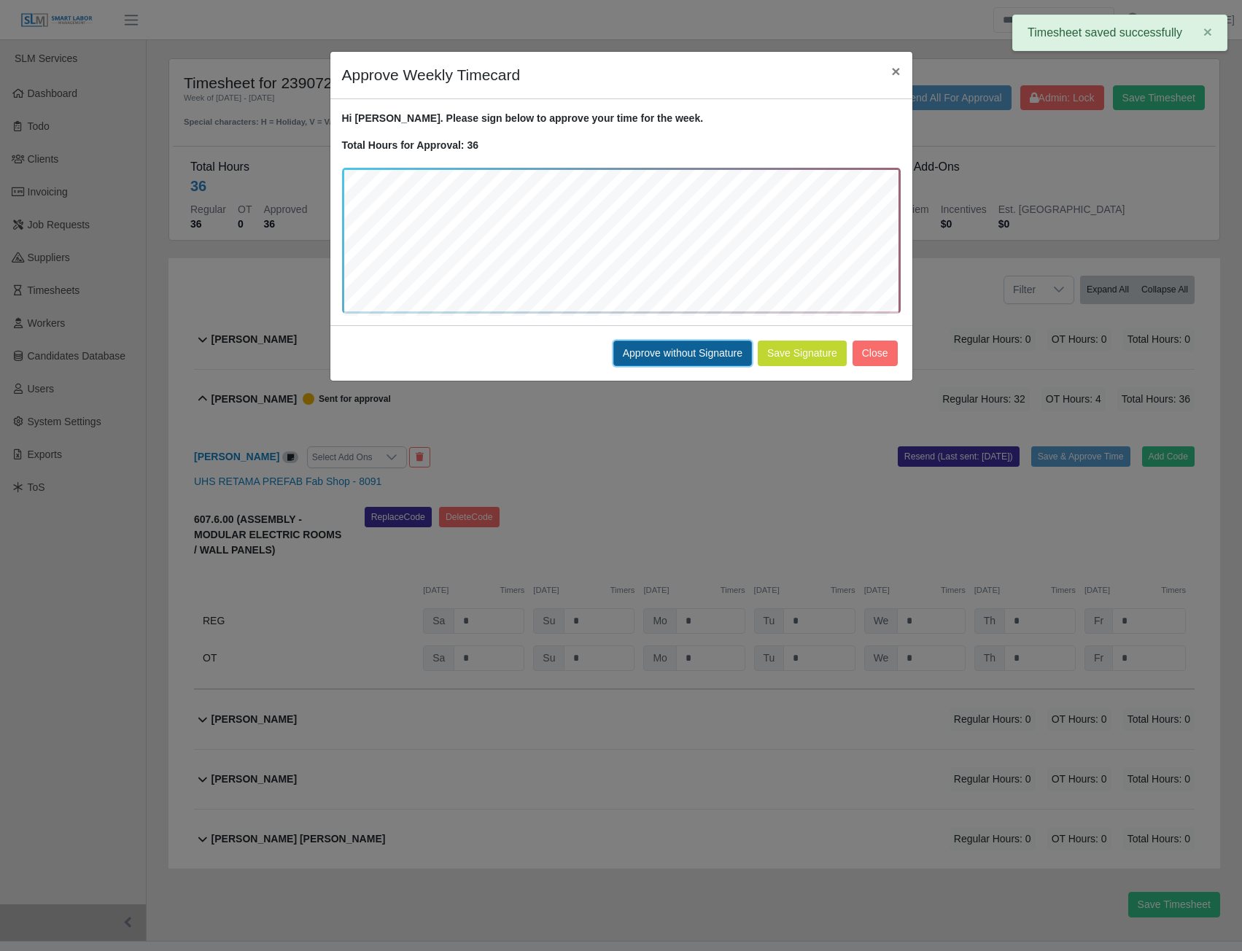
click at [708, 360] on button "Approve without Signature" at bounding box center [682, 354] width 139 height 26
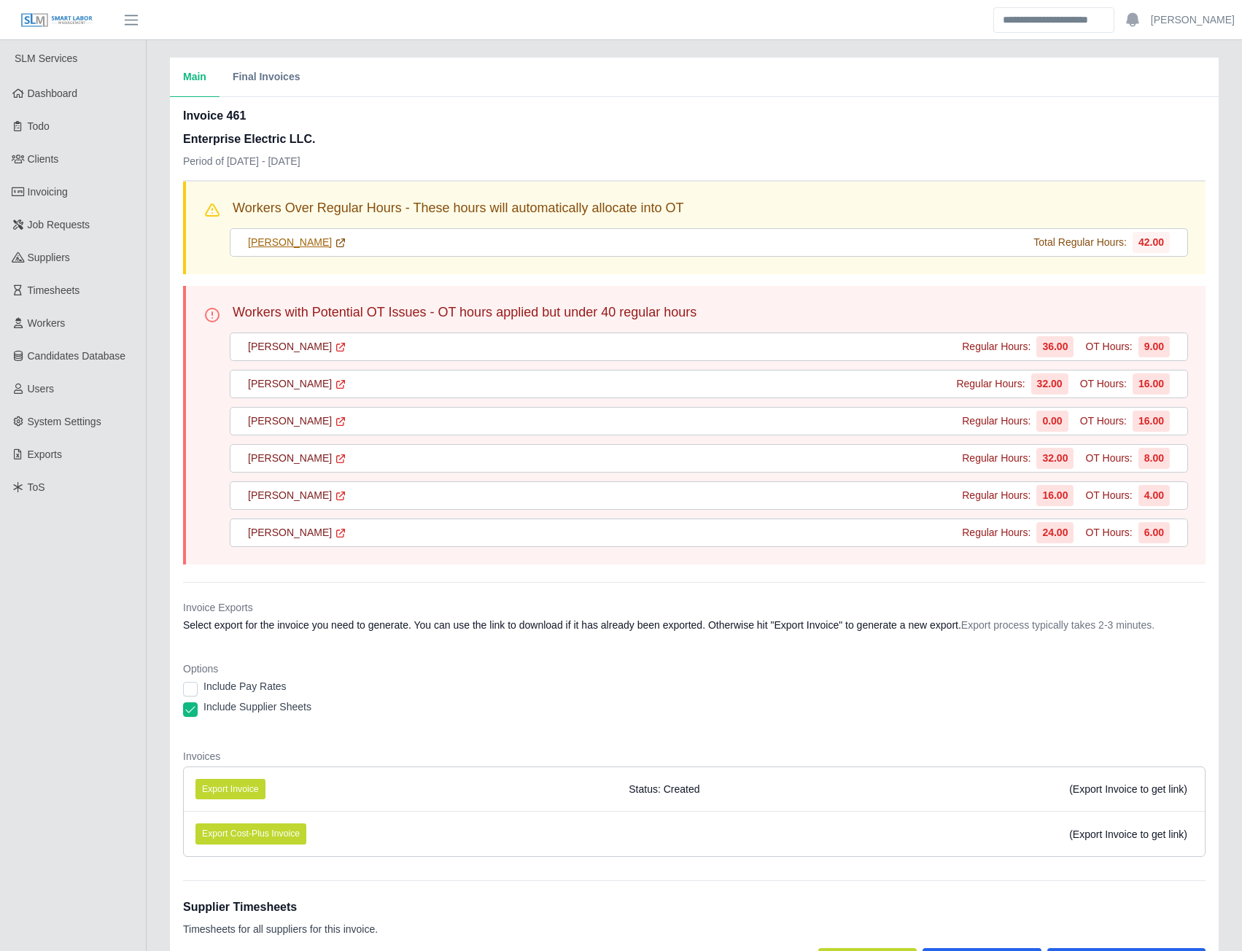
click at [295, 245] on link "Francisco Acuna Cruz" at bounding box center [297, 242] width 98 height 15
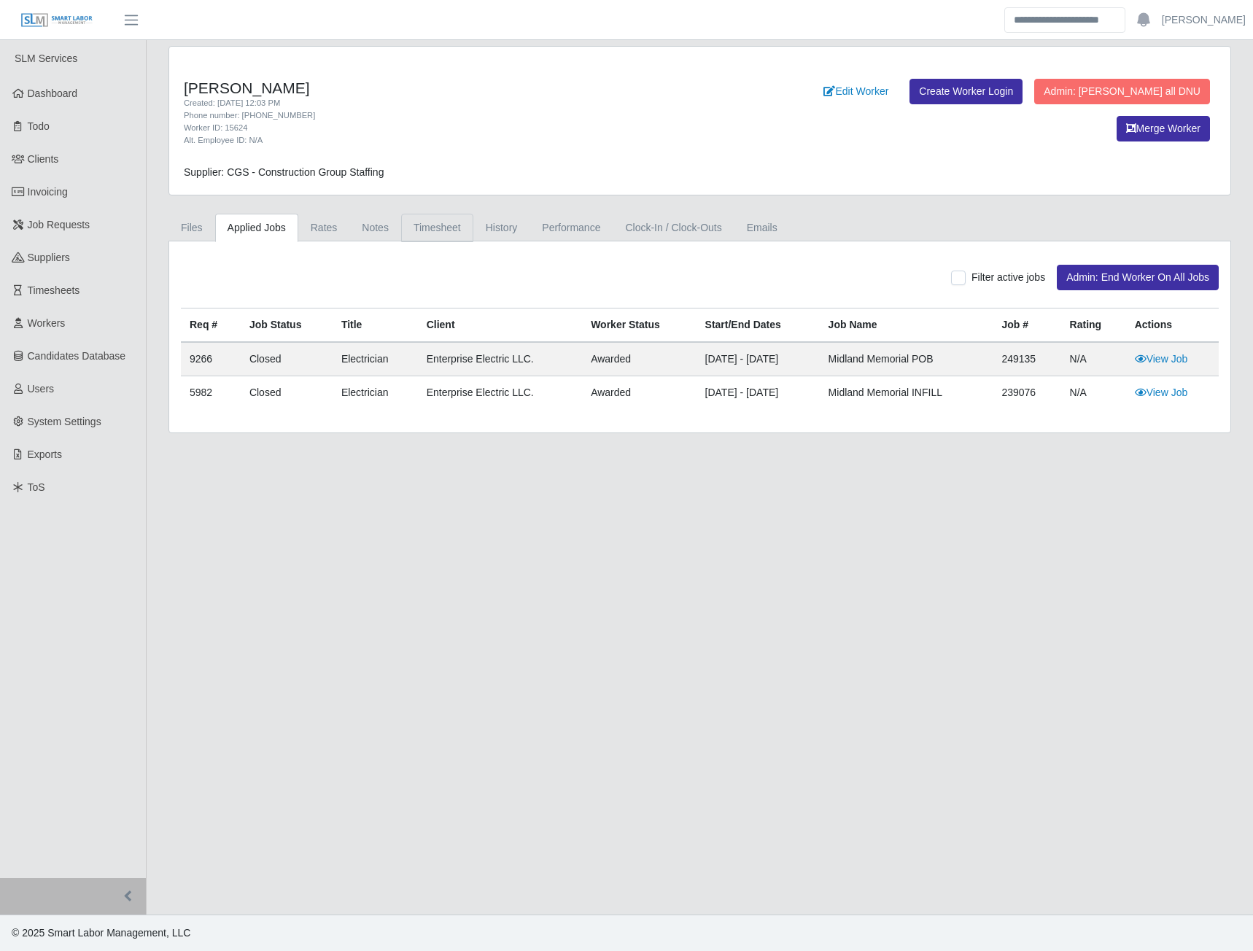
click at [428, 228] on link "Timesheet" at bounding box center [437, 228] width 72 height 28
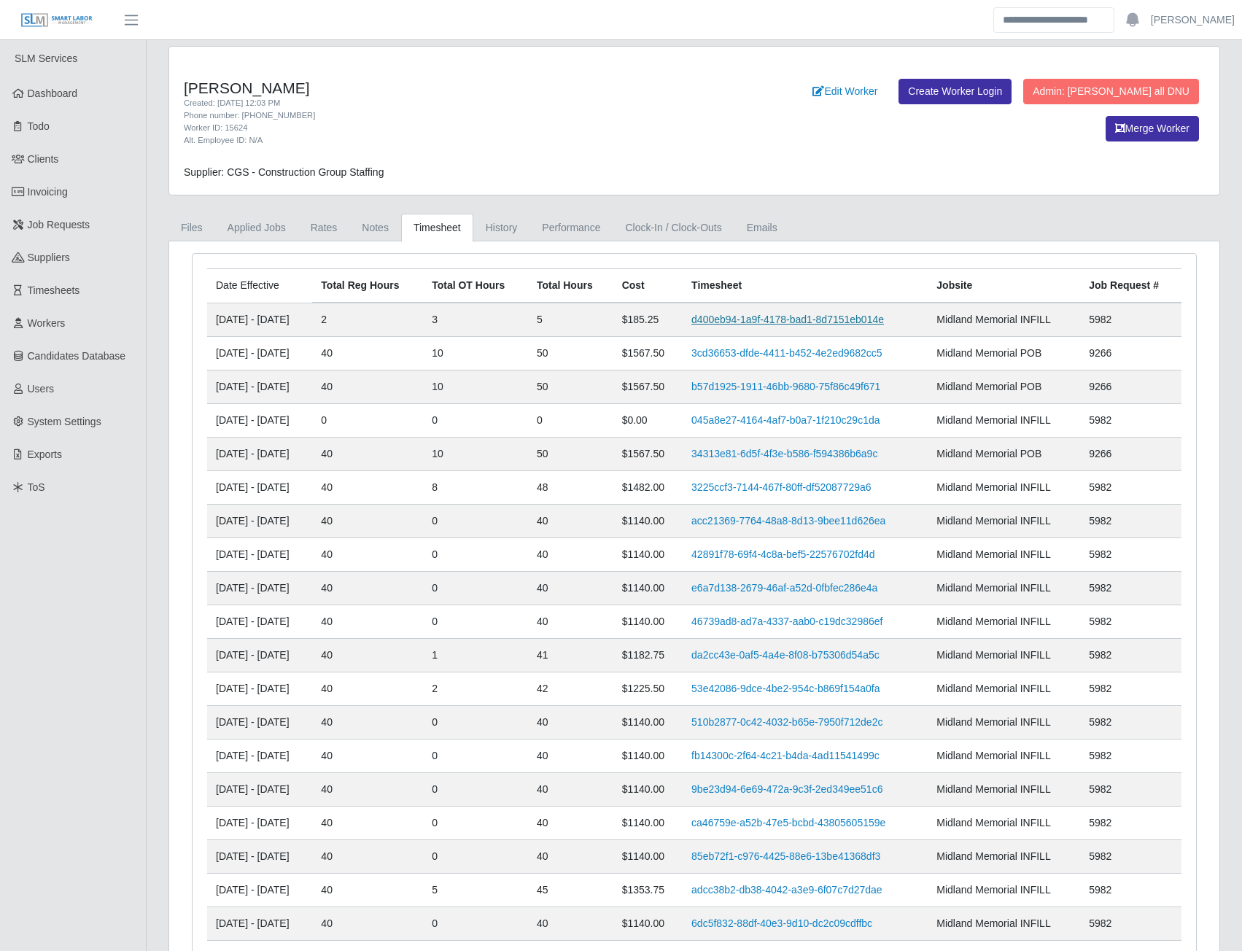
click at [733, 324] on link "d400eb94-1a9f-4178-bad1-8d7151eb014e" at bounding box center [788, 320] width 193 height 12
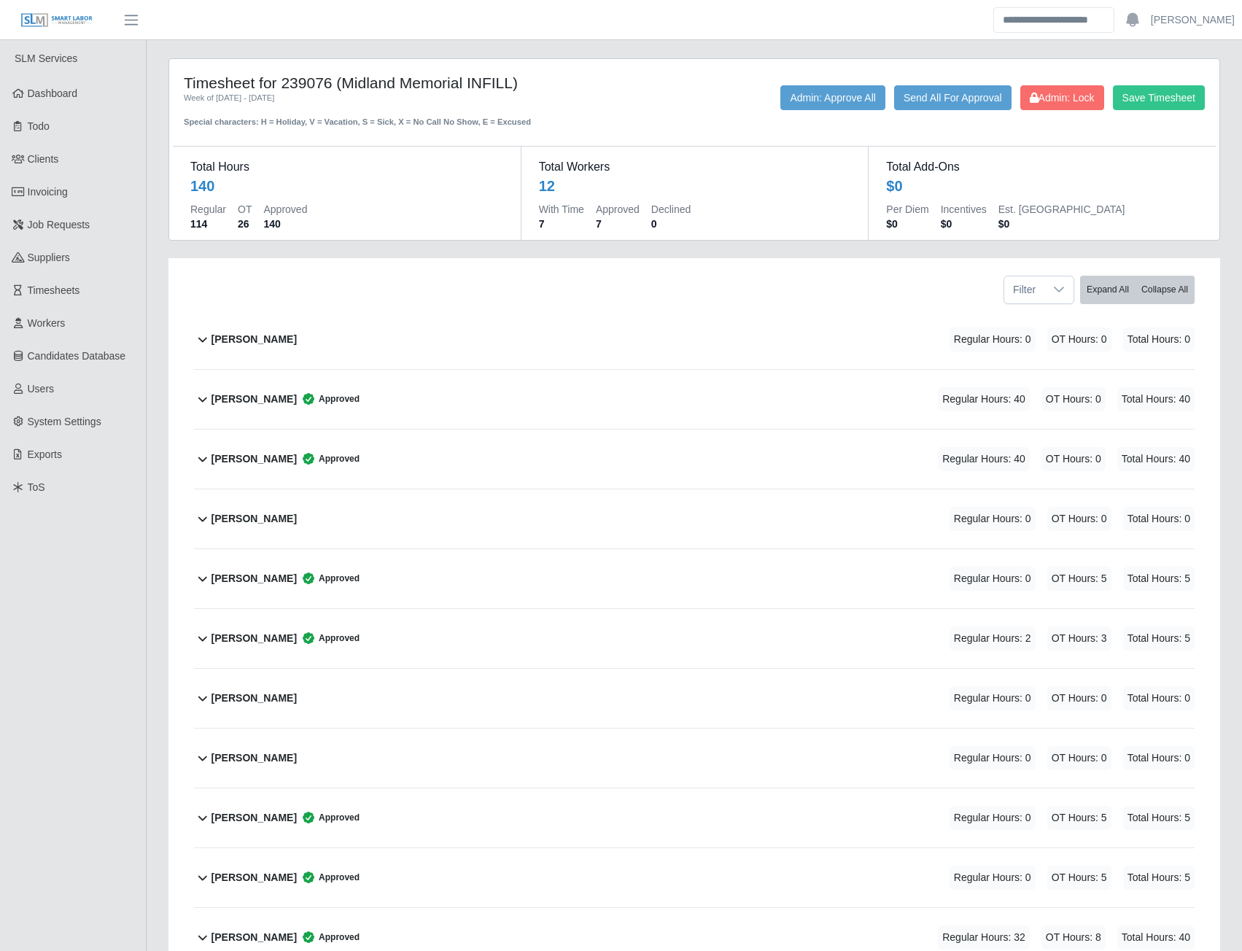
click at [297, 635] on b "Francisco Acuna Cruz" at bounding box center [254, 638] width 85 height 15
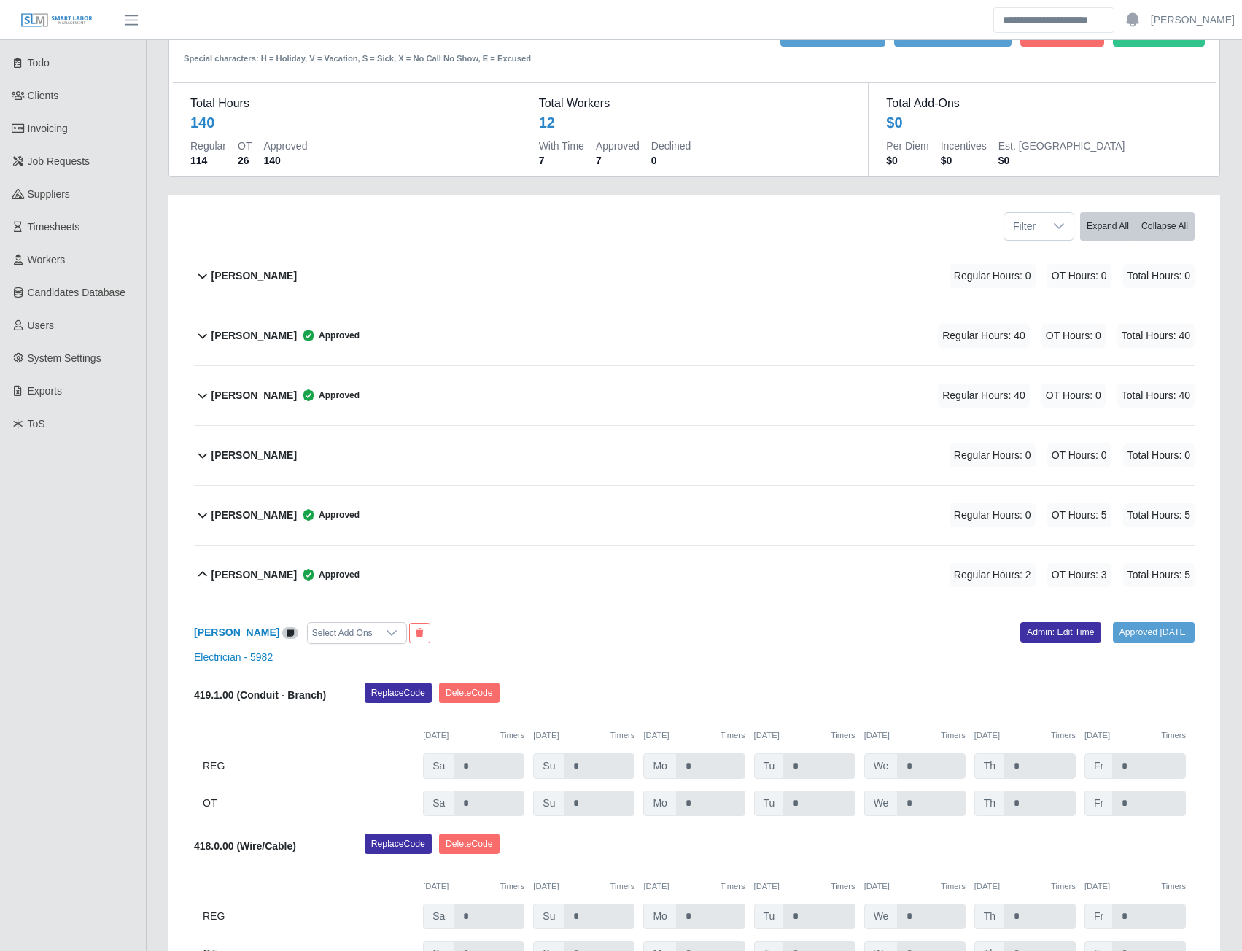
scroll to position [219, 0]
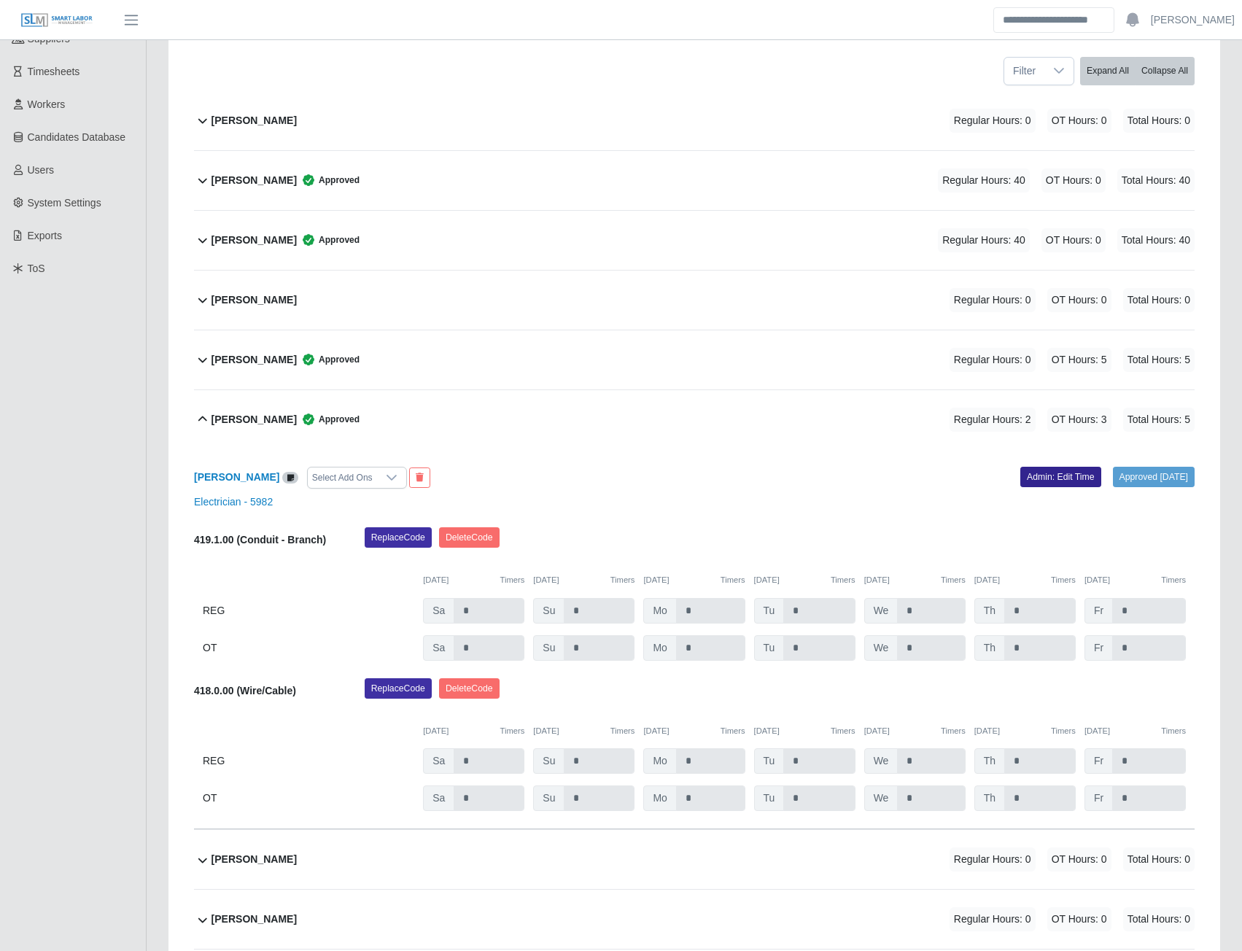
click at [1023, 479] on link "Admin: Edit Time" at bounding box center [1060, 477] width 81 height 20
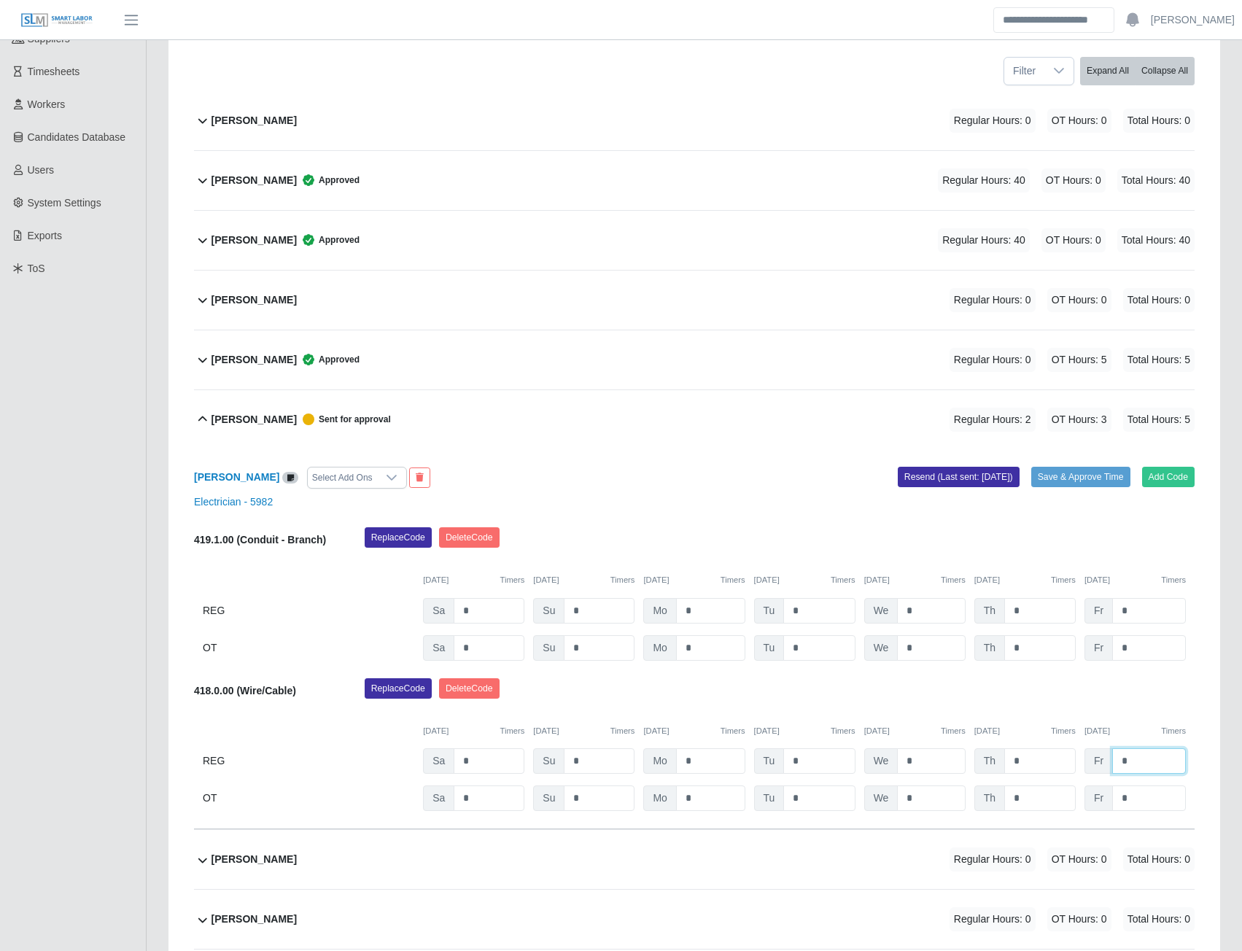
click at [1142, 767] on input "*" at bounding box center [1149, 761] width 74 height 26
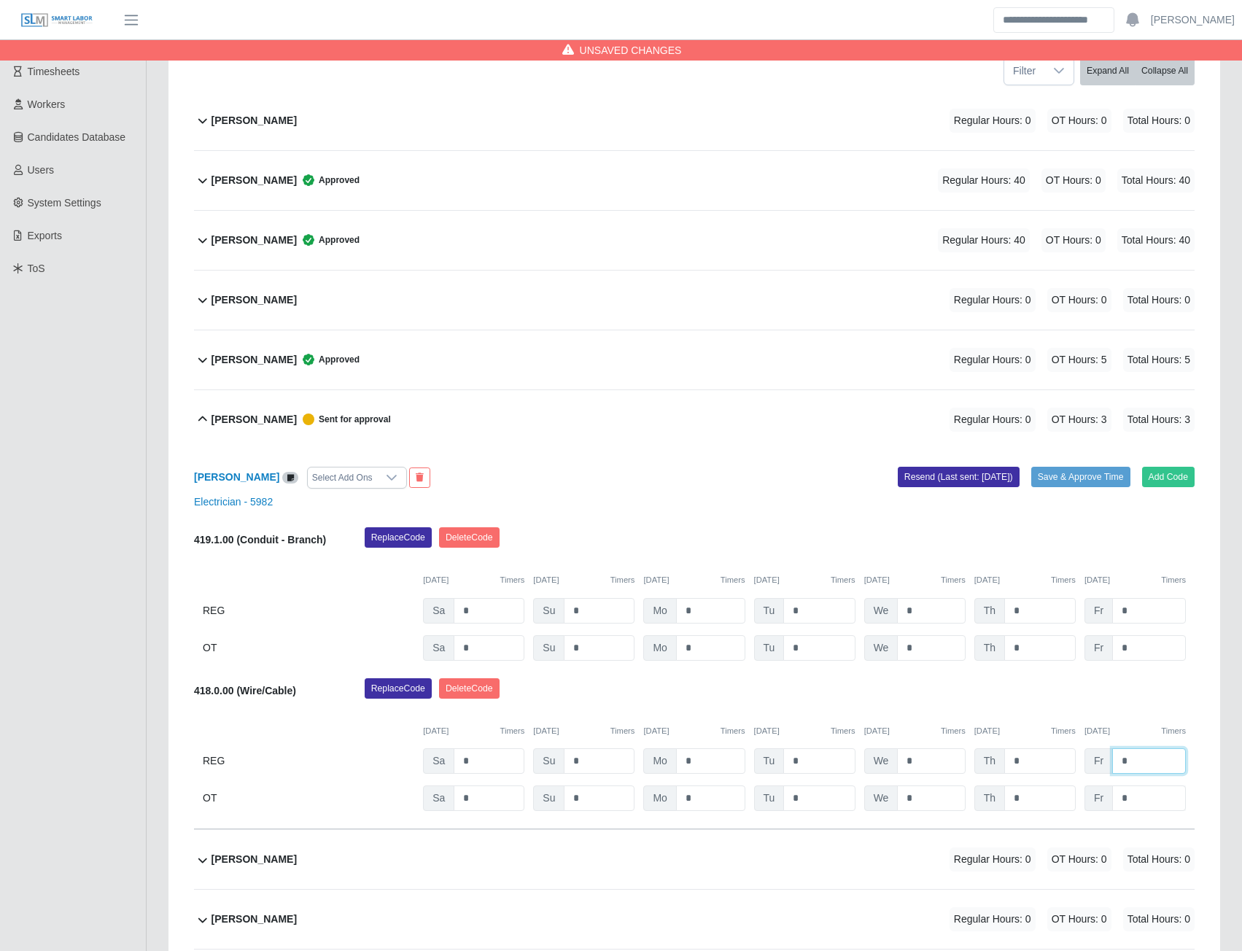
type input "*"
click at [1148, 795] on input "*" at bounding box center [1149, 799] width 74 height 26
type input "*"
click at [1071, 480] on button "Save & Approve Time" at bounding box center [1080, 477] width 99 height 20
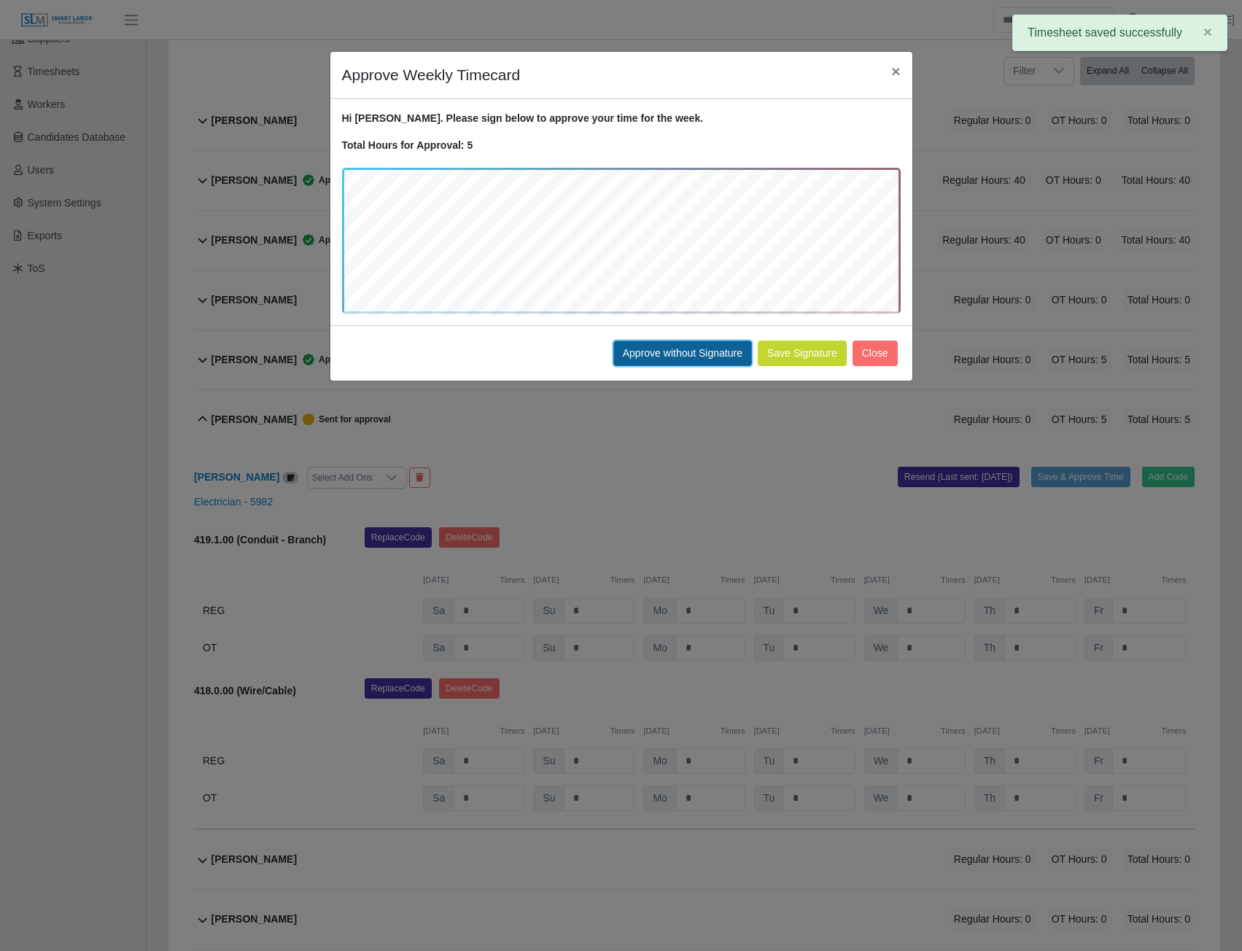
click at [711, 348] on button "Approve without Signature" at bounding box center [682, 354] width 139 height 26
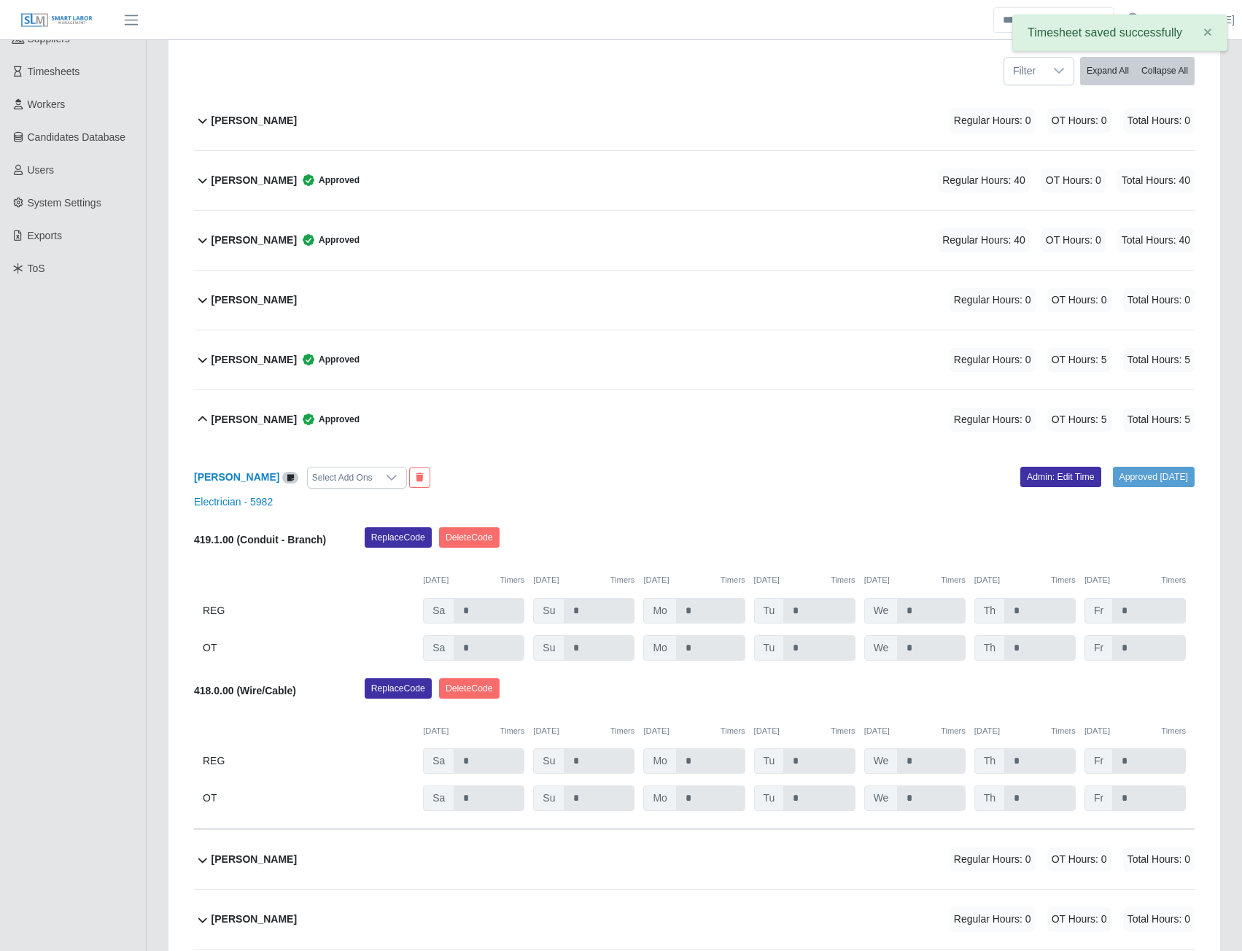
scroll to position [0, 0]
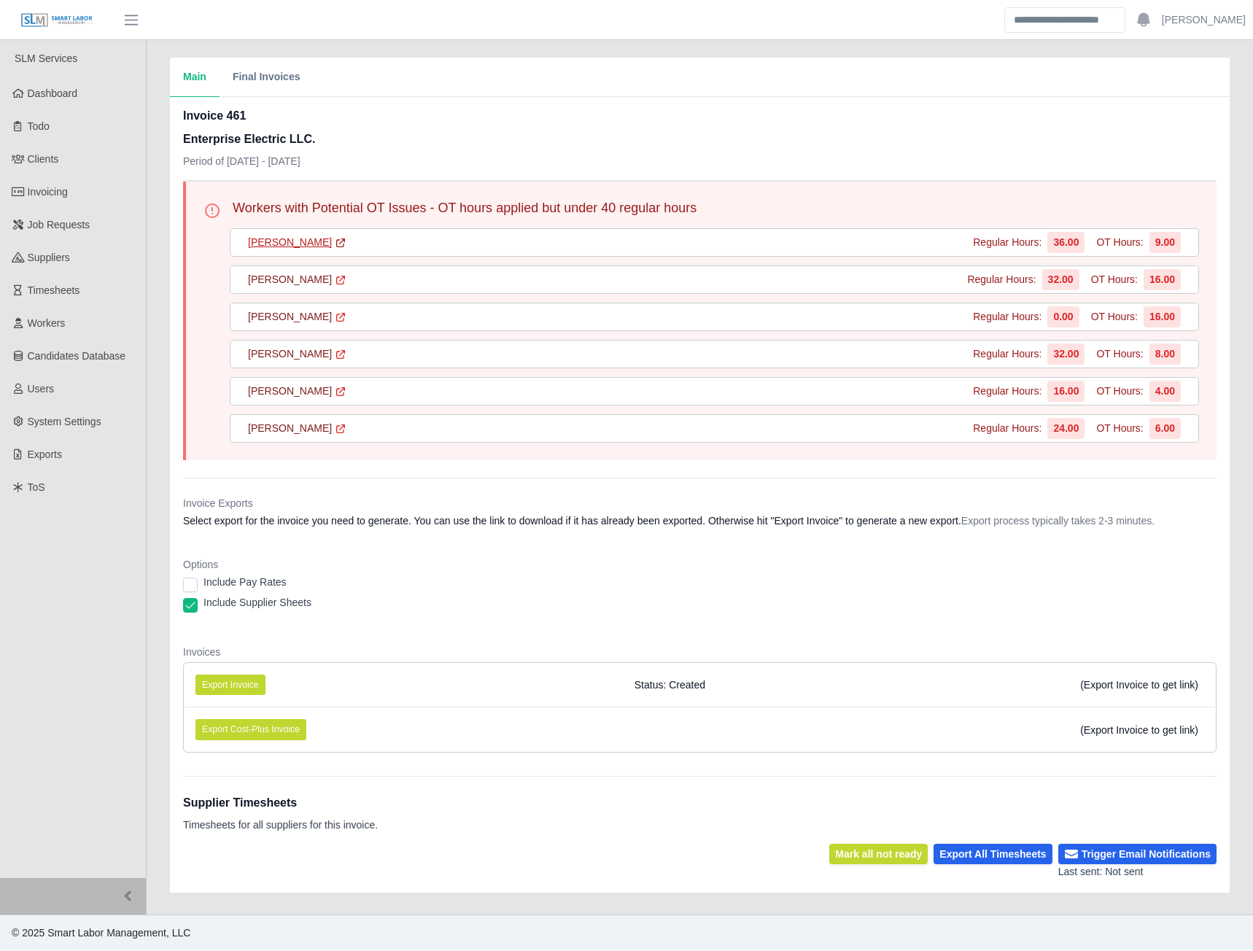
click at [290, 245] on link "[PERSON_NAME]" at bounding box center [297, 242] width 98 height 15
click at [287, 281] on link "[PERSON_NAME]" at bounding box center [297, 279] width 98 height 15
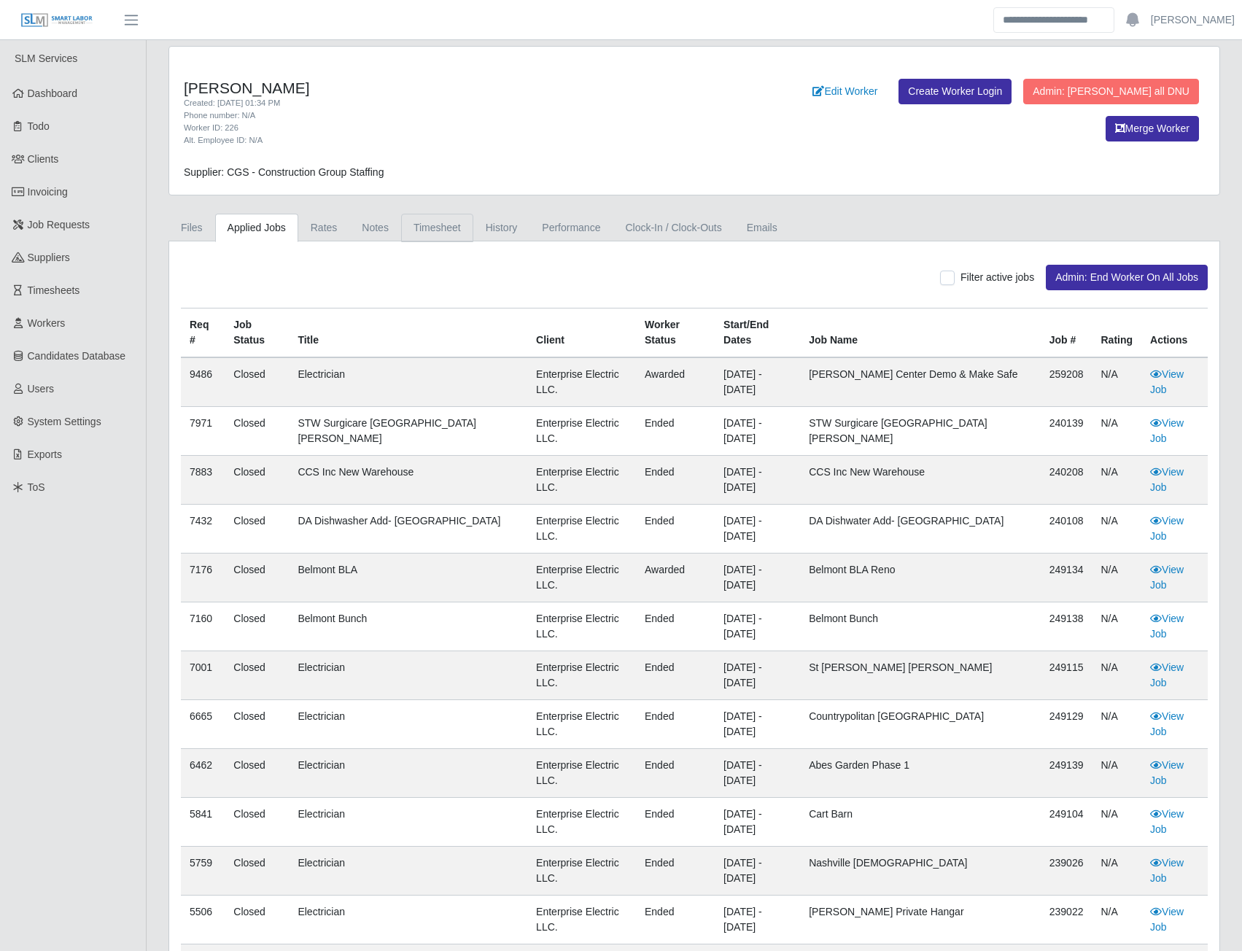
click at [443, 229] on link "Timesheet" at bounding box center [437, 228] width 72 height 28
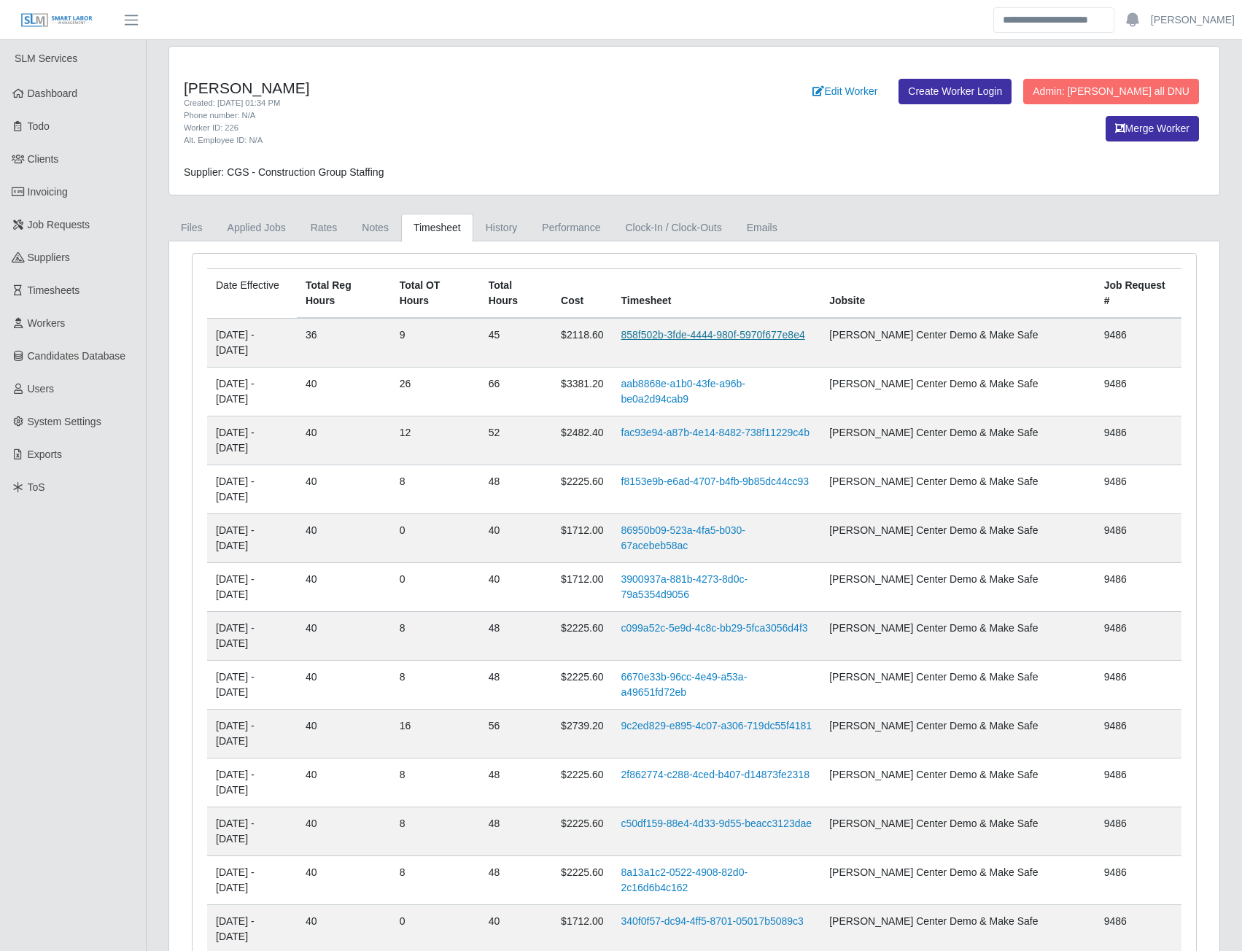
click at [704, 329] on link "858f502b-3fde-4444-980f-5970f677e8e4" at bounding box center [713, 335] width 184 height 12
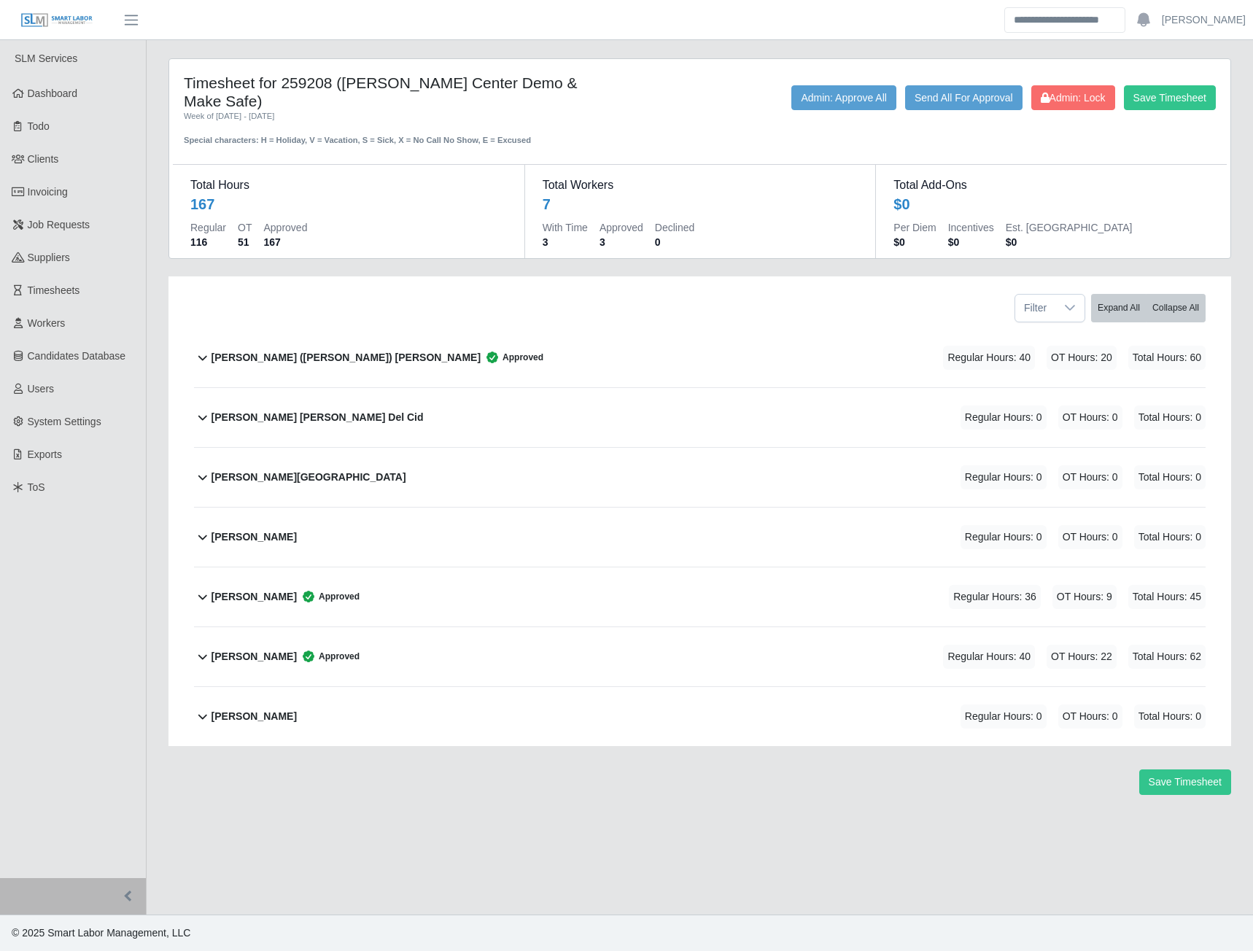
click at [295, 600] on b "[PERSON_NAME]" at bounding box center [254, 596] width 85 height 15
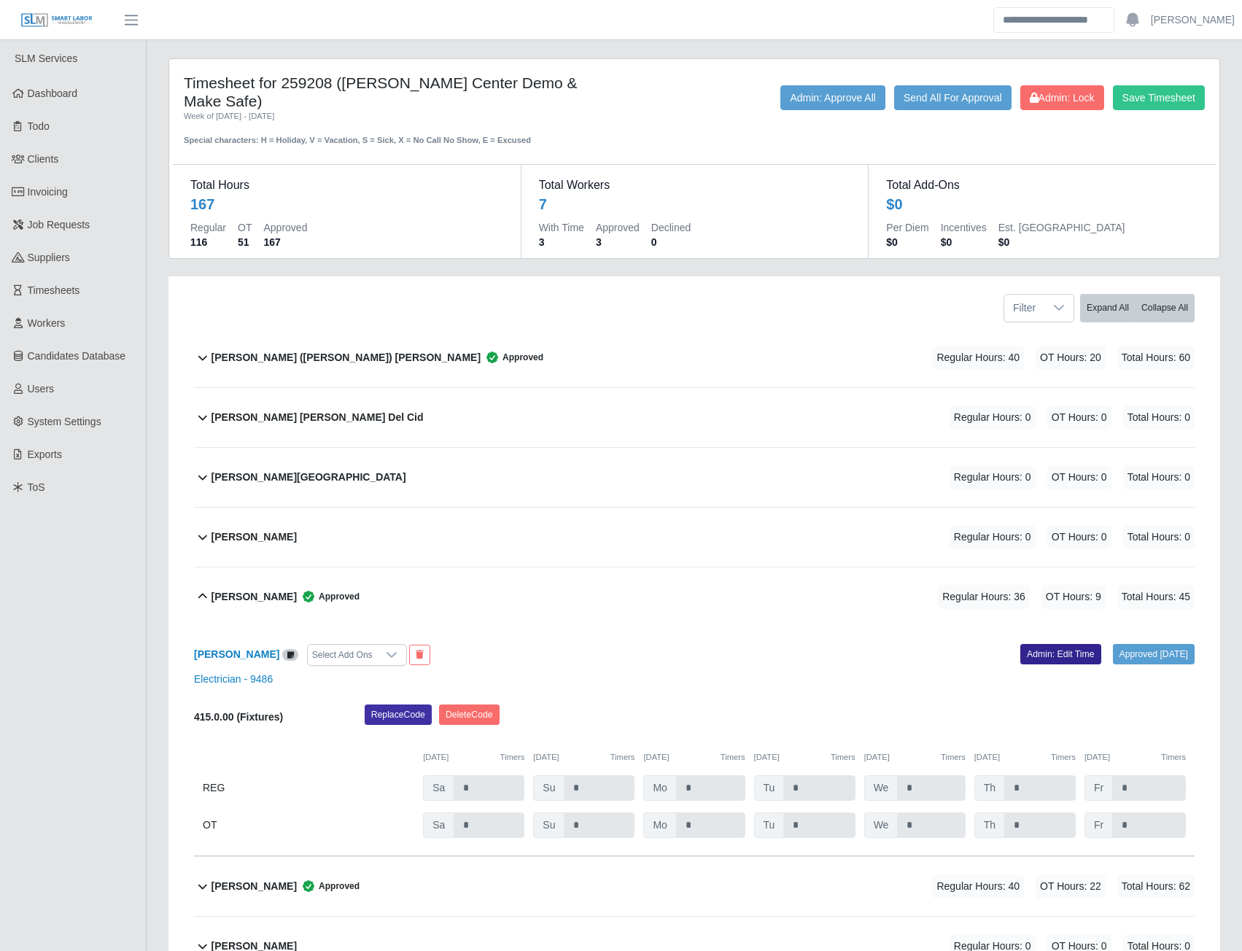
click at [1037, 657] on link "Admin: Edit Time" at bounding box center [1060, 654] width 81 height 20
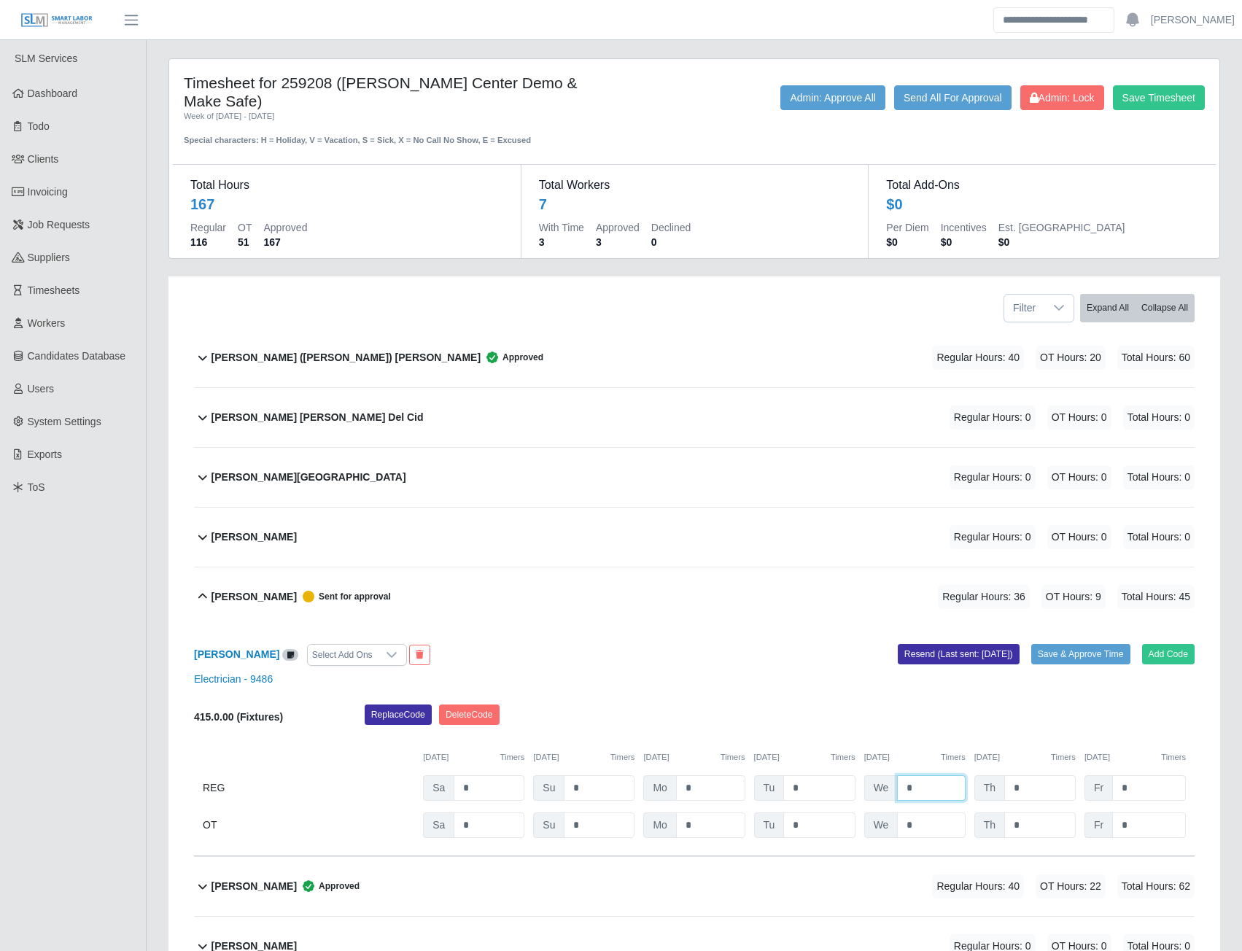
click at [926, 791] on input "*" at bounding box center [931, 788] width 68 height 26
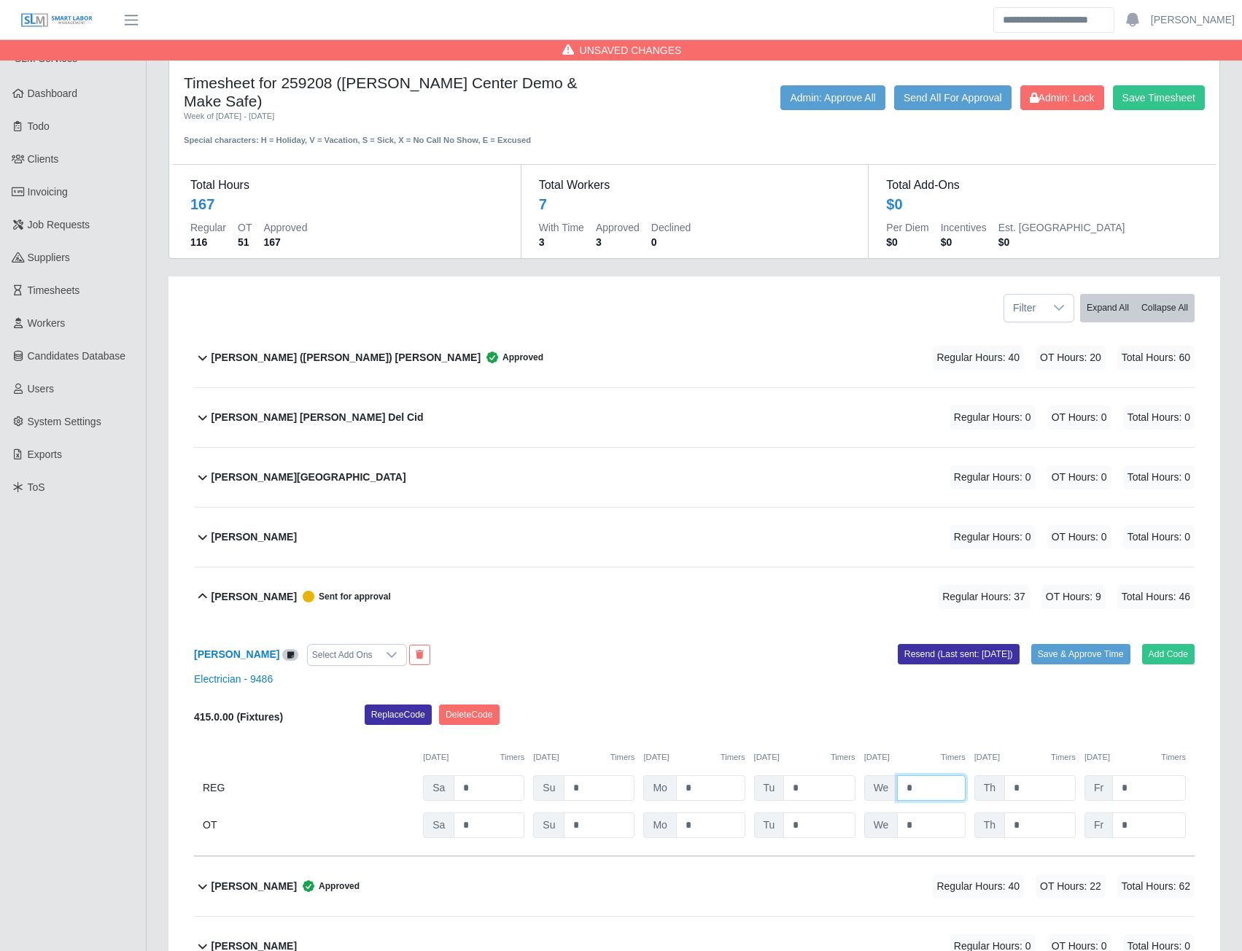
type input "*"
click at [923, 832] on input "*" at bounding box center [931, 826] width 68 height 26
type input "*"
click at [254, 656] on b "Juan Carlos Cardona" at bounding box center [236, 654] width 85 height 12
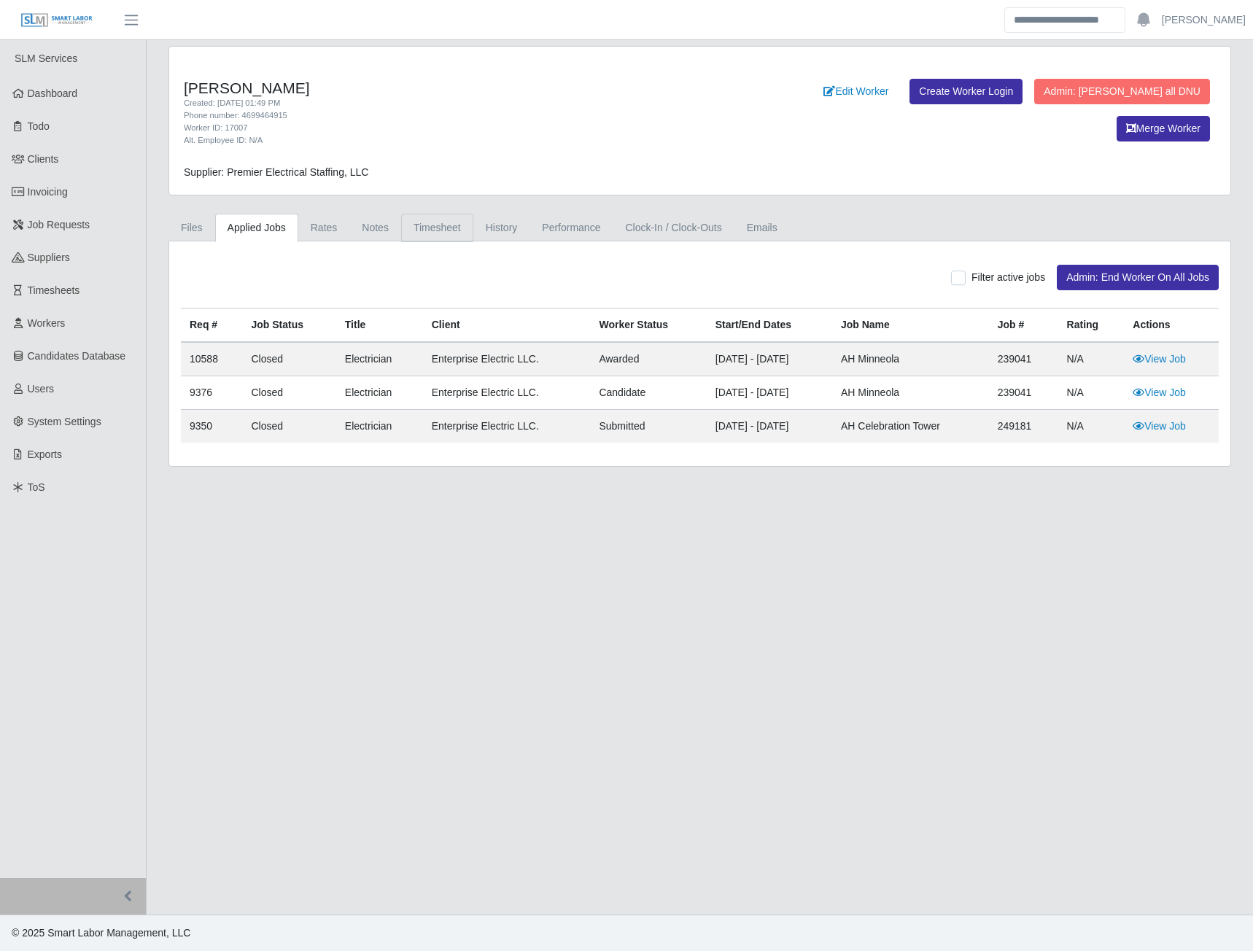
click at [441, 230] on link "Timesheet" at bounding box center [437, 228] width 72 height 28
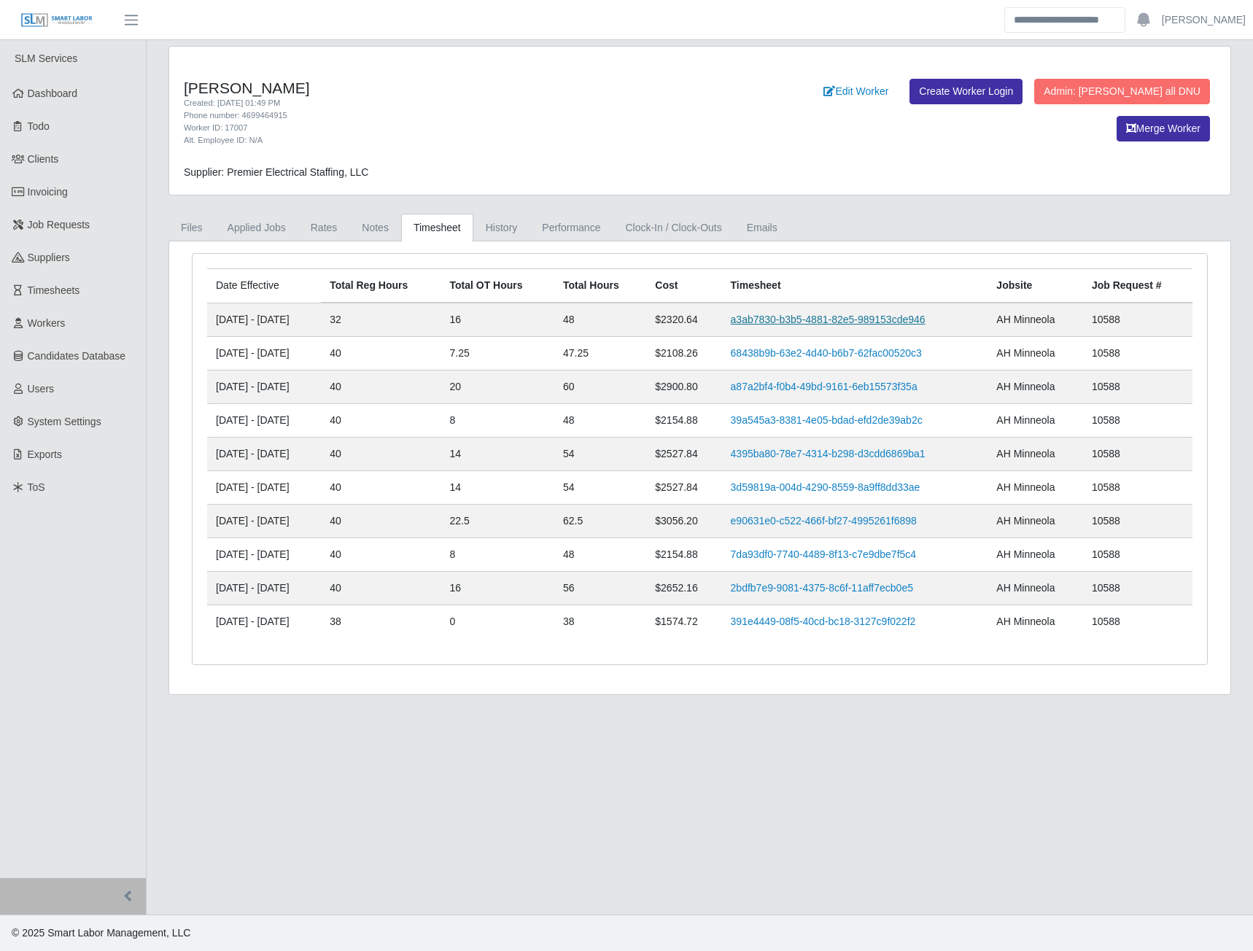
click at [878, 316] on link "a3ab7830-b3b5-4881-82e5-989153cde946" at bounding box center [828, 320] width 195 height 12
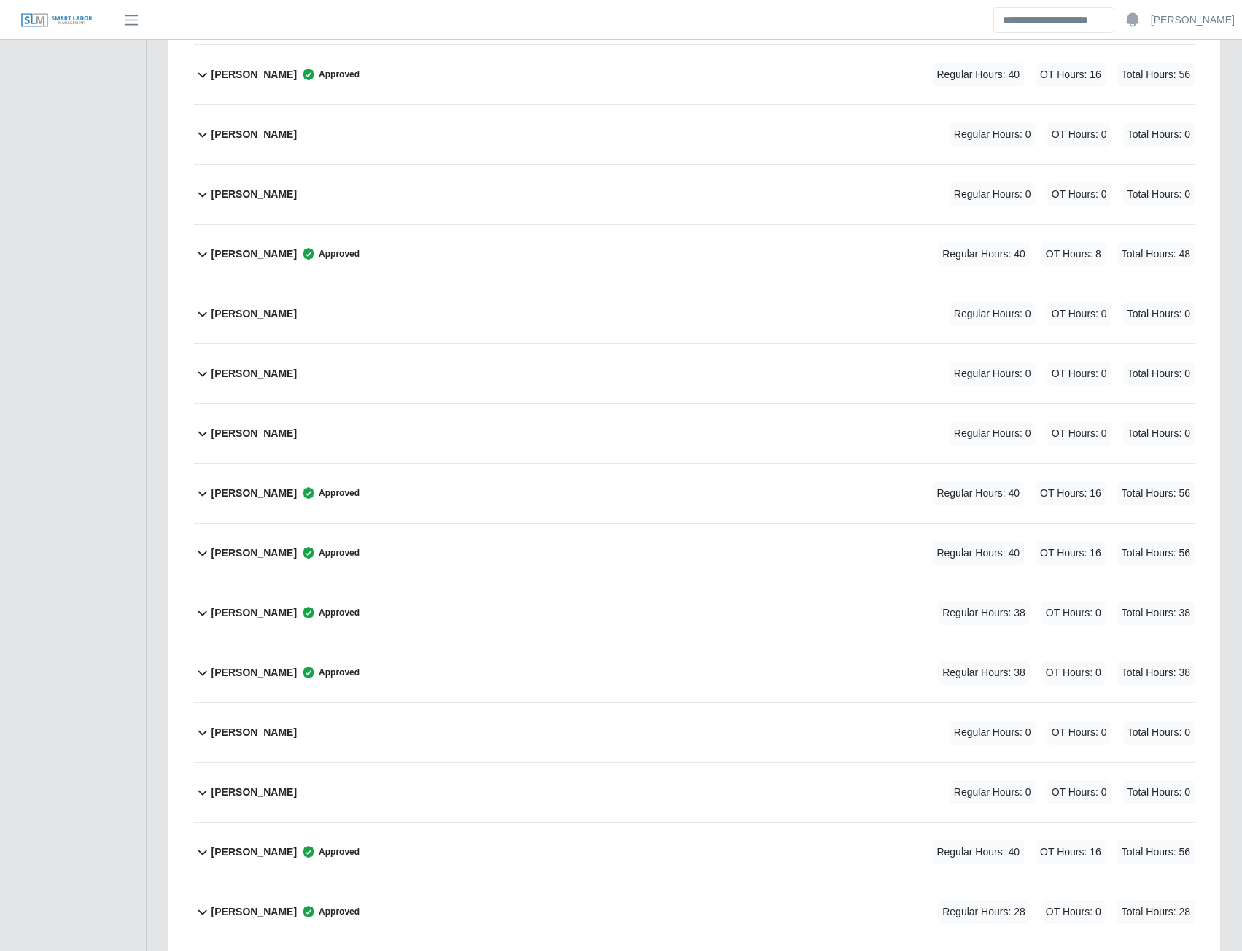
scroll to position [2637, 0]
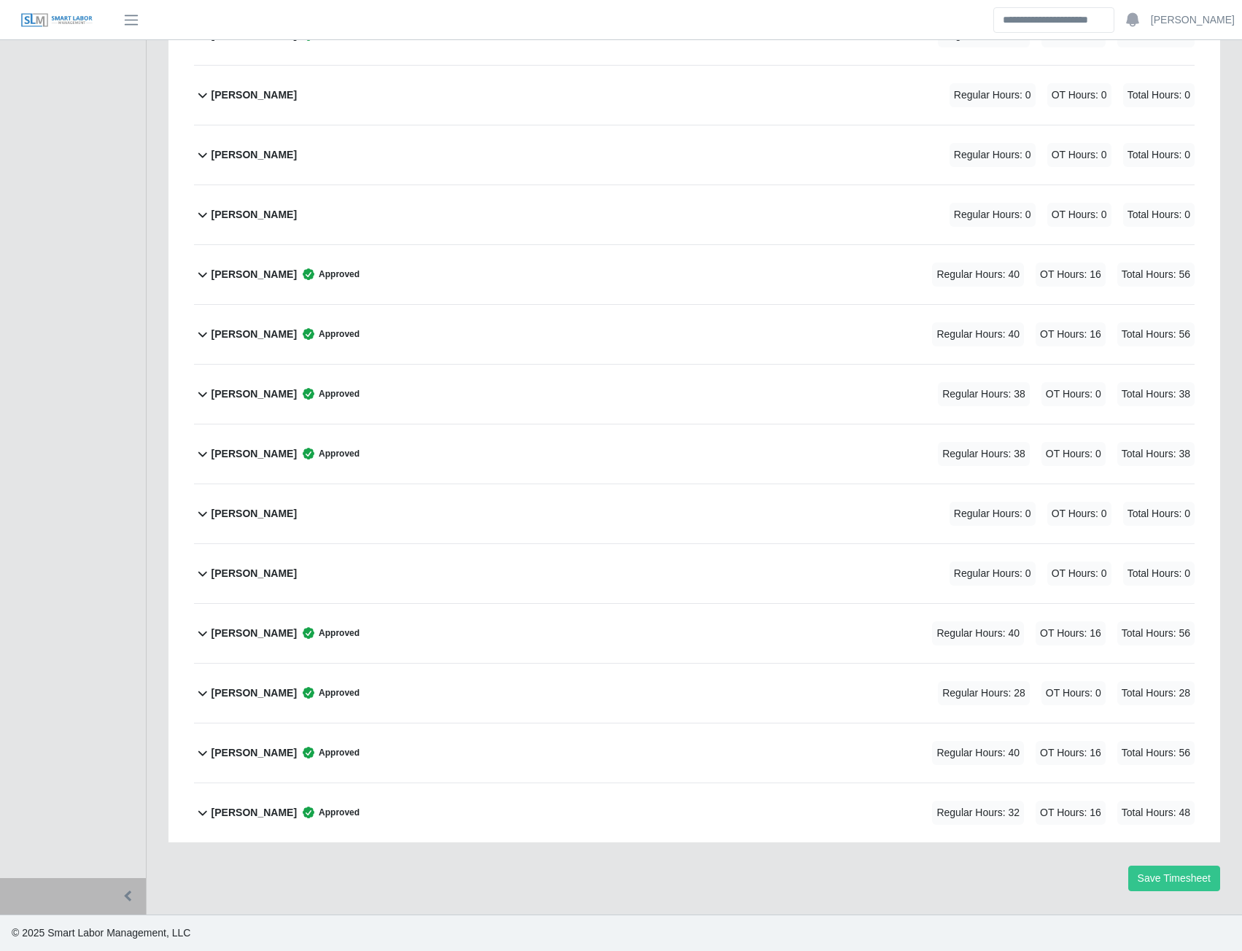
click at [234, 809] on b "William Pena" at bounding box center [254, 812] width 85 height 15
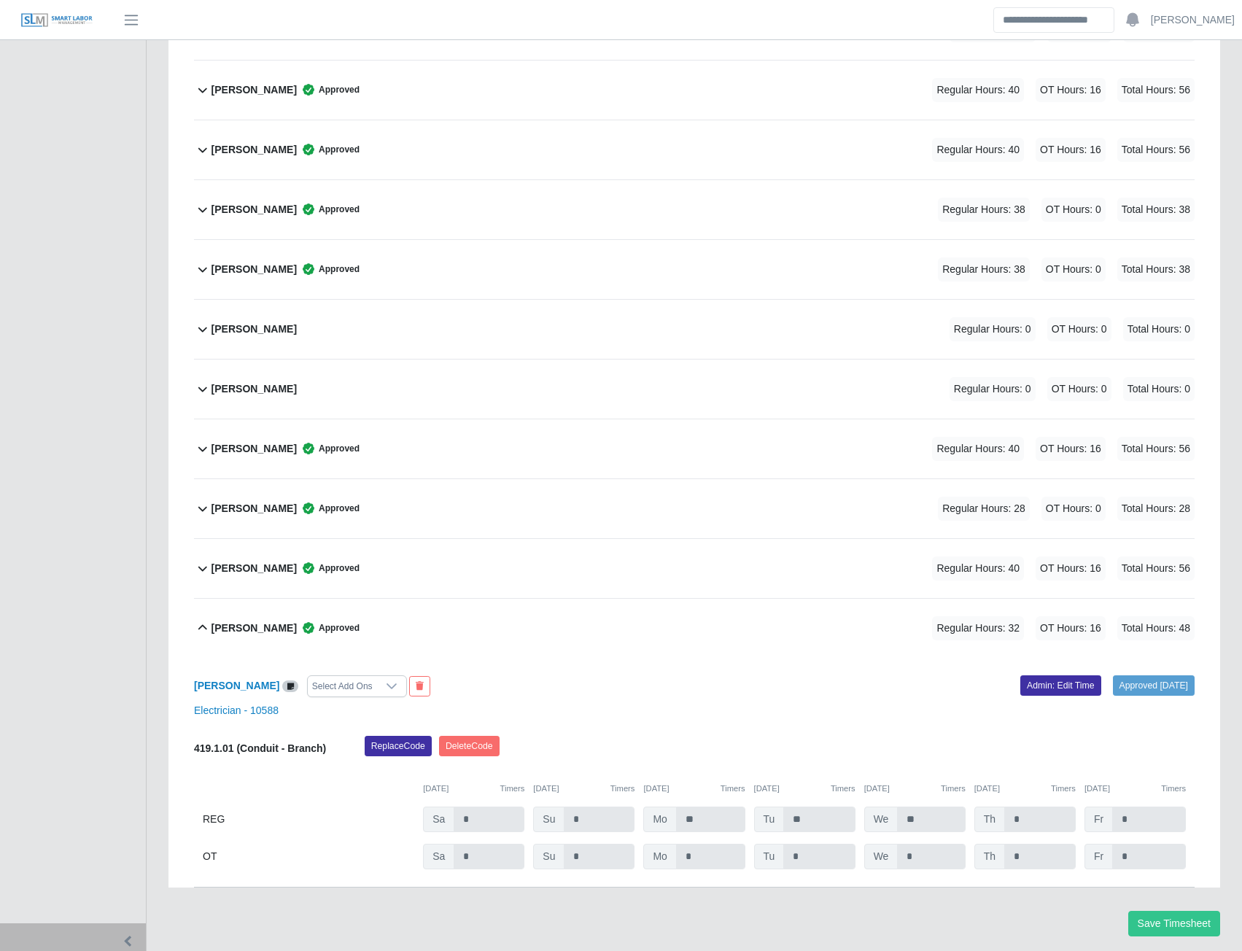
scroll to position [2867, 0]
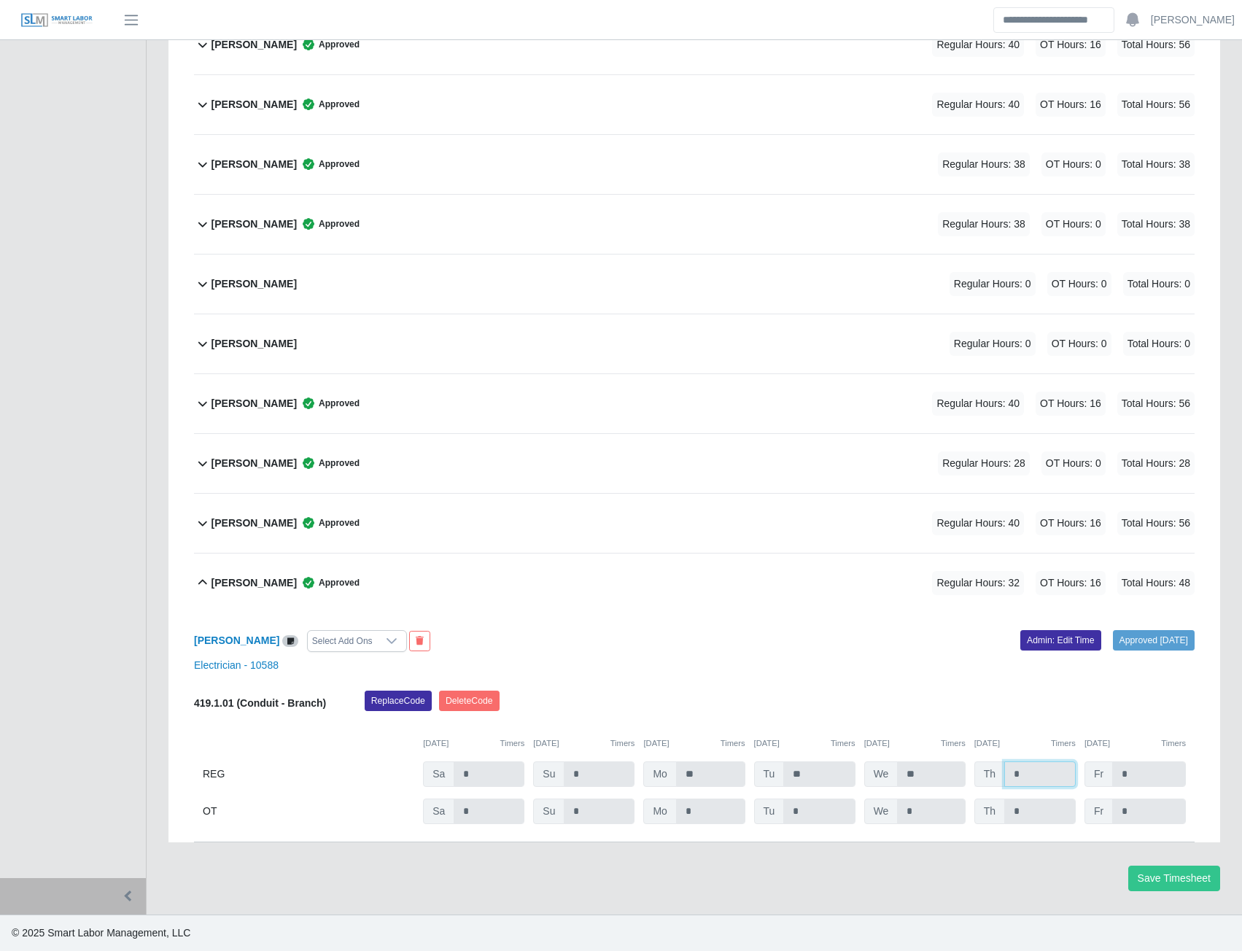
click at [1029, 781] on input "*" at bounding box center [1039, 775] width 71 height 26
click at [1051, 640] on link "Admin: Edit Time" at bounding box center [1060, 640] width 81 height 20
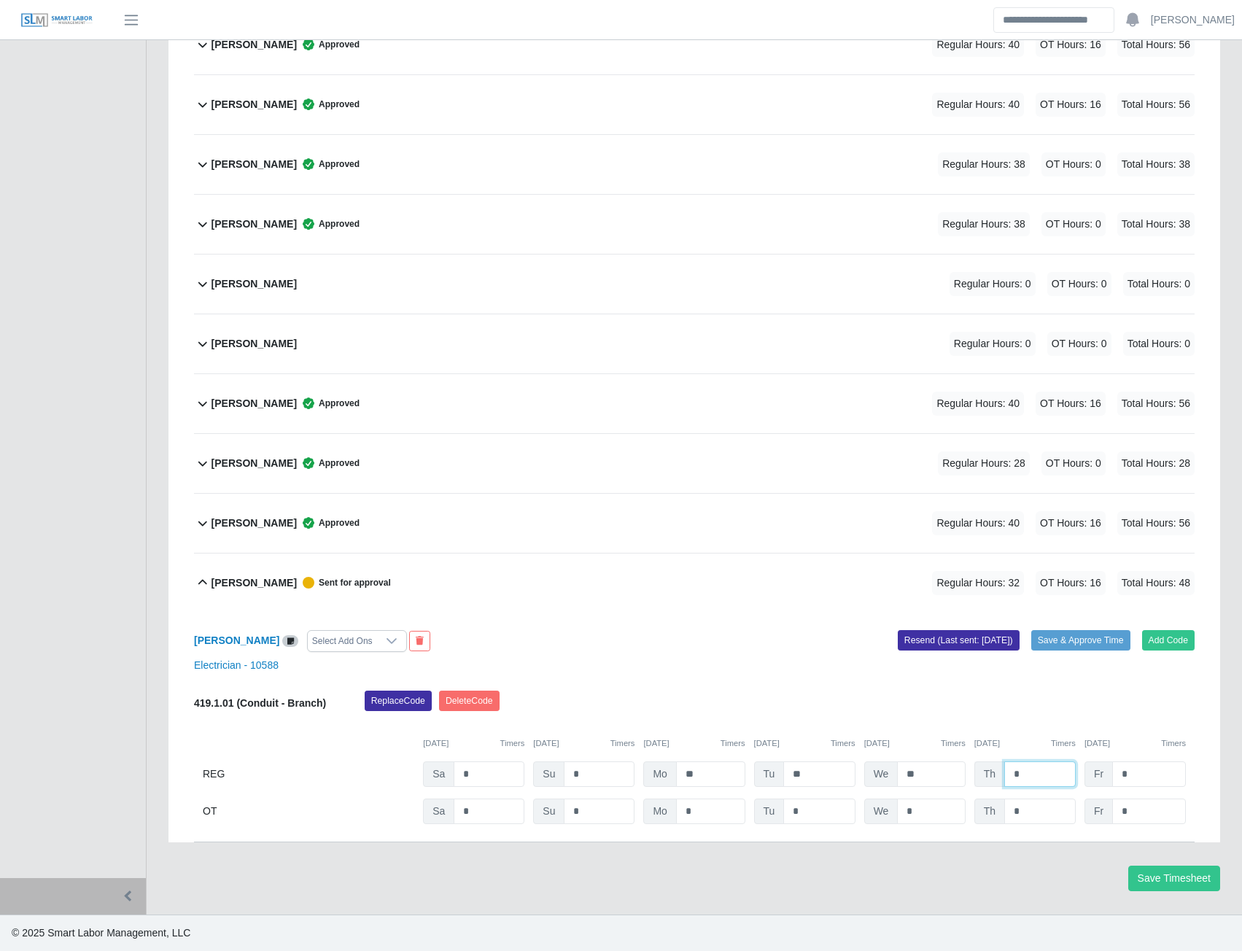
click at [1030, 779] on input "*" at bounding box center [1039, 775] width 71 height 26
click at [1037, 772] on input "*" at bounding box center [1039, 775] width 71 height 26
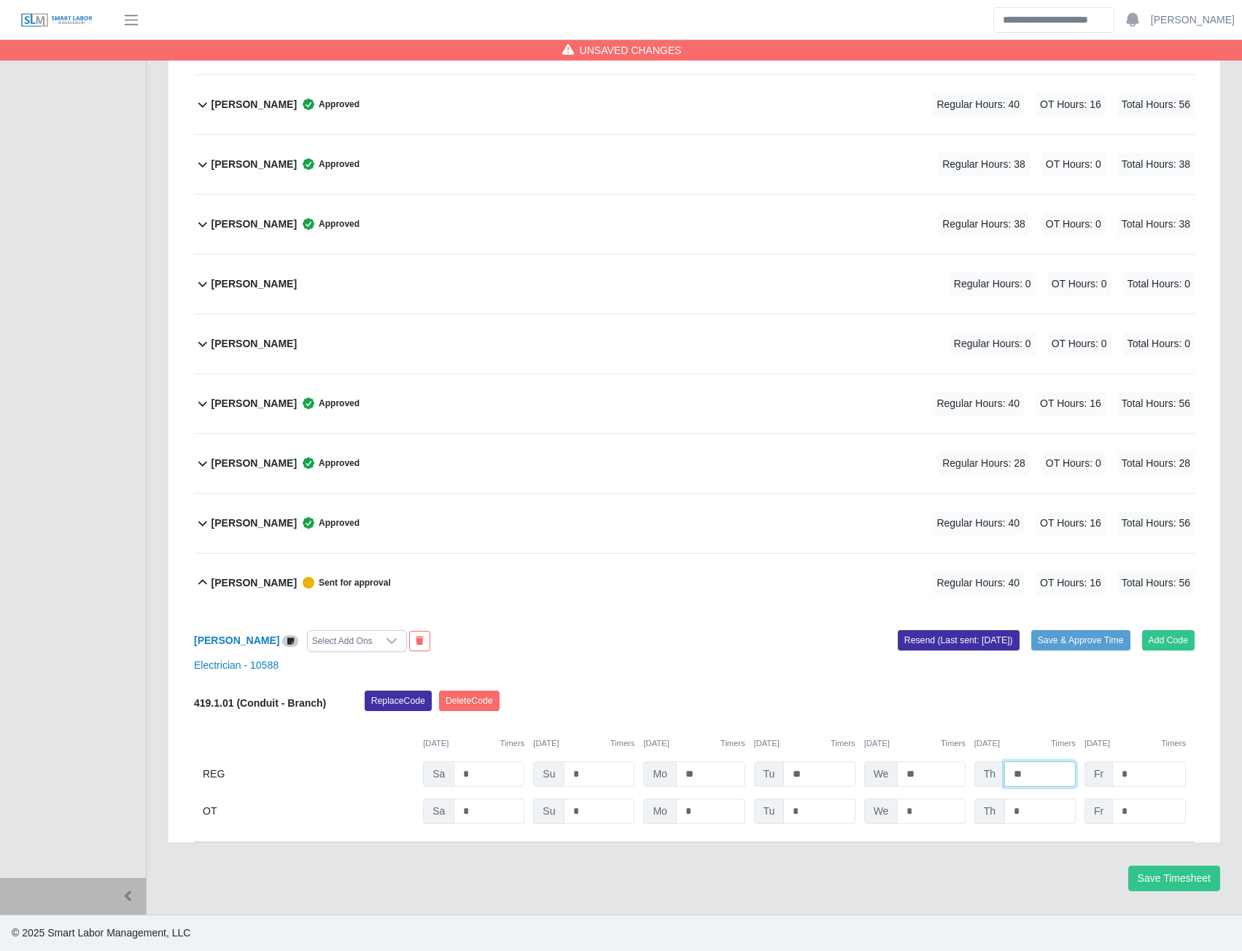
type input "**"
click at [1036, 812] on input "*" at bounding box center [1039, 812] width 71 height 26
type input "*"
click at [1080, 645] on button "Save & Approve Time" at bounding box center [1080, 640] width 99 height 20
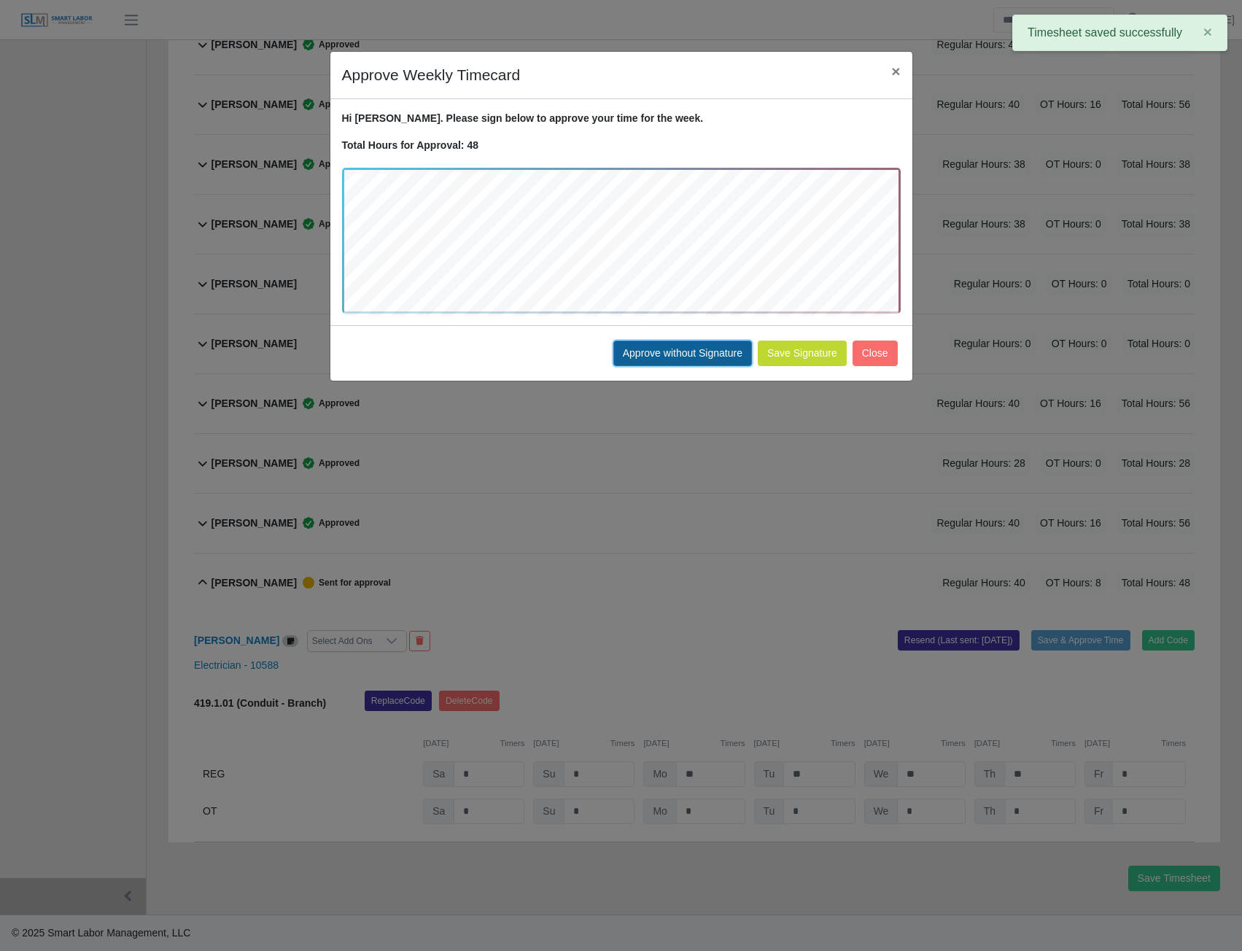
click at [690, 360] on button "Approve without Signature" at bounding box center [682, 354] width 139 height 26
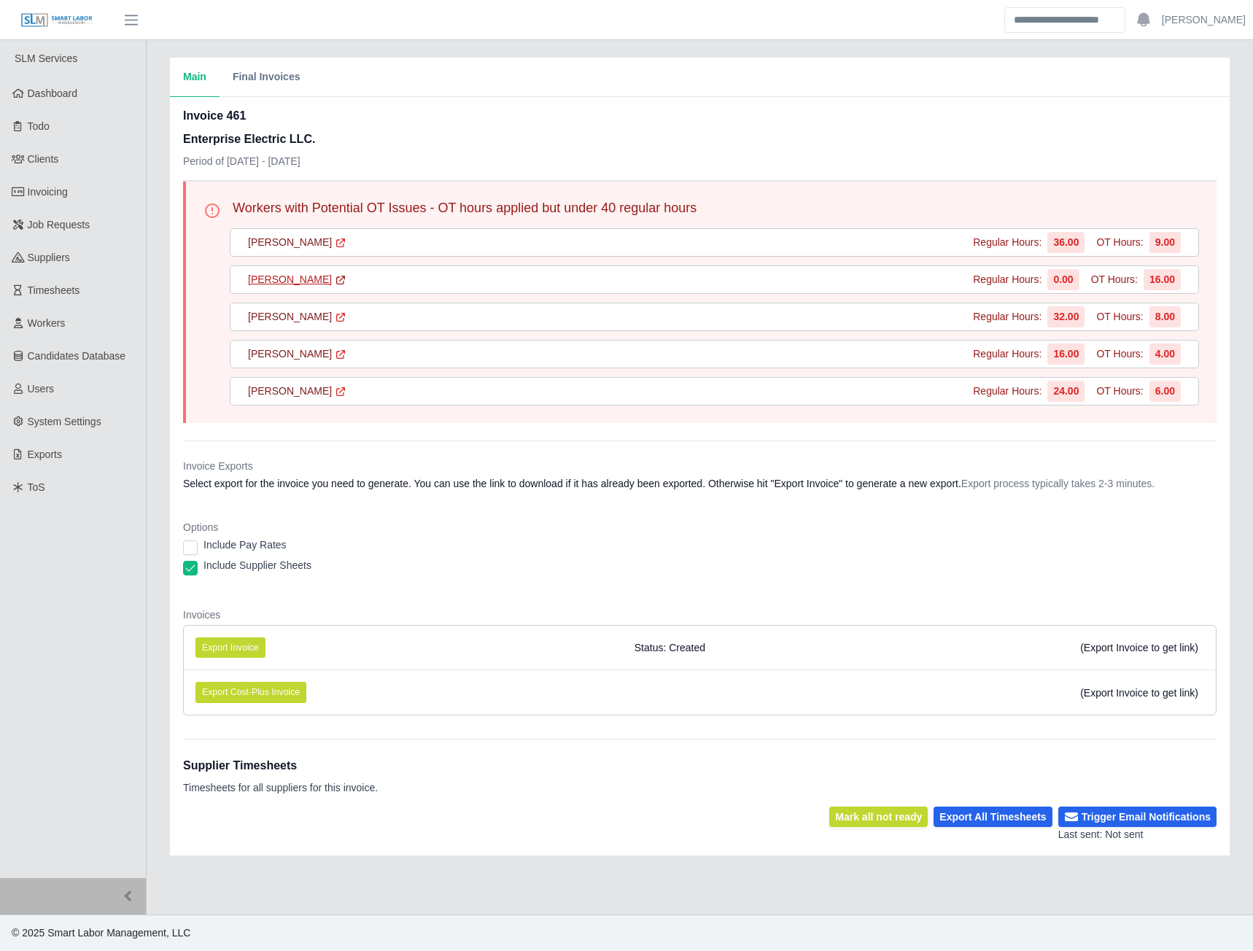
click at [301, 280] on link "[PERSON_NAME]" at bounding box center [297, 279] width 98 height 15
click at [330, 282] on link "Neysin Gunera Cruz" at bounding box center [297, 279] width 98 height 15
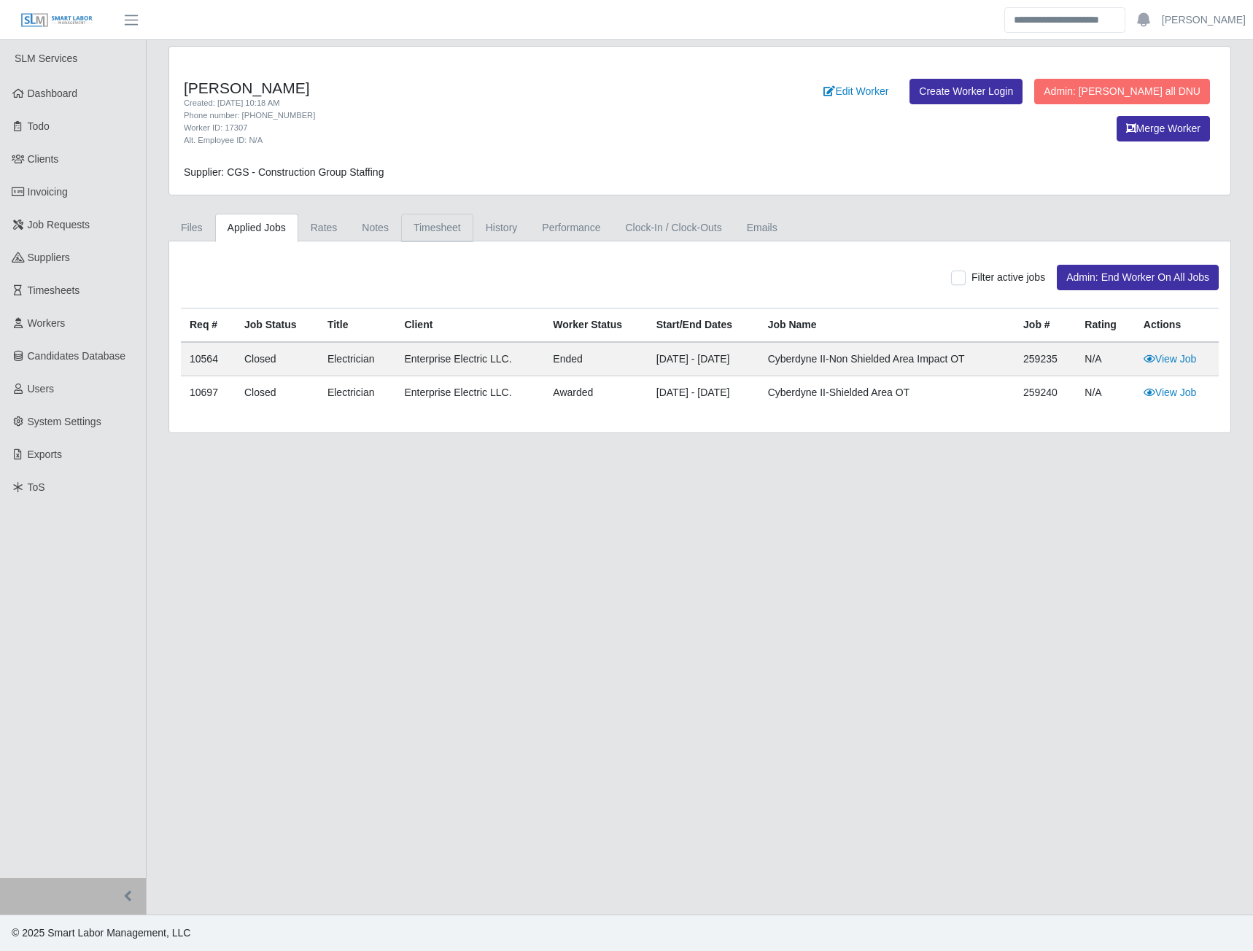
click at [439, 233] on link "Timesheet" at bounding box center [437, 228] width 72 height 28
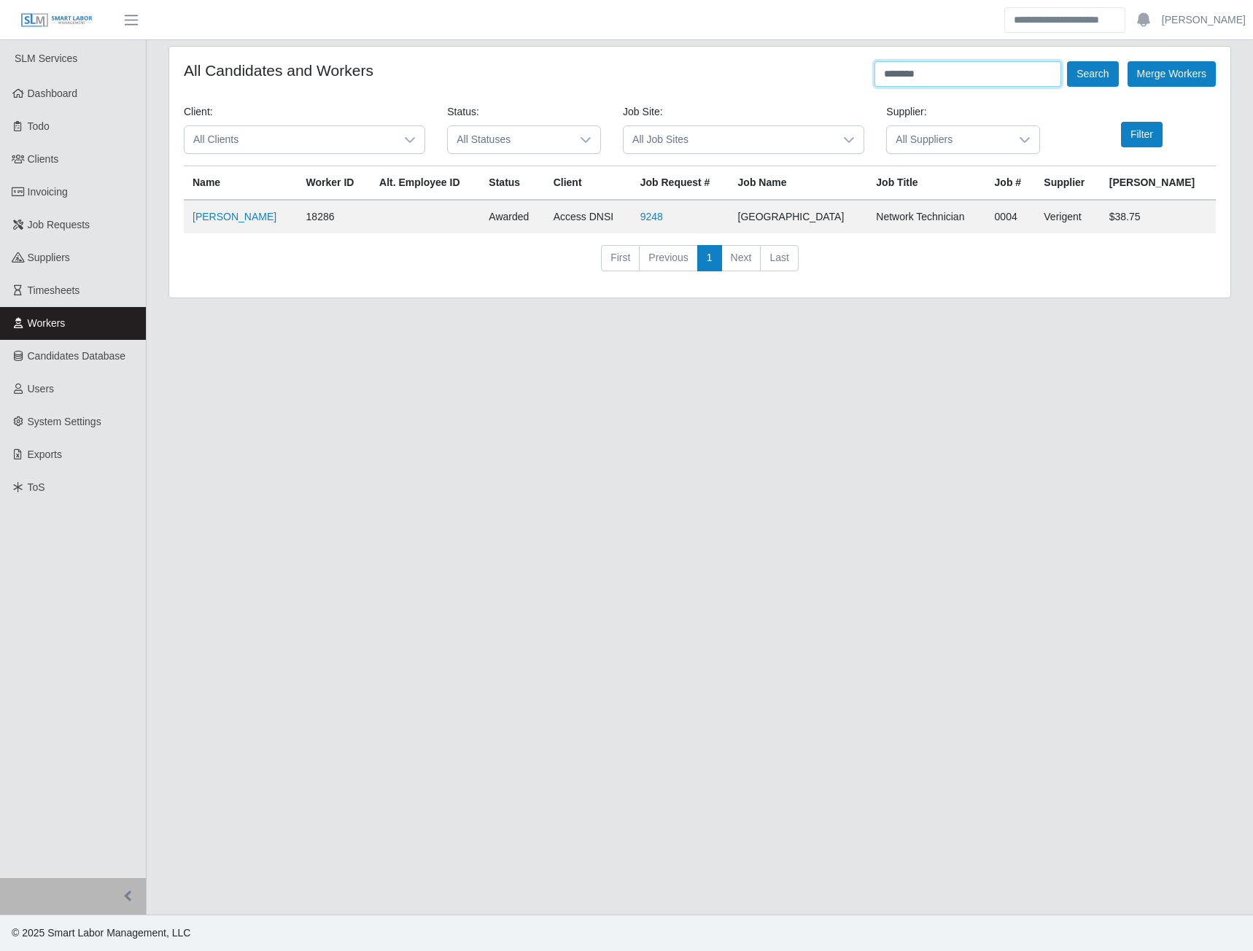
click at [936, 71] on input "********" at bounding box center [968, 74] width 187 height 26
type input "*"
type input "******"
click at [1085, 73] on button "Search" at bounding box center [1092, 74] width 51 height 26
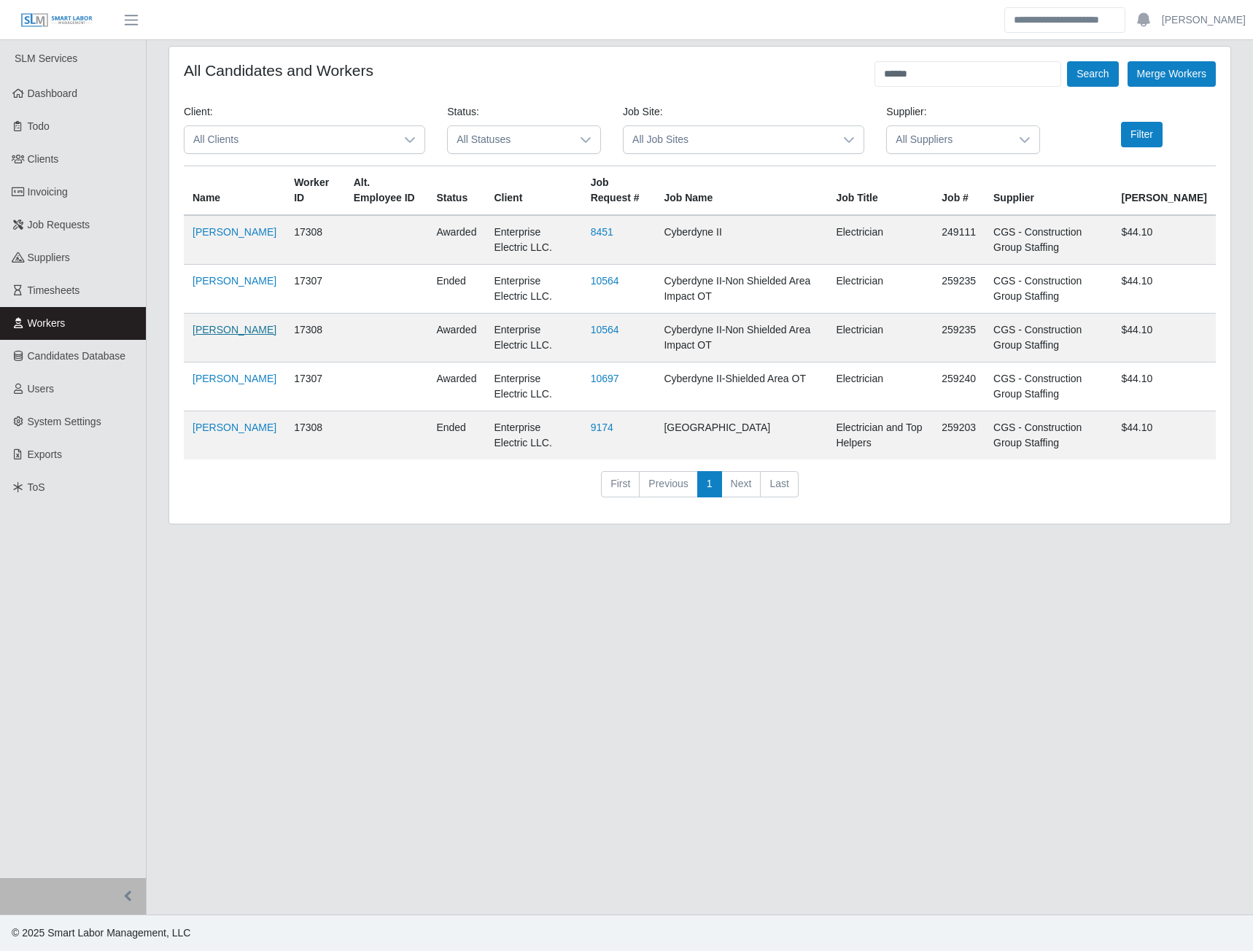
click at [236, 329] on link "[PERSON_NAME]" at bounding box center [235, 330] width 84 height 12
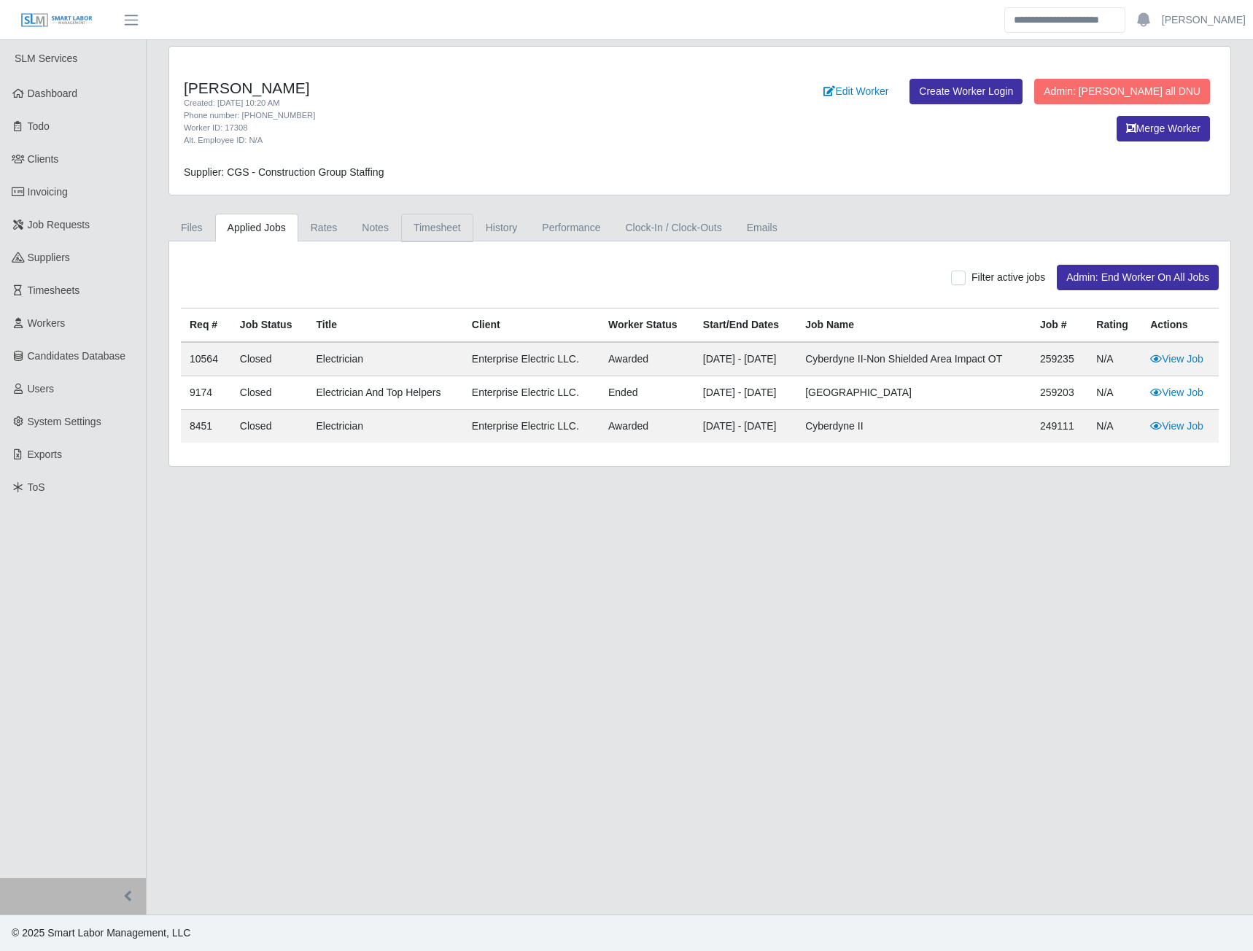
click at [427, 228] on link "Timesheet" at bounding box center [437, 228] width 72 height 28
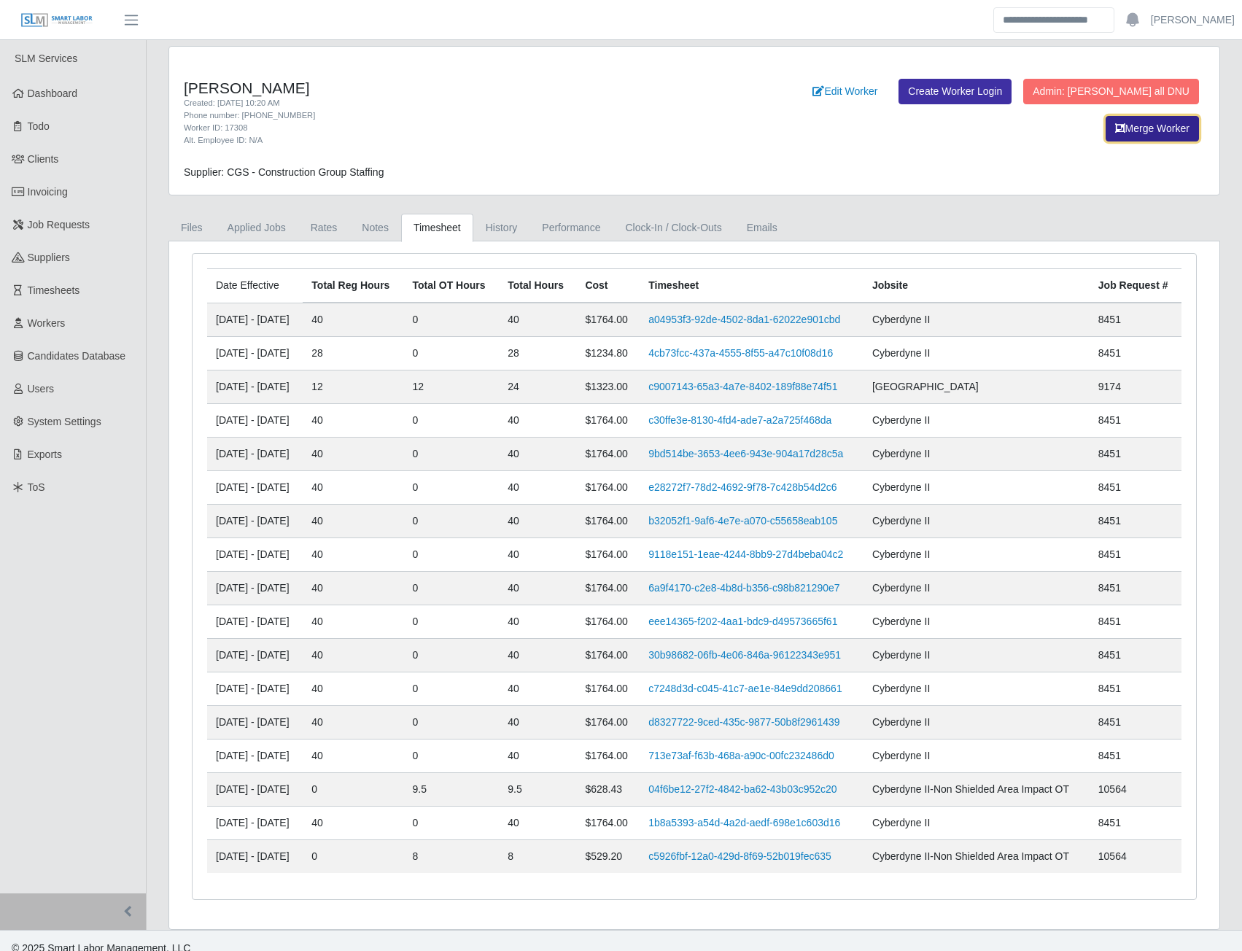
click at [1150, 125] on button "Merge Worker" at bounding box center [1152, 129] width 93 height 26
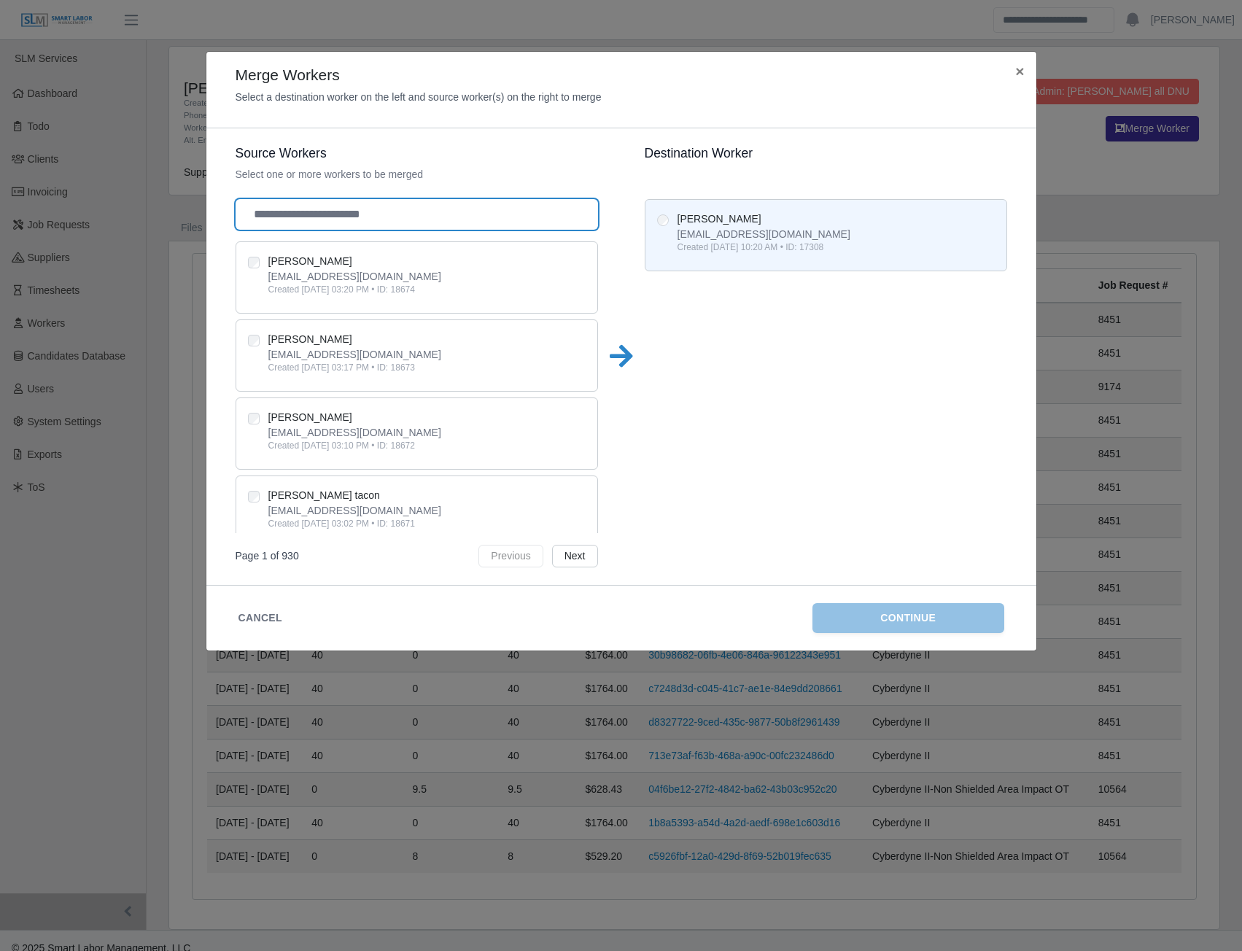
click at [304, 217] on input "text" at bounding box center [417, 214] width 363 height 31
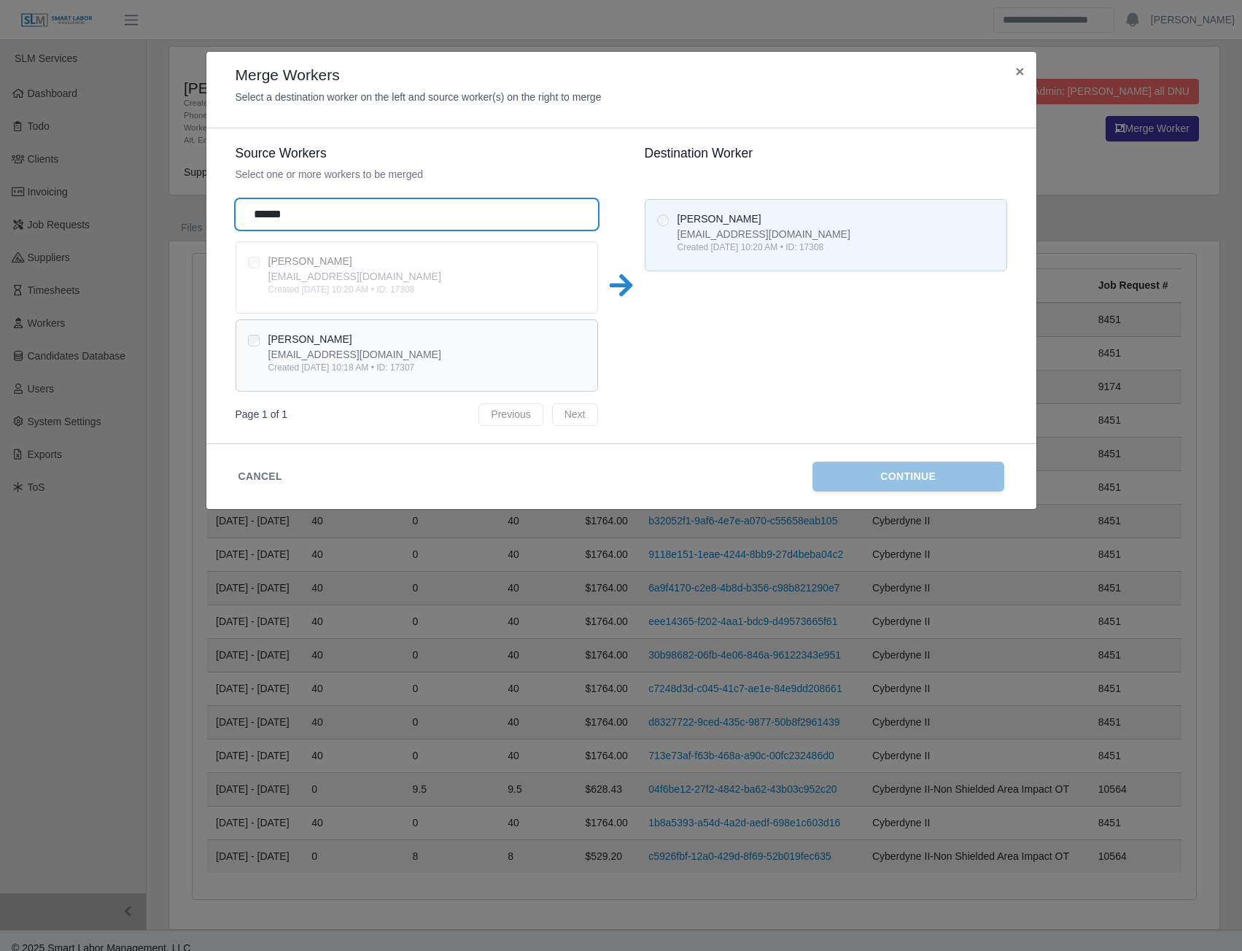
type input "******"
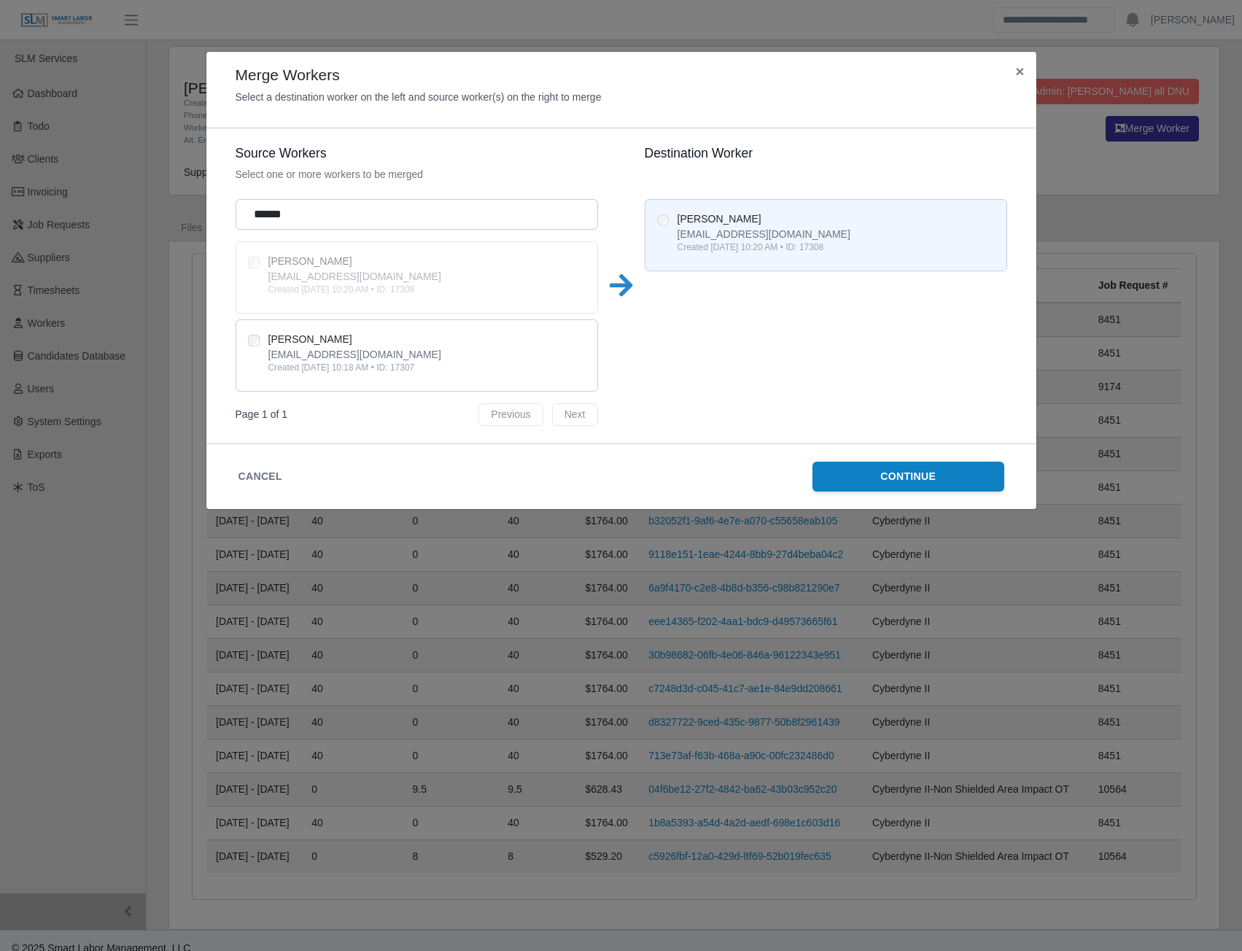
click at [878, 473] on button "Continue" at bounding box center [909, 477] width 192 height 30
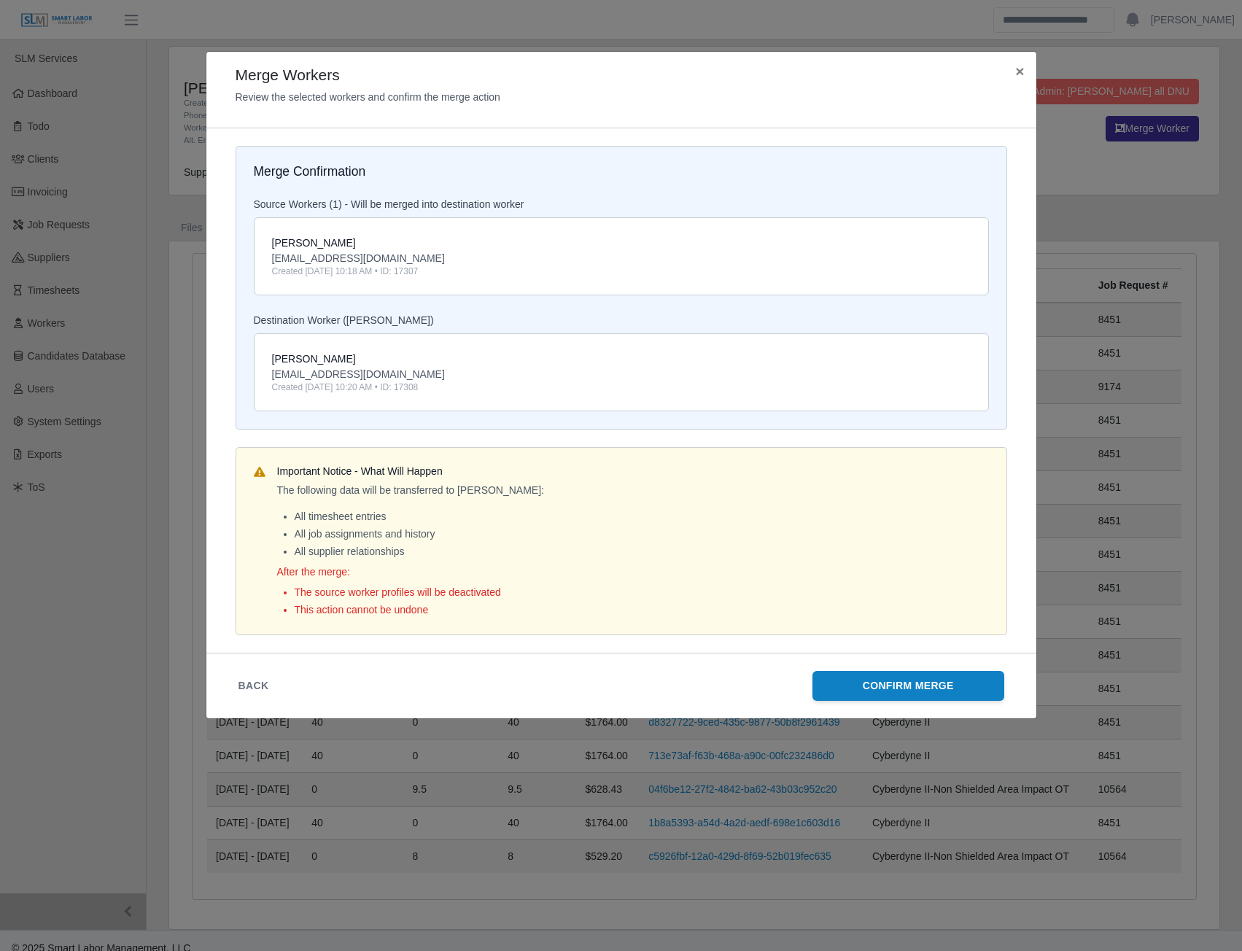
click at [875, 683] on button "Confirm Merge" at bounding box center [909, 686] width 192 height 30
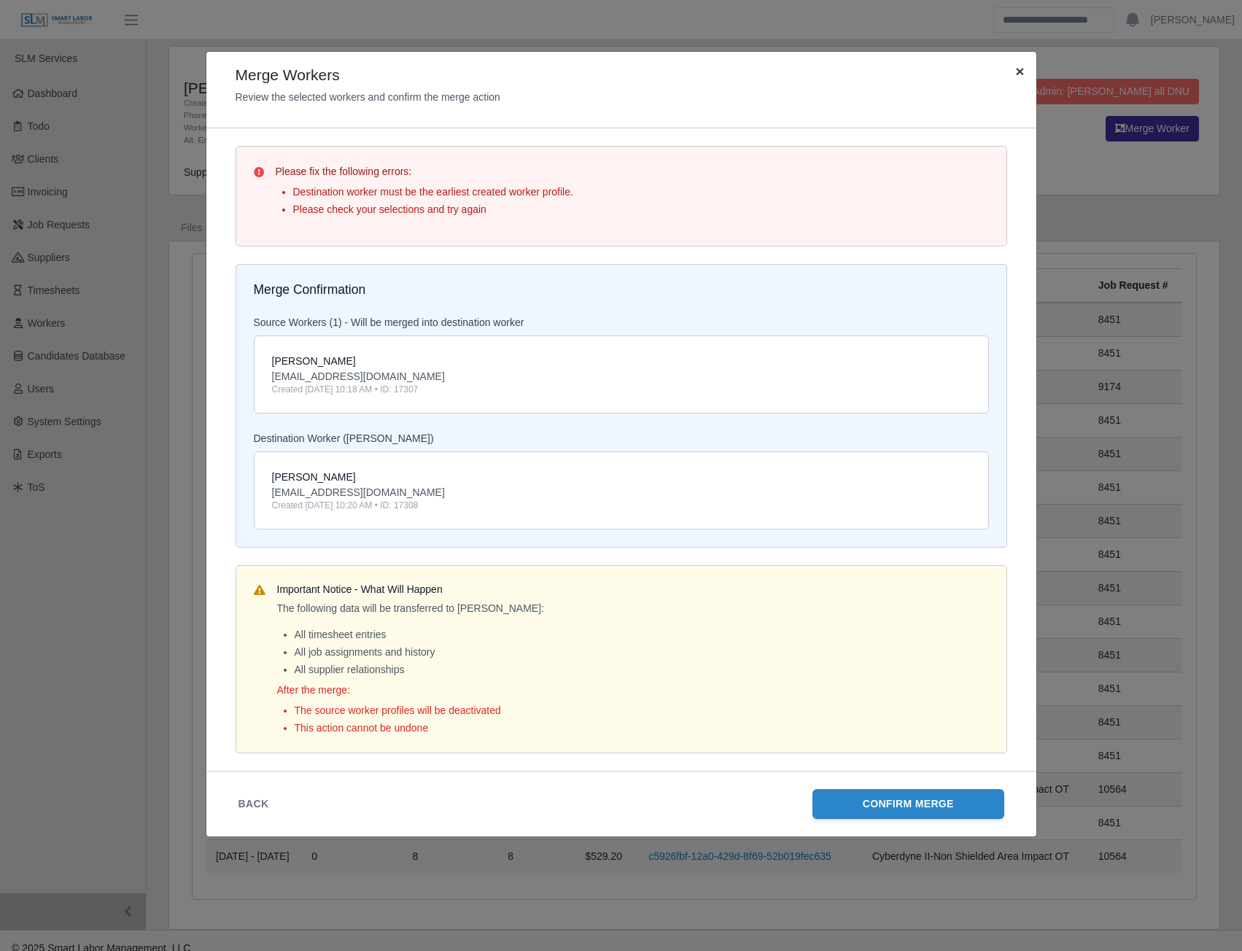
click at [1020, 74] on span "×" at bounding box center [1019, 71] width 9 height 17
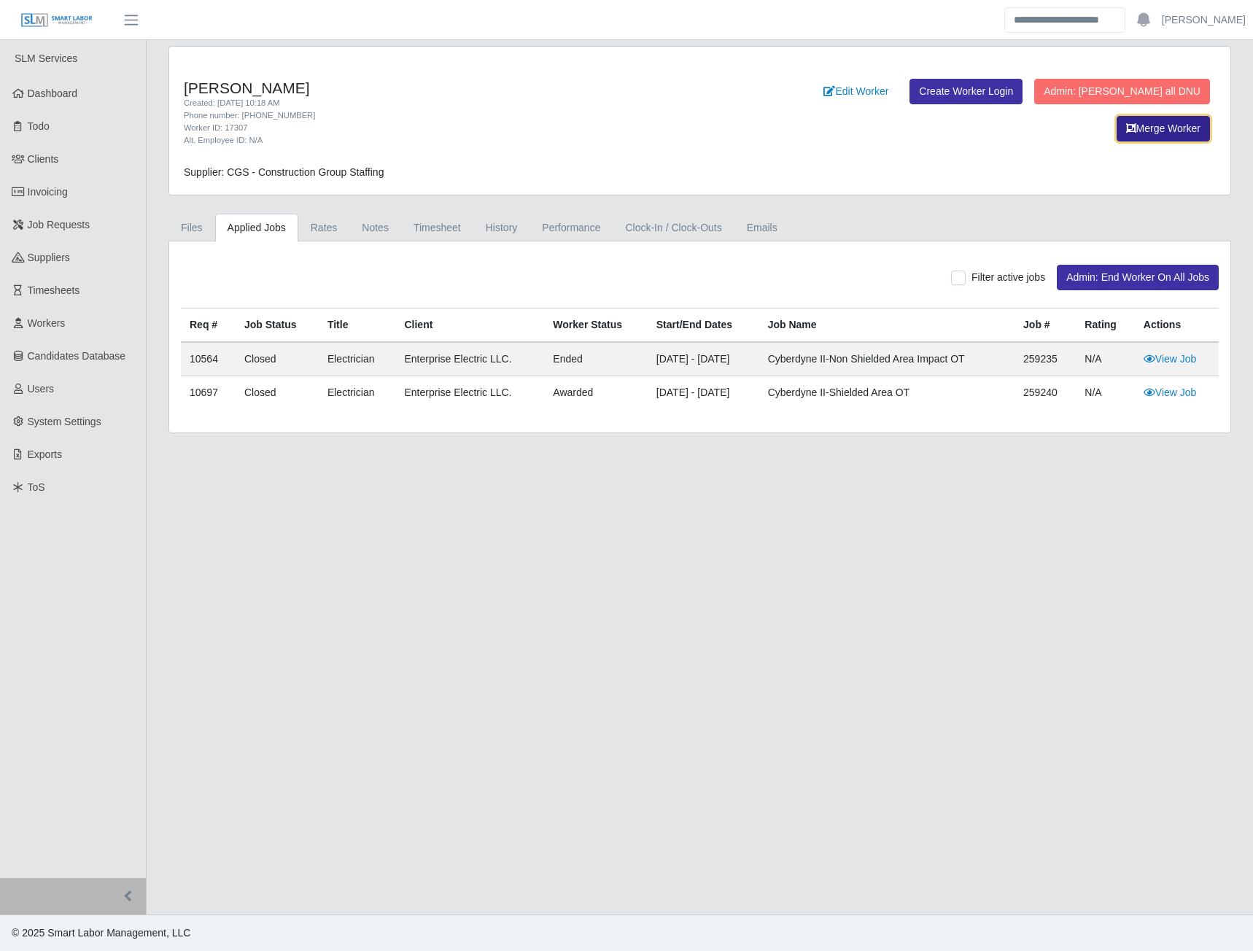
click at [1126, 127] on icon "button" at bounding box center [1131, 128] width 10 height 10
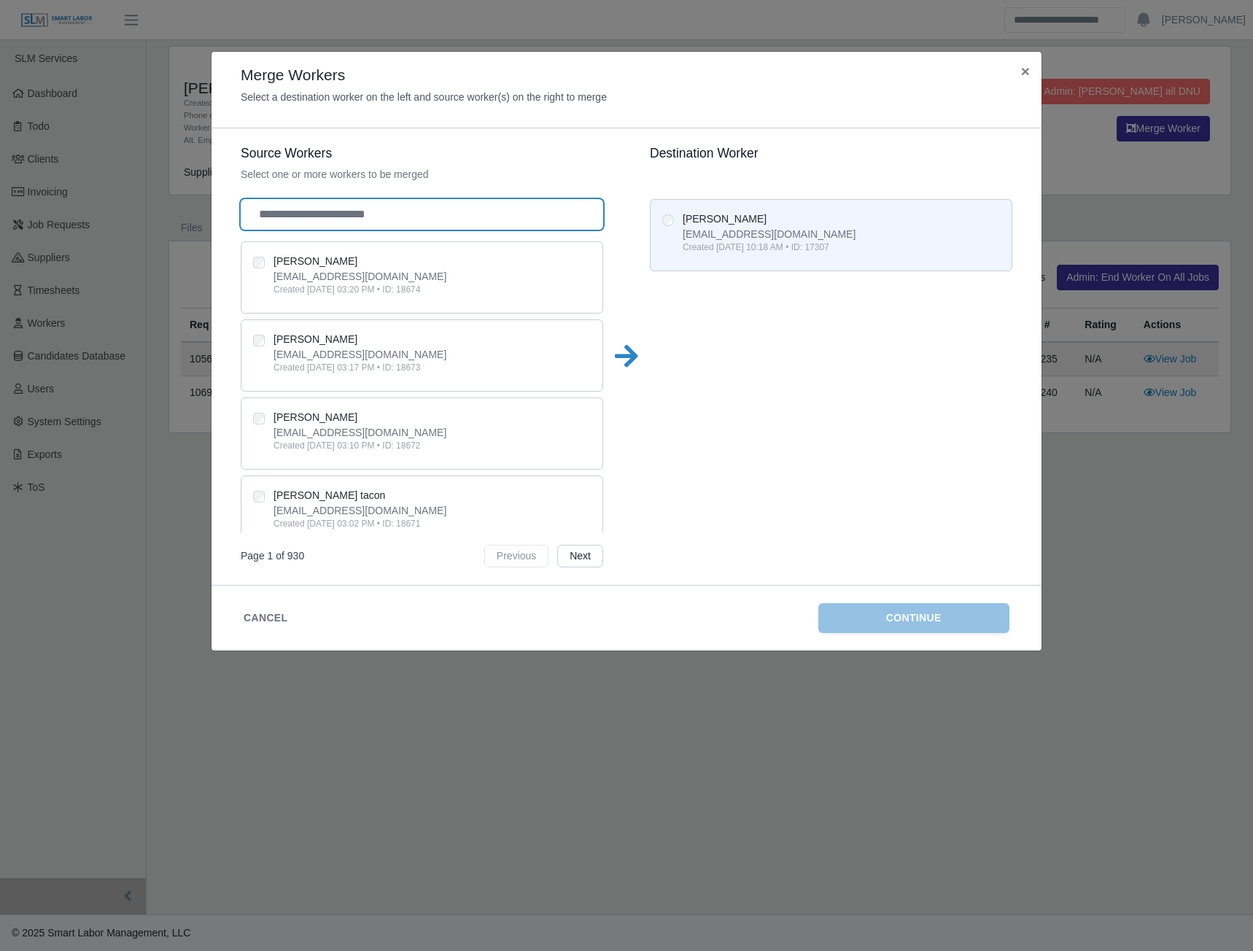
click at [346, 218] on input "text" at bounding box center [422, 214] width 363 height 31
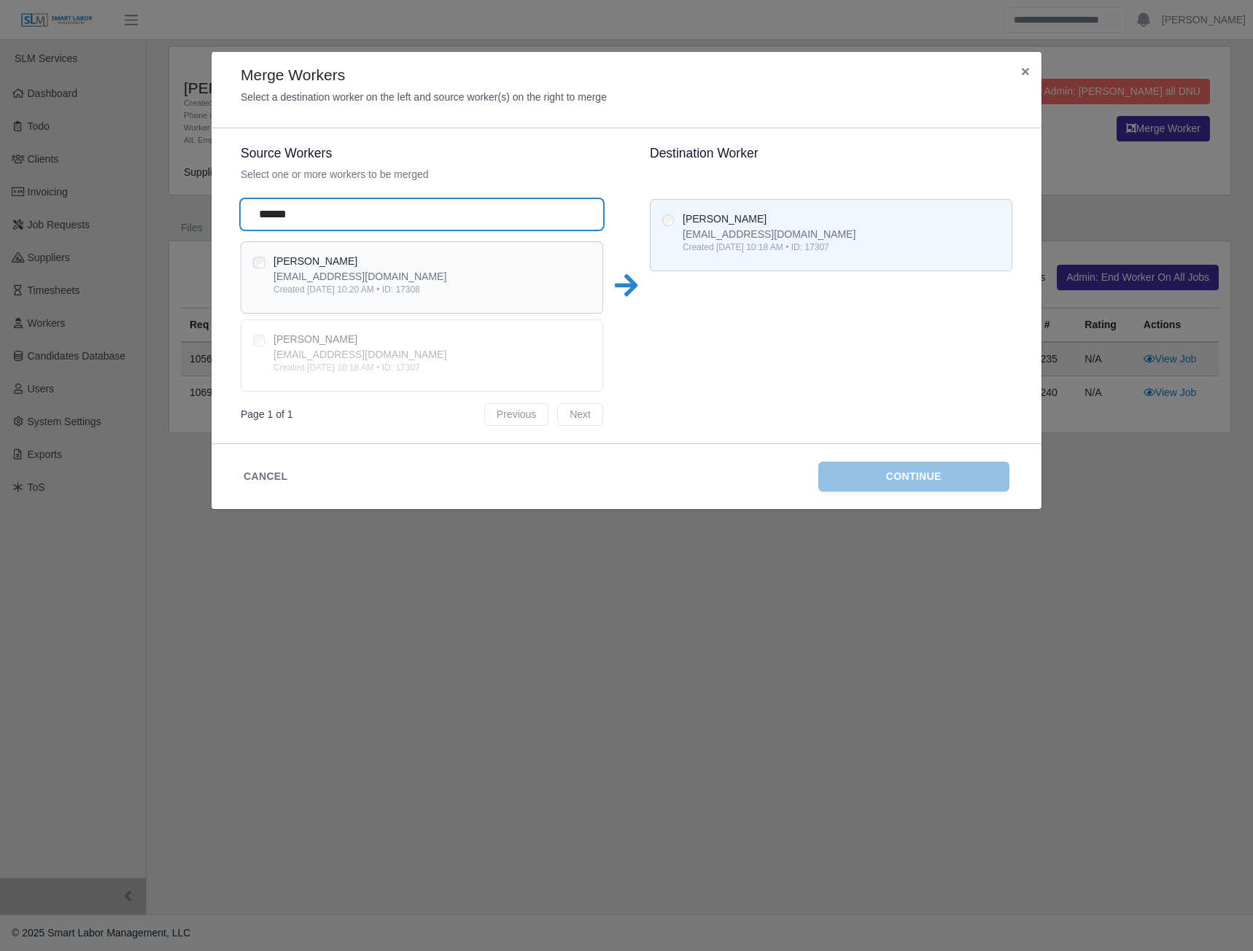
type input "******"
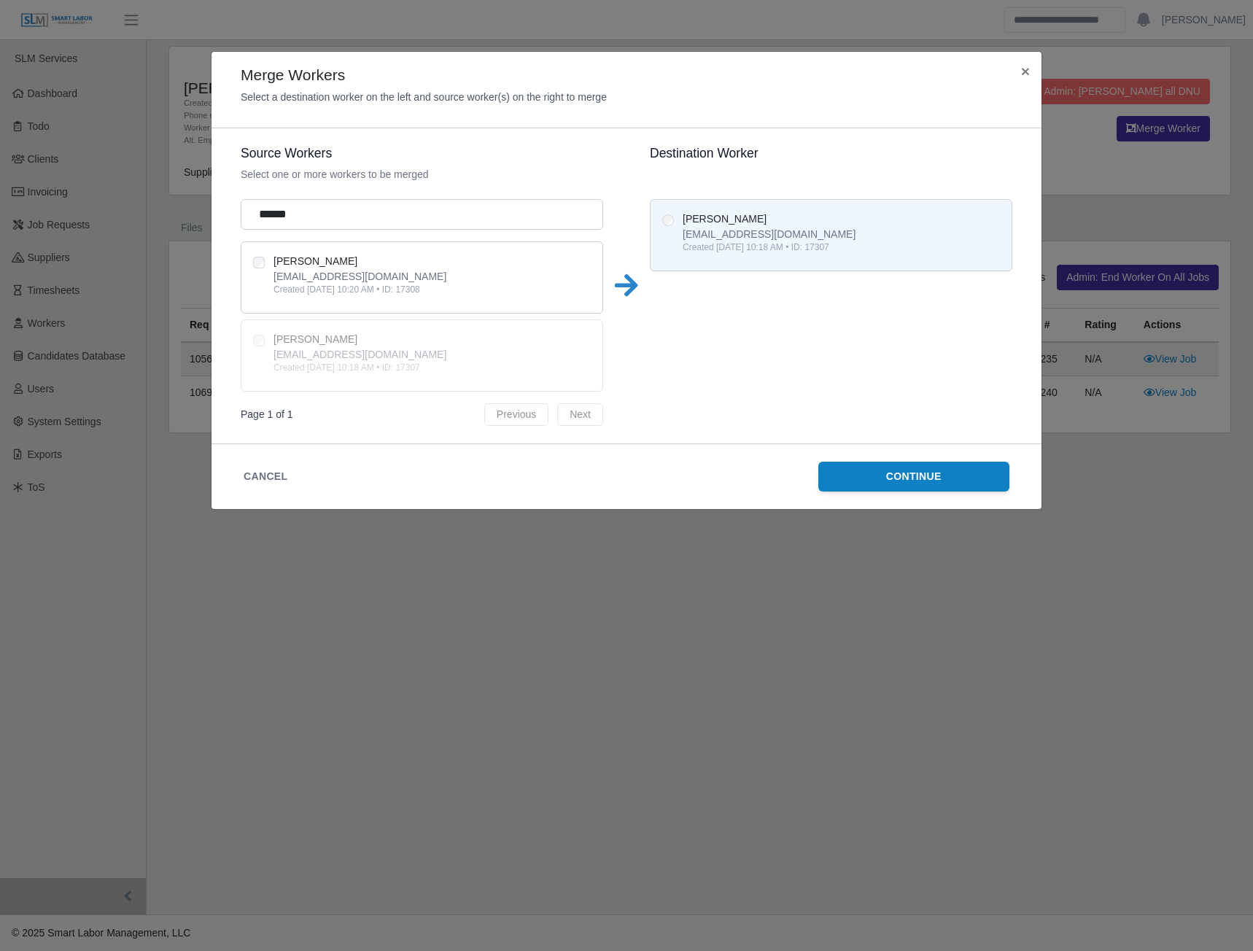
click at [855, 479] on button "Continue" at bounding box center [914, 477] width 192 height 30
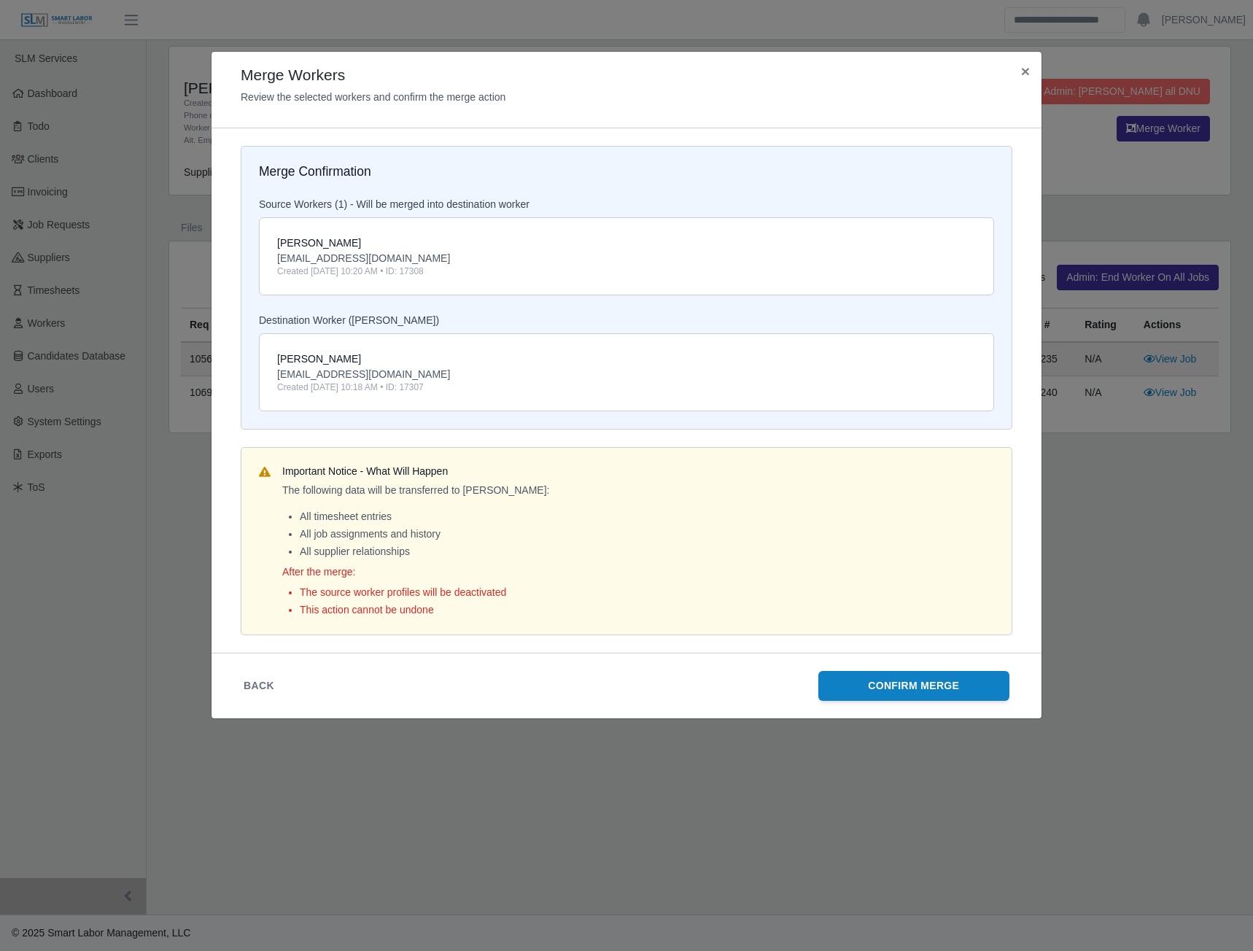
click at [899, 686] on button "Confirm Merge" at bounding box center [914, 686] width 192 height 30
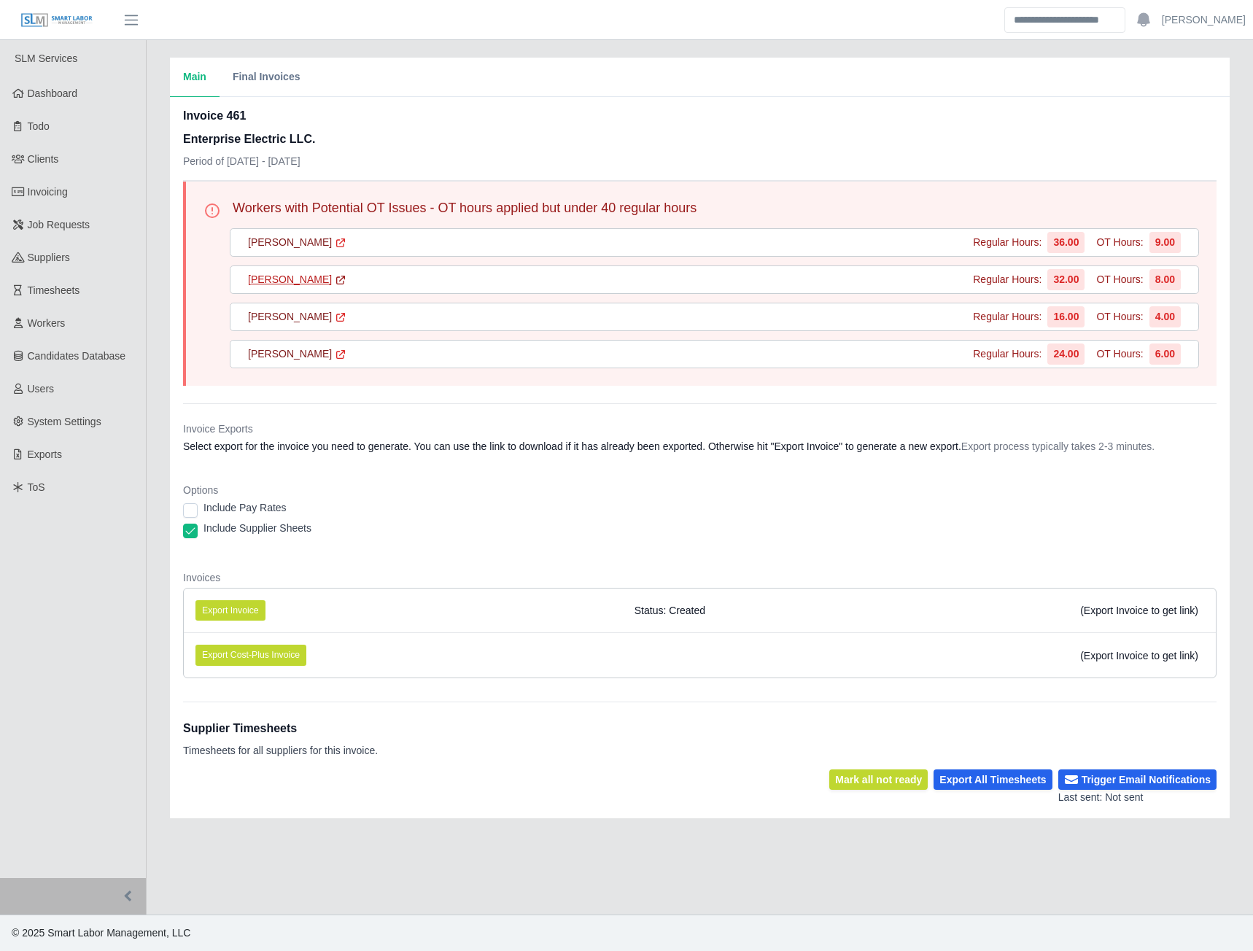
click at [282, 280] on link "Joshua Moreno" at bounding box center [297, 279] width 98 height 15
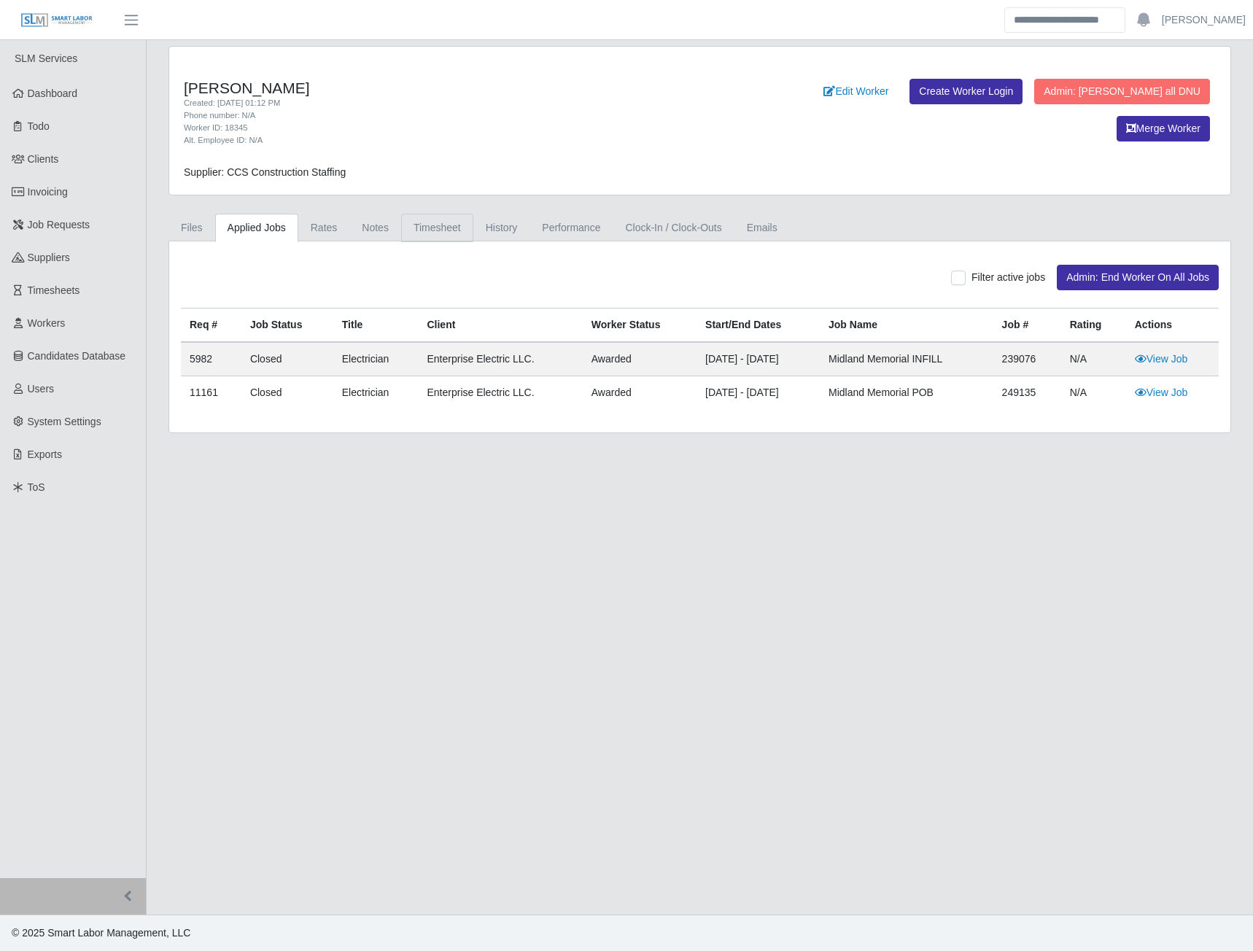
click at [430, 224] on link "Timesheet" at bounding box center [437, 228] width 72 height 28
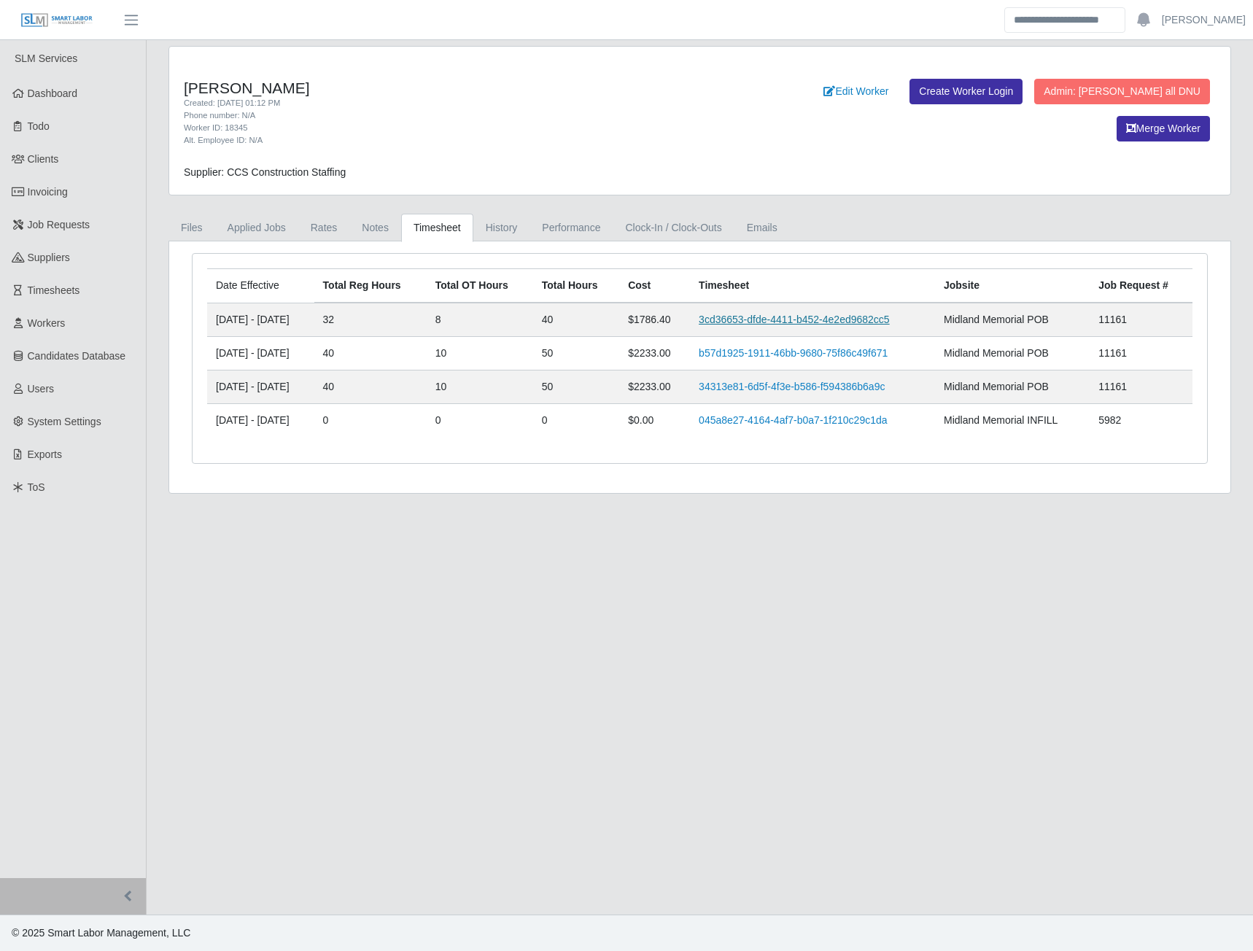
click at [760, 315] on link "3cd36653-dfde-4411-b452-4e2ed9682cc5" at bounding box center [794, 320] width 191 height 12
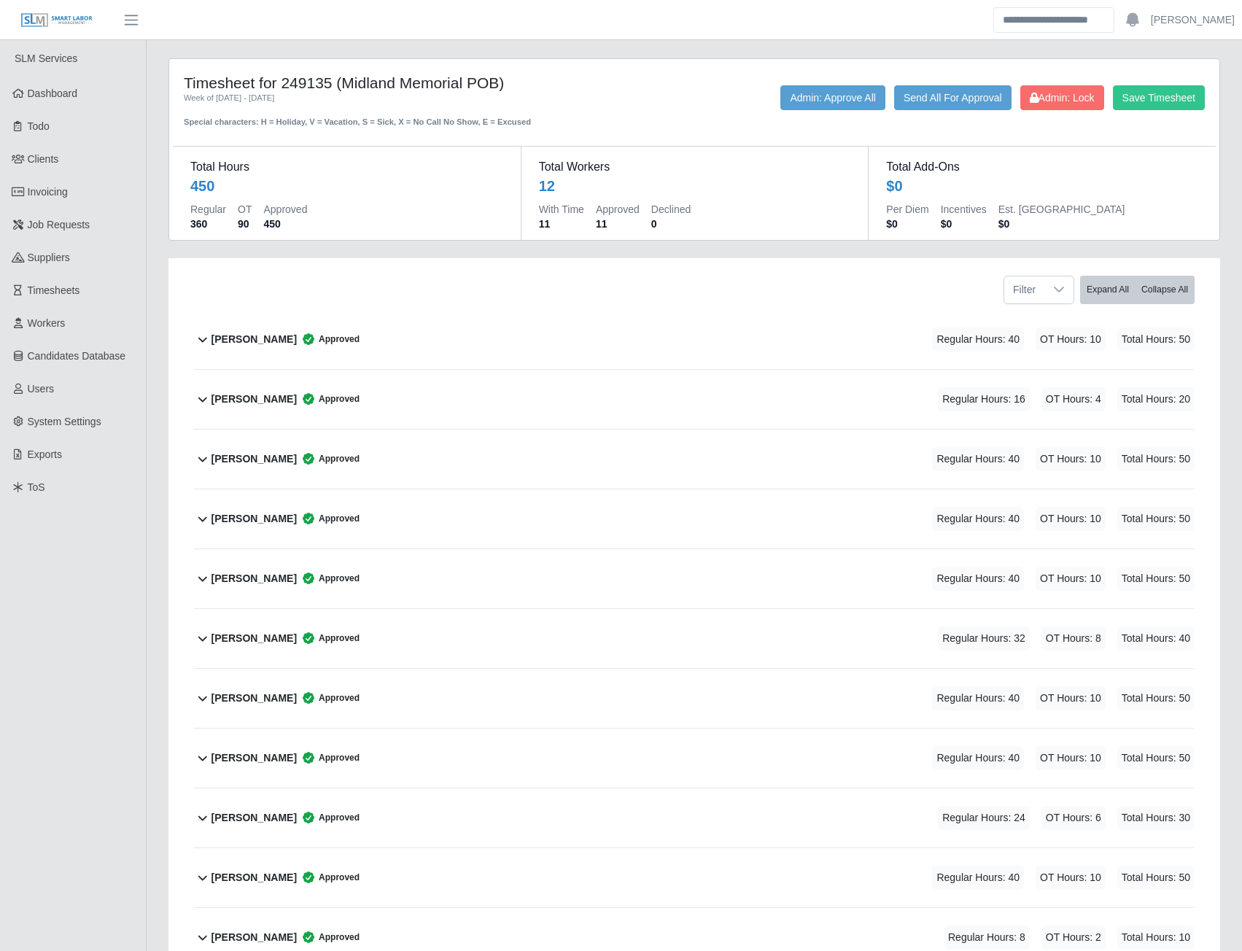
click at [254, 395] on b "Angel Flores" at bounding box center [254, 399] width 85 height 15
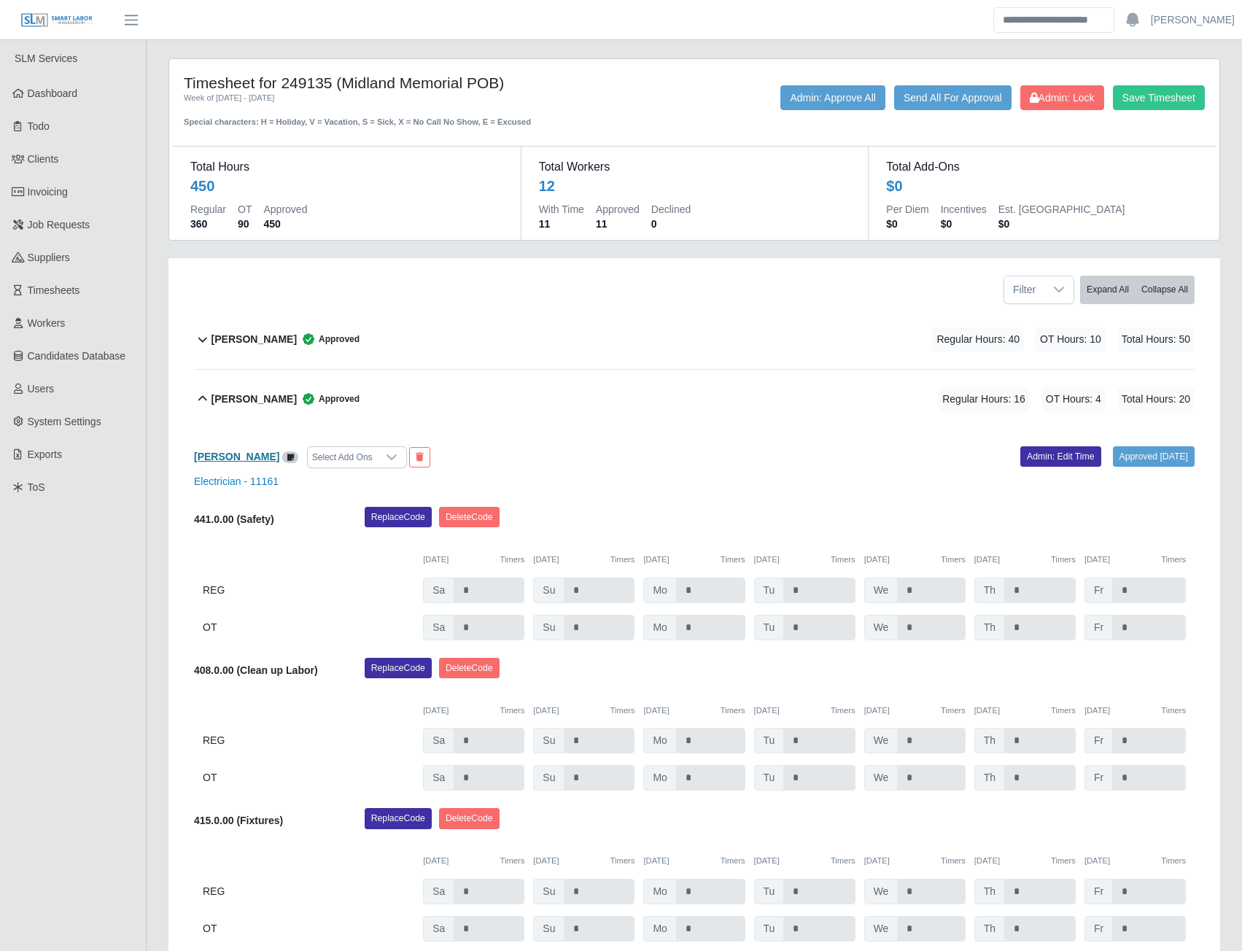
click at [233, 457] on b "Angel Flores" at bounding box center [236, 457] width 85 height 12
click at [1041, 447] on link "Admin: Edit Time" at bounding box center [1060, 456] width 81 height 20
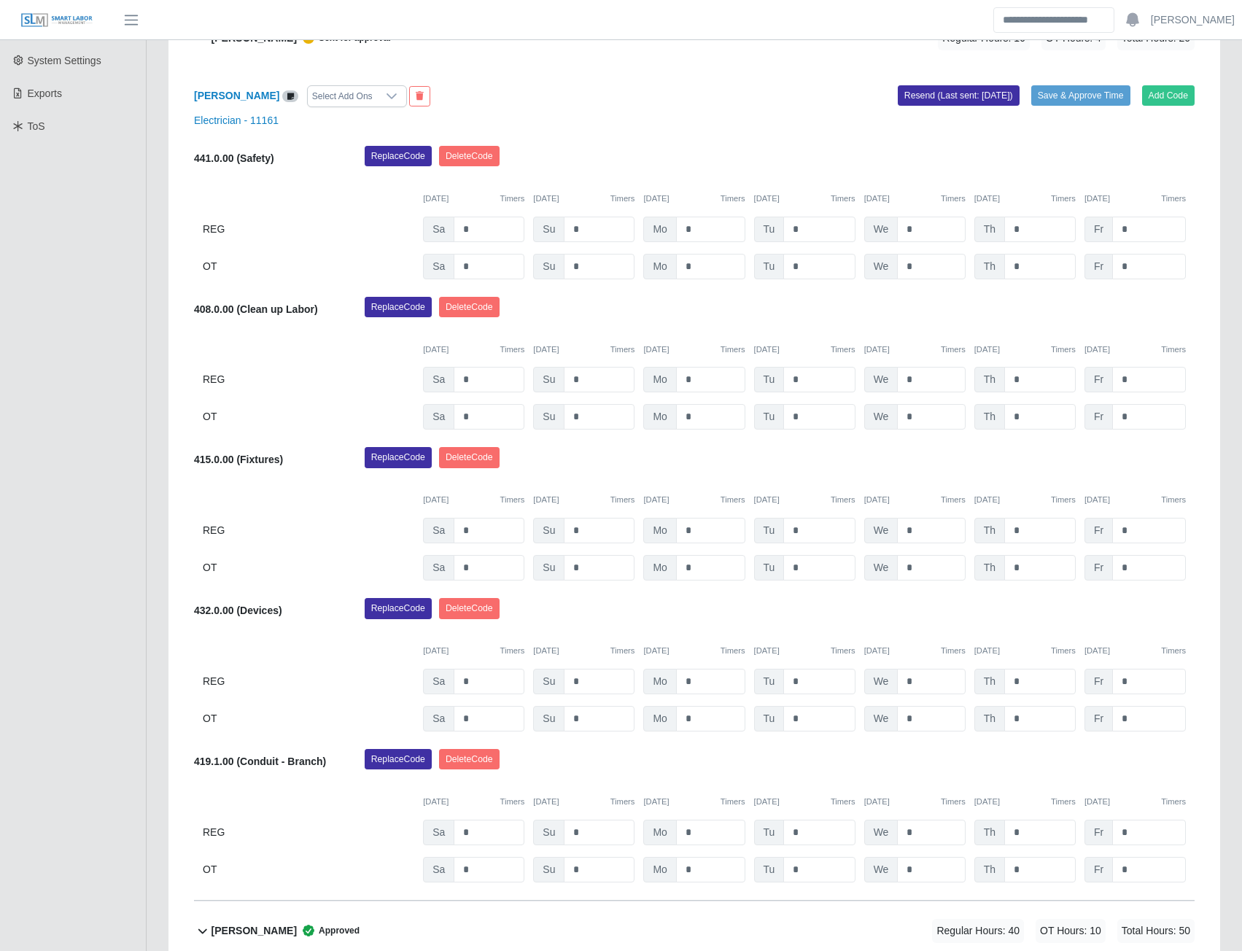
scroll to position [365, 0]
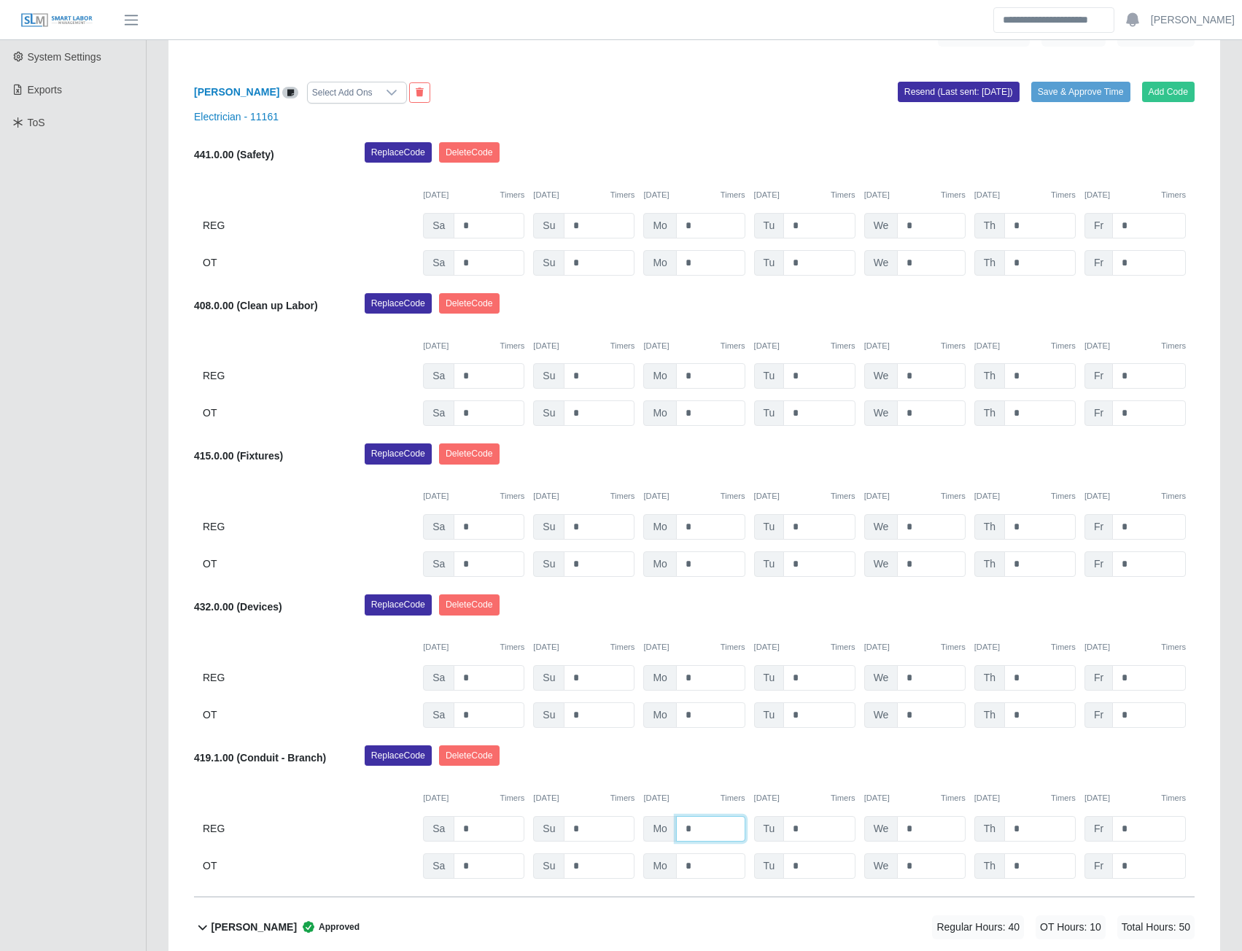
click at [702, 826] on input "*" at bounding box center [710, 829] width 69 height 26
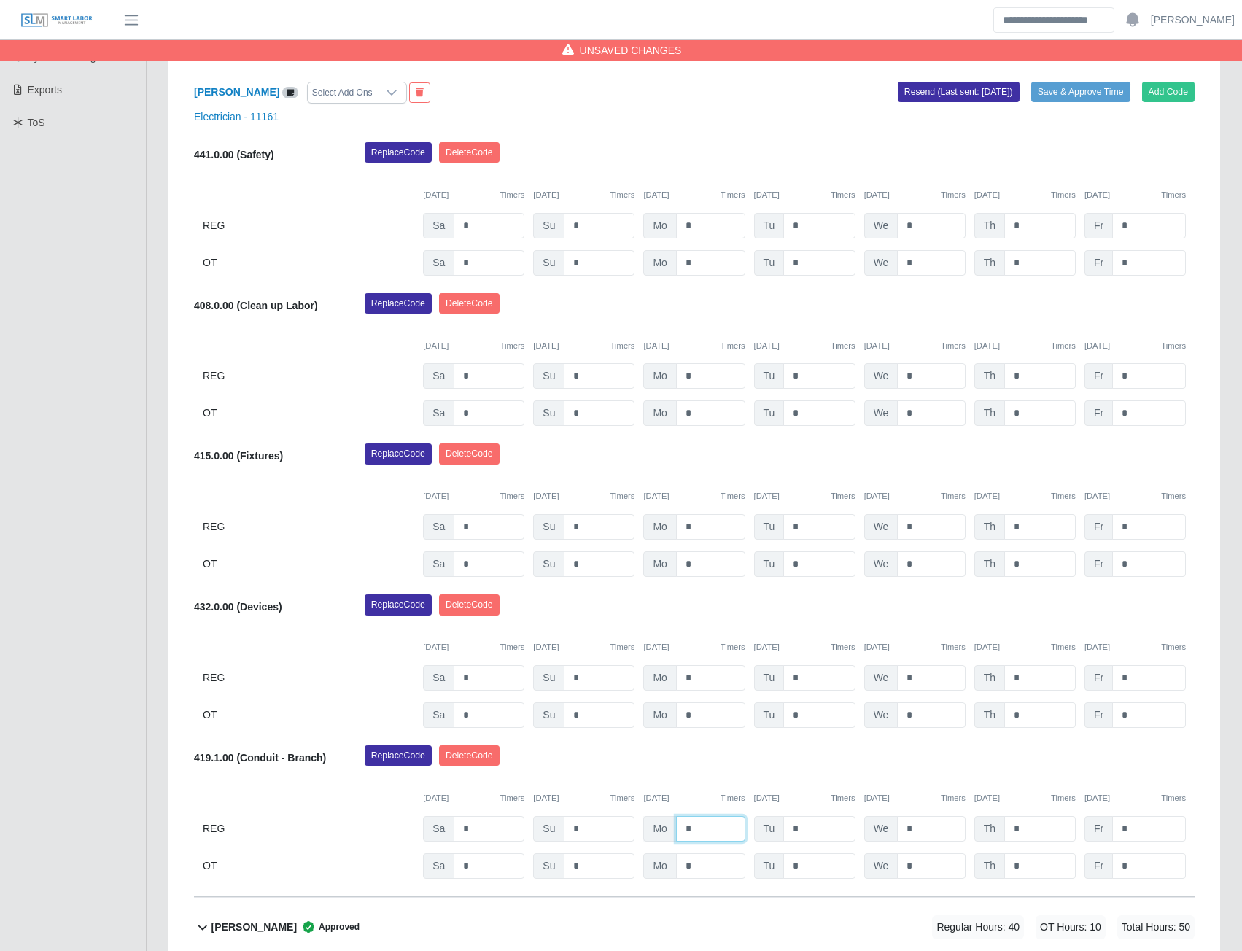
type input "*"
click at [700, 858] on input "*" at bounding box center [710, 866] width 69 height 26
type input "**"
type input "*"
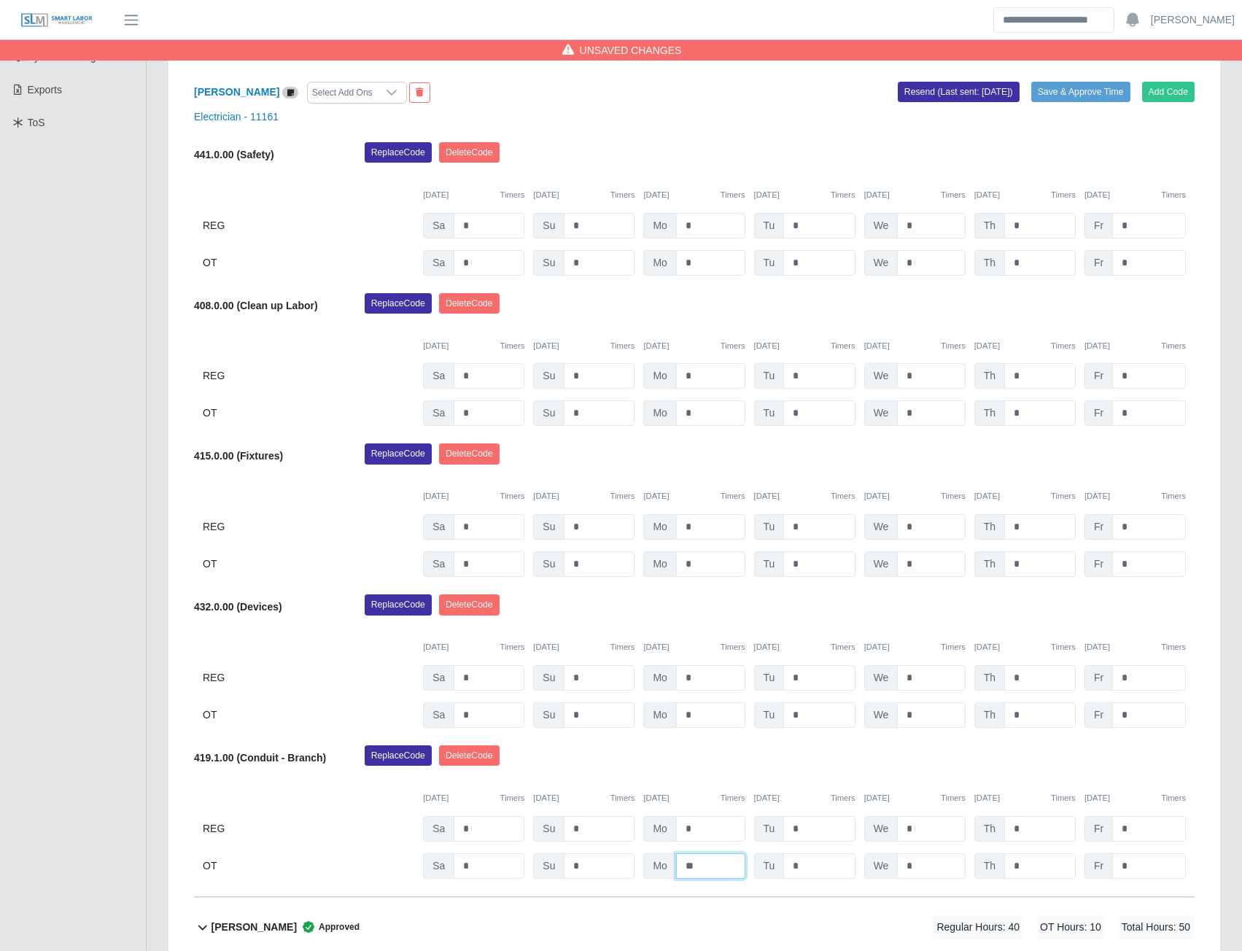
click at [709, 869] on input "**" at bounding box center [710, 866] width 69 height 26
type input "*"
click at [1071, 96] on button "Save & Approve Time" at bounding box center [1080, 92] width 99 height 20
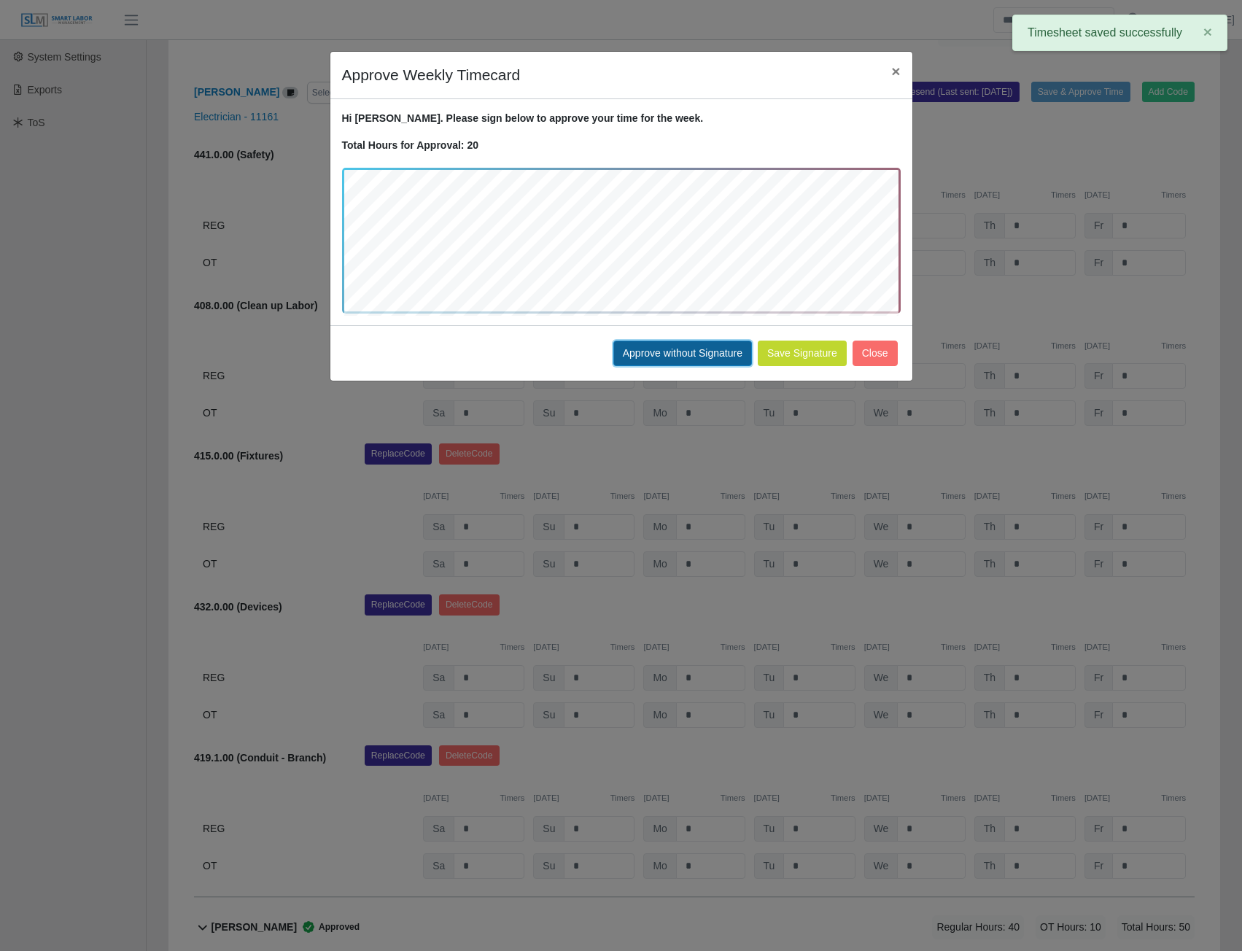
click at [670, 348] on button "Approve without Signature" at bounding box center [682, 354] width 139 height 26
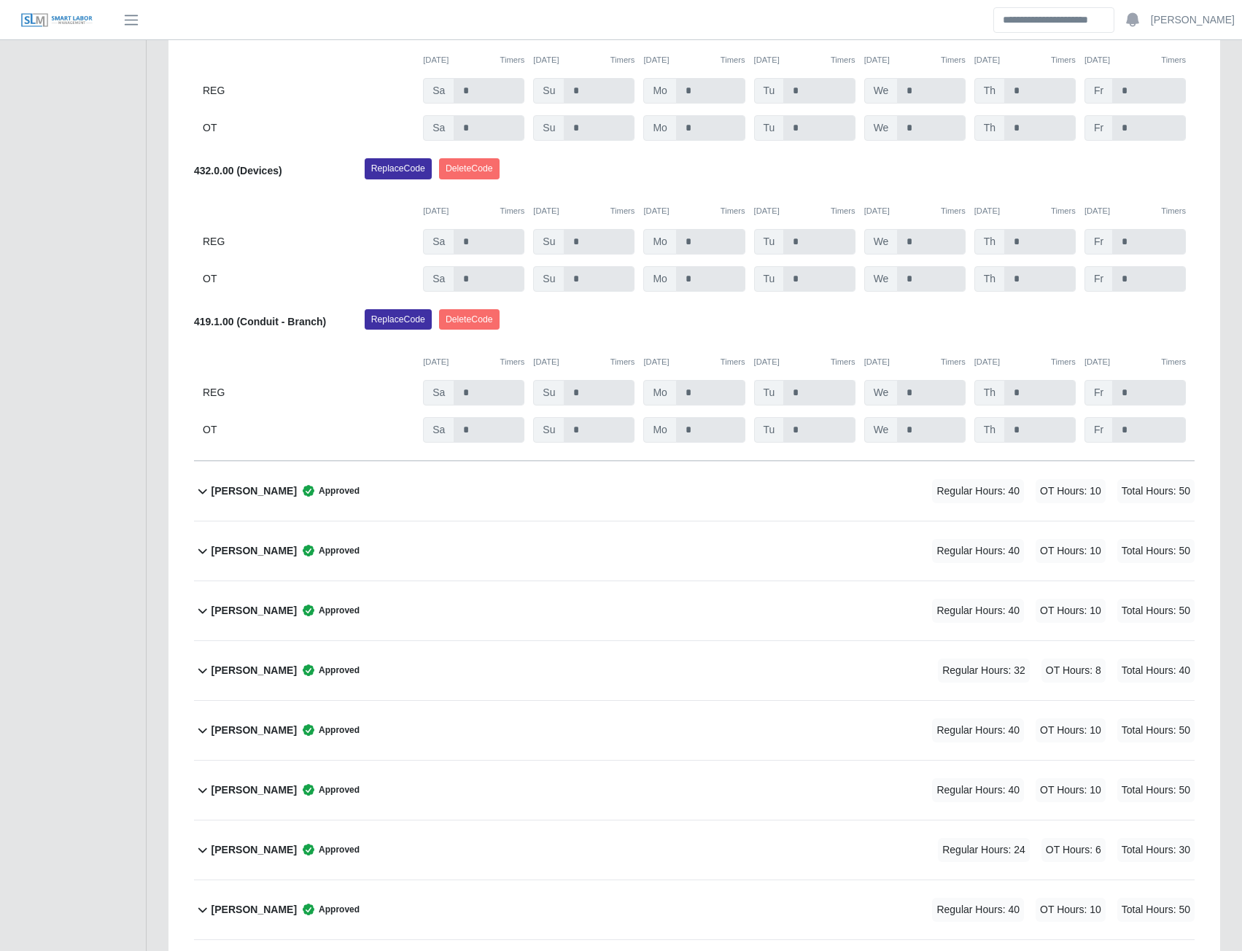
scroll to position [948, 0]
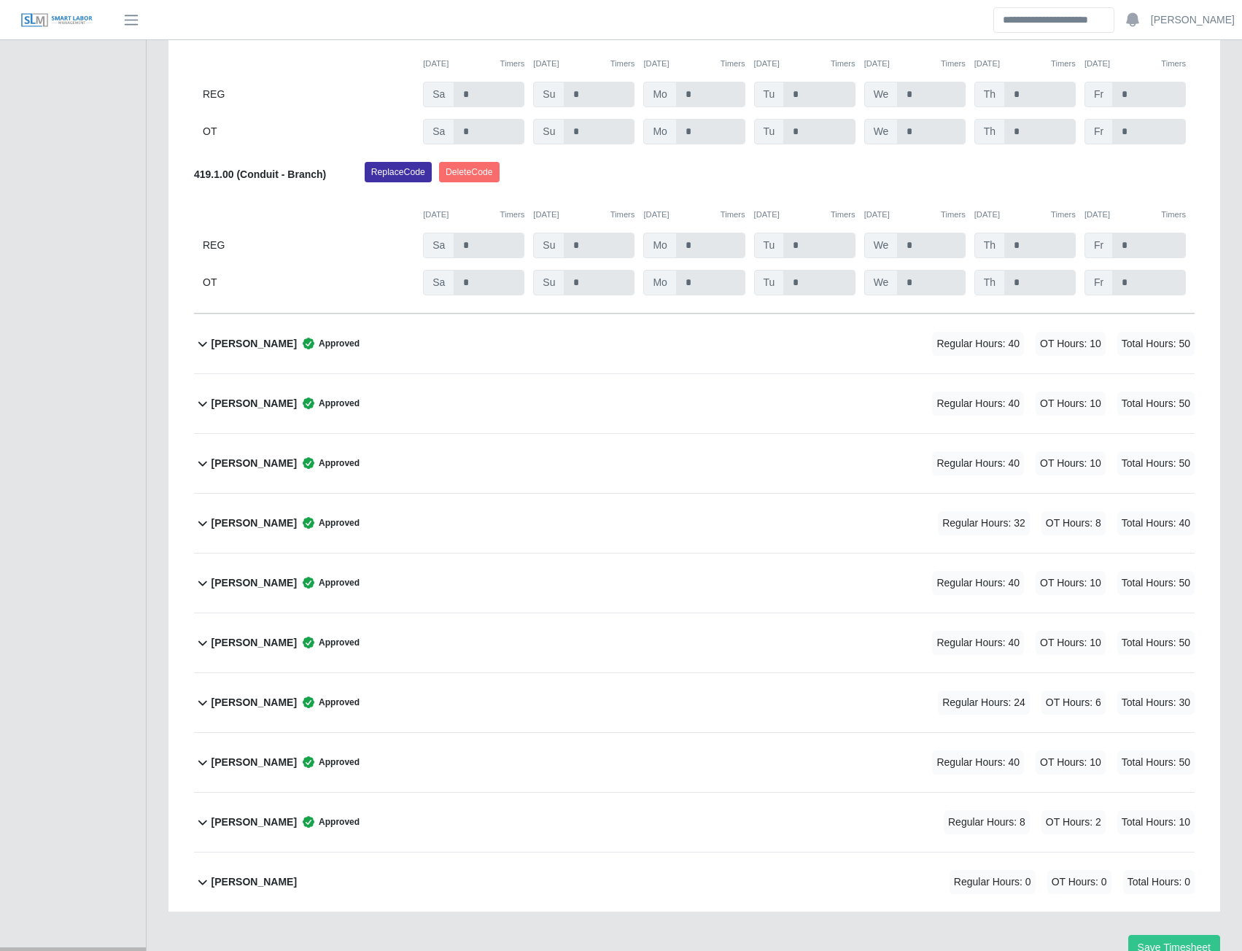
click at [255, 524] on b "Joshua Moreno" at bounding box center [254, 523] width 85 height 15
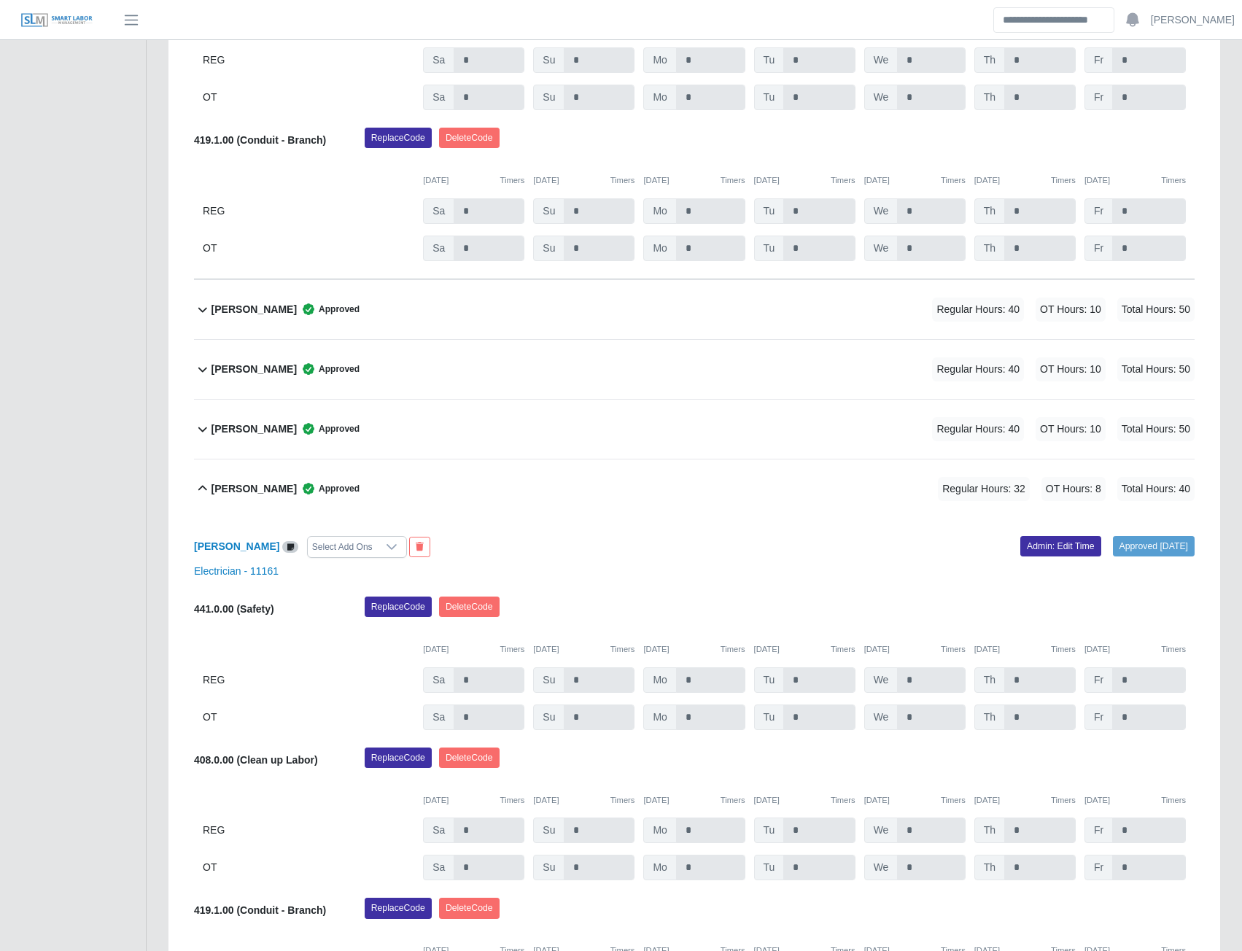
scroll to position [980, 0]
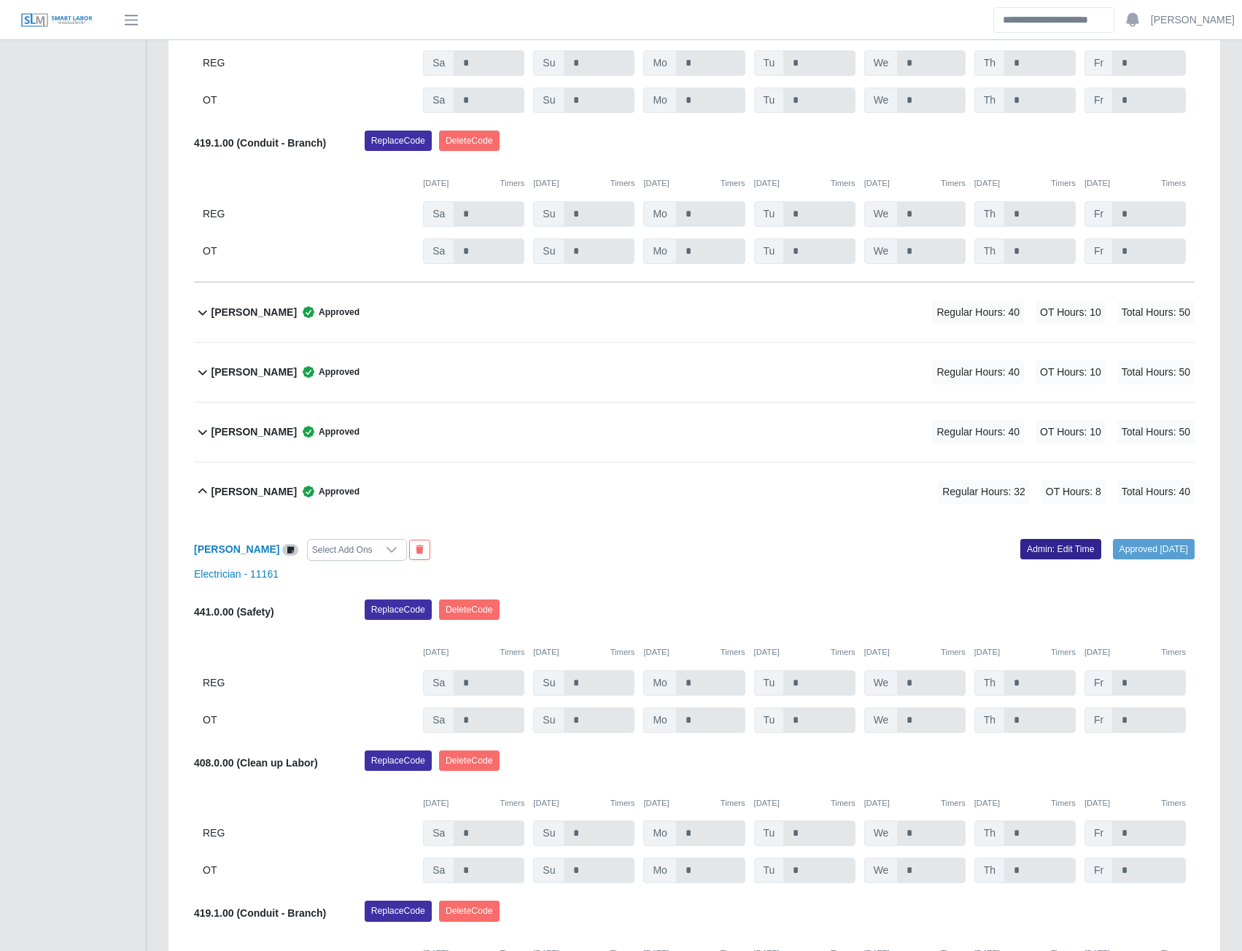
click at [1031, 550] on link "Admin: Edit Time" at bounding box center [1060, 549] width 81 height 20
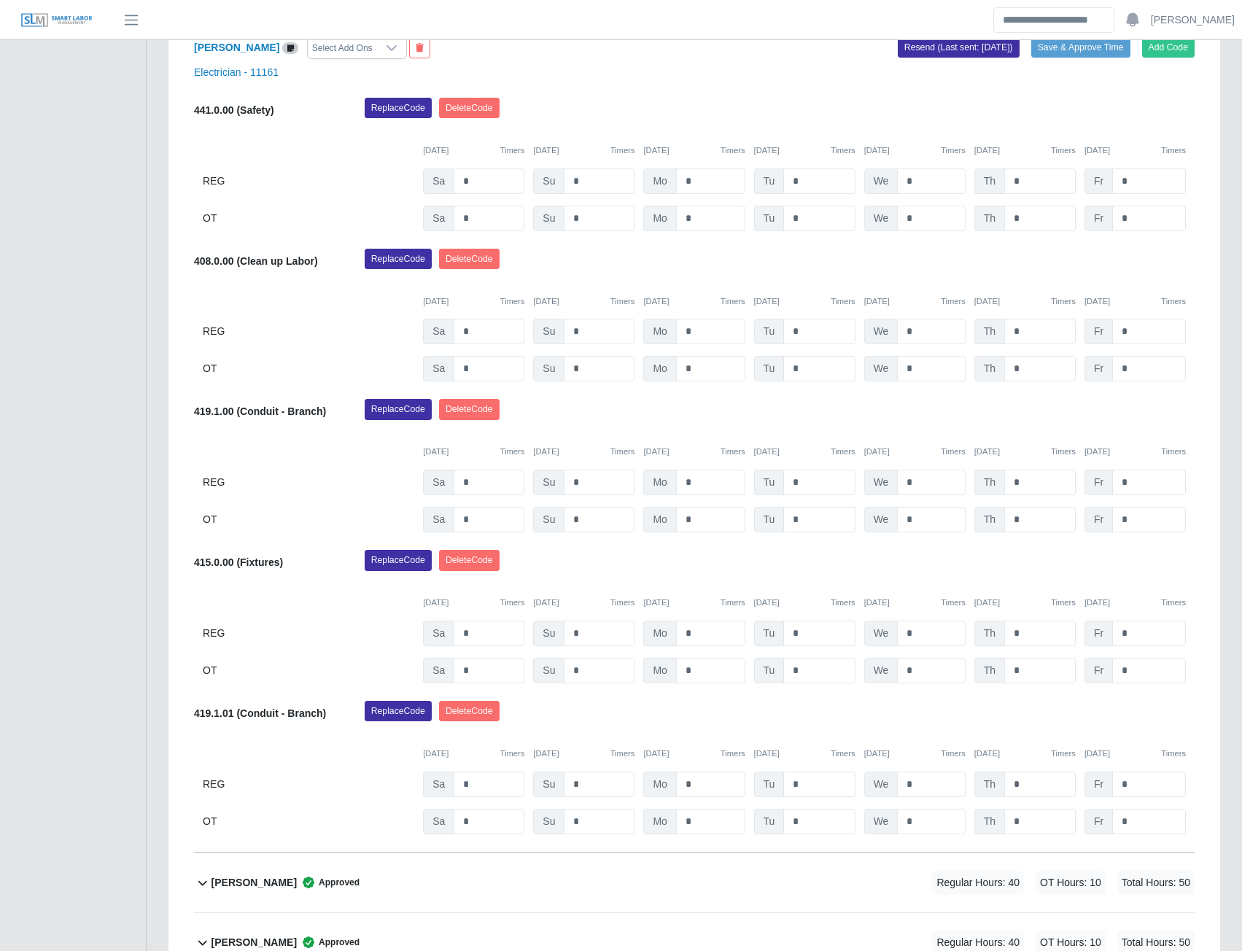
scroll to position [1490, 0]
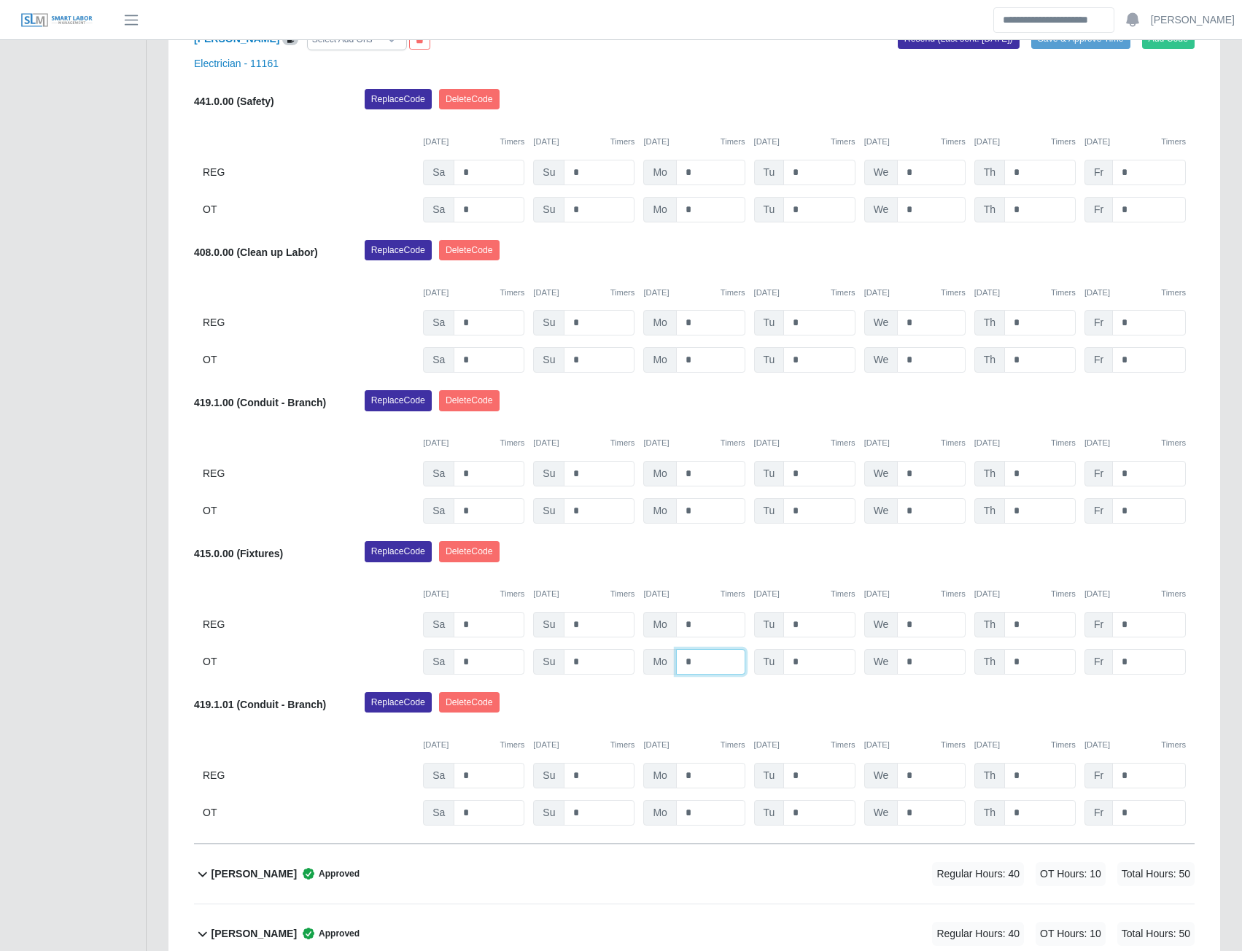
click at [708, 663] on input "*" at bounding box center [710, 662] width 69 height 26
click at [707, 626] on input "*" at bounding box center [710, 625] width 69 height 26
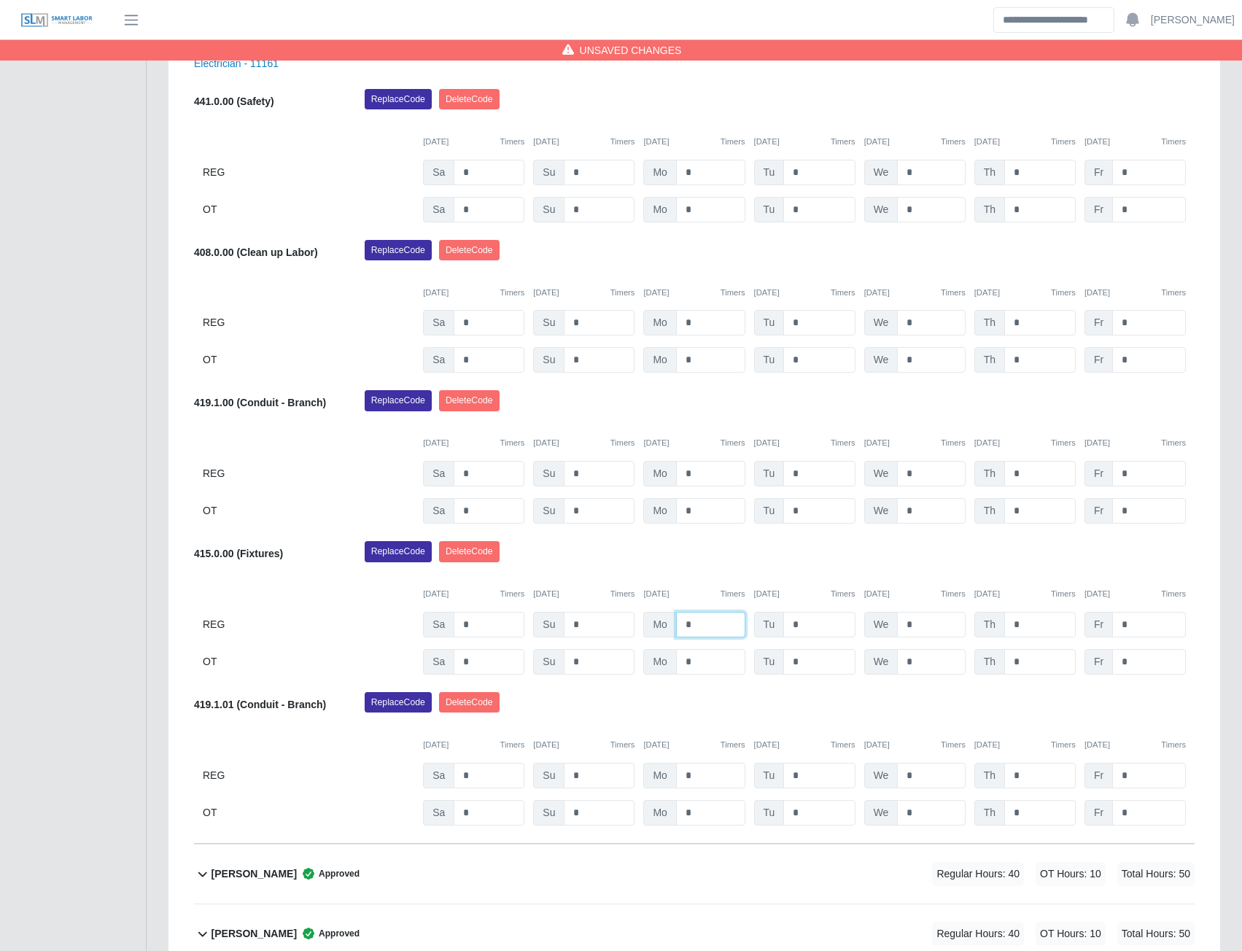
type input "*"
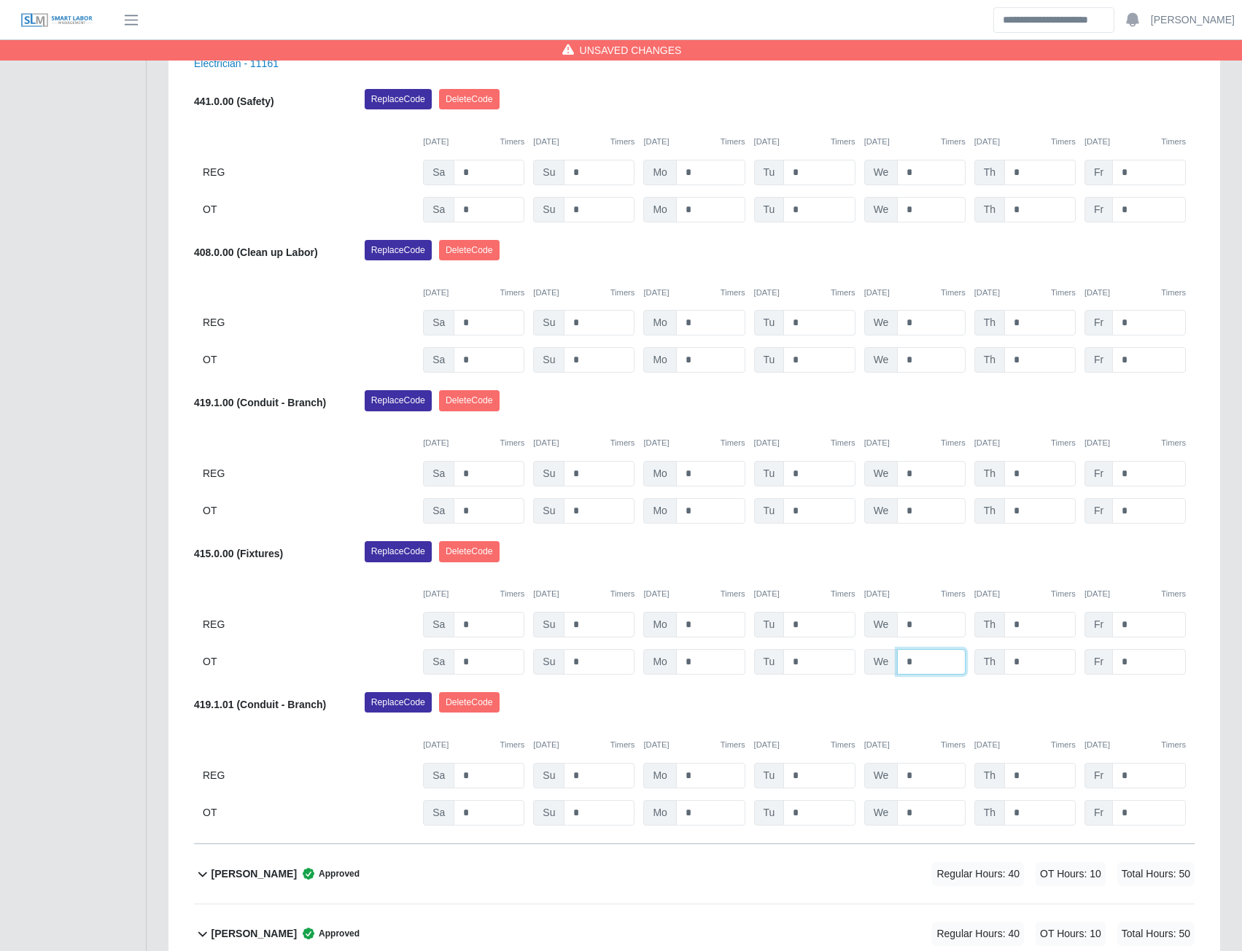
type input "*"
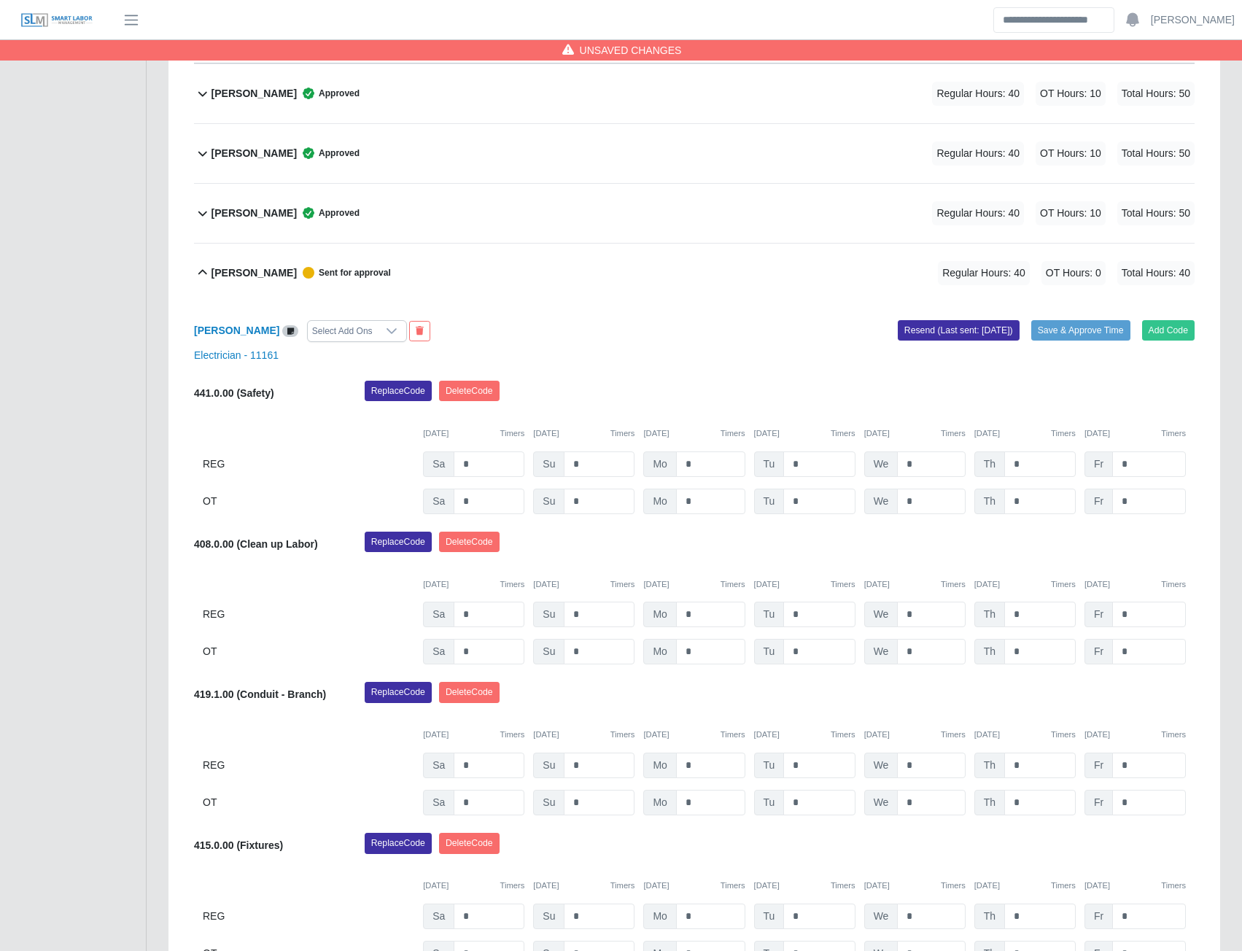
scroll to position [1126, 0]
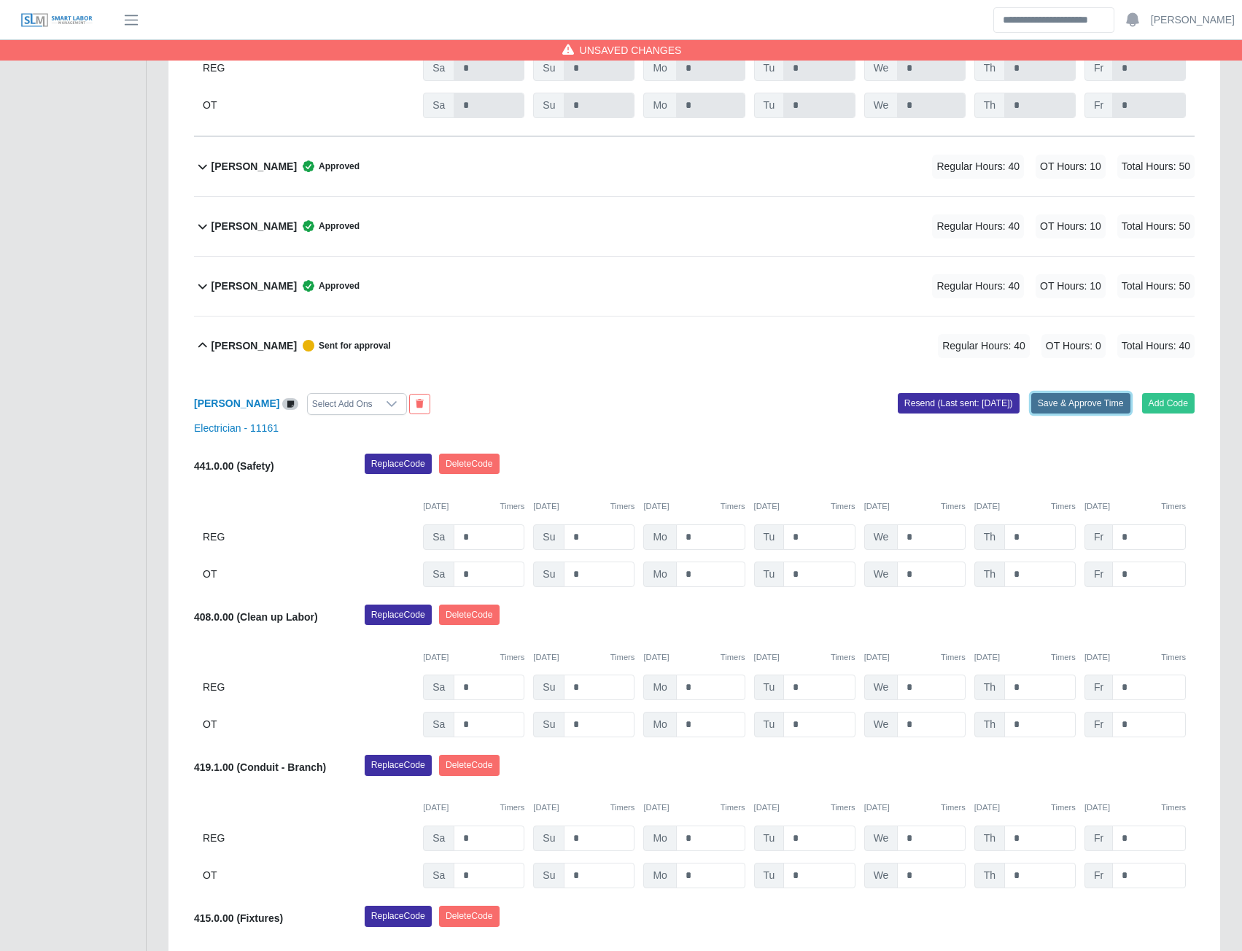
click at [1061, 404] on button "Save & Approve Time" at bounding box center [1080, 403] width 99 height 20
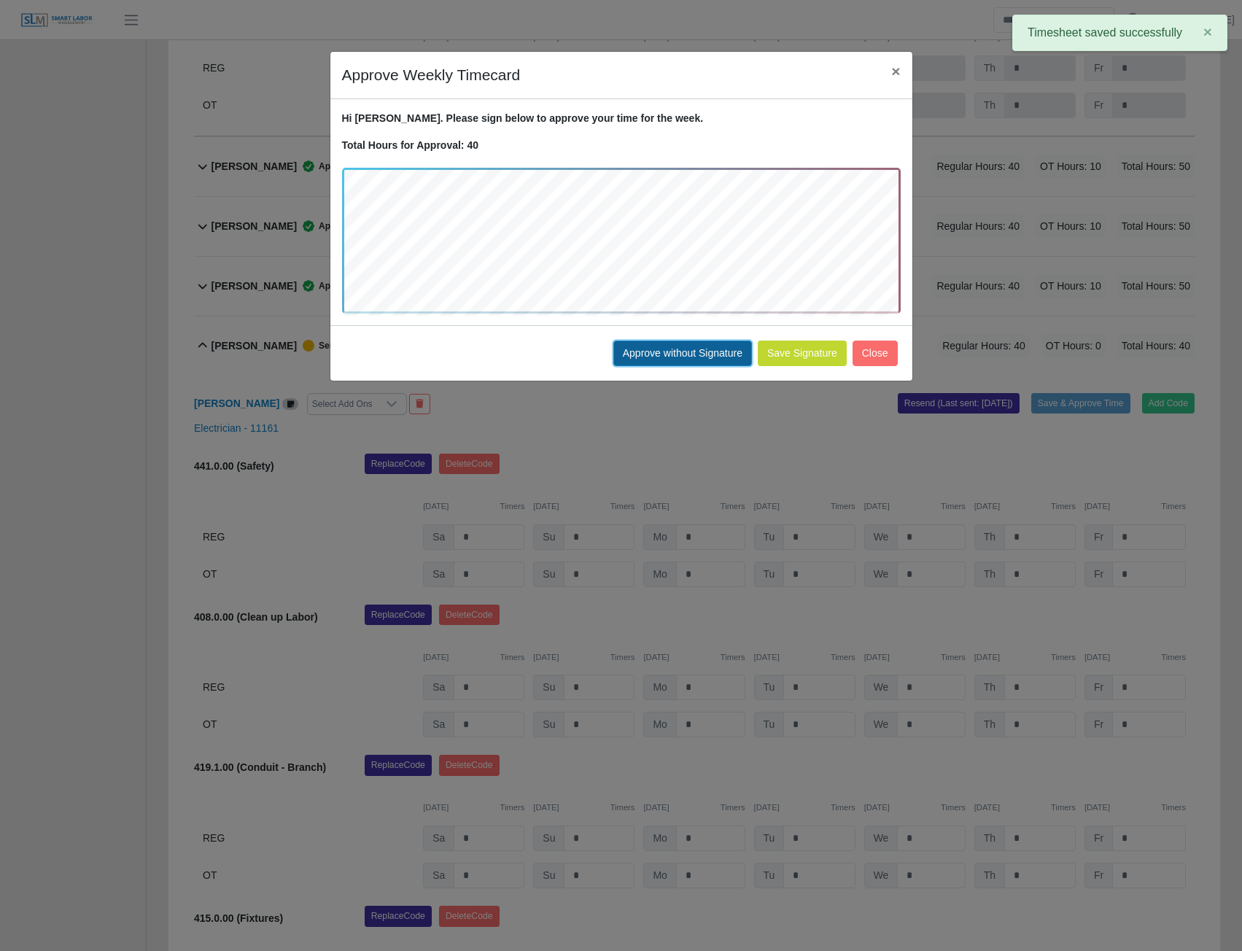
click at [677, 351] on button "Approve without Signature" at bounding box center [682, 354] width 139 height 26
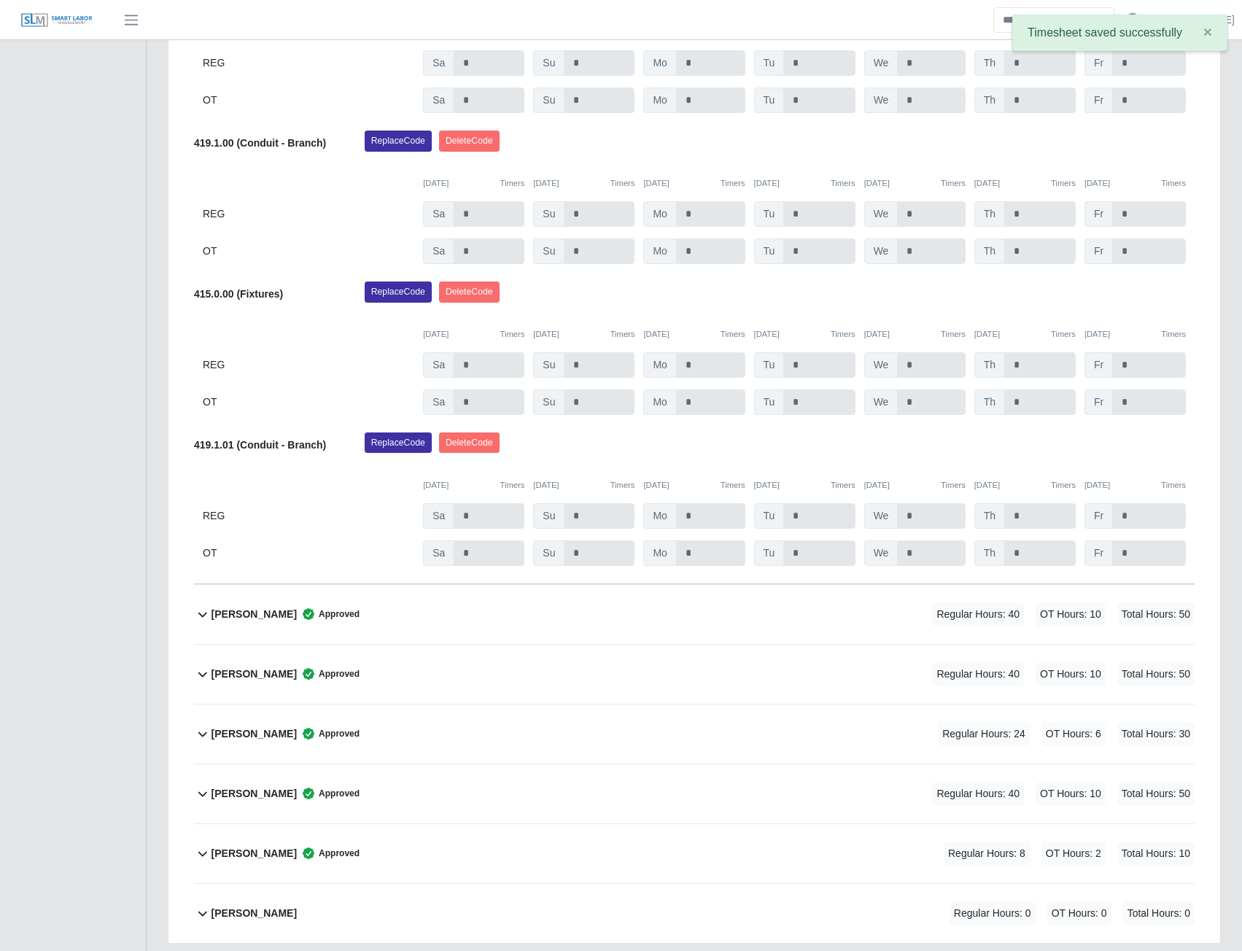
scroll to position [1851, 0]
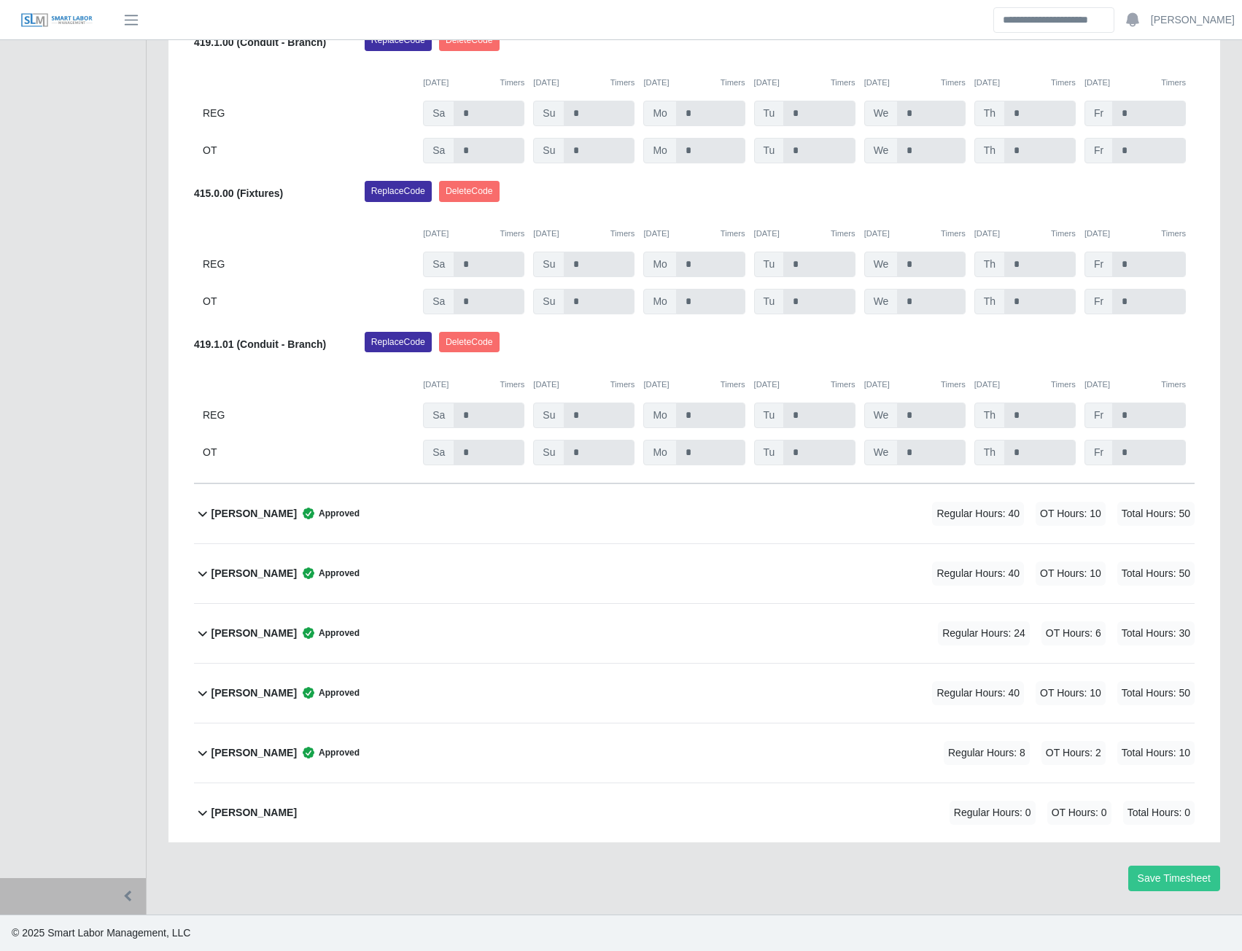
click at [252, 634] on b "Miller Garcia" at bounding box center [254, 633] width 85 height 15
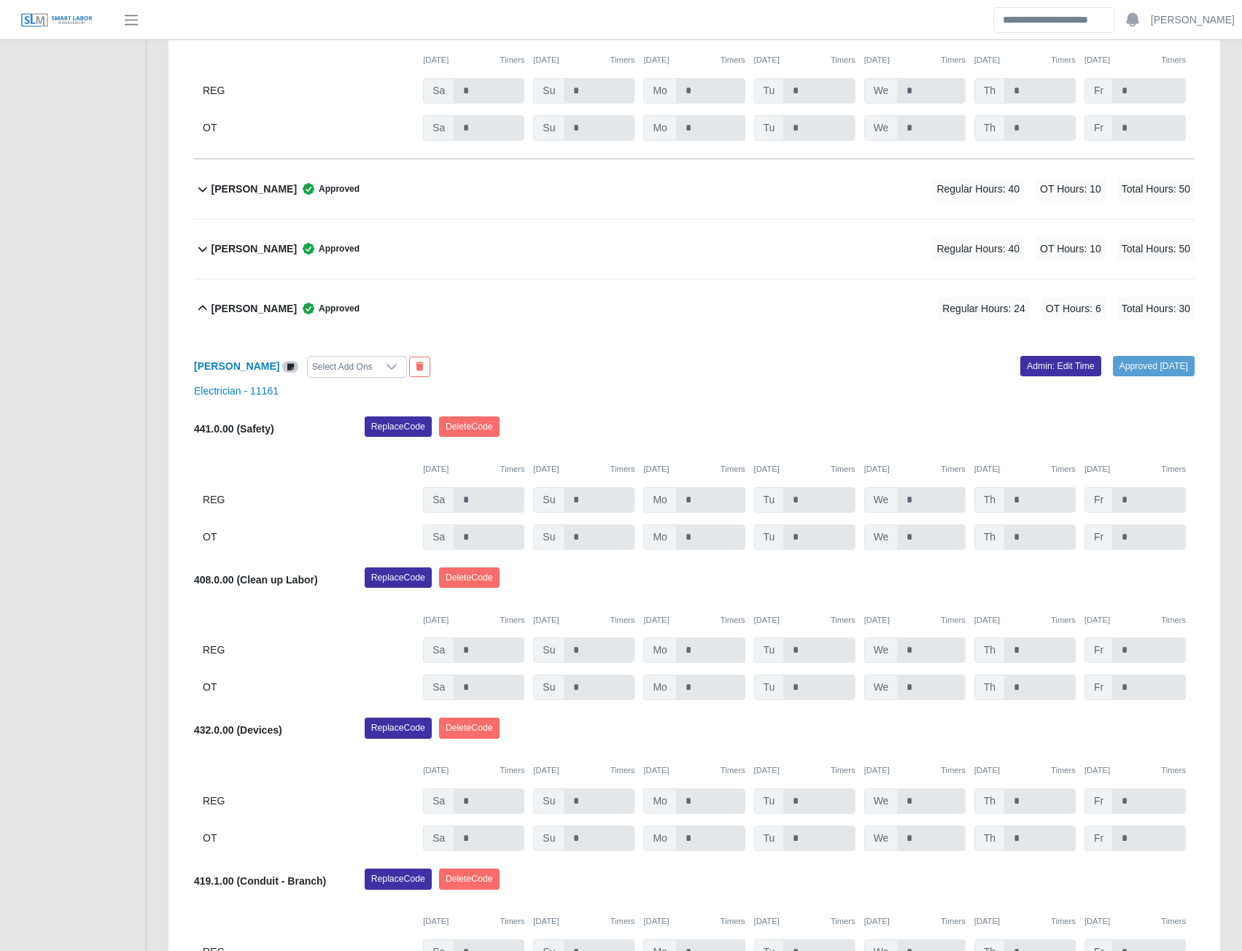
scroll to position [2174, 0]
click at [1029, 370] on link "Admin: Edit Time" at bounding box center [1060, 367] width 81 height 20
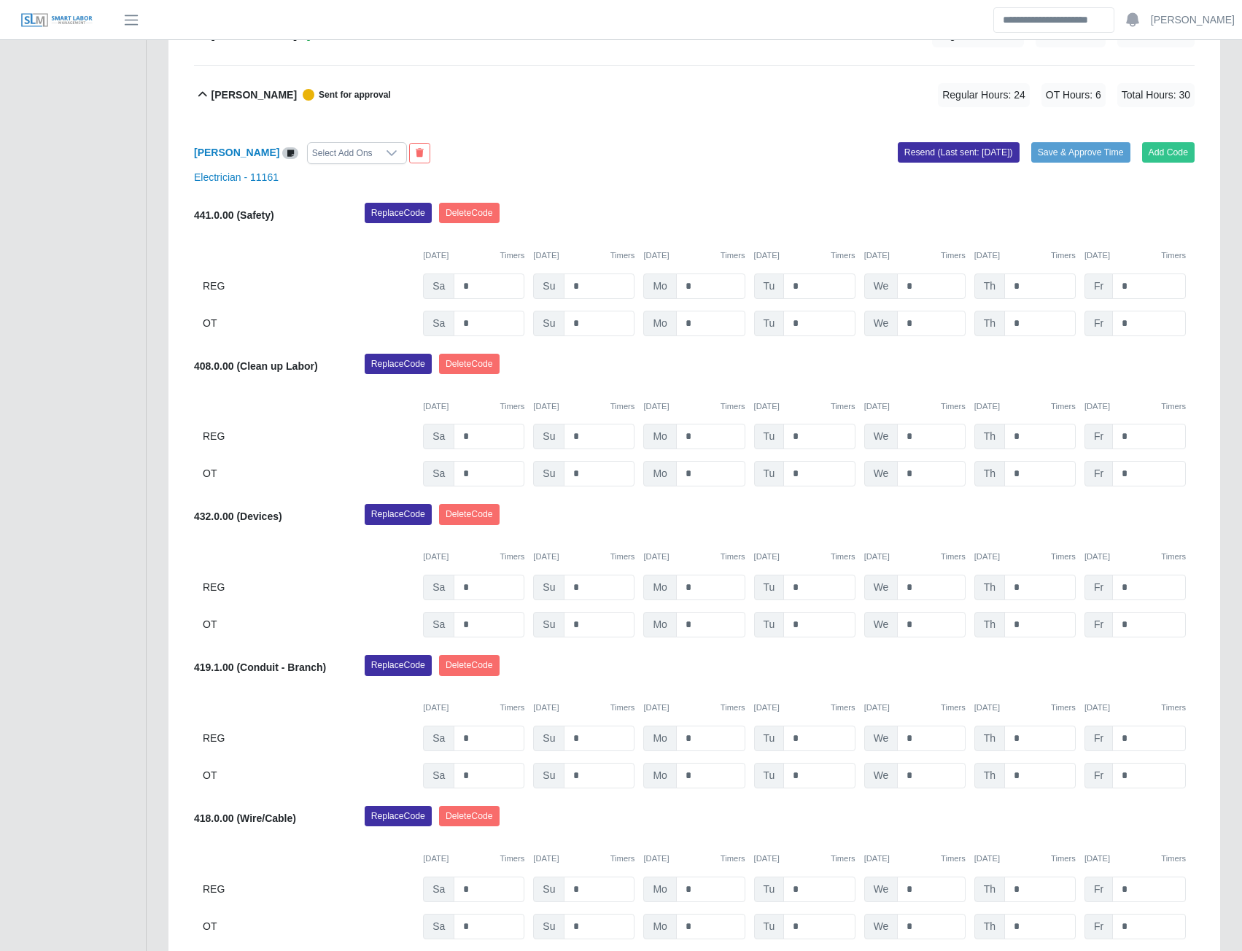
scroll to position [2393, 0]
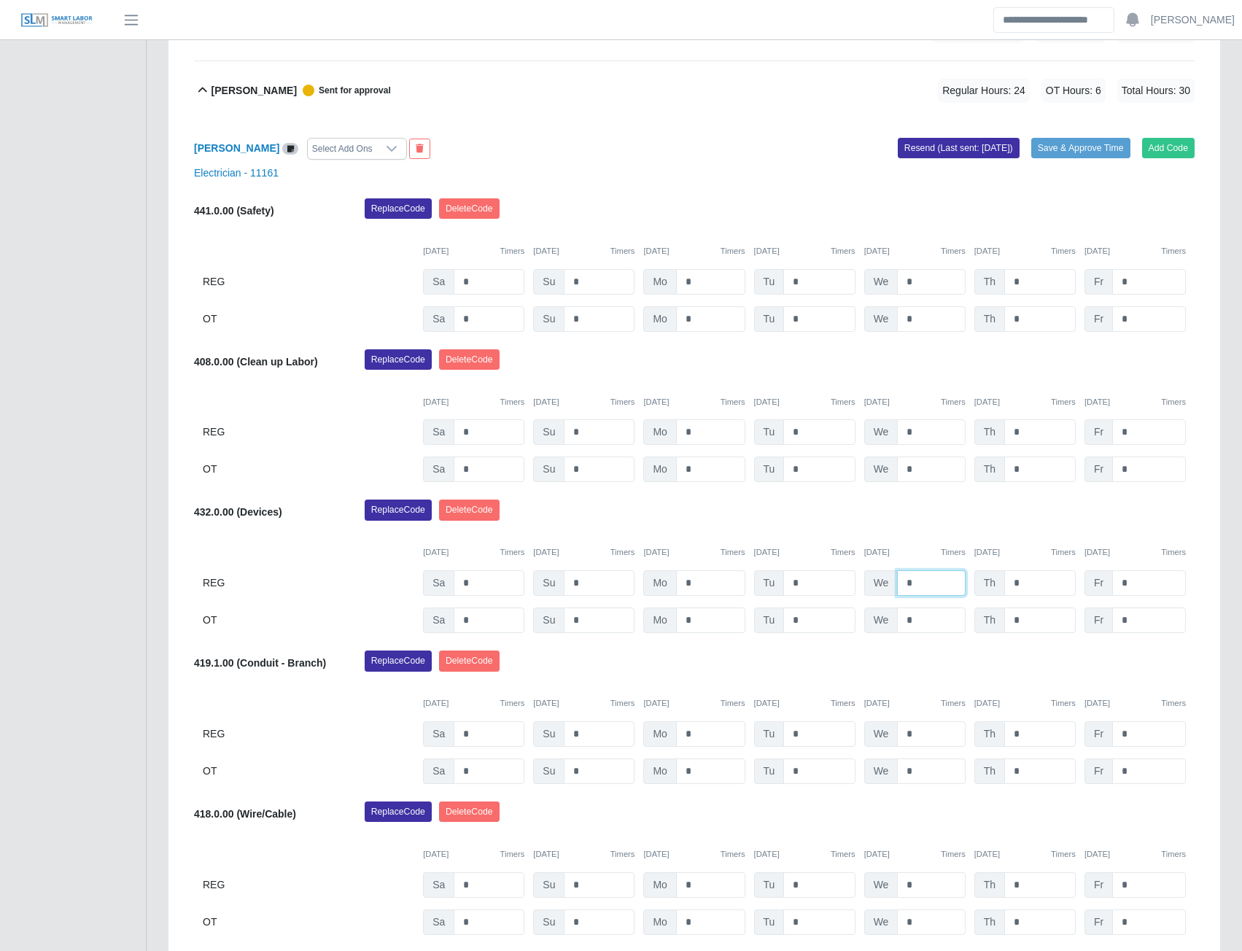
click at [921, 581] on input "*" at bounding box center [931, 583] width 68 height 26
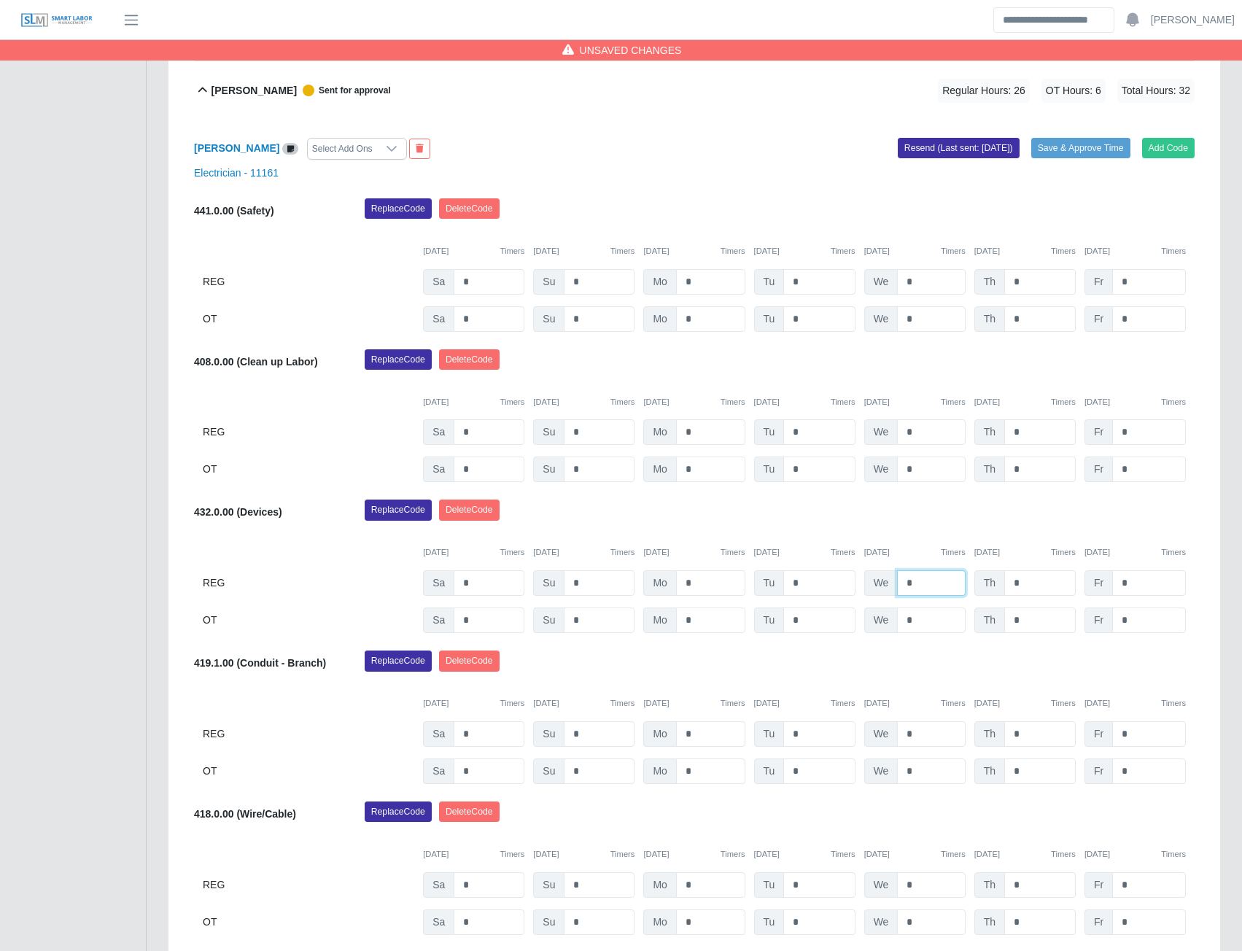
type input "*"
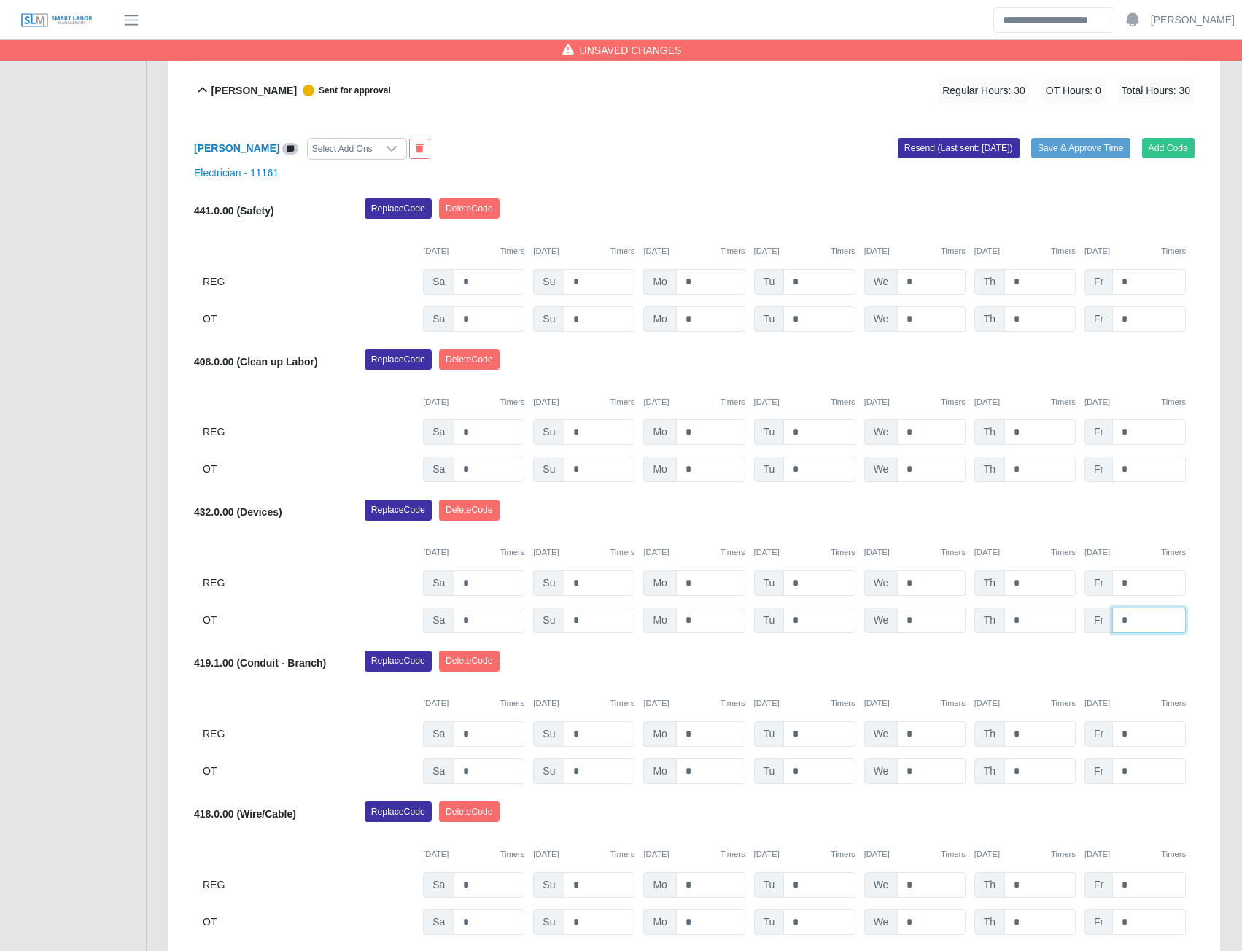
type input "*"
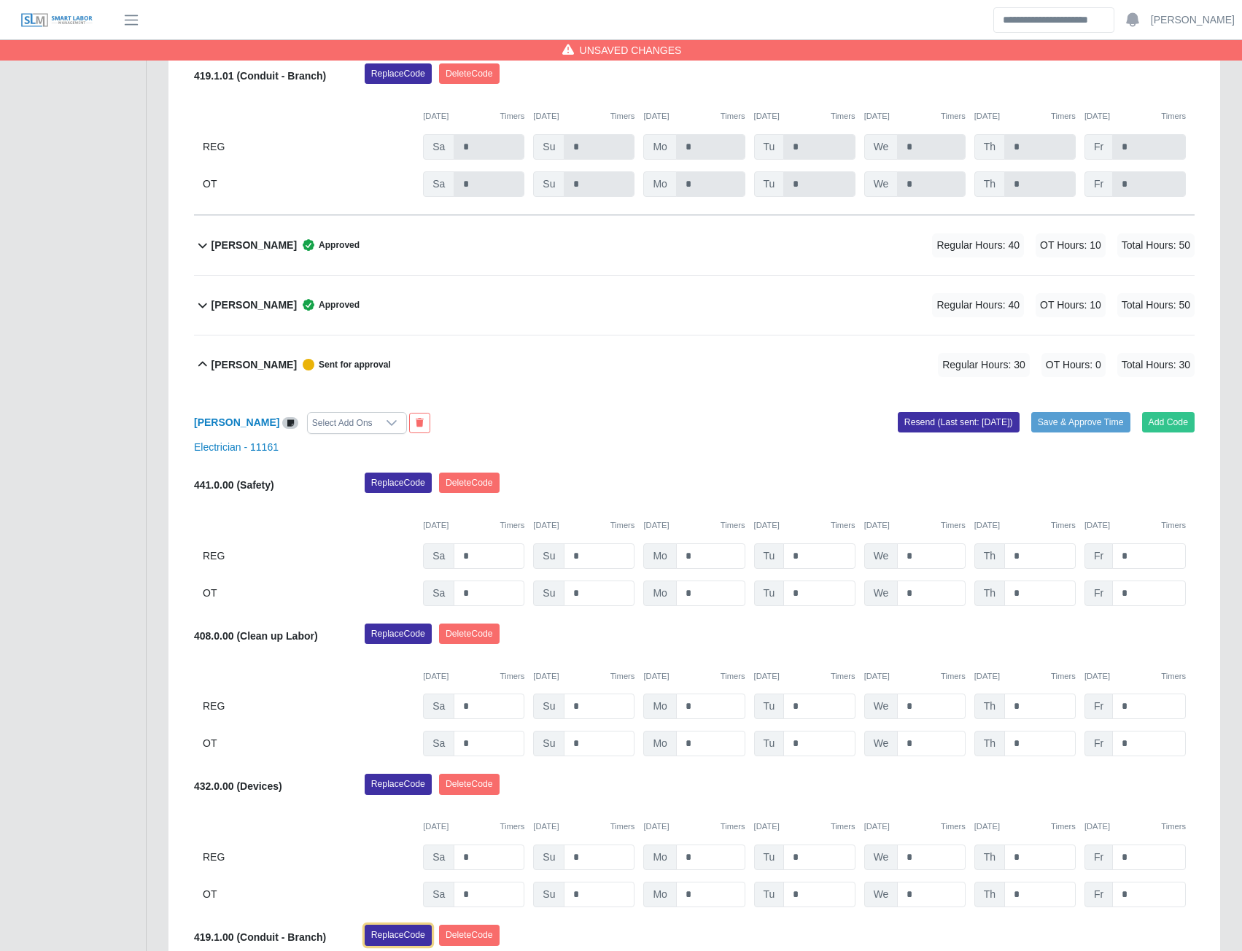
scroll to position [2102, 0]
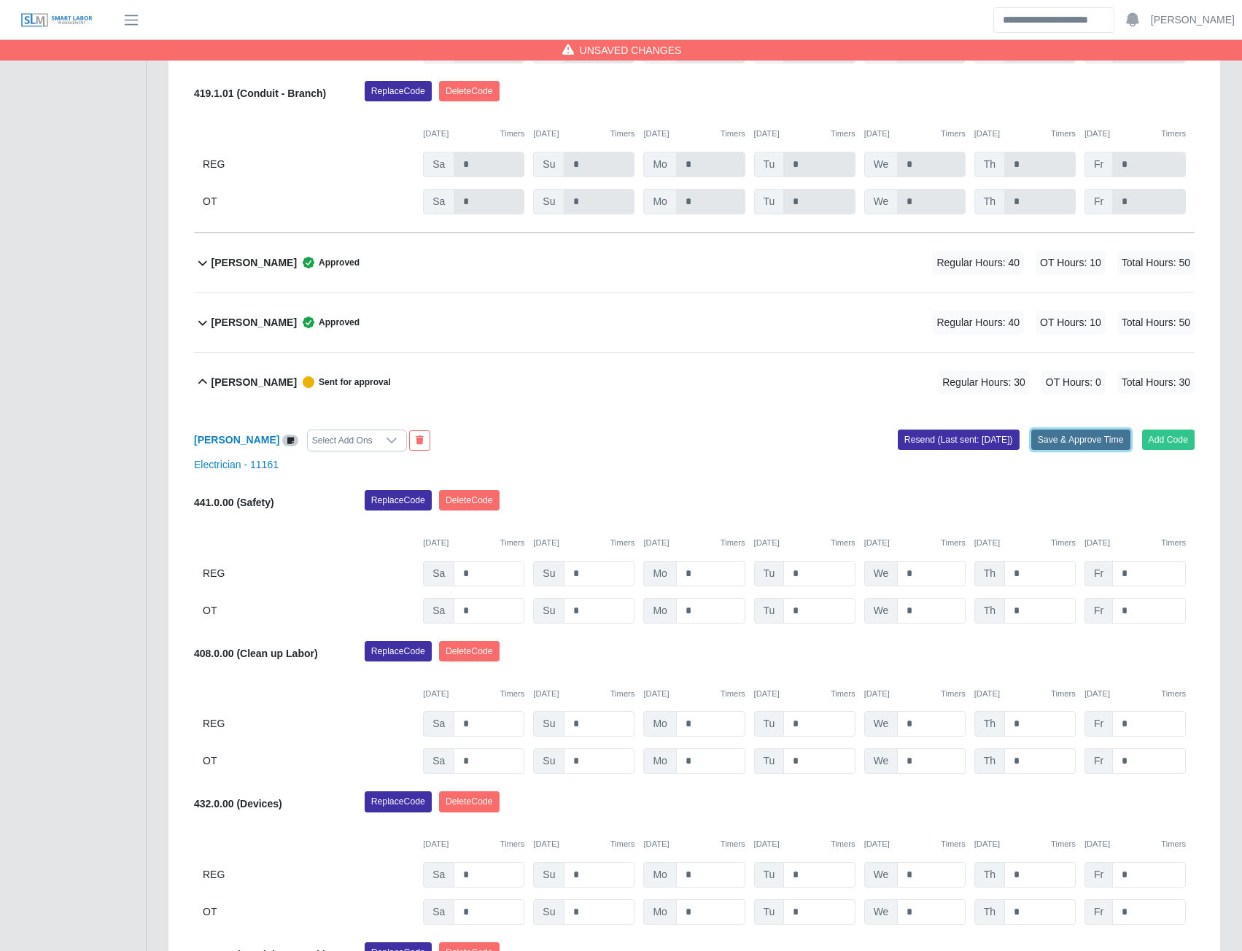
click at [1064, 441] on button "Save & Approve Time" at bounding box center [1080, 440] width 99 height 20
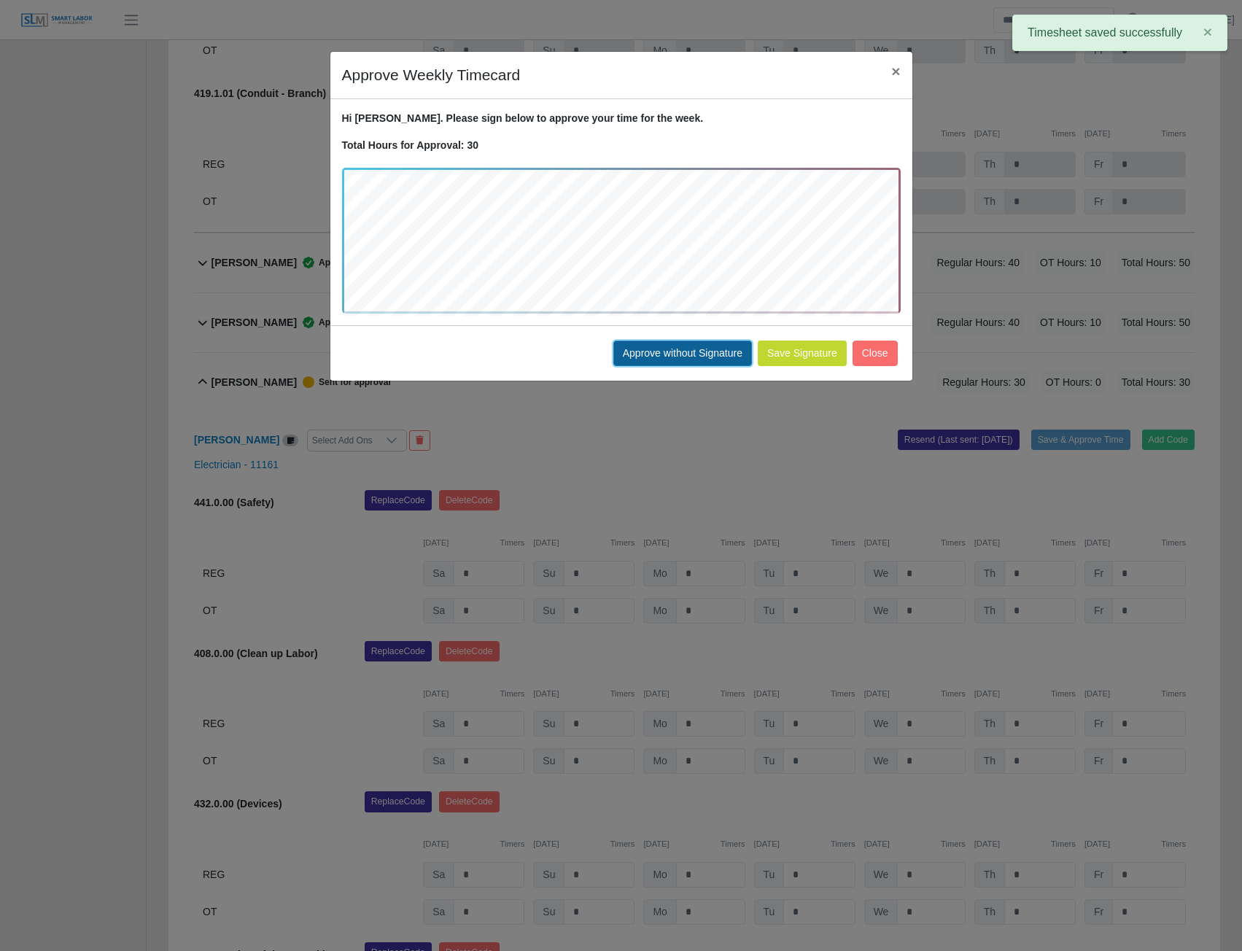
click at [669, 363] on button "Approve without Signature" at bounding box center [682, 354] width 139 height 26
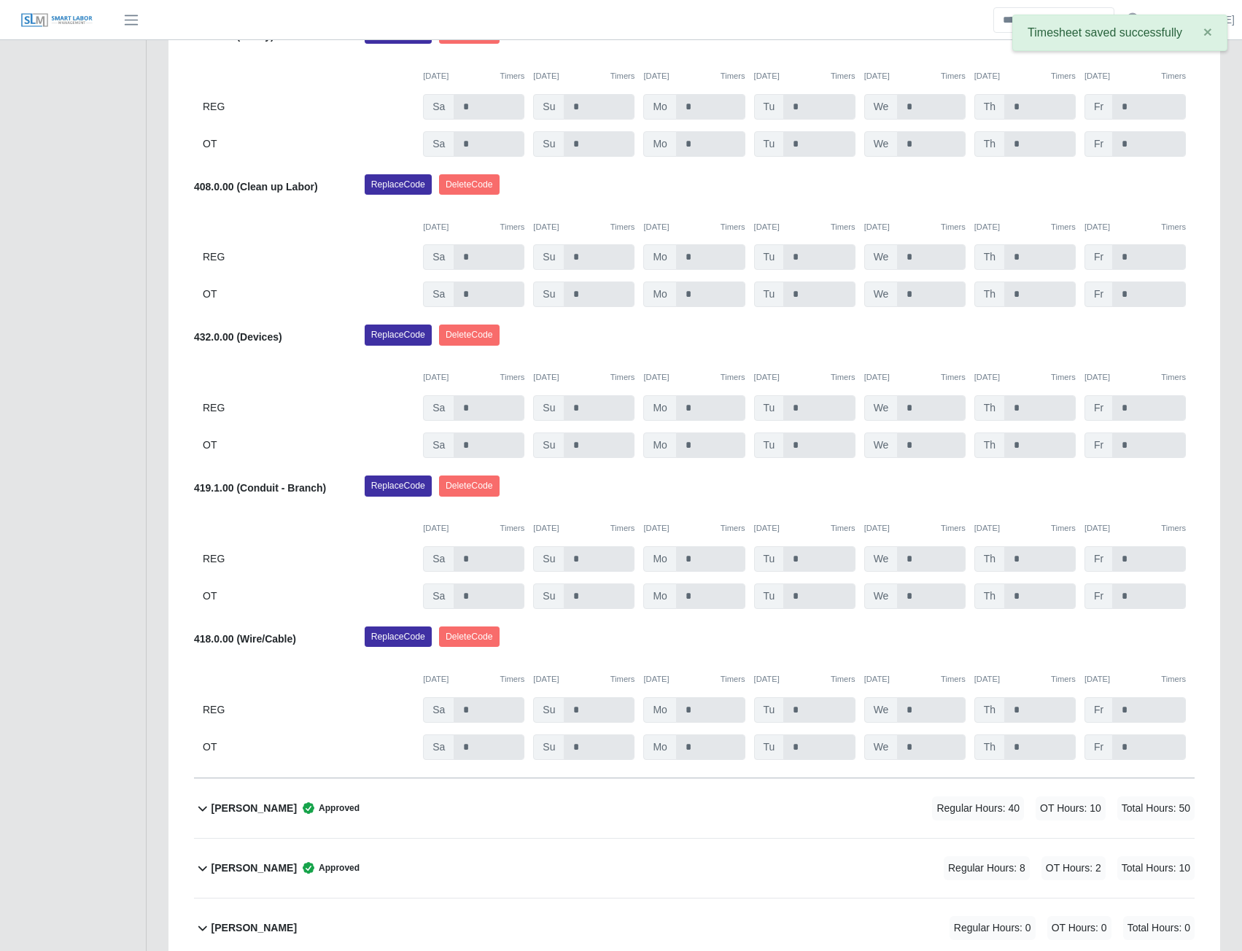
scroll to position [2685, 0]
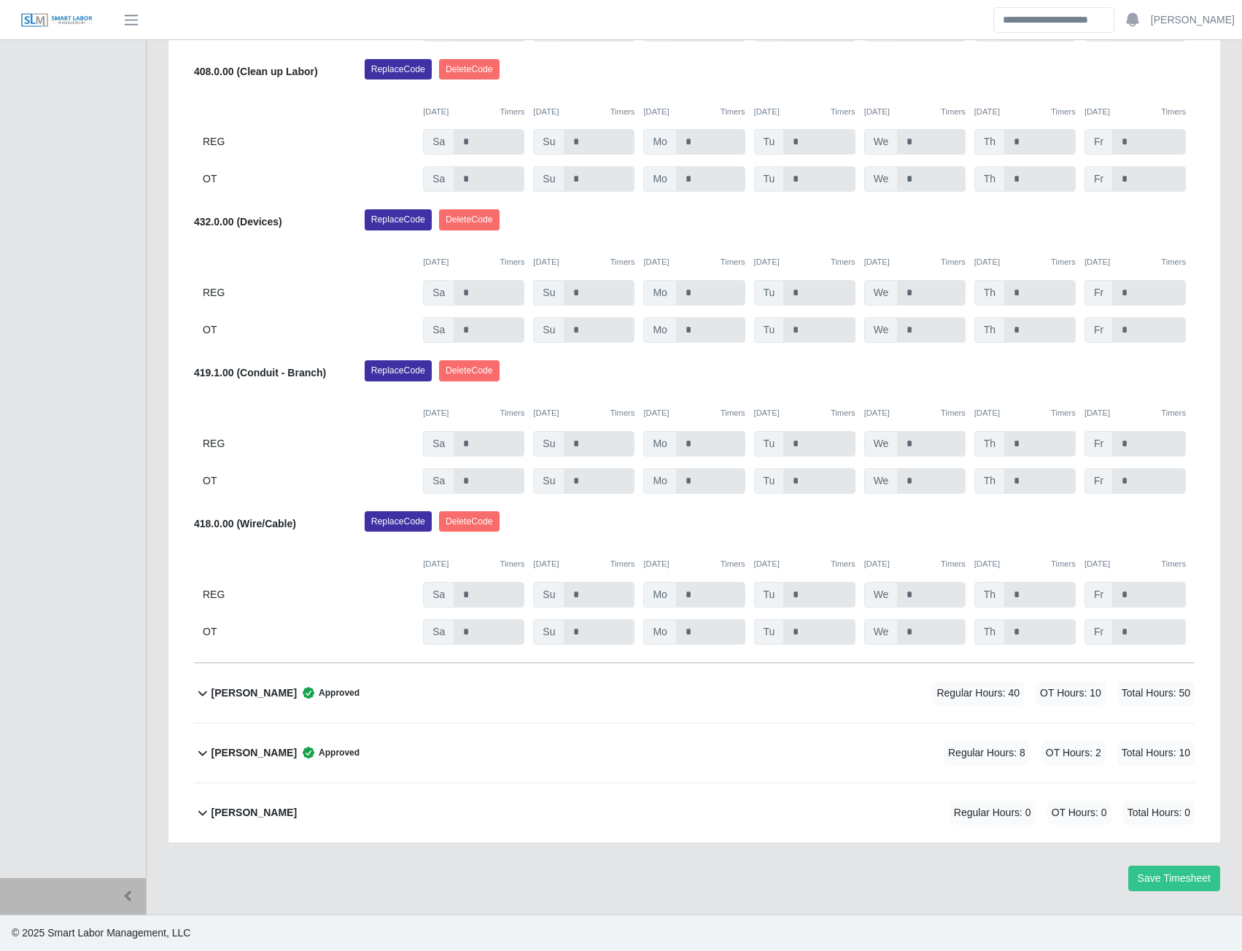
click at [244, 756] on b "Reynaldo Garcia" at bounding box center [254, 752] width 85 height 15
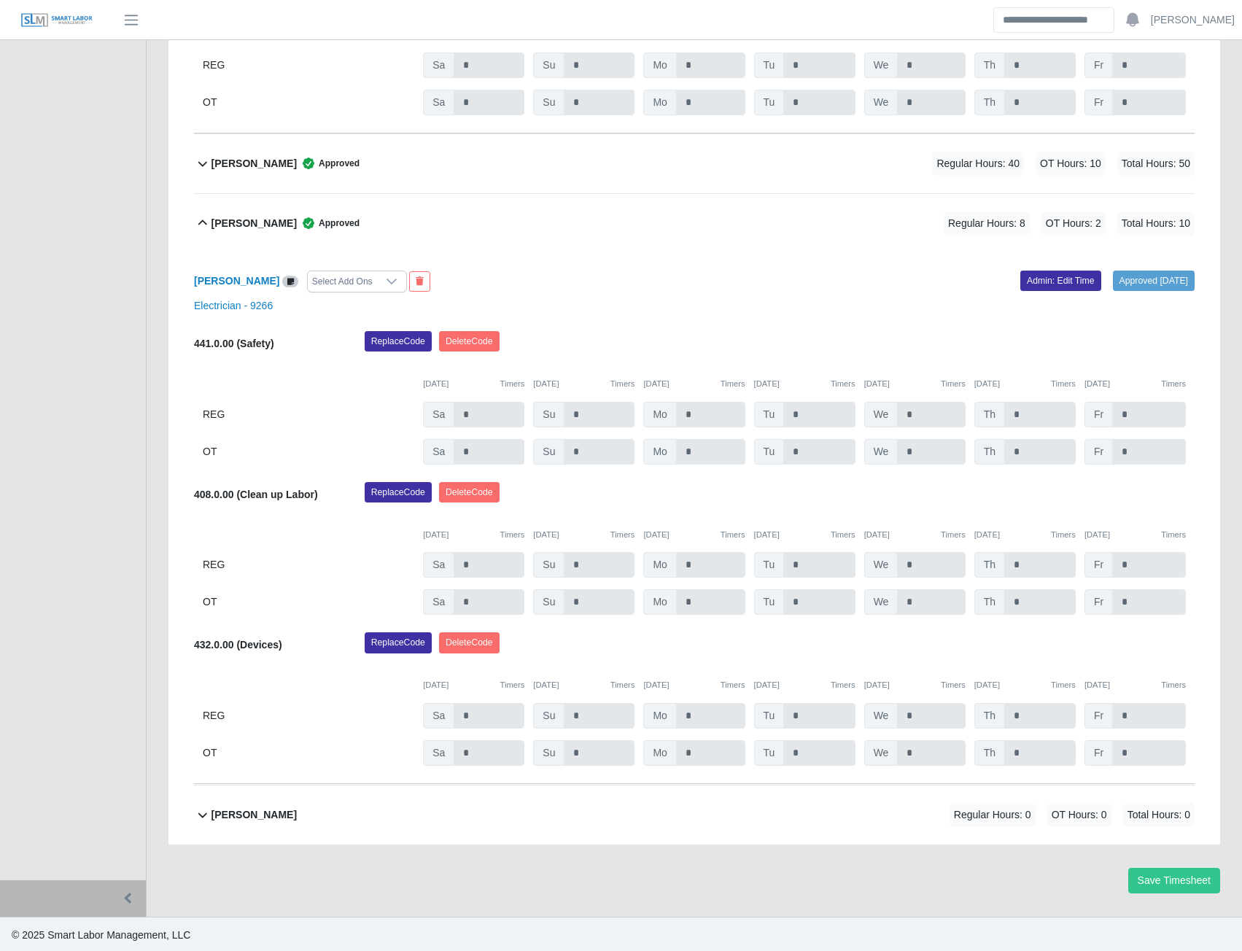
scroll to position [3217, 0]
click at [1062, 276] on link "Admin: Edit Time" at bounding box center [1060, 279] width 81 height 20
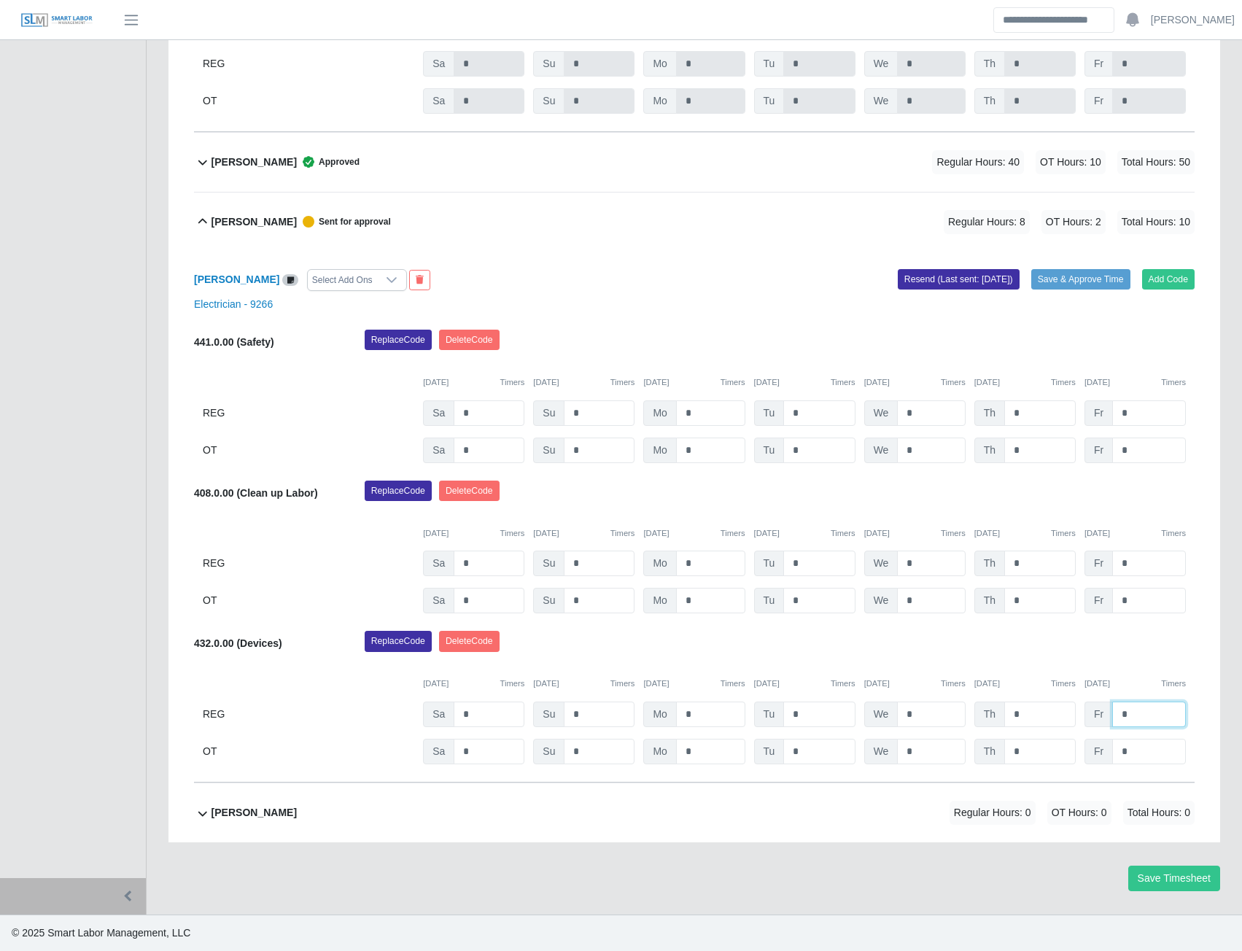
click at [1129, 718] on input "*" at bounding box center [1149, 715] width 74 height 26
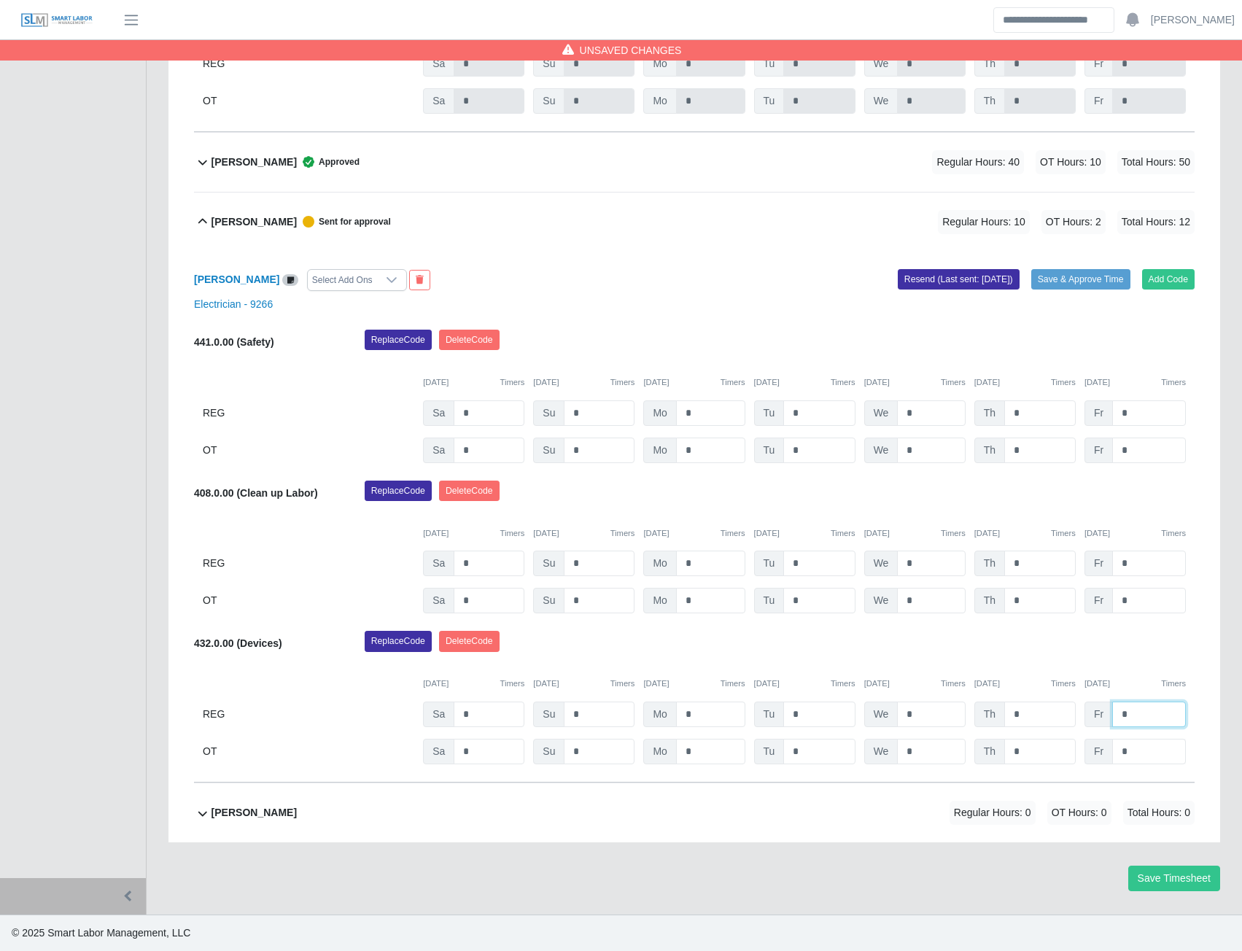
type input "*"
click at [1128, 754] on input "*" at bounding box center [1149, 752] width 74 height 26
click at [1072, 271] on button "Save & Approve Time" at bounding box center [1080, 279] width 99 height 20
type input "*"
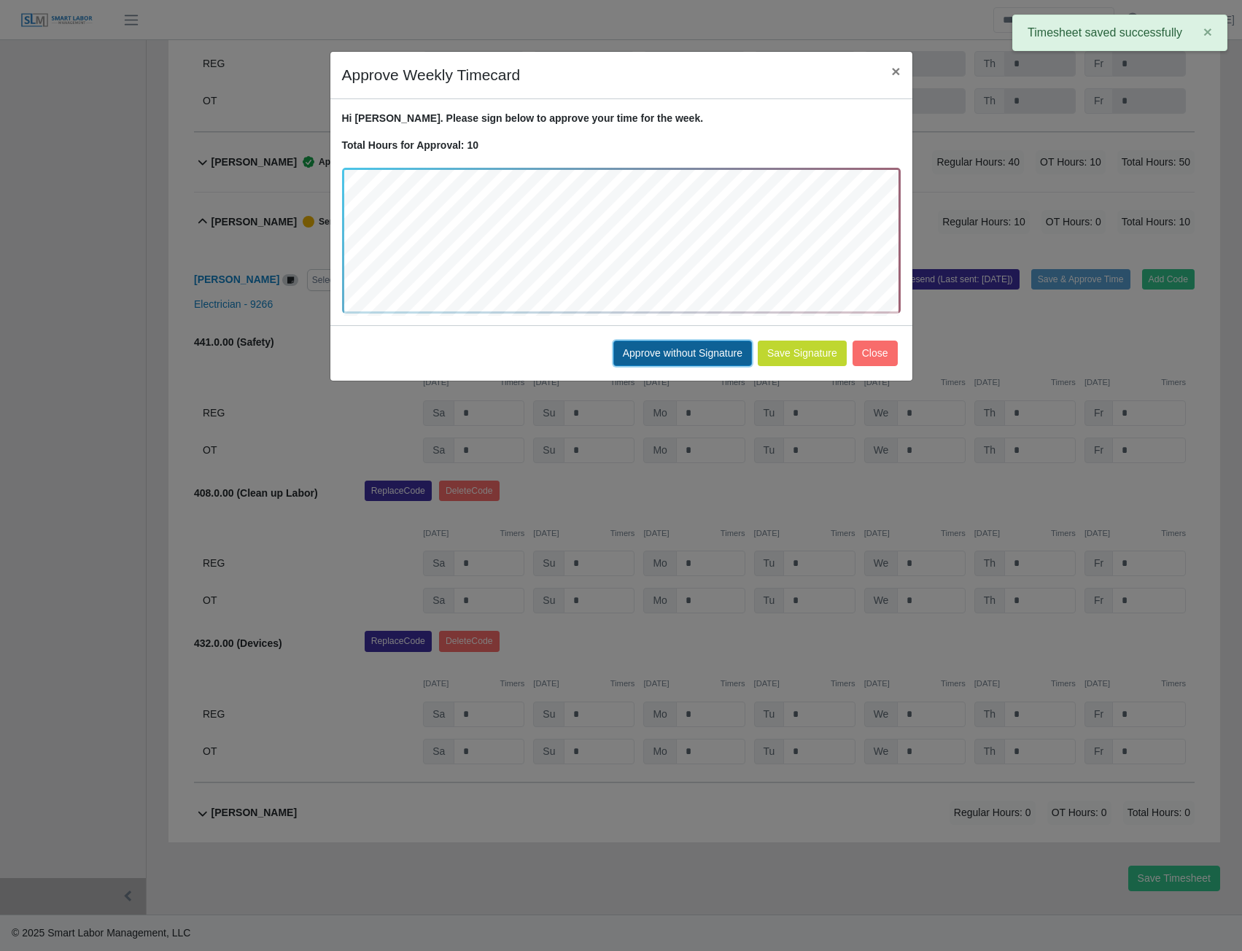
click at [685, 360] on button "Approve without Signature" at bounding box center [682, 354] width 139 height 26
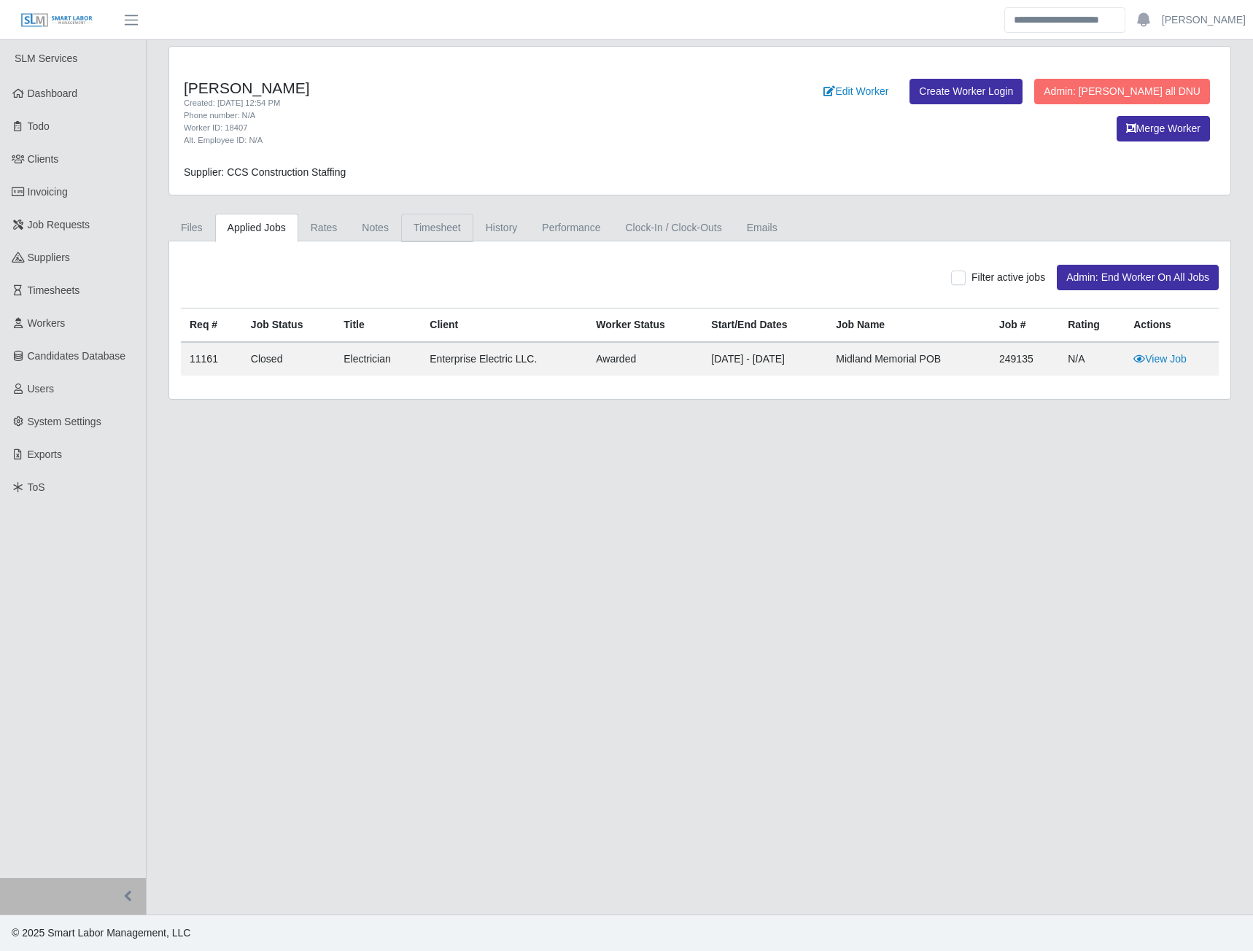
click at [429, 231] on link "Timesheet" at bounding box center [437, 228] width 72 height 28
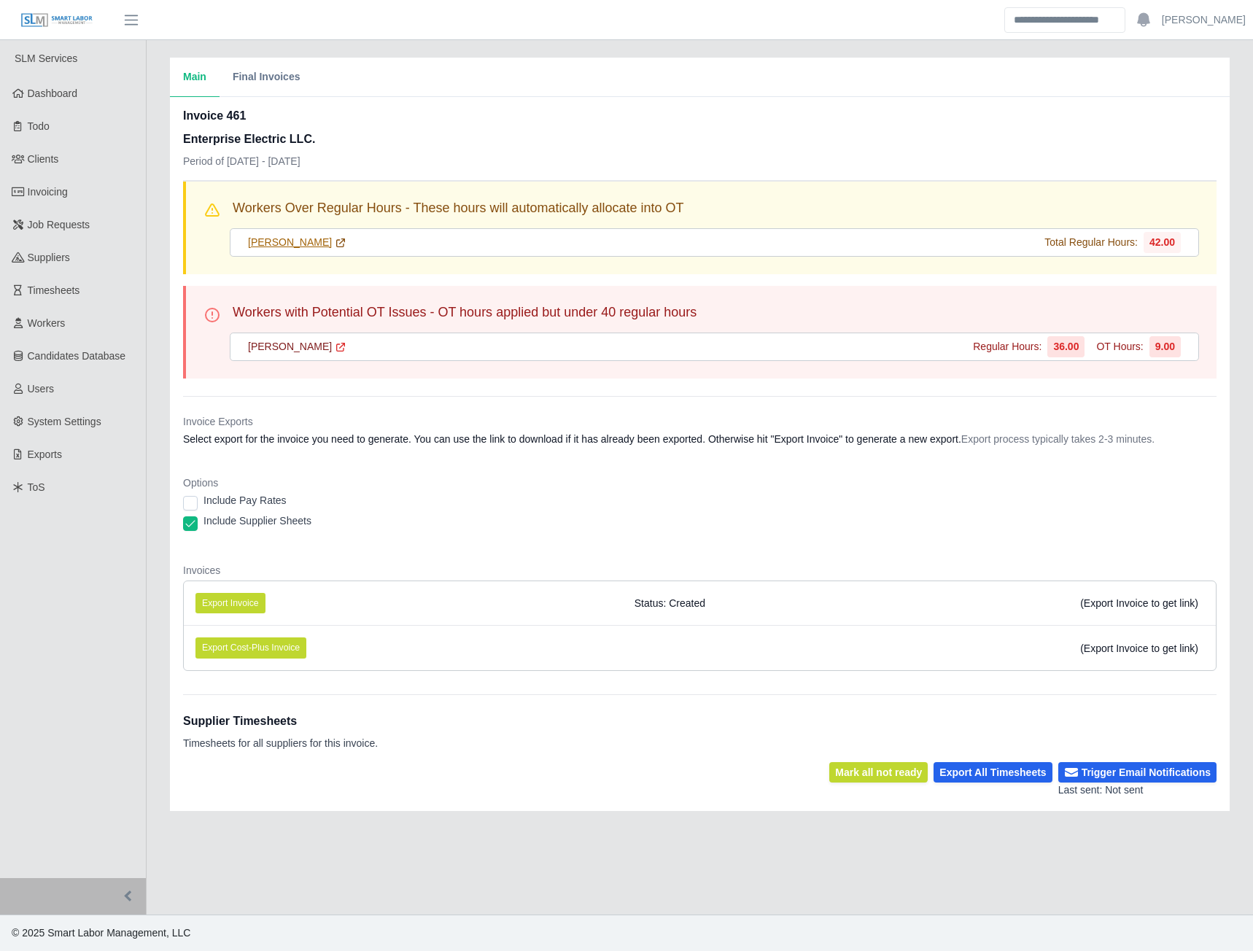
click at [282, 242] on link "Reynaldo Garcia" at bounding box center [297, 242] width 98 height 15
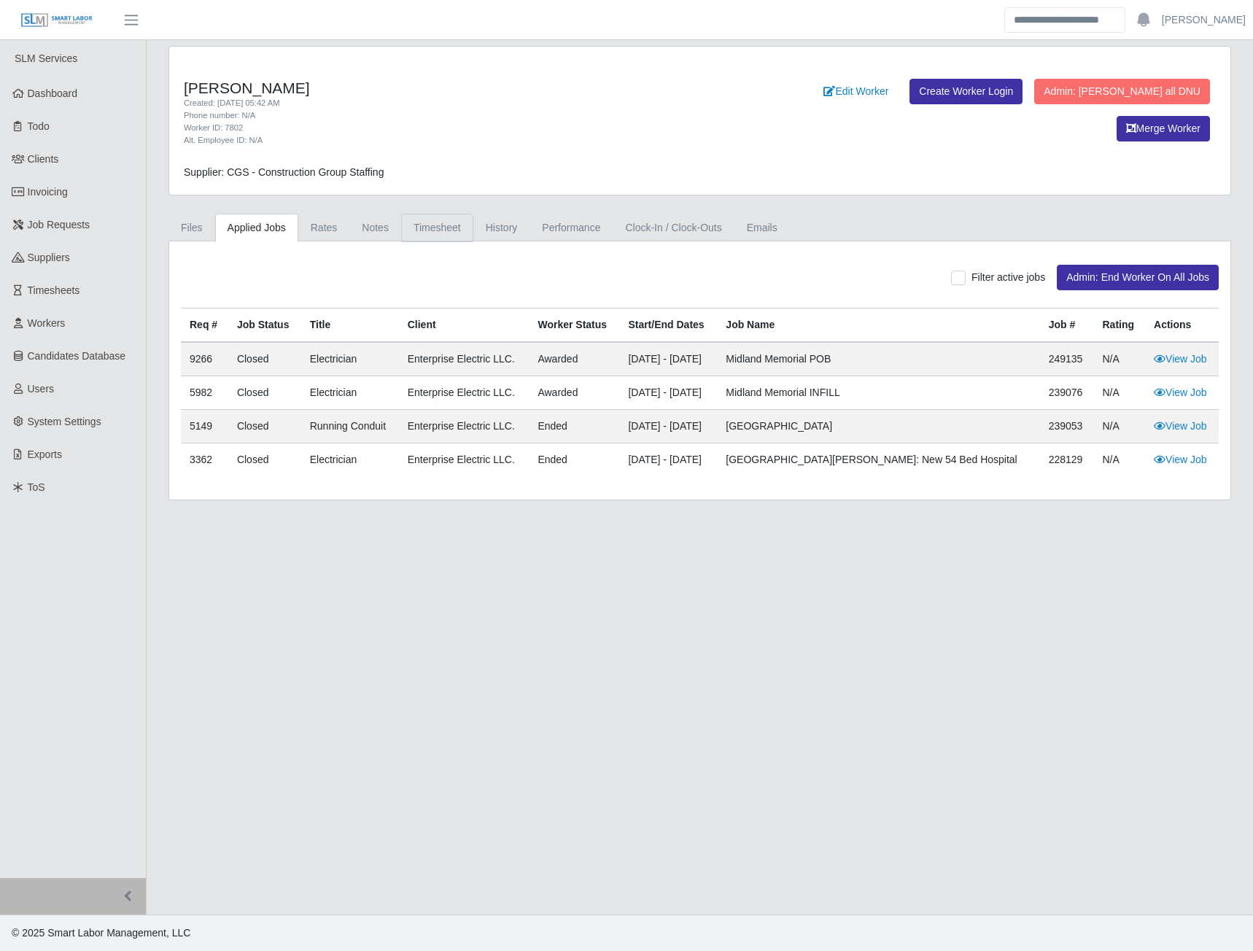
click at [432, 227] on link "Timesheet" at bounding box center [437, 228] width 72 height 28
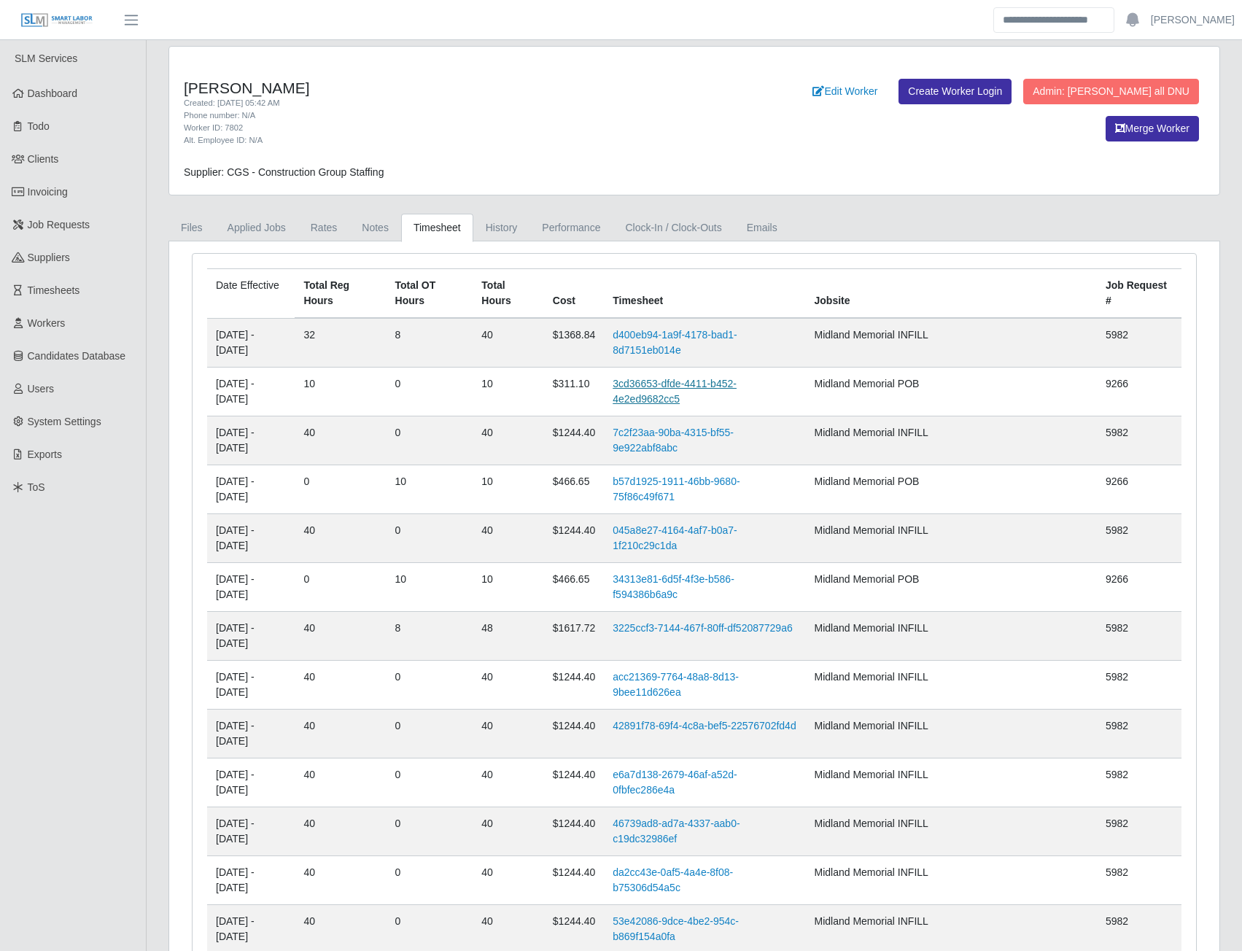
click at [683, 382] on link "3cd36653-dfde-4411-b452-4e2ed9682cc5" at bounding box center [675, 391] width 124 height 27
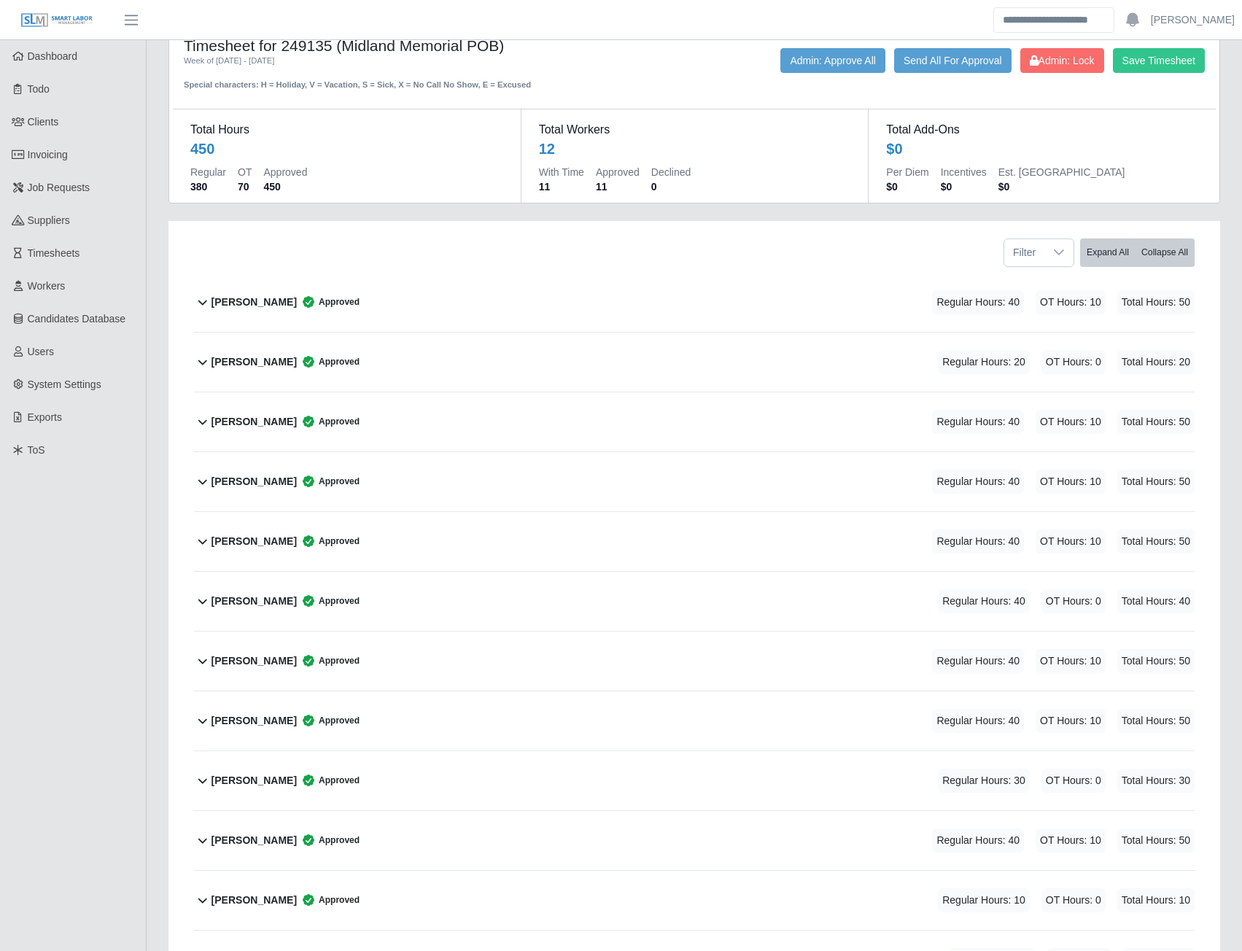
scroll to position [185, 0]
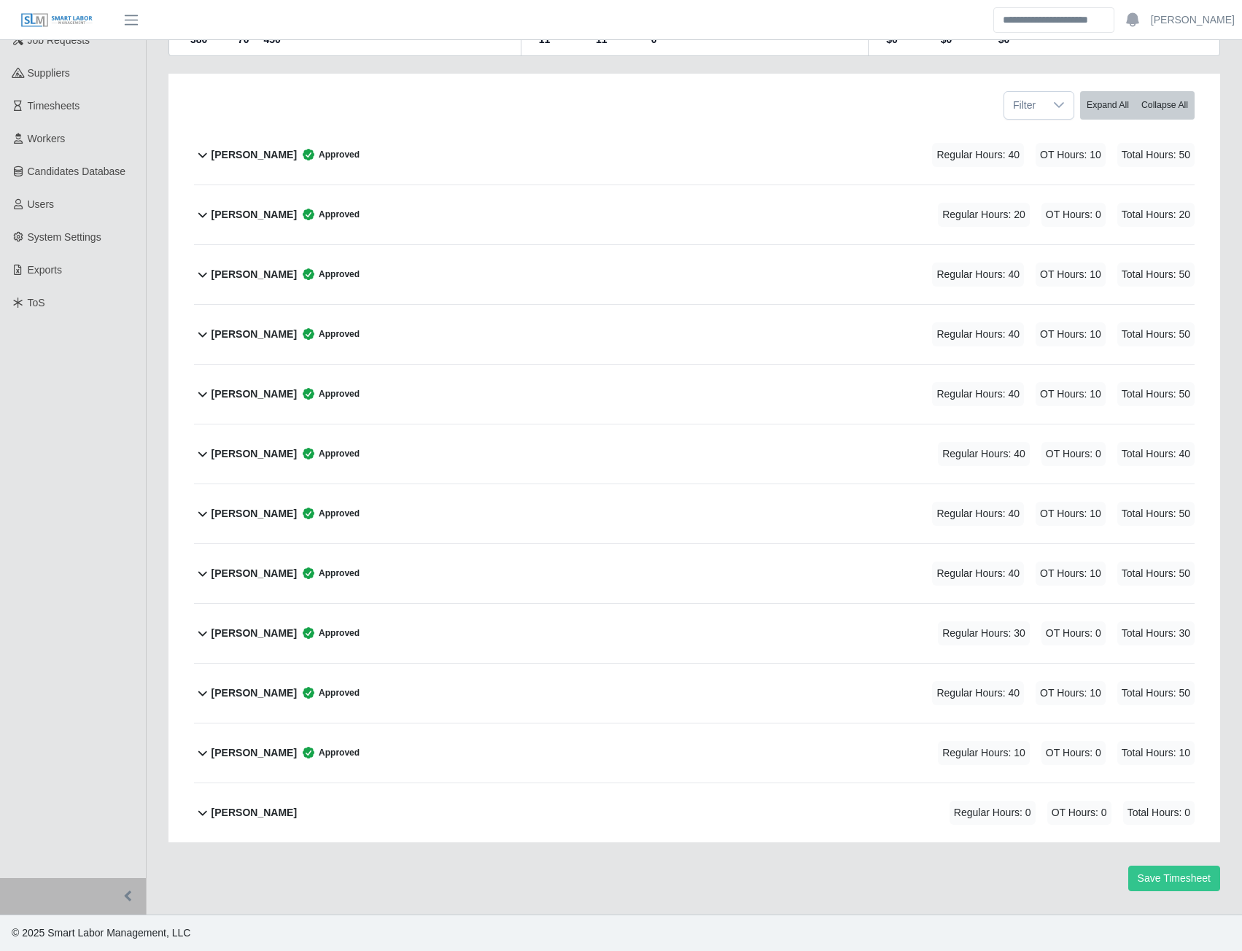
click at [260, 753] on b "Reynaldo Garcia" at bounding box center [254, 752] width 85 height 15
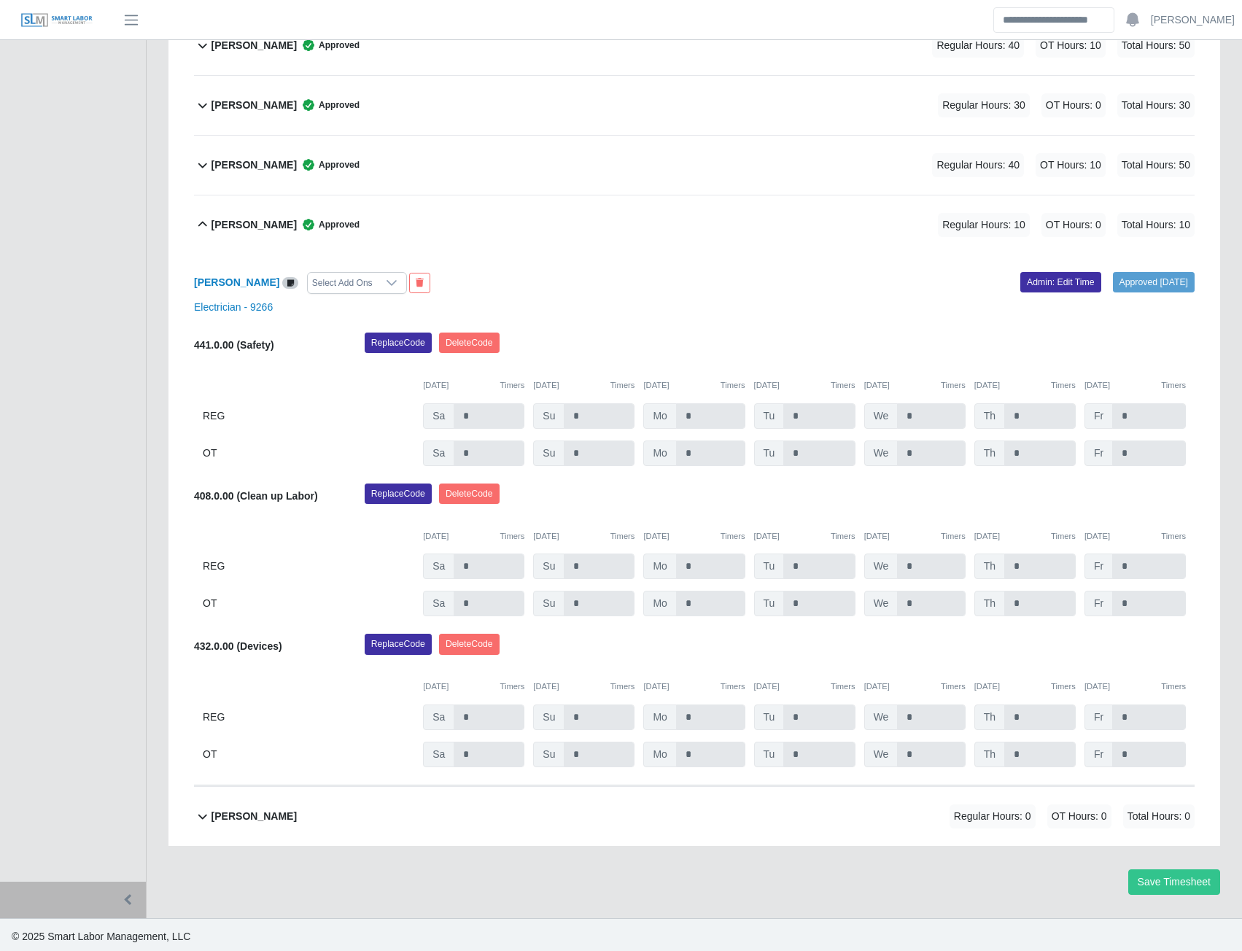
scroll to position [716, 0]
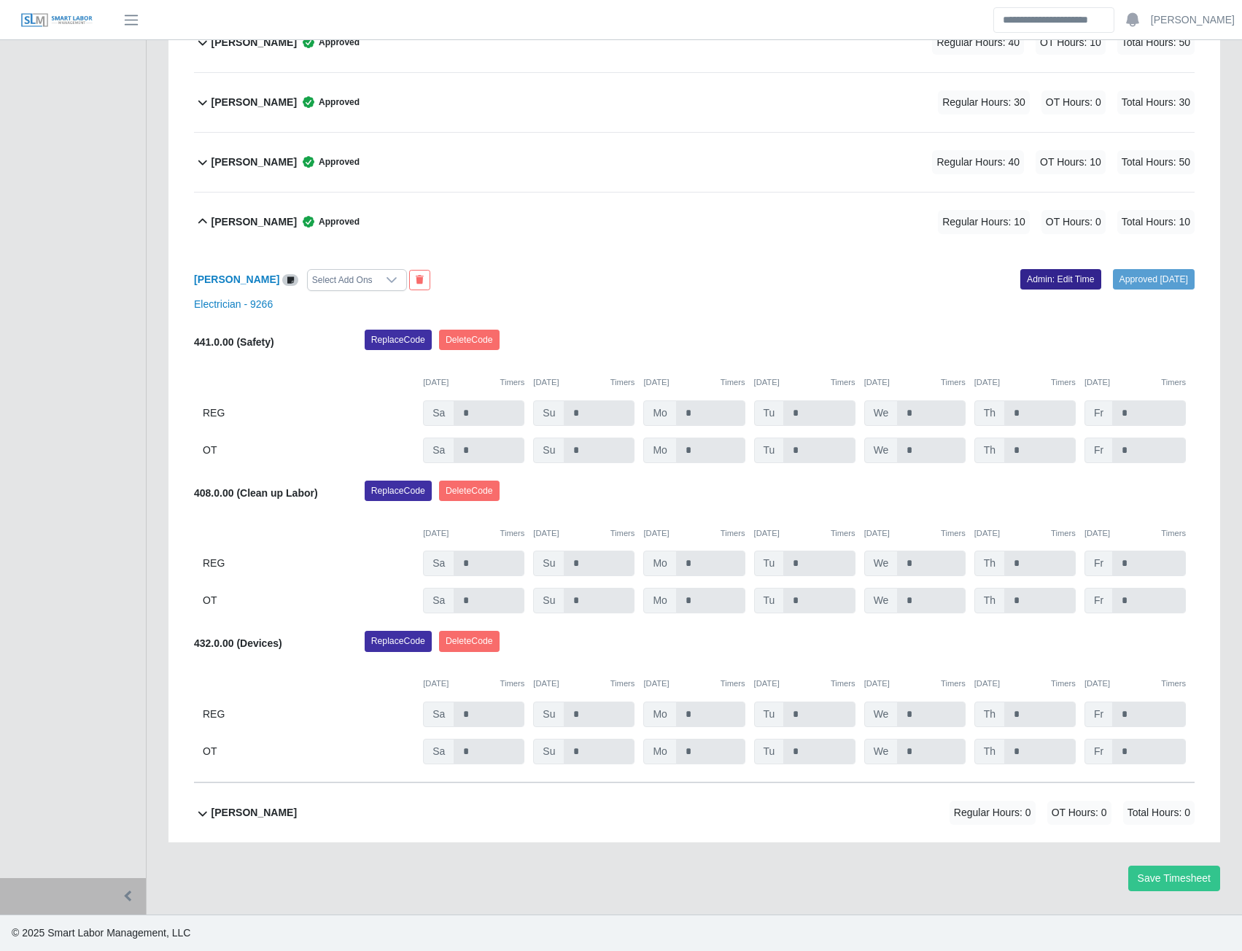
click at [1031, 284] on link "Admin: Edit Time" at bounding box center [1060, 279] width 81 height 20
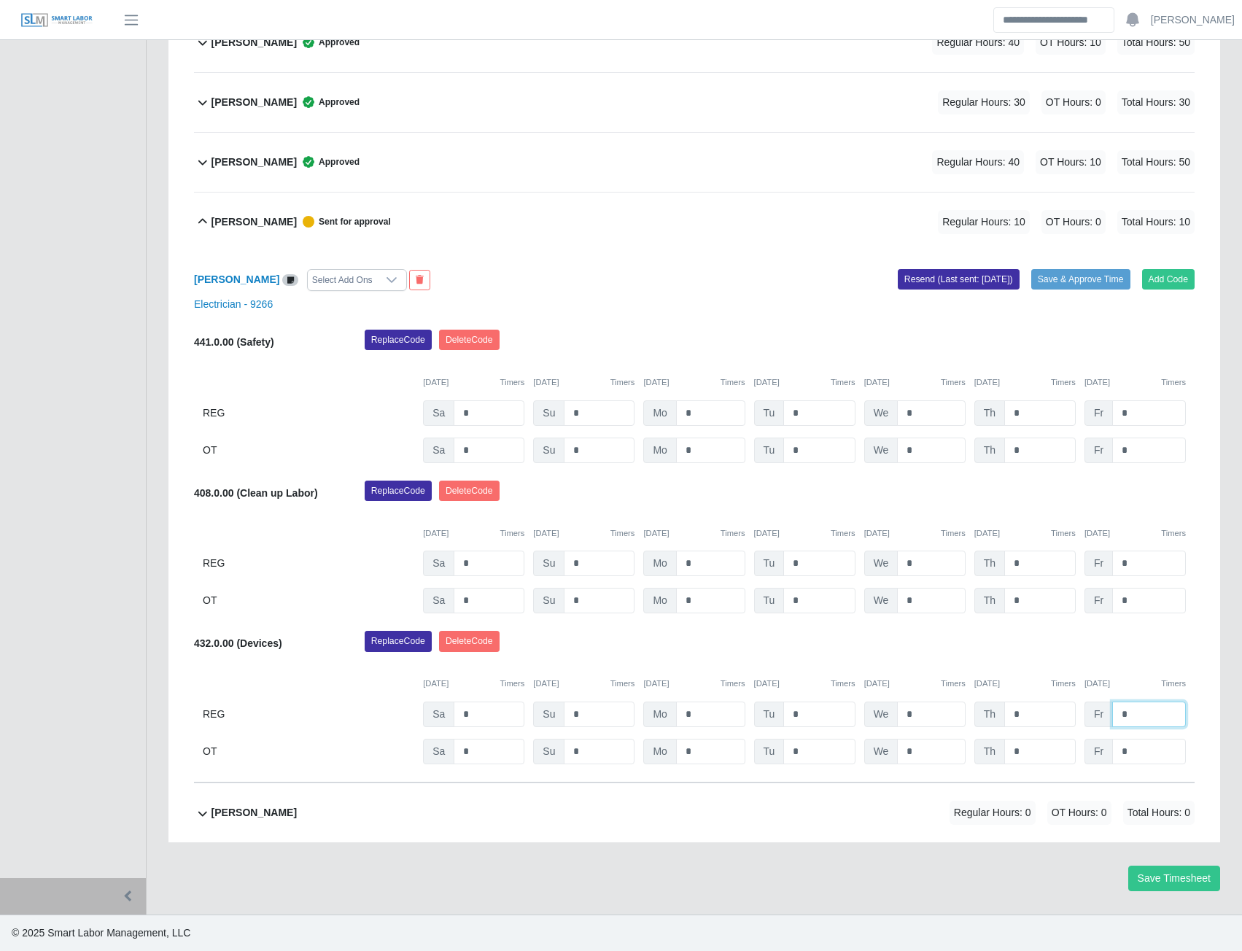
click at [1131, 716] on input "*" at bounding box center [1149, 715] width 74 height 26
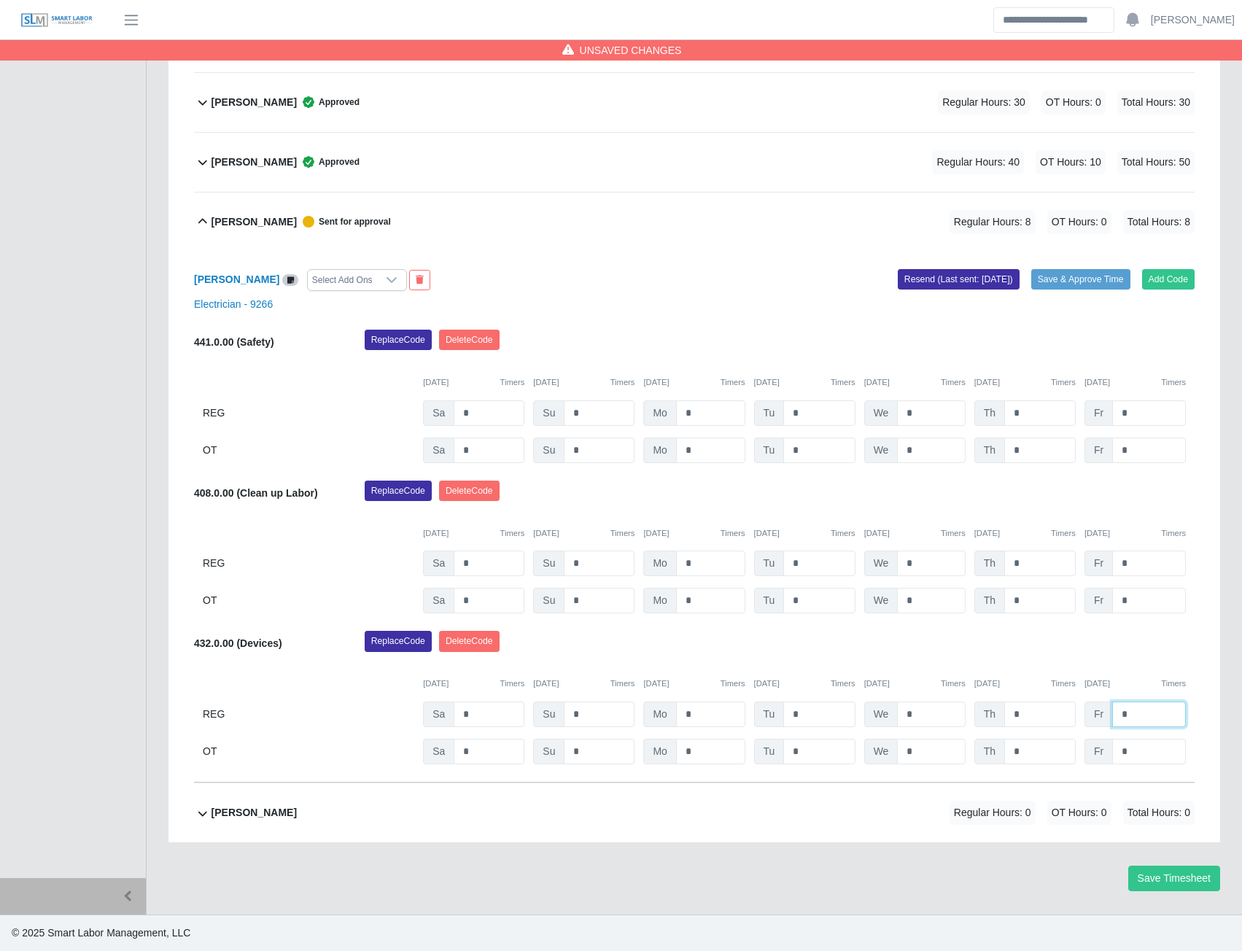
type input "*"
click at [1139, 751] on input "*" at bounding box center [1149, 752] width 74 height 26
type input "*"
click at [1078, 282] on button "Save & Approve Time" at bounding box center [1080, 279] width 99 height 20
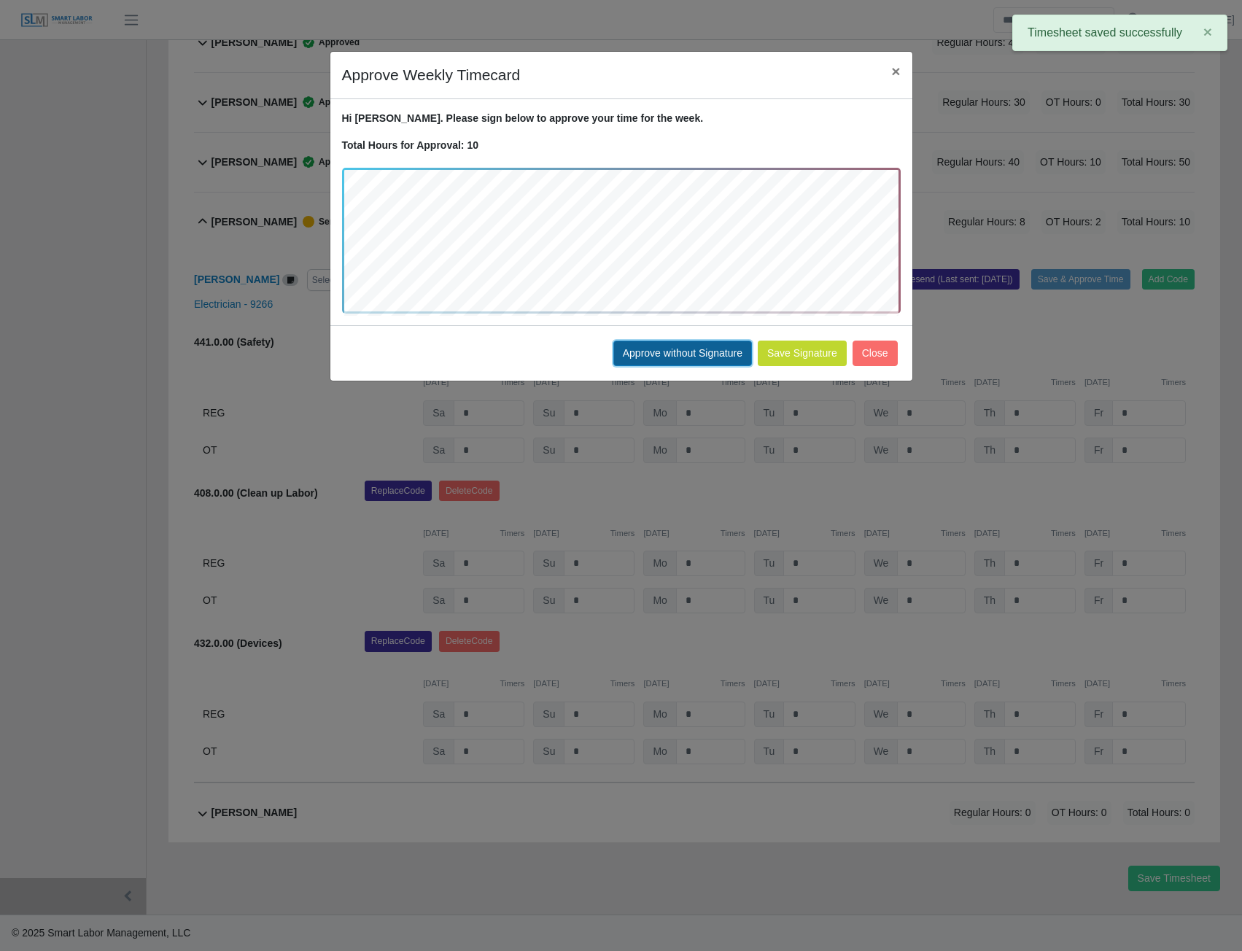
click at [708, 352] on button "Approve without Signature" at bounding box center [682, 354] width 139 height 26
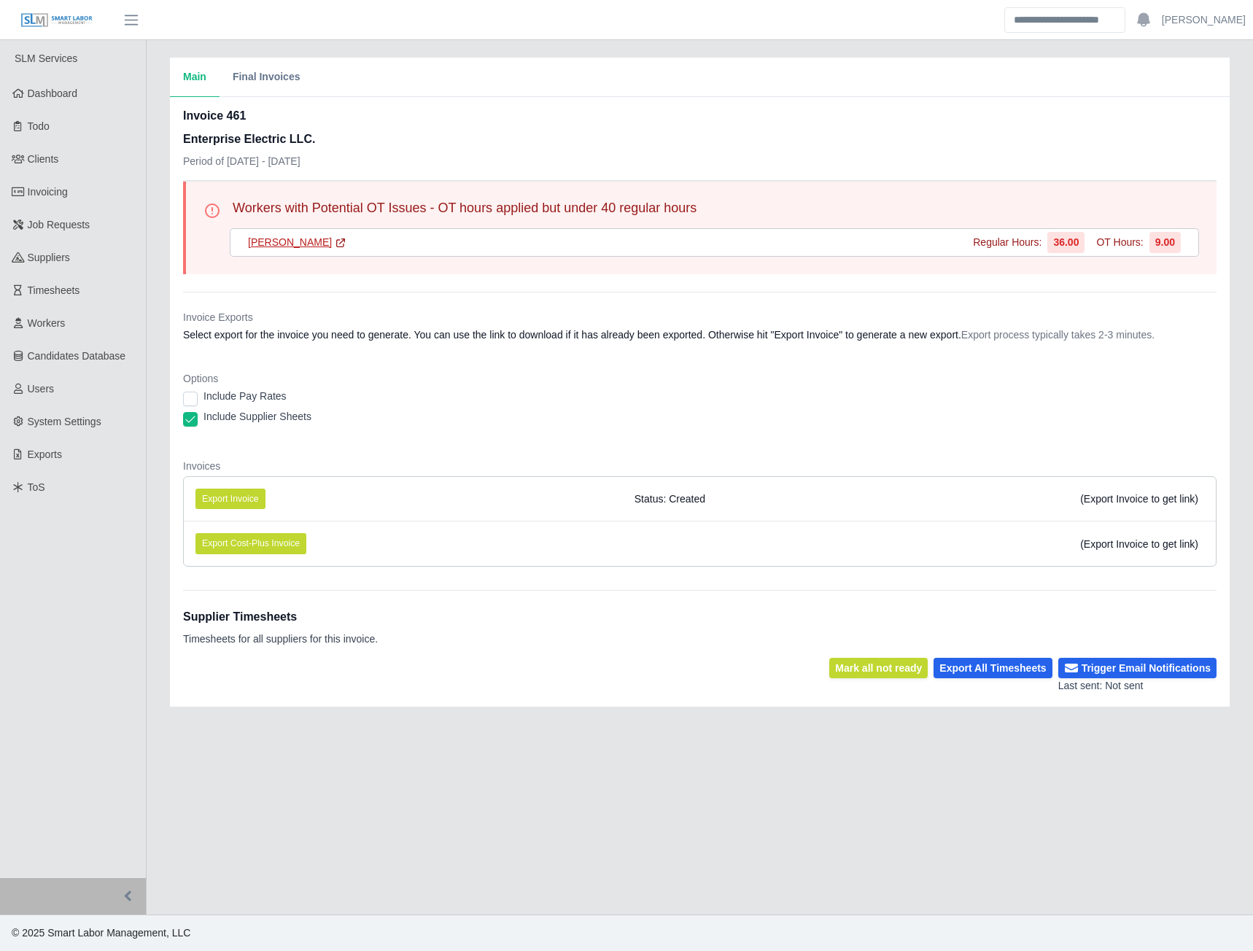
click at [330, 243] on link "[PERSON_NAME]" at bounding box center [297, 242] width 98 height 15
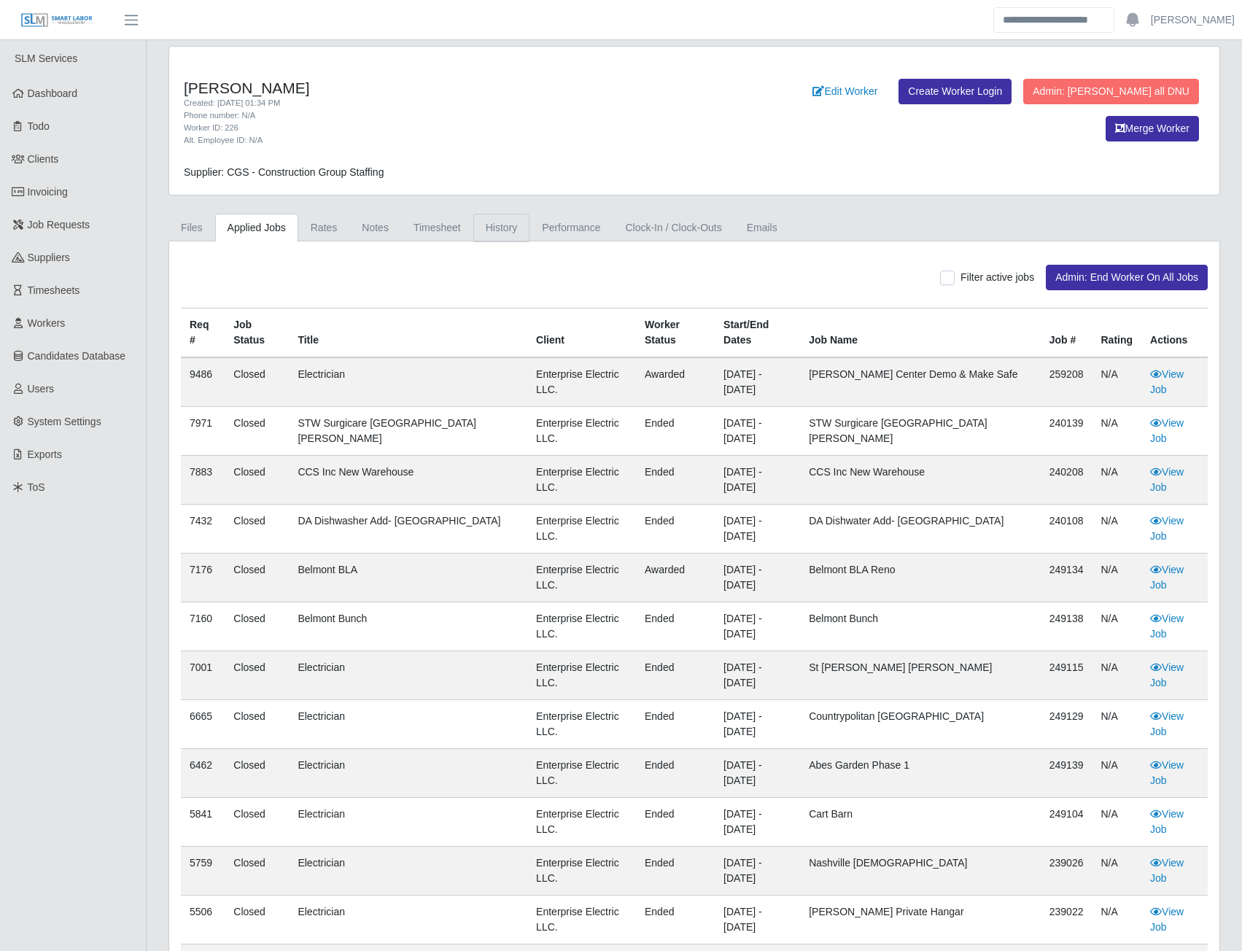
click at [492, 229] on link "History" at bounding box center [501, 228] width 57 height 28
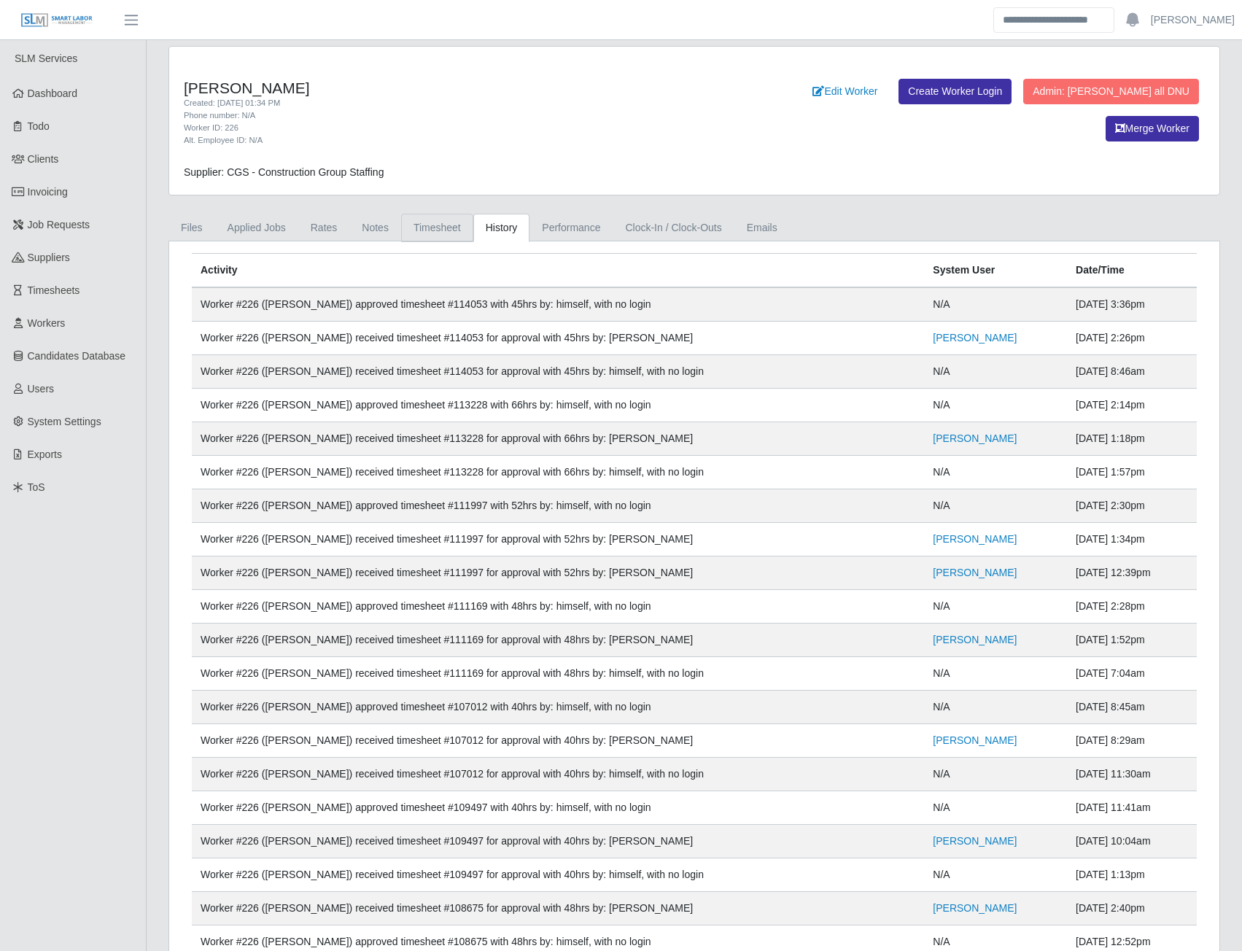
click at [435, 231] on link "Timesheet" at bounding box center [437, 228] width 72 height 28
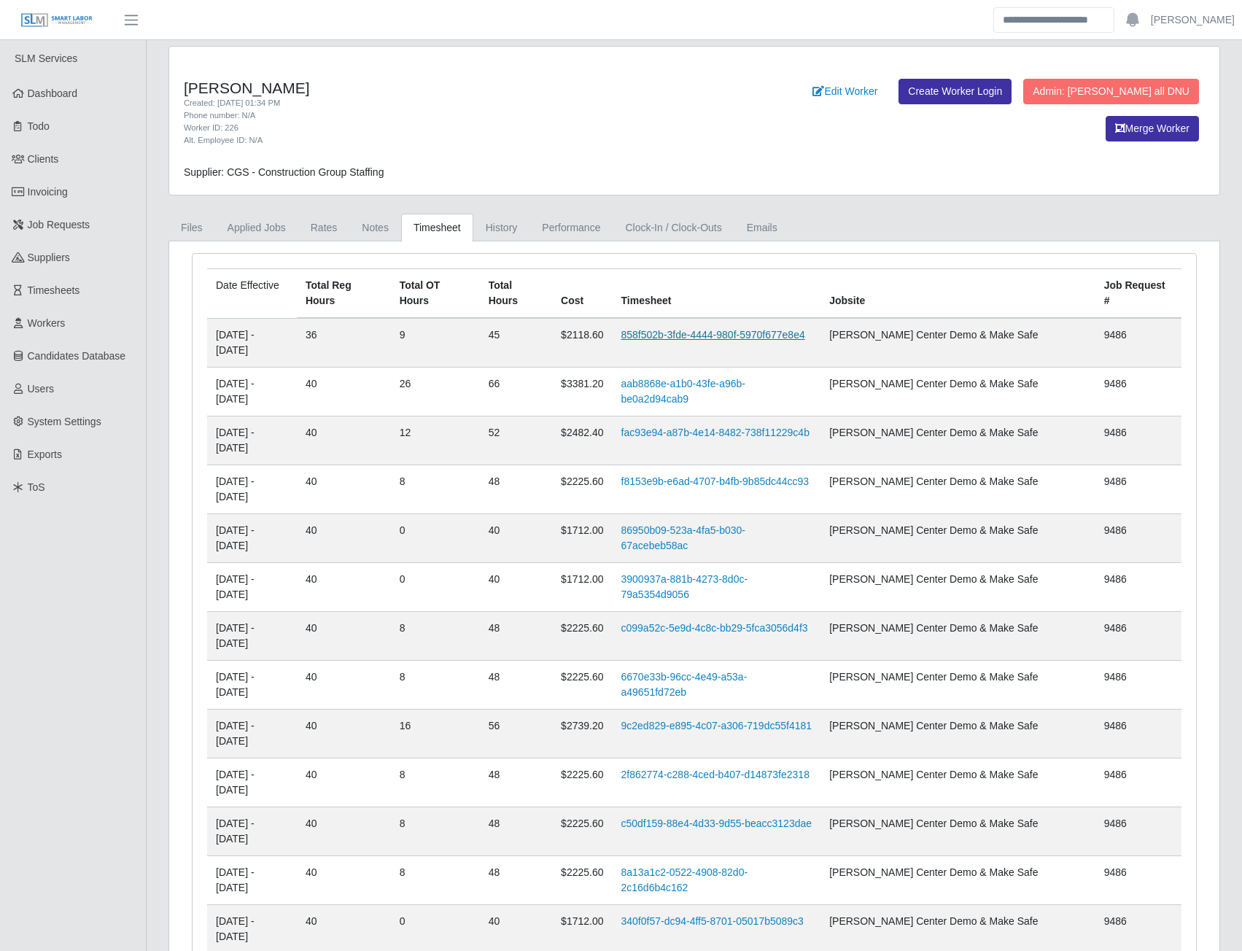
click at [693, 329] on link "858f502b-3fde-4444-980f-5970f677e8e4" at bounding box center [713, 335] width 184 height 12
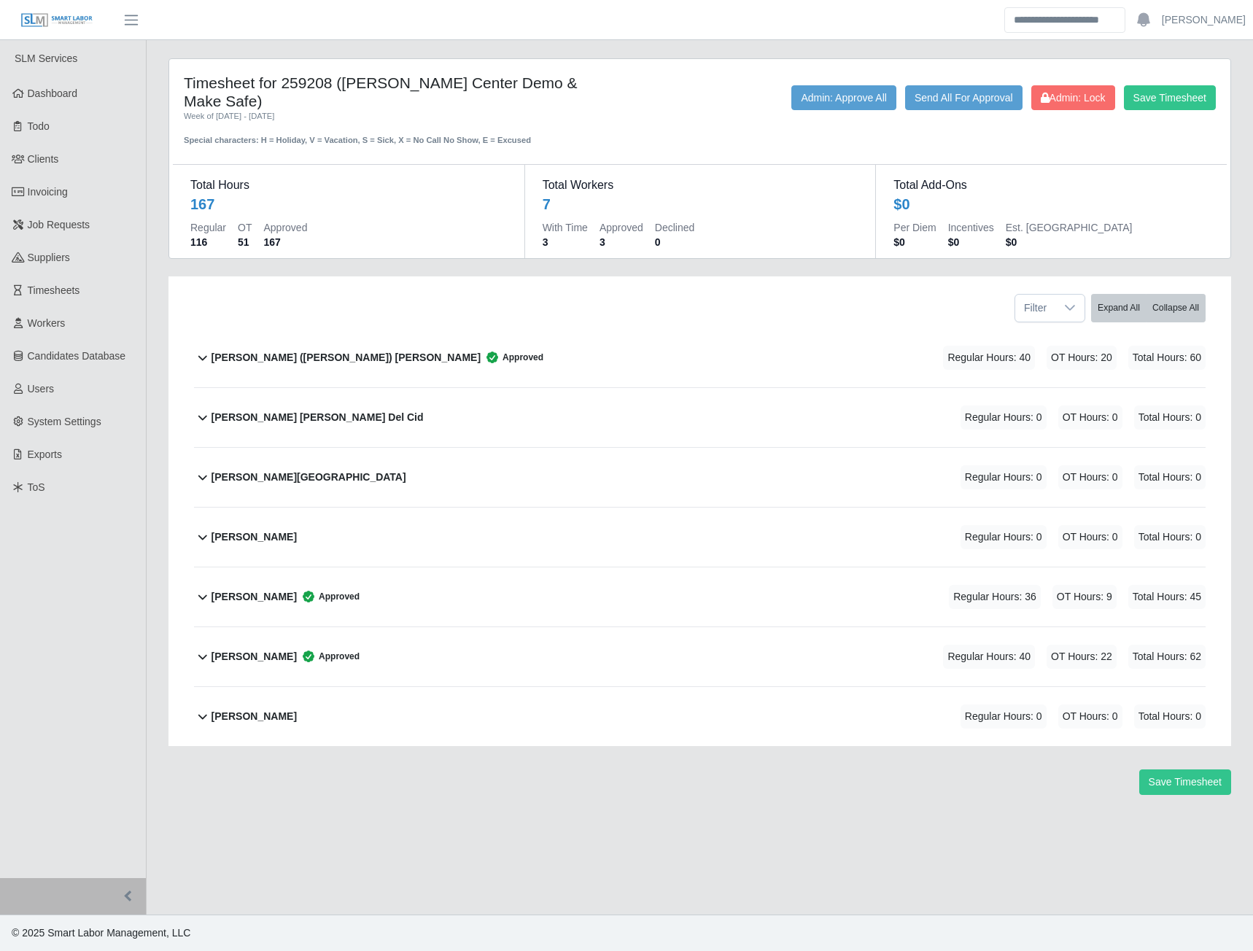
click at [280, 598] on b "Juan Carlos Cardona" at bounding box center [254, 596] width 85 height 15
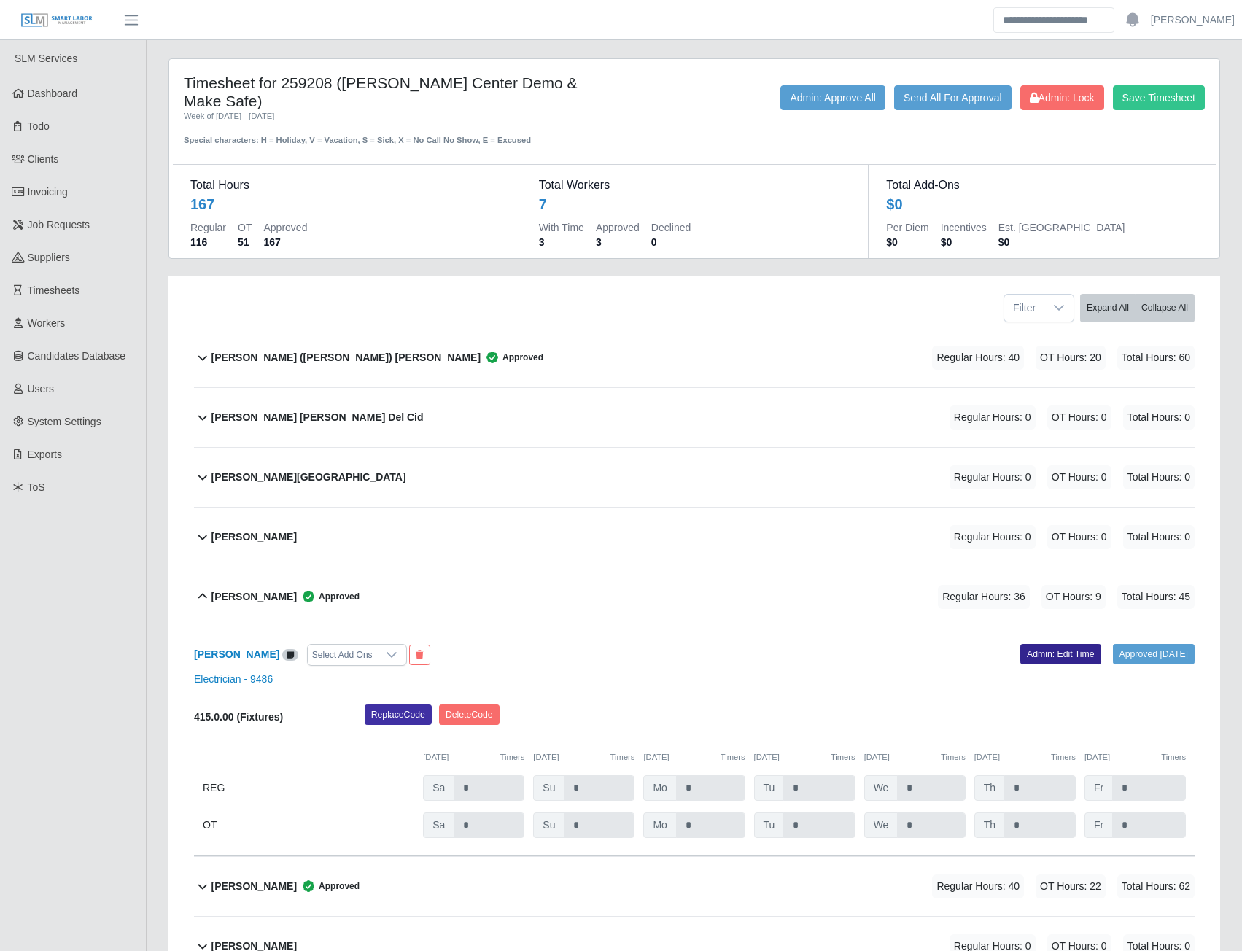
click at [1020, 656] on link "Admin: Edit Time" at bounding box center [1060, 654] width 81 height 20
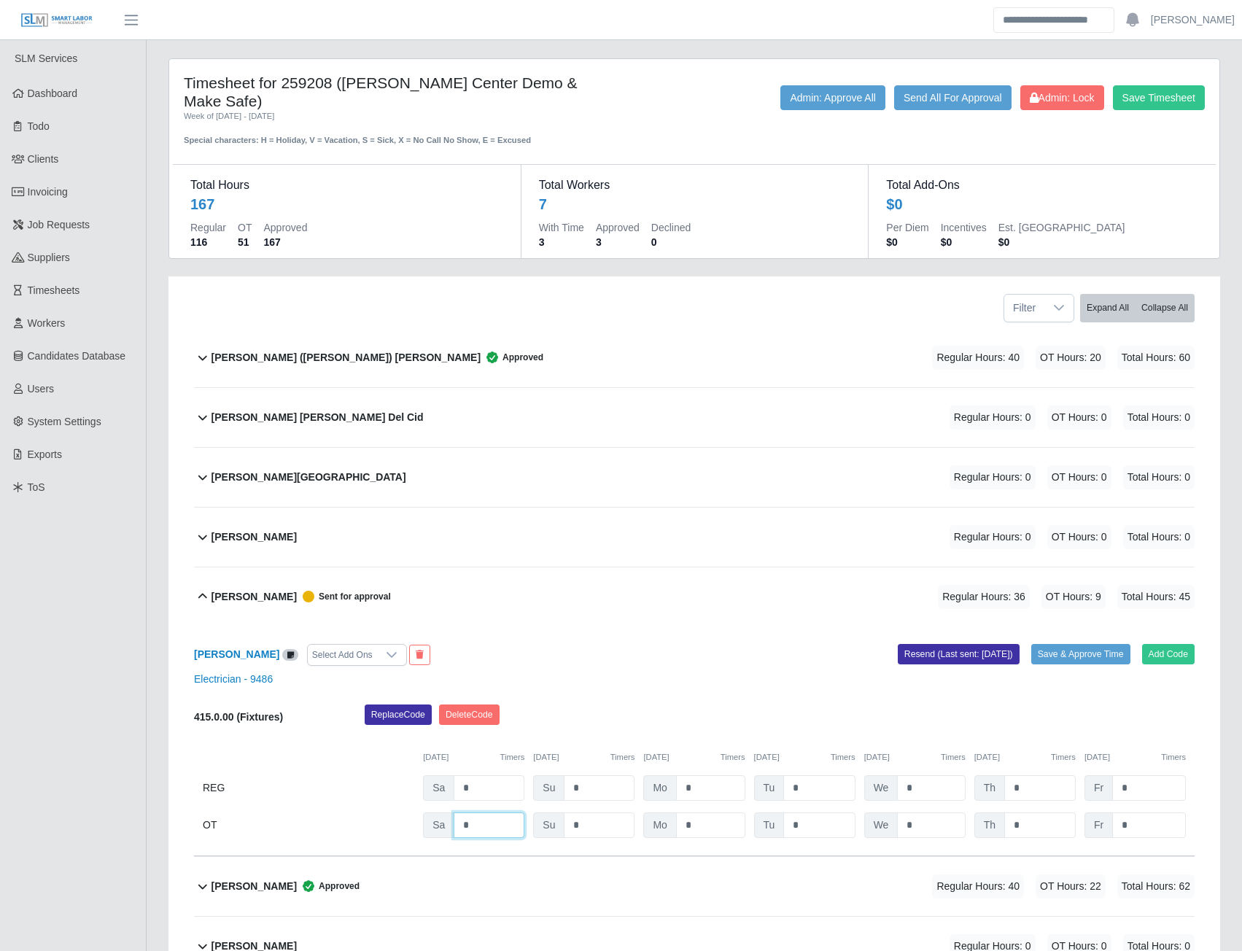
click at [495, 826] on input "*" at bounding box center [489, 826] width 71 height 26
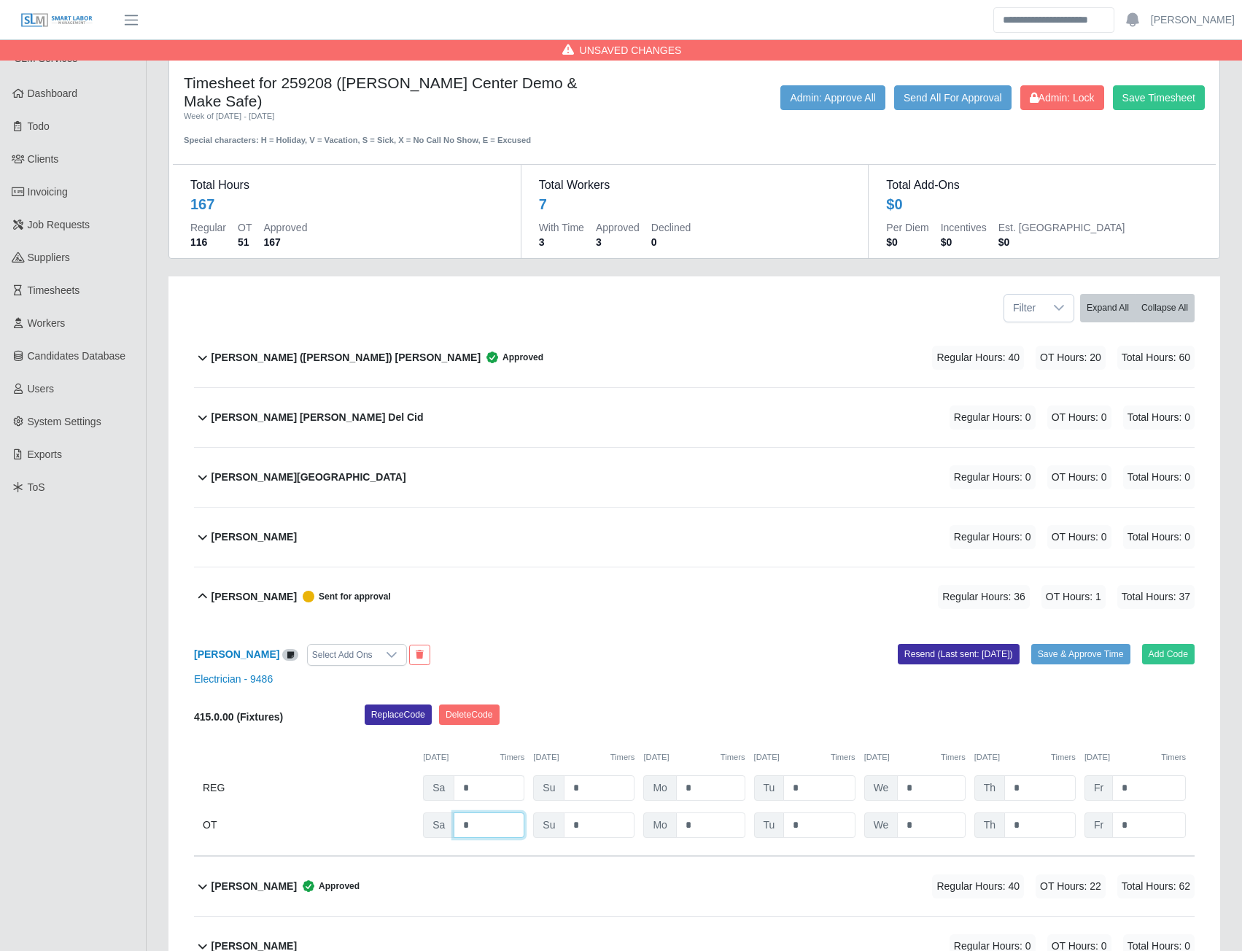
type input "*"
click at [493, 781] on input "*" at bounding box center [489, 788] width 71 height 26
type input "*"
click at [1134, 788] on input "*" at bounding box center [1149, 788] width 74 height 26
type input "*"
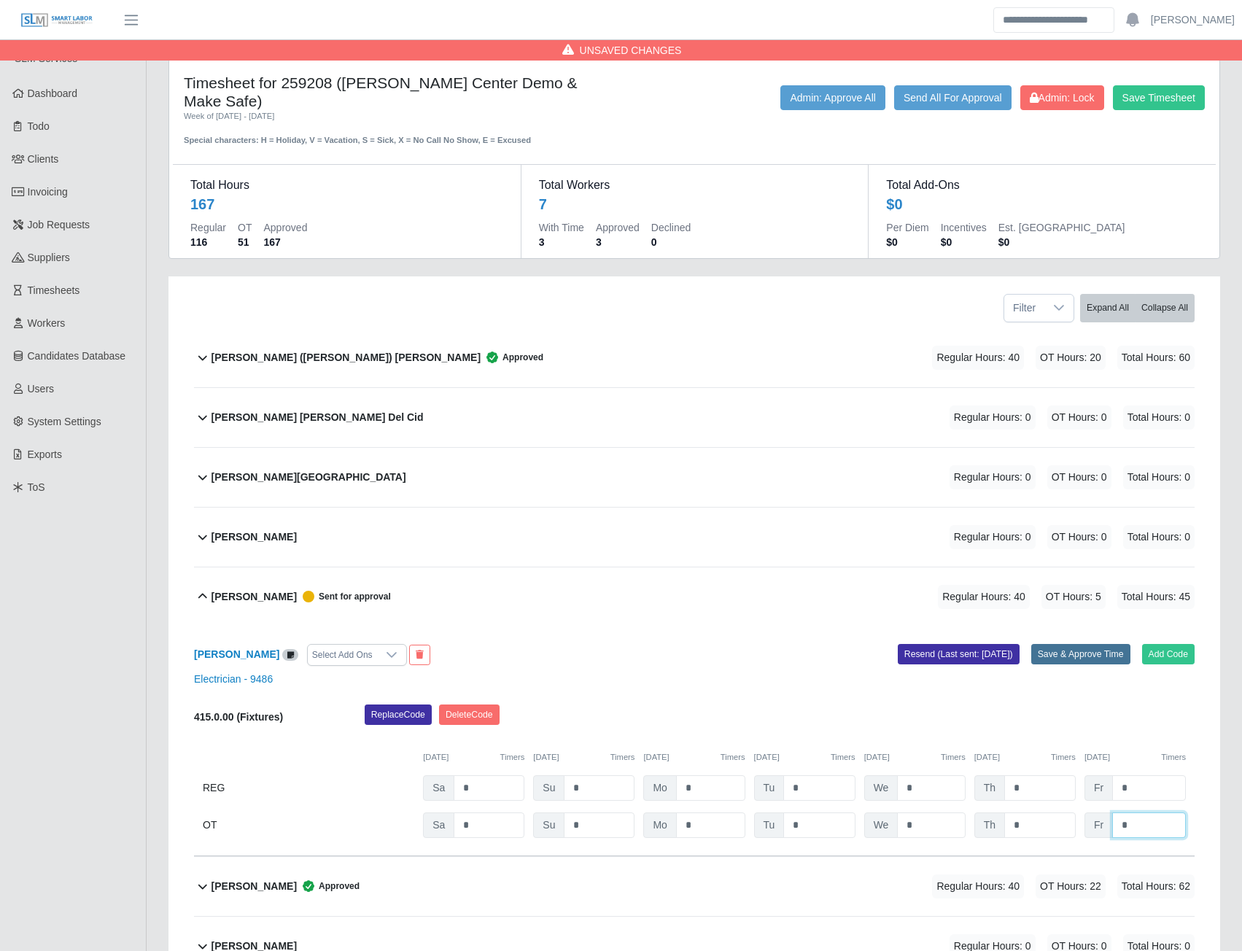
type input "*"
click at [1059, 654] on button "Save & Approve Time" at bounding box center [1080, 654] width 99 height 20
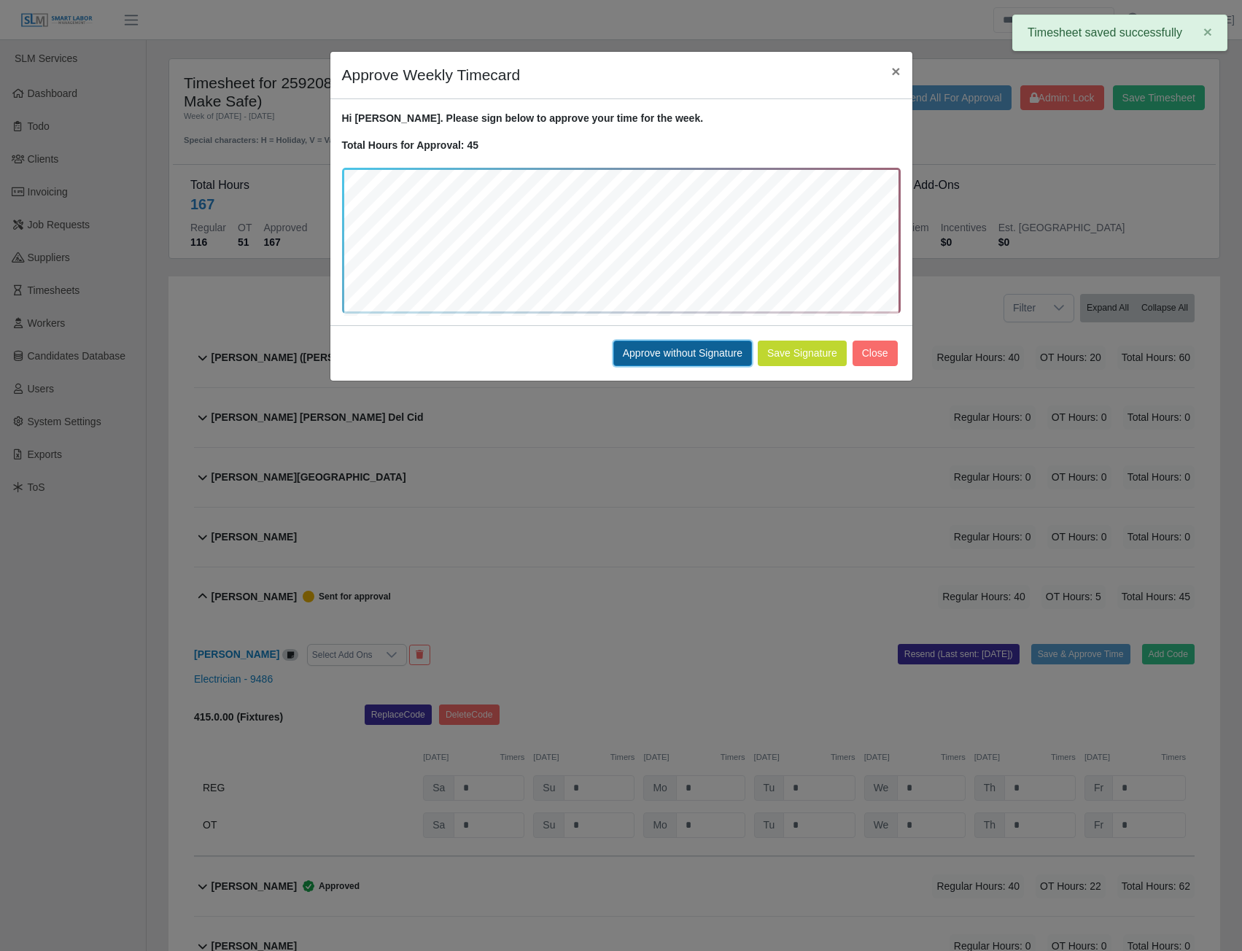
click at [722, 355] on button "Approve without Signature" at bounding box center [682, 354] width 139 height 26
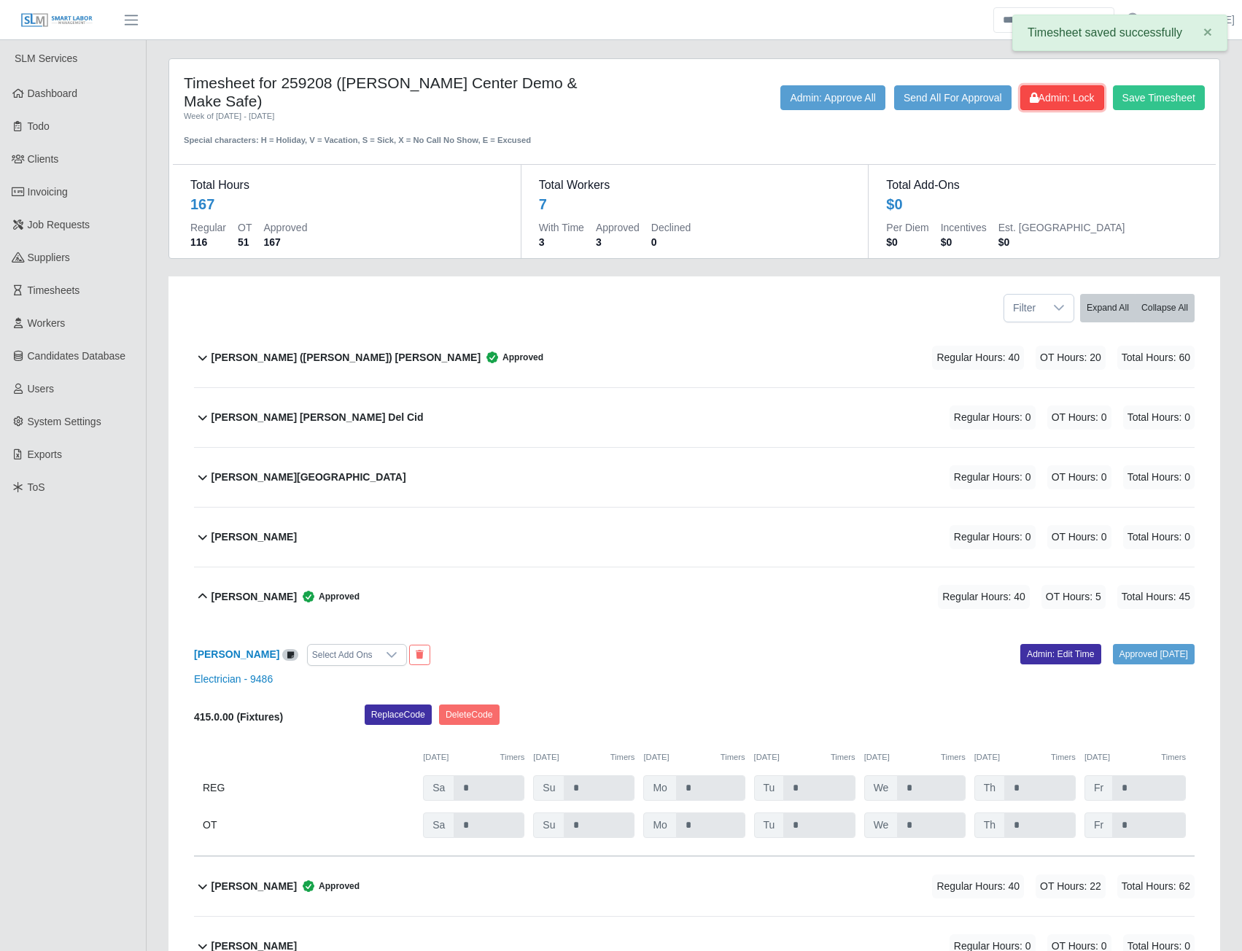
click at [1073, 95] on span "Admin: Lock" at bounding box center [1062, 98] width 65 height 12
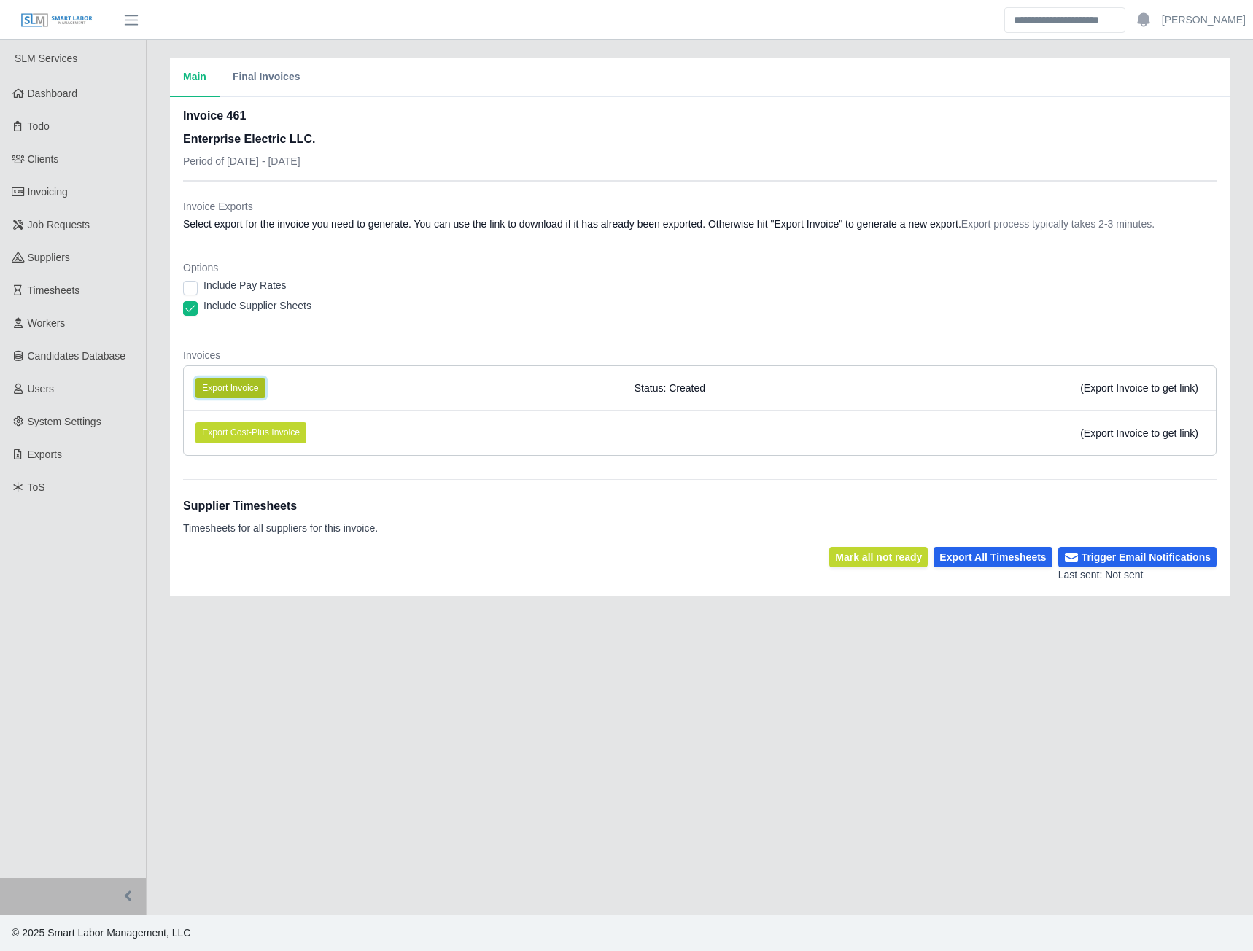
click at [230, 389] on button "Export Invoice" at bounding box center [230, 388] width 70 height 20
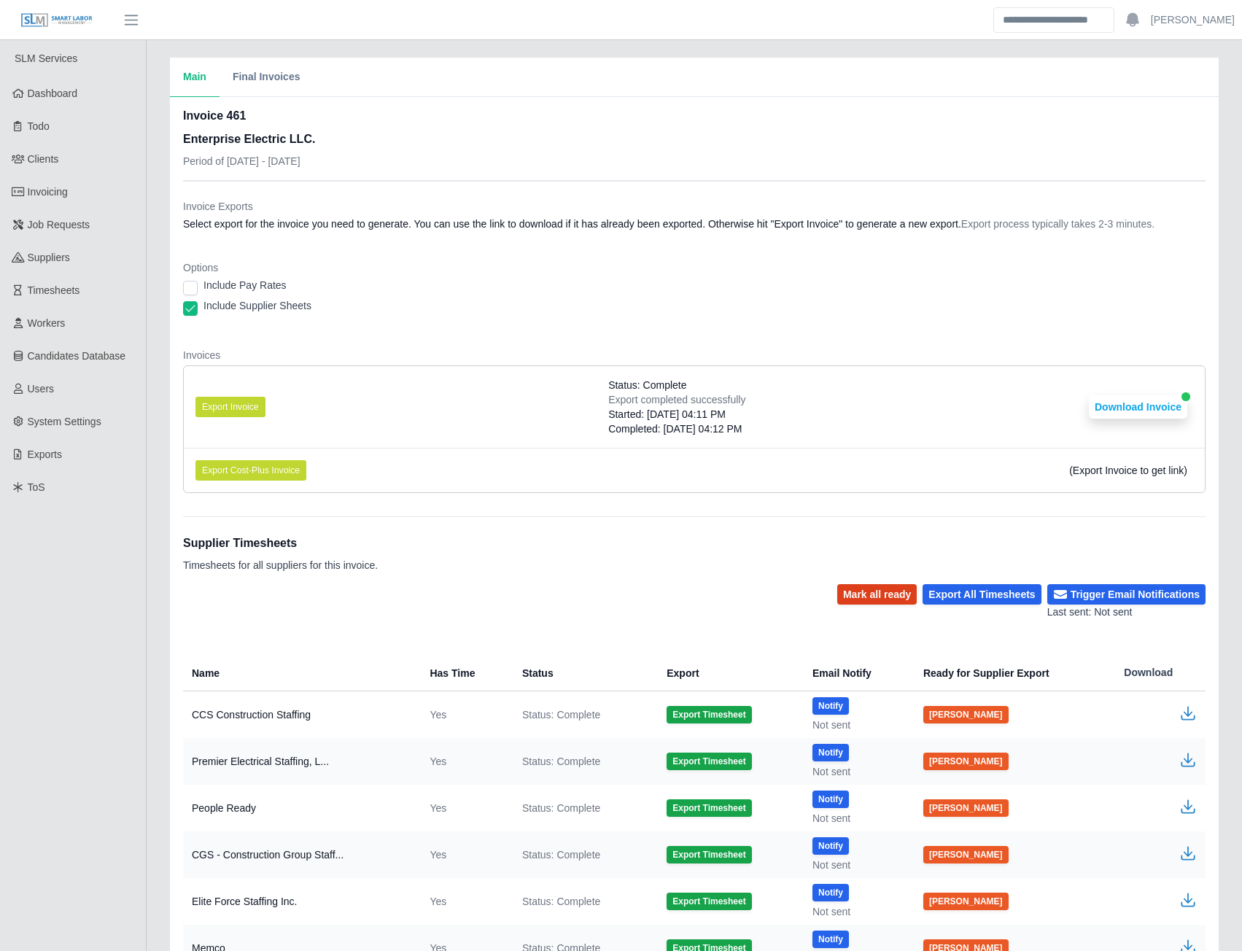
click at [891, 602] on button "Mark all ready" at bounding box center [877, 594] width 80 height 20
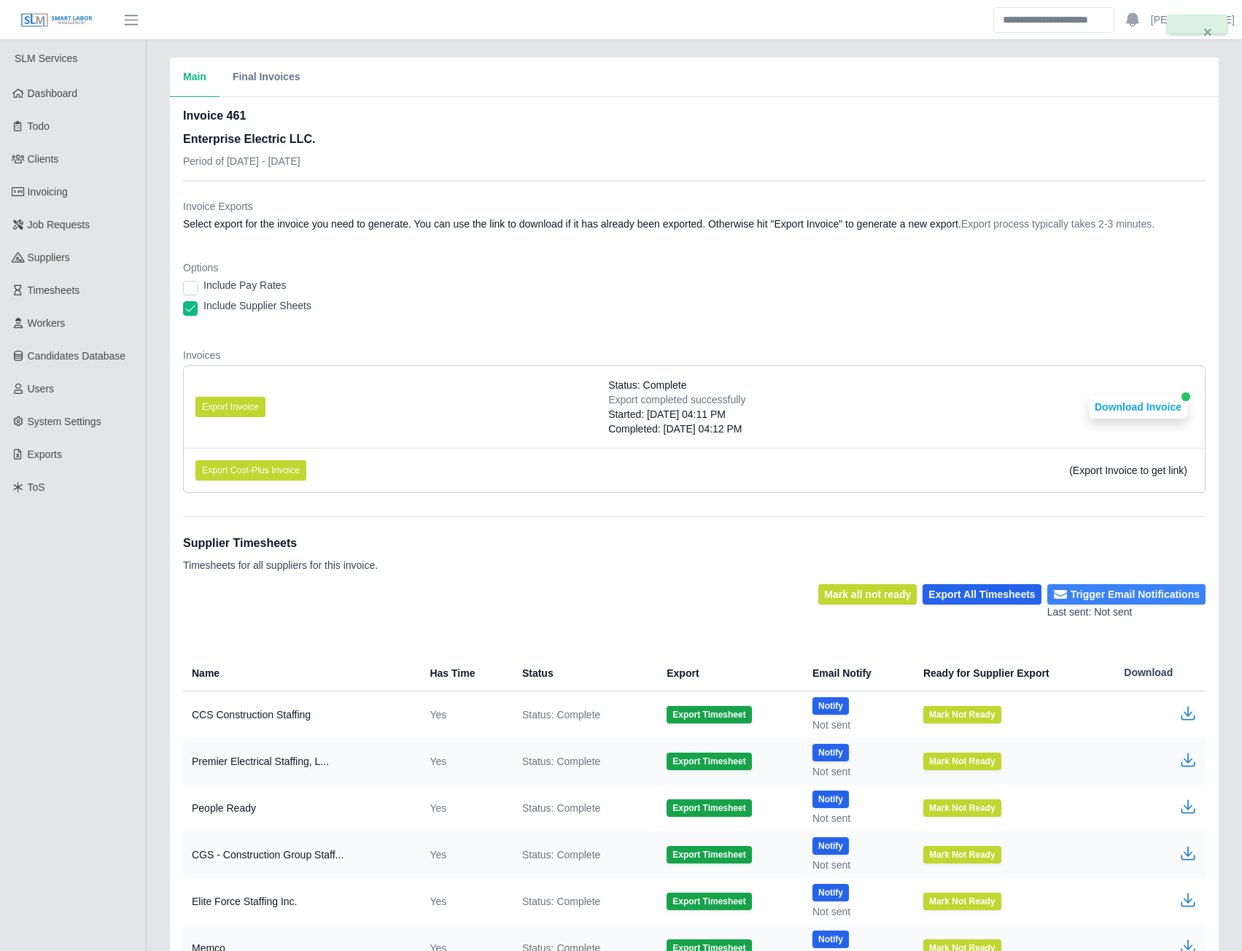
click at [1158, 598] on button "Trigger Email Notifications" at bounding box center [1126, 594] width 158 height 20
